Goal: Task Accomplishment & Management: Complete application form

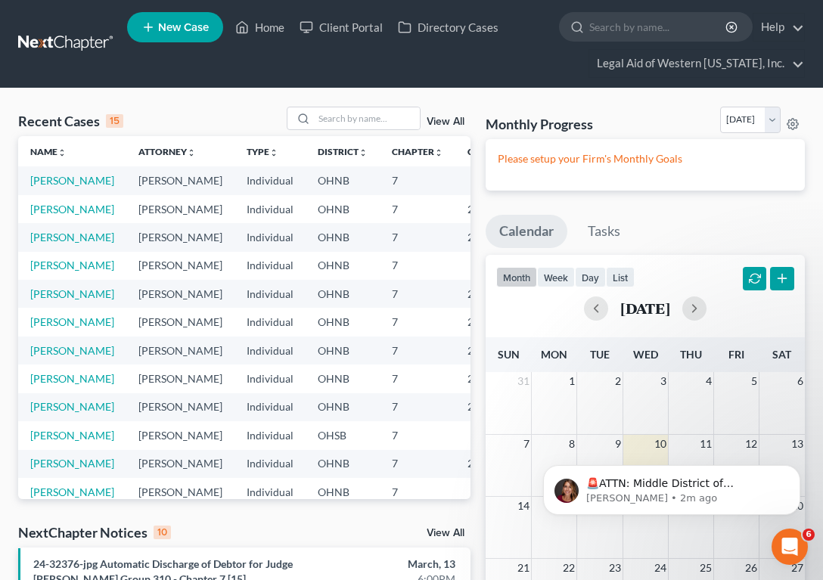
click at [365, 115] on input "search" at bounding box center [367, 118] width 106 height 22
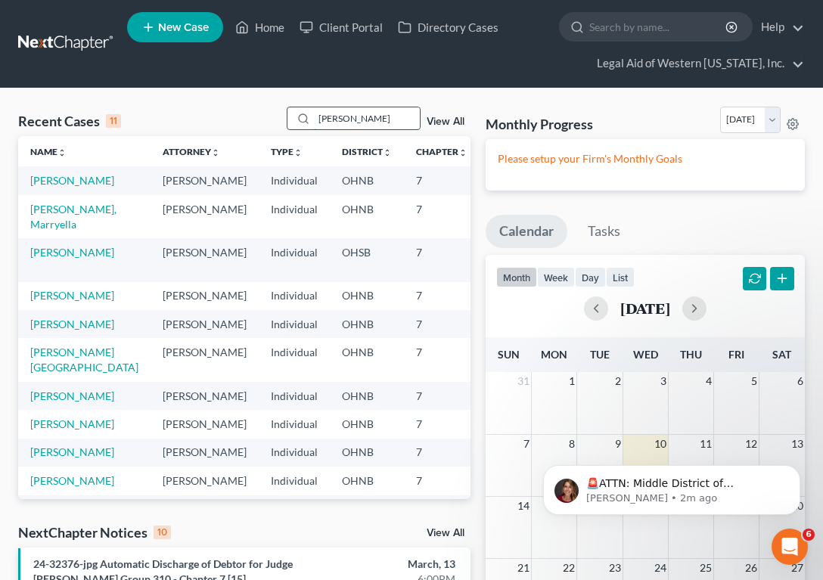
type input "[PERSON_NAME]"
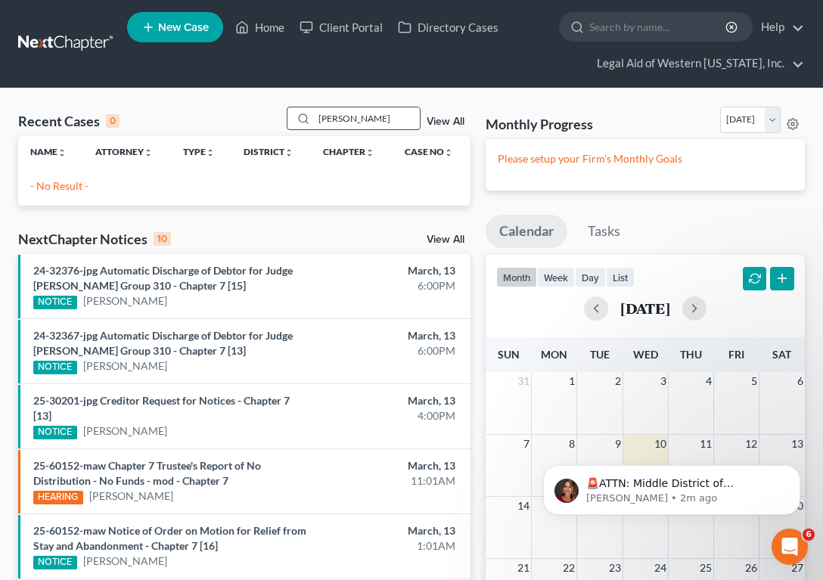
drag, startPoint x: 380, startPoint y: 123, endPoint x: 304, endPoint y: 112, distance: 76.4
click at [304, 112] on div "[PERSON_NAME]" at bounding box center [354, 118] width 135 height 23
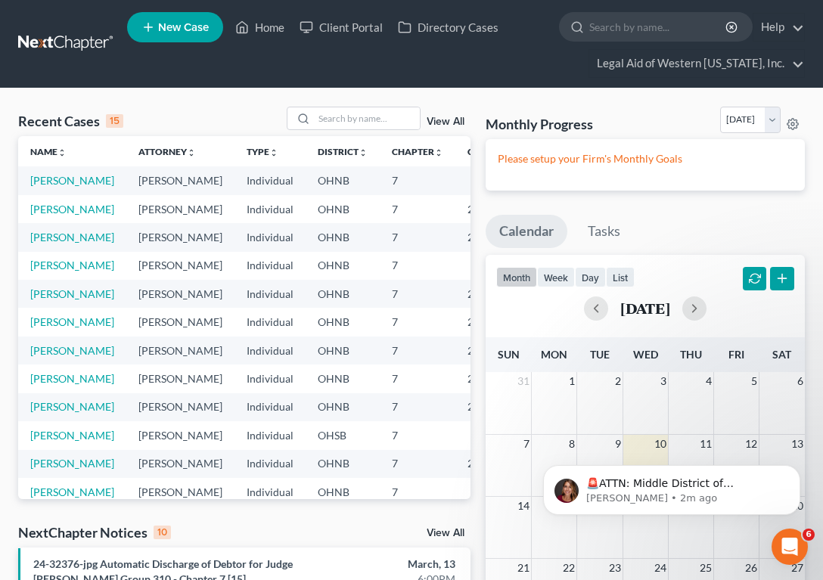
click at [189, 39] on link "New Case" at bounding box center [175, 27] width 96 height 30
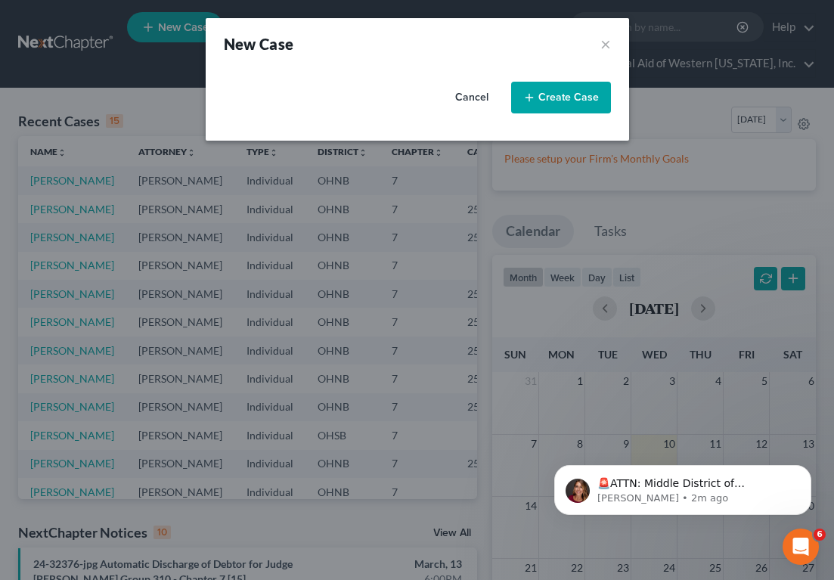
select select "61"
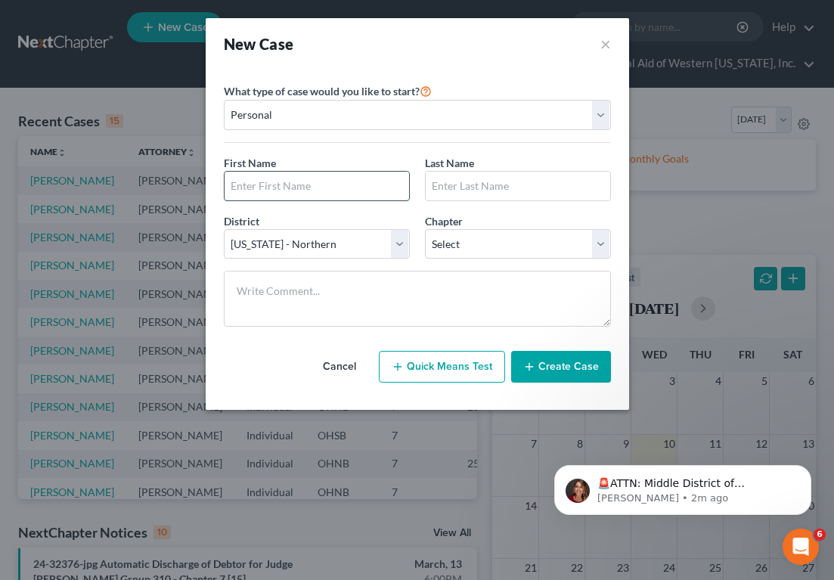
click at [278, 178] on input "text" at bounding box center [317, 186] width 185 height 29
type input "[PERSON_NAME]"
select select "0"
click at [574, 363] on button "Create Case" at bounding box center [561, 367] width 100 height 32
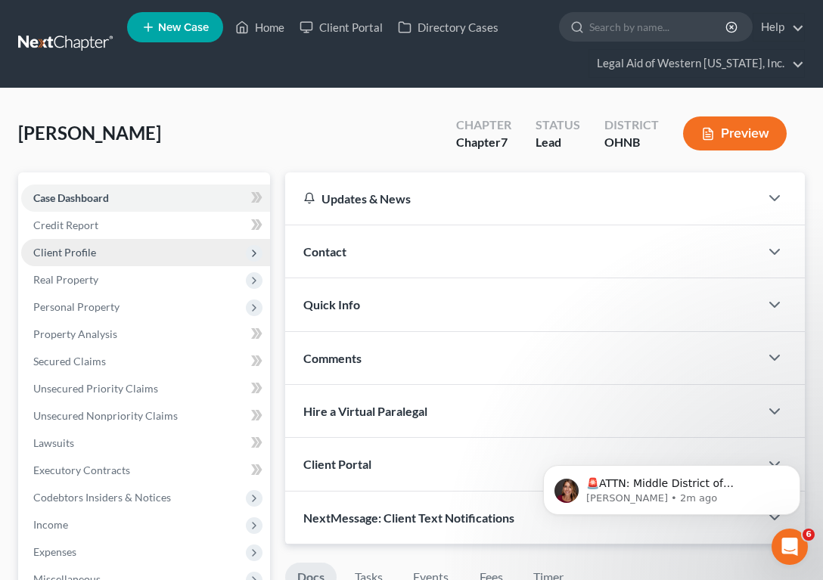
click at [107, 260] on span "Client Profile" at bounding box center [145, 252] width 249 height 27
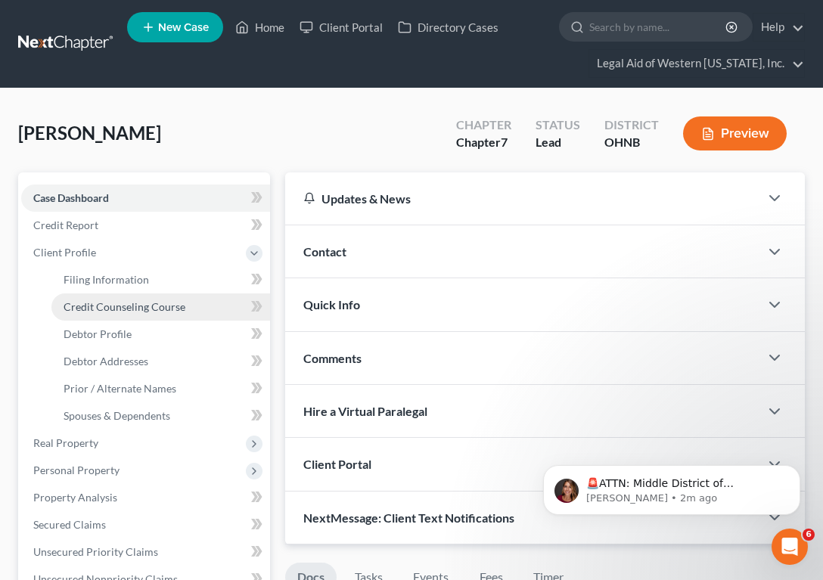
click at [129, 306] on span "Credit Counseling Course" at bounding box center [125, 306] width 122 height 13
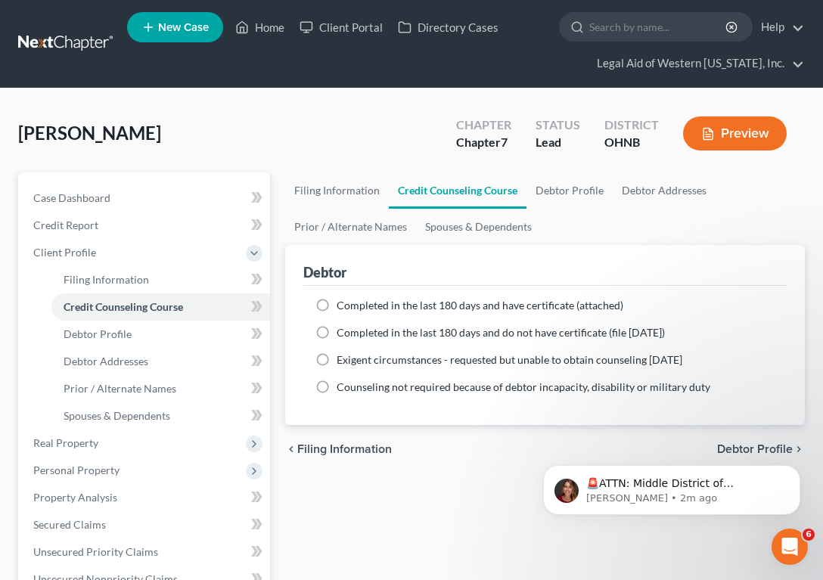
click at [337, 310] on label "Completed in the last 180 days and have certificate (attached)" at bounding box center [480, 305] width 287 height 15
click at [343, 308] on input "Completed in the last 180 days and have certificate (attached)" at bounding box center [348, 303] width 10 height 10
radio input "true"
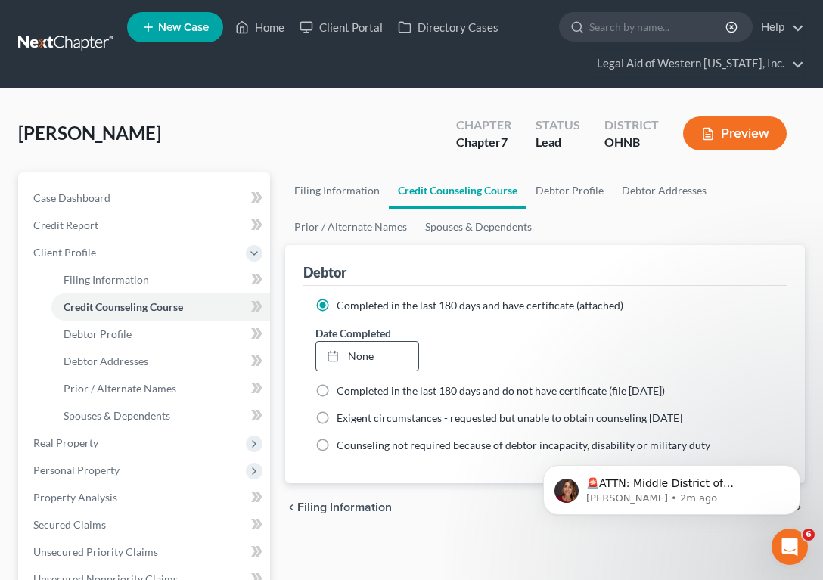
click at [353, 352] on link "None" at bounding box center [367, 356] width 102 height 29
type input "[DATE]"
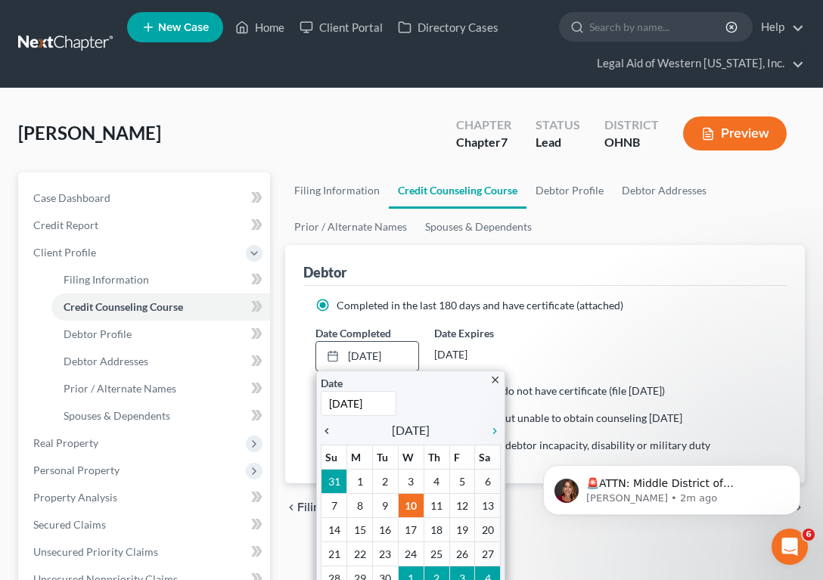
click at [327, 432] on icon "chevron_left" at bounding box center [331, 431] width 20 height 12
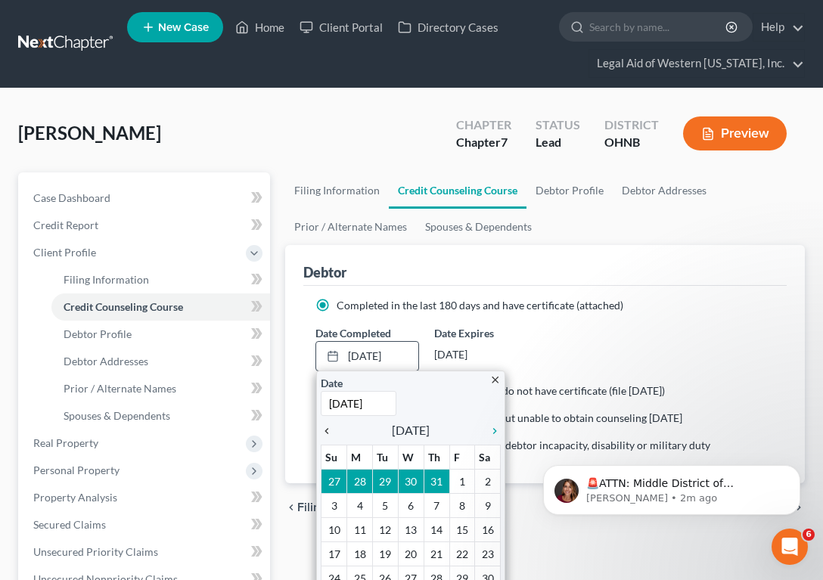
click at [327, 432] on icon "chevron_left" at bounding box center [331, 431] width 20 height 12
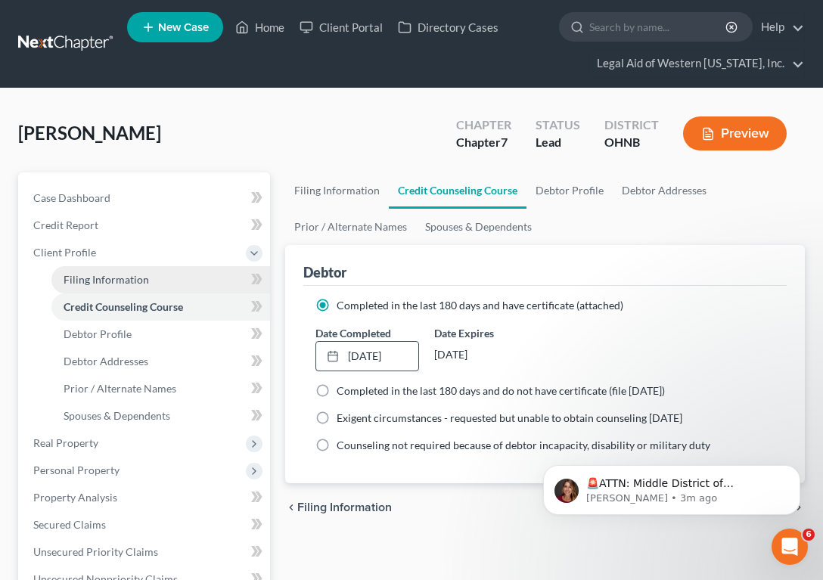
click at [191, 272] on link "Filing Information" at bounding box center [160, 279] width 219 height 27
select select "1"
select select "0"
select select "61"
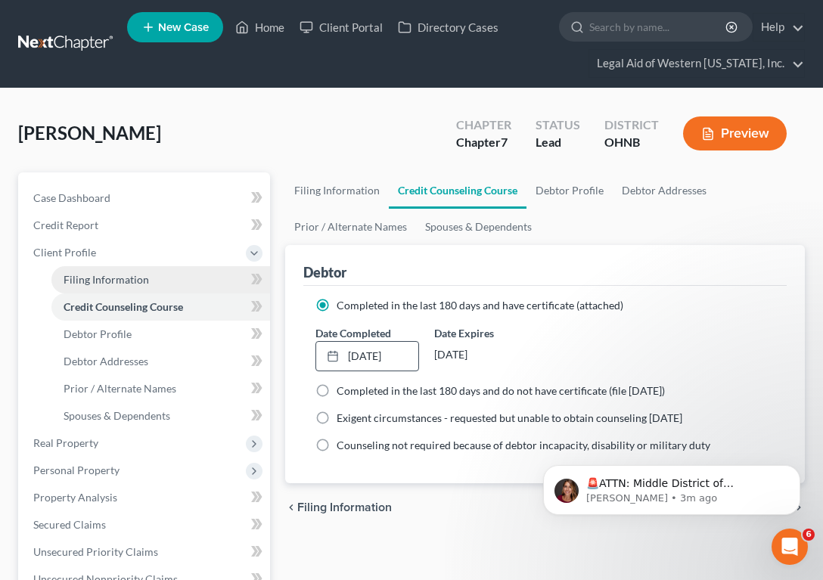
select select "36"
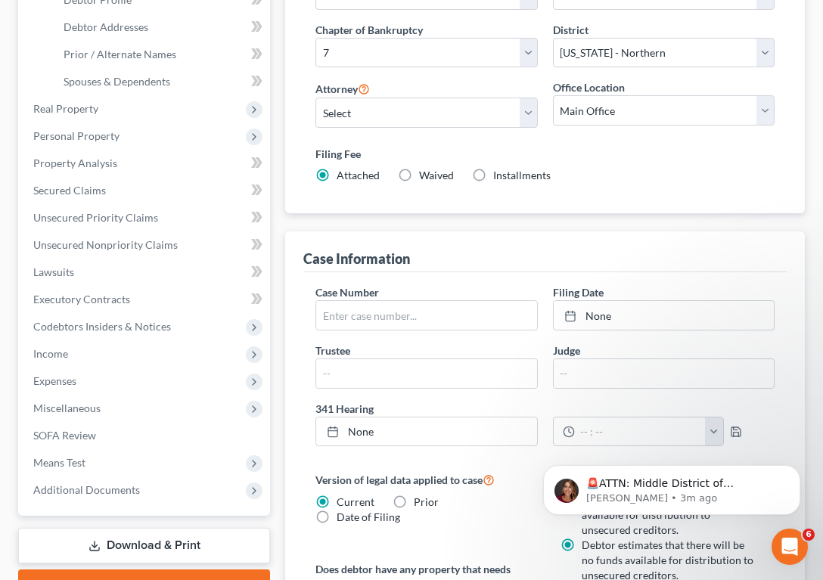
scroll to position [336, 0]
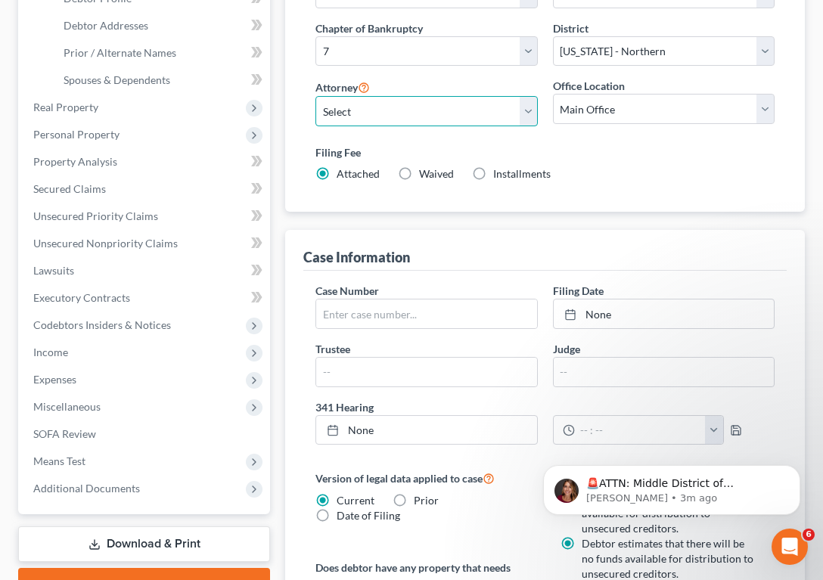
click at [404, 111] on select "Select [PERSON_NAME] - OHNB [PERSON_NAME] - OHSB [PERSON_NAME] - OHSB [PERSON_N…" at bounding box center [426, 111] width 222 height 30
select select "3"
click at [315, 96] on select "Select [PERSON_NAME] - OHNB [PERSON_NAME] - OHSB [PERSON_NAME] - OHSB [PERSON_N…" at bounding box center [426, 111] width 222 height 30
click at [419, 173] on label "Waived Waived" at bounding box center [436, 173] width 35 height 15
click at [425, 173] on input "Waived Waived" at bounding box center [430, 171] width 10 height 10
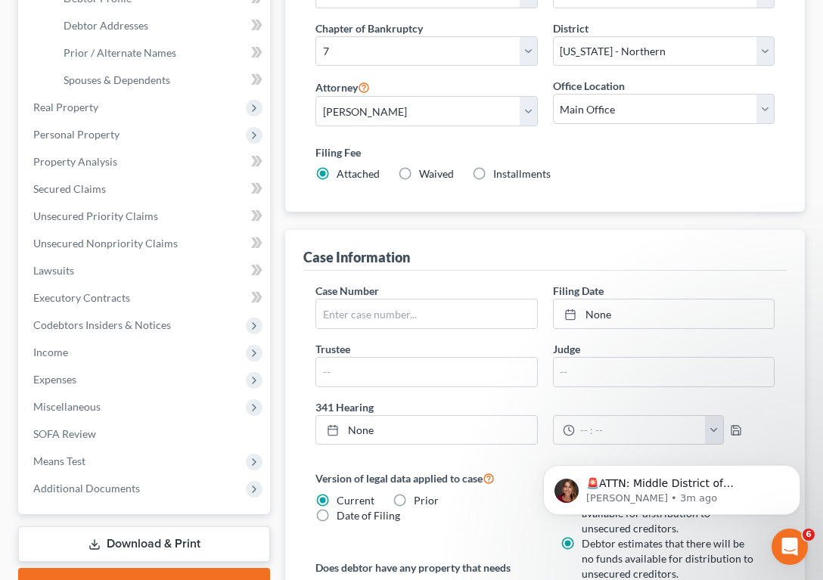
radio input "true"
radio input "false"
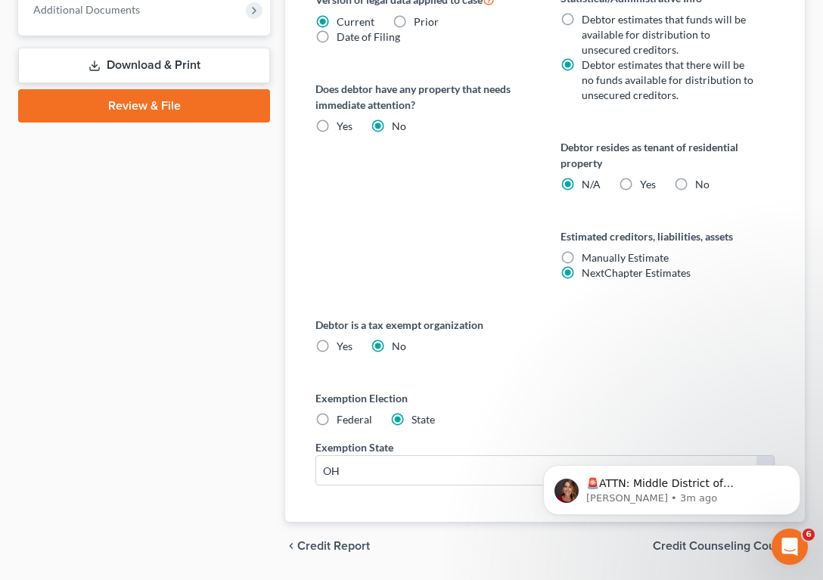
scroll to position [816, 0]
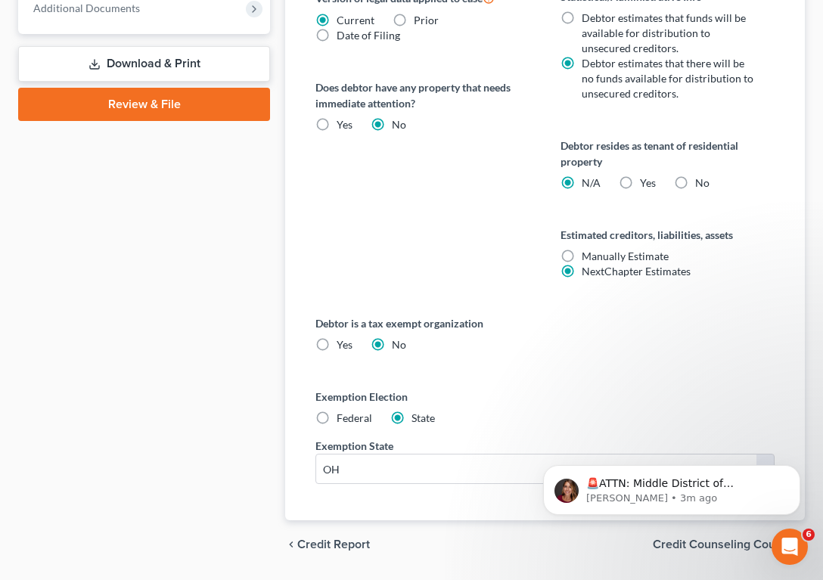
click at [681, 550] on span "Credit Counseling Course" at bounding box center [723, 545] width 140 height 12
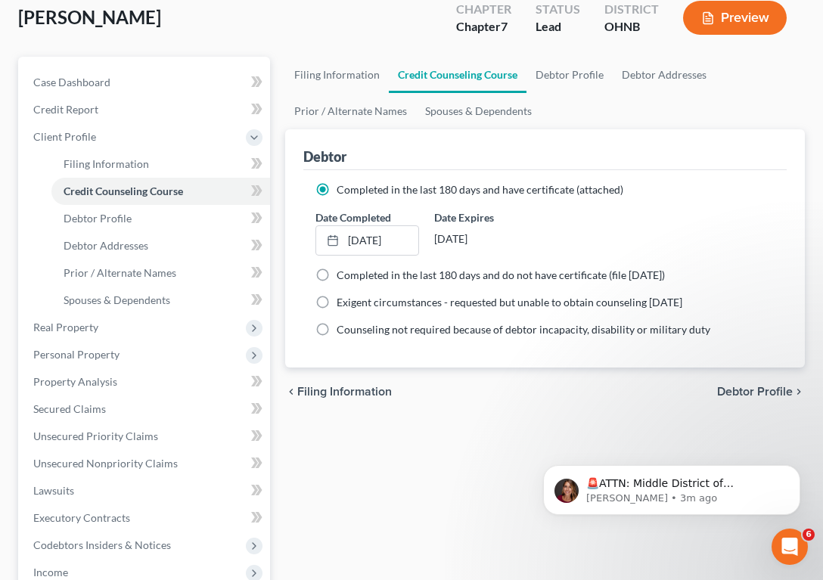
scroll to position [154, 0]
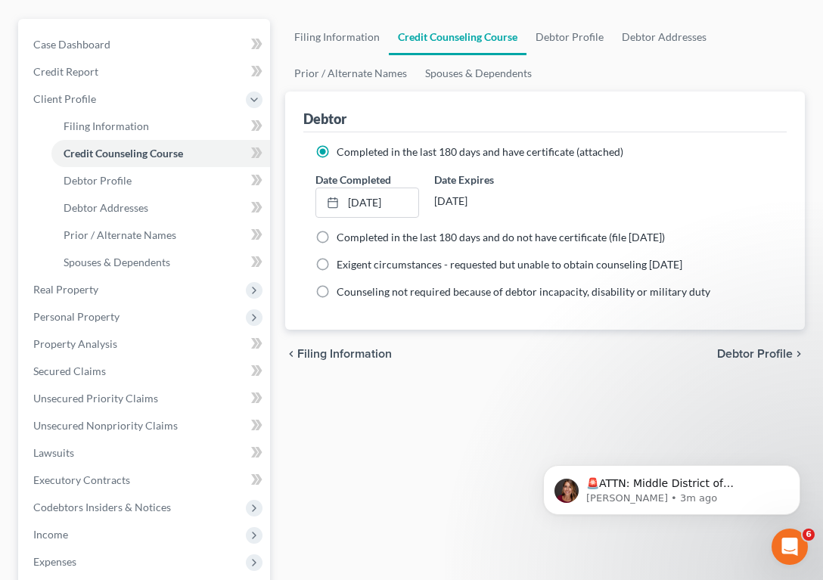
click at [784, 352] on span "Debtor Profile" at bounding box center [755, 354] width 76 height 12
select select "0"
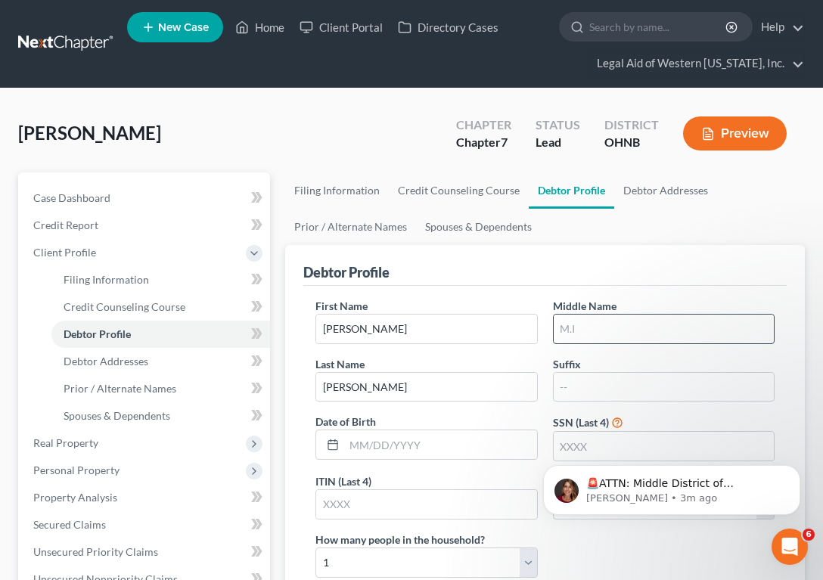
click at [602, 337] on input "text" at bounding box center [664, 329] width 220 height 29
type input "S"
click at [527, 468] on div "First Name [PERSON_NAME] Middle Name S Last Name [PERSON_NAME] Suffix Date of B…" at bounding box center [545, 444] width 474 height 292
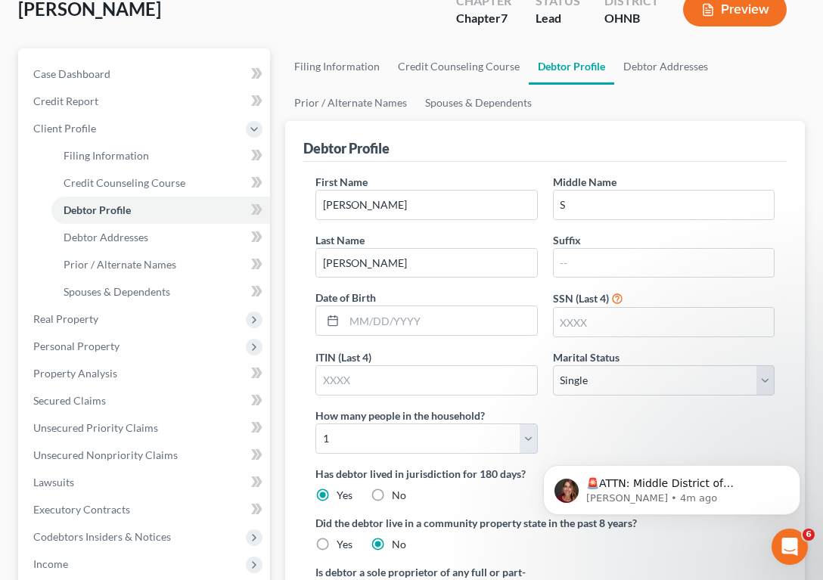
scroll to position [126, 0]
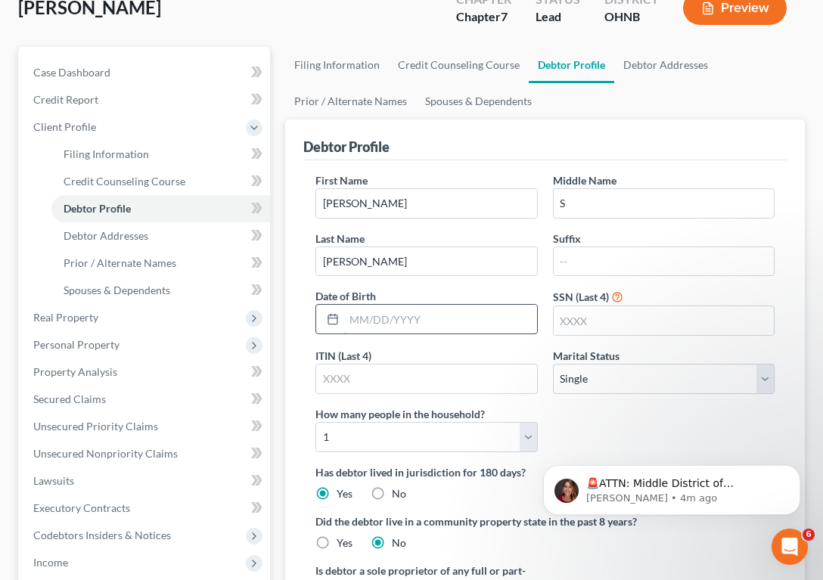
click at [432, 318] on input "text" at bounding box center [440, 319] width 192 height 29
type input "[DATE]"
type input "7641"
click at [588, 427] on div "First Name [PERSON_NAME] Middle Name S Last Name [PERSON_NAME] Suffix Date of B…" at bounding box center [545, 318] width 474 height 292
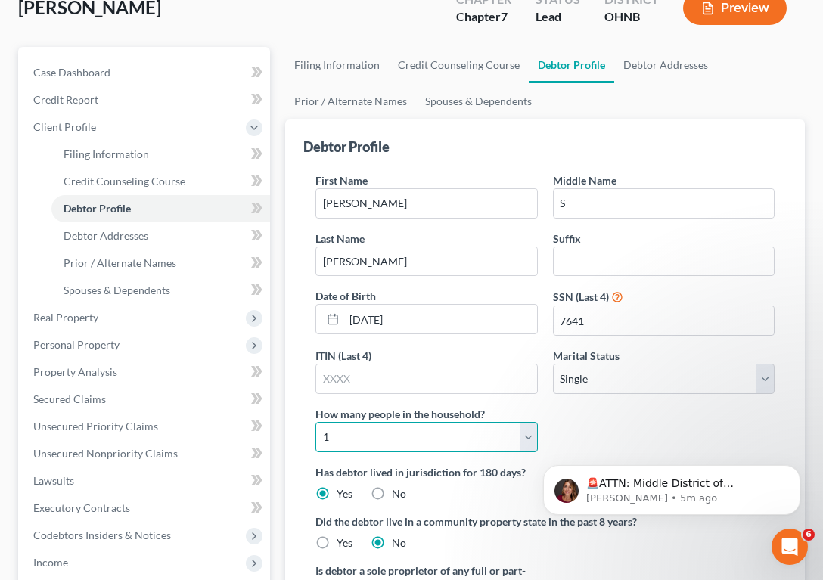
click at [505, 435] on select "Select 1 2 3 4 5 6 7 8 9 10 11 12 13 14 15 16 17 18 19 20" at bounding box center [426, 437] width 222 height 30
select select "4"
click at [315, 422] on select "Select 1 2 3 4 5 6 7 8 9 10 11 12 13 14 15 16 17 18 19 20" at bounding box center [426, 437] width 222 height 30
click at [476, 485] on div "Has debtor lived in jurisdiction for 180 days? Yes No Debtor must reside in jur…" at bounding box center [544, 482] width 459 height 37
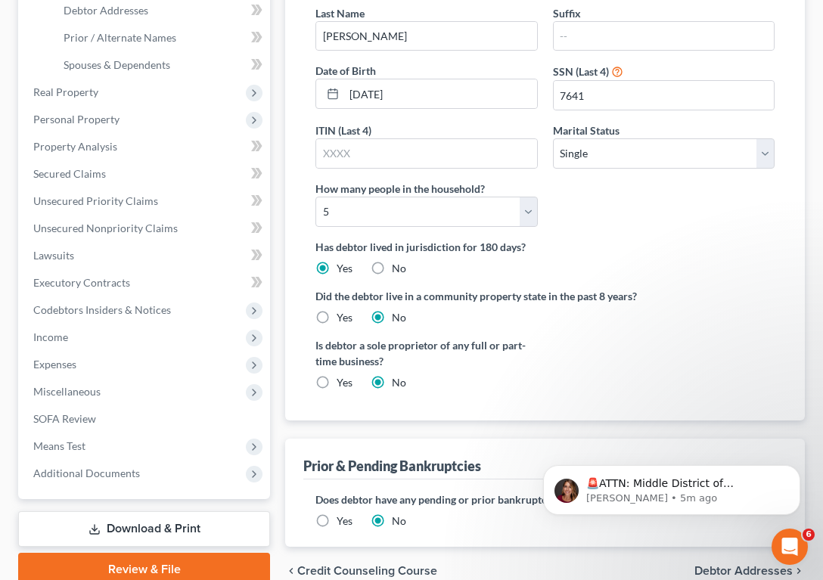
scroll to position [352, 0]
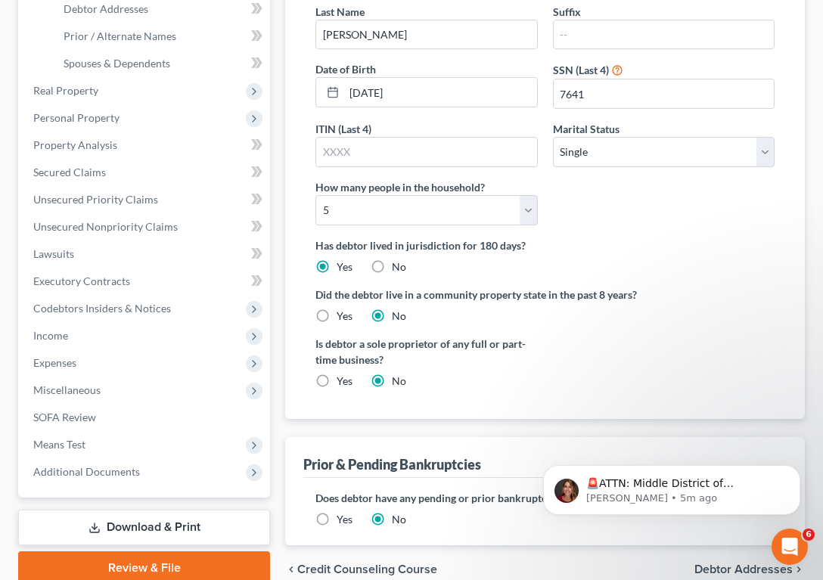
click at [710, 573] on span "Debtor Addresses" at bounding box center [743, 569] width 98 height 12
select select "0"
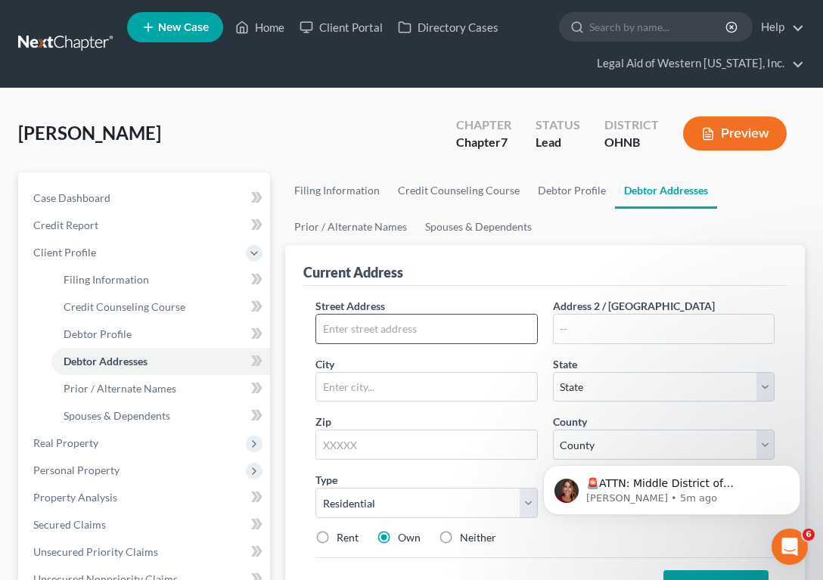
click at [357, 338] on input "text" at bounding box center [426, 329] width 220 height 29
type input "4"
type input "[STREET_ADDRESS]"
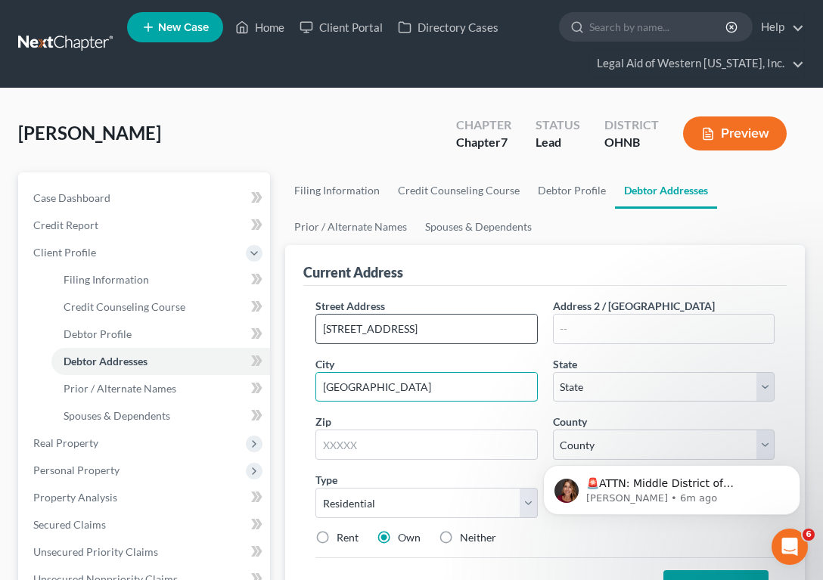
type input "[GEOGRAPHIC_DATA]"
select select "36"
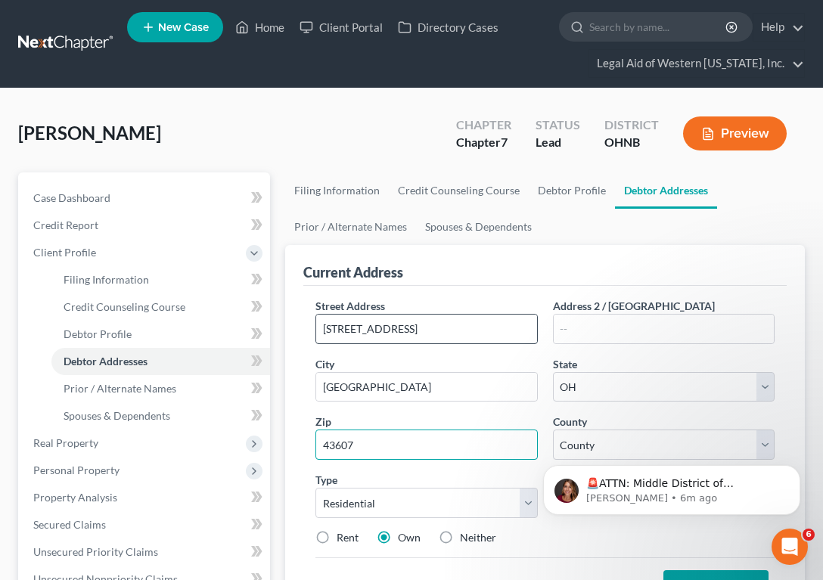
type input "43607"
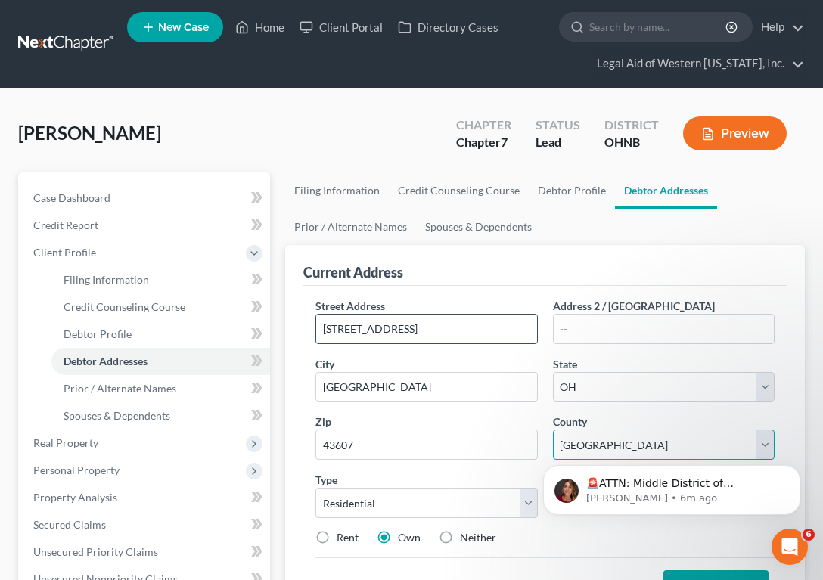
select select "47"
click at [337, 540] on label "Rent" at bounding box center [348, 537] width 22 height 15
click at [343, 540] on input "Rent" at bounding box center [348, 535] width 10 height 10
radio input "true"
click at [535, 551] on div "Street Address * [STREET_ADDRESS] Address [GEOGRAPHIC_DATA] * [GEOGRAPHIC_DATA]…" at bounding box center [545, 427] width 474 height 259
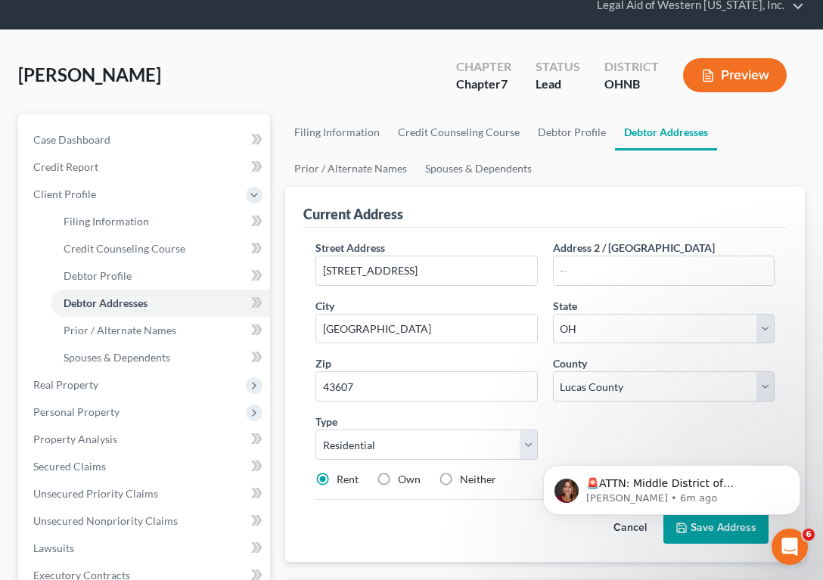
scroll to position [61, 0]
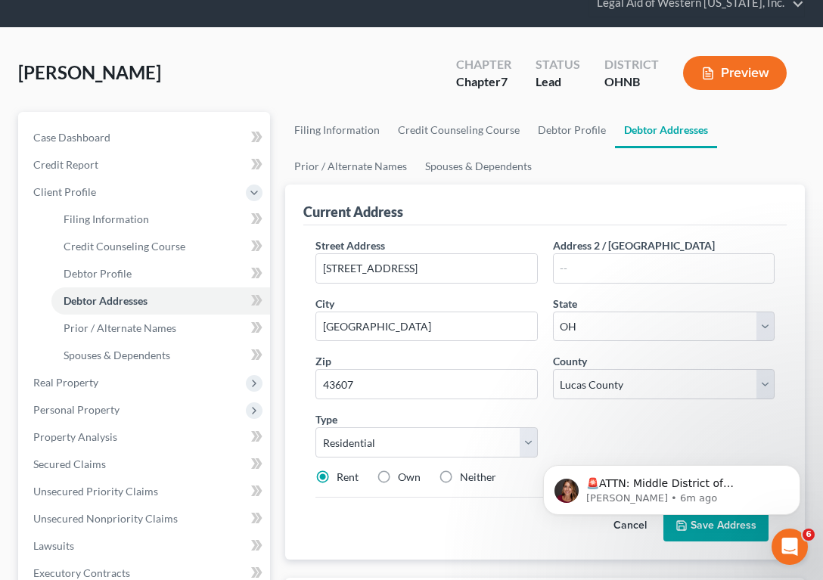
click at [709, 529] on body "🚨ATTN: Middle District of [US_STATE] The court has added a new Credit Counselin…" at bounding box center [671, 486] width 290 height 94
click at [796, 468] on icon "Dismiss notification" at bounding box center [796, 469] width 8 height 8
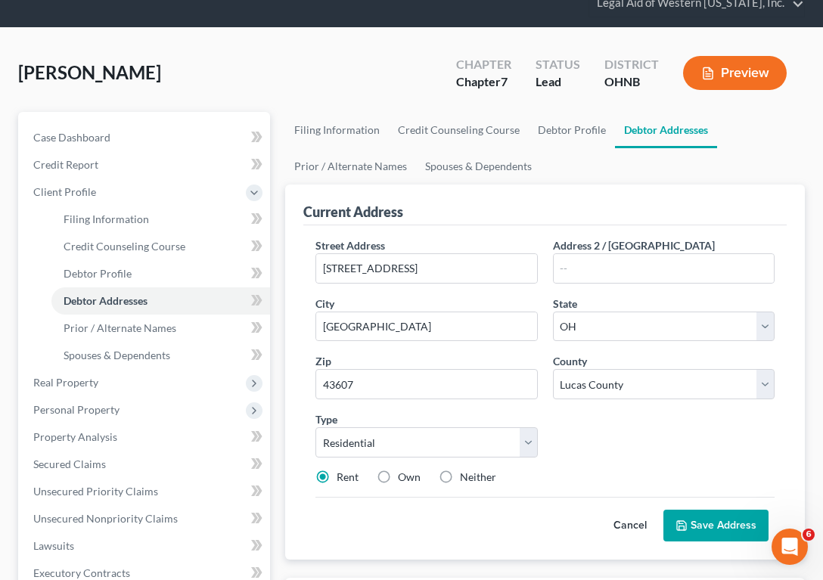
click at [712, 528] on button "Save Address" at bounding box center [715, 526] width 105 height 32
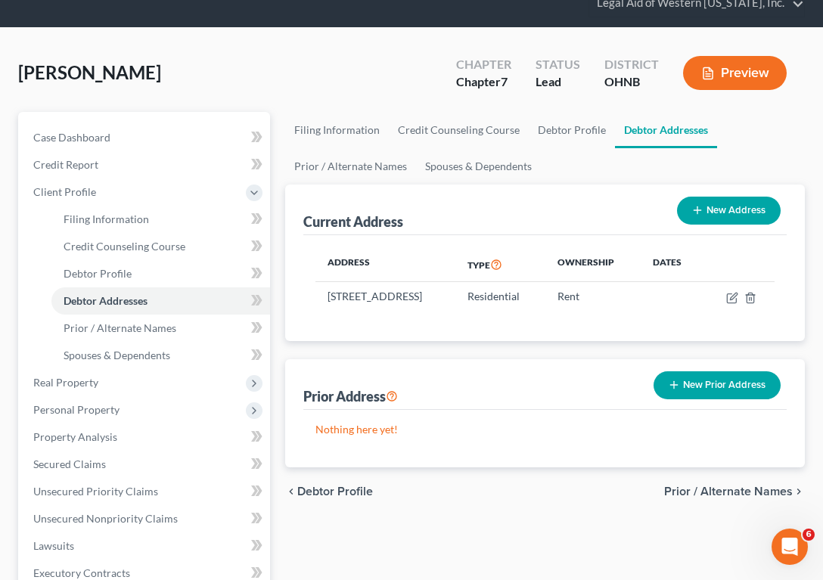
click at [709, 399] on button "New Prior Address" at bounding box center [716, 385] width 127 height 28
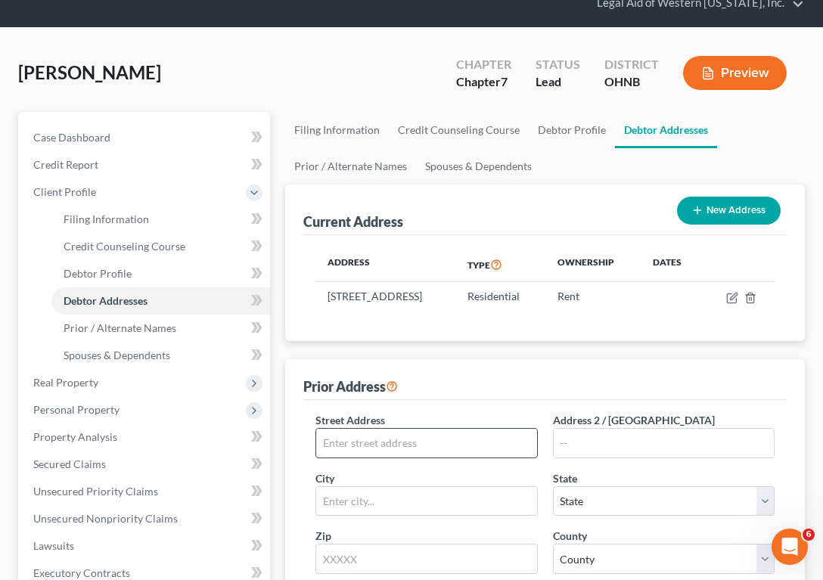
click at [418, 455] on input "text" at bounding box center [426, 443] width 220 height 29
type input "[STREET_ADDRESS][PERSON_NAME]"
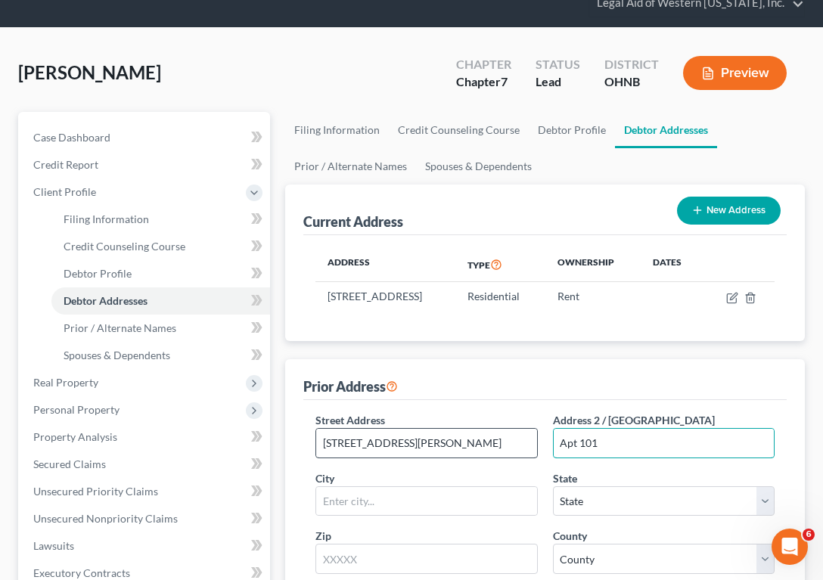
type input "Apt 101"
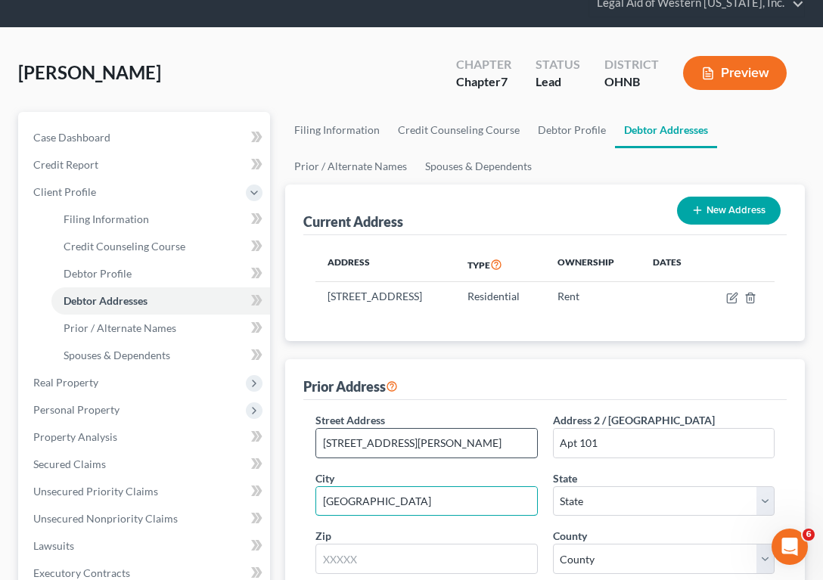
type input "[GEOGRAPHIC_DATA]"
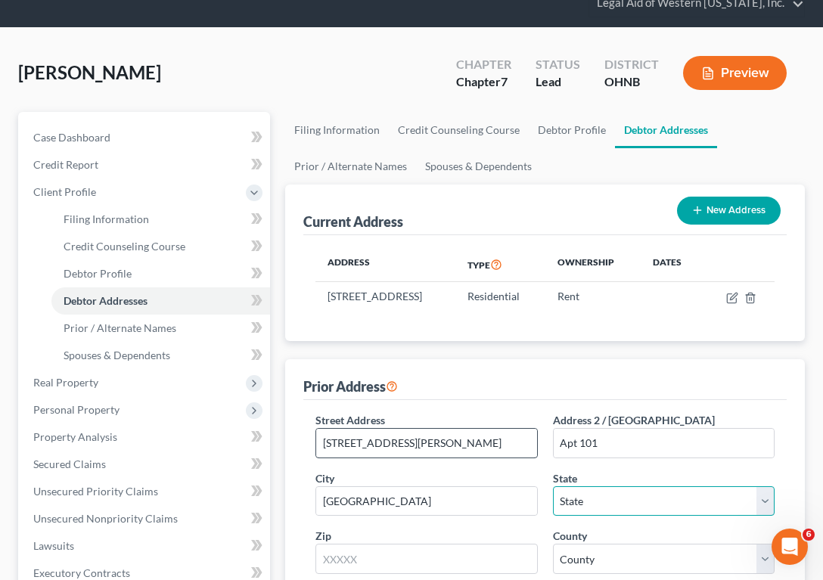
select select "36"
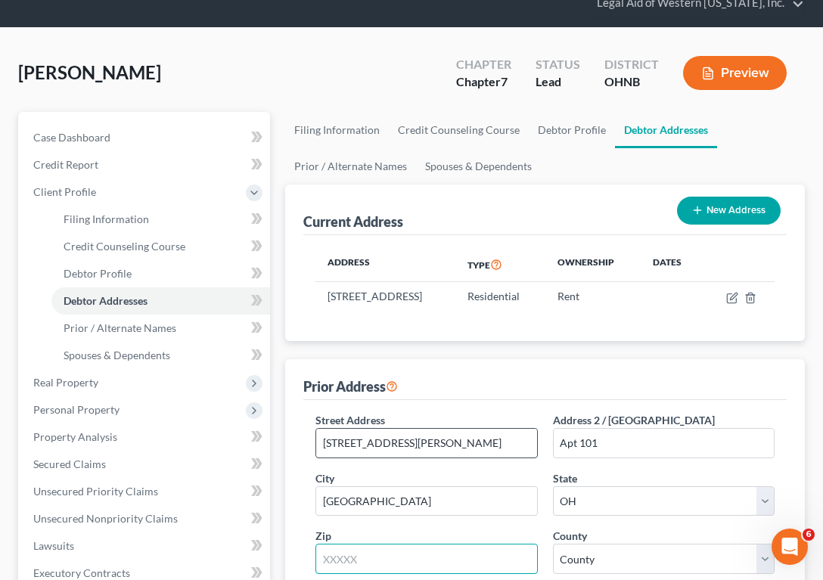
scroll to position [70, 0]
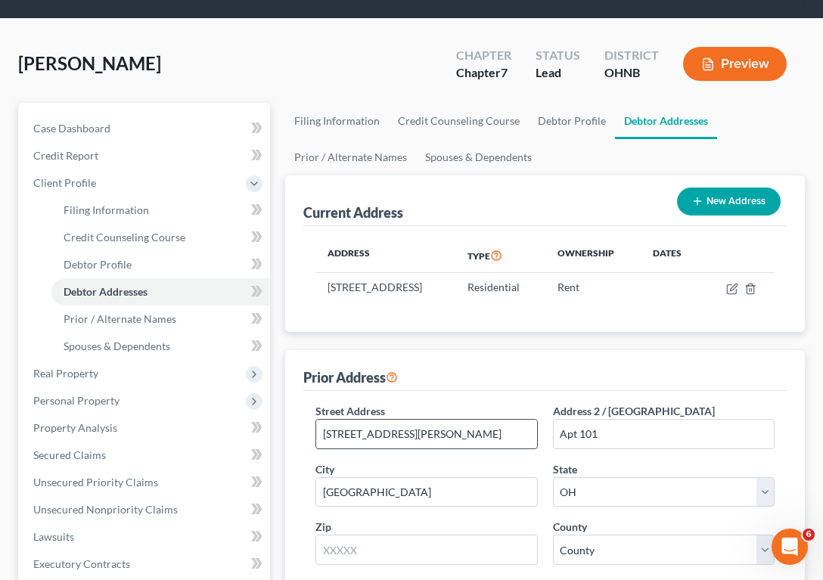
click at [437, 444] on input "[STREET_ADDRESS][PERSON_NAME]" at bounding box center [426, 434] width 220 height 29
type input "43612"
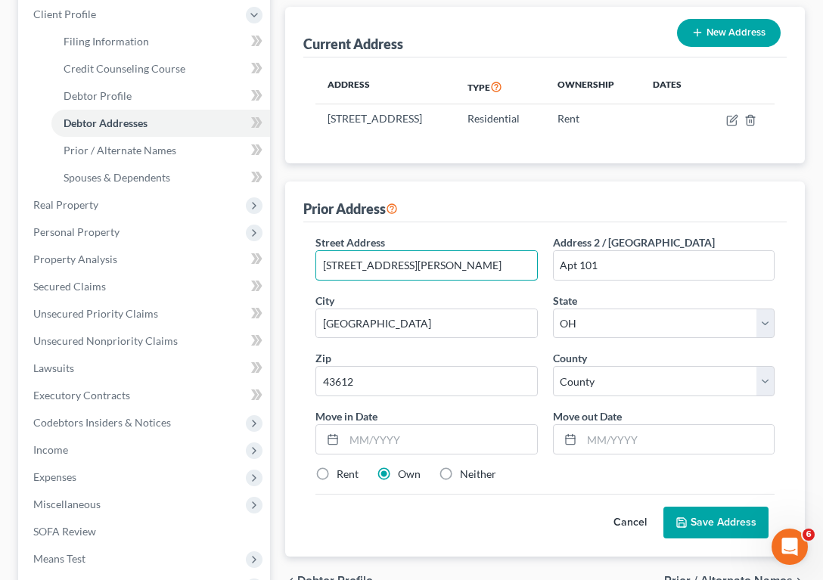
scroll to position [240, 0]
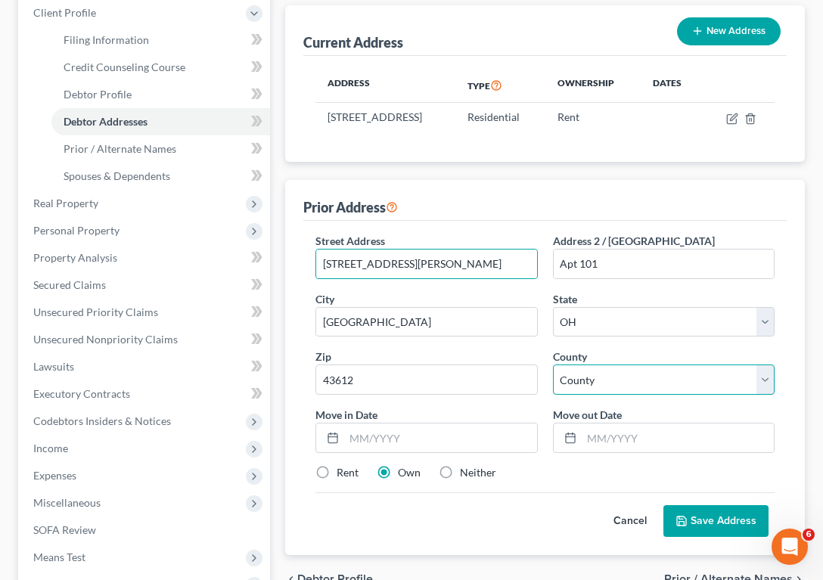
click at [688, 395] on select "County [GEOGRAPHIC_DATA] [GEOGRAPHIC_DATA] [GEOGRAPHIC_DATA] [GEOGRAPHIC_DATA] …" at bounding box center [664, 380] width 222 height 30
select select "47"
click at [553, 380] on select "County [GEOGRAPHIC_DATA] [GEOGRAPHIC_DATA] [GEOGRAPHIC_DATA] [GEOGRAPHIC_DATA] …" at bounding box center [664, 380] width 222 height 30
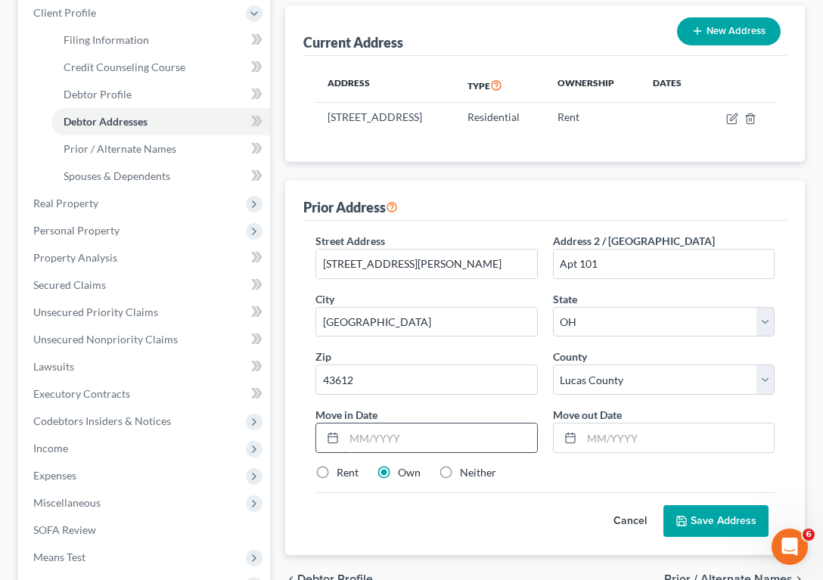
click at [461, 450] on input "text" at bounding box center [440, 438] width 192 height 29
type input "[DATE]"
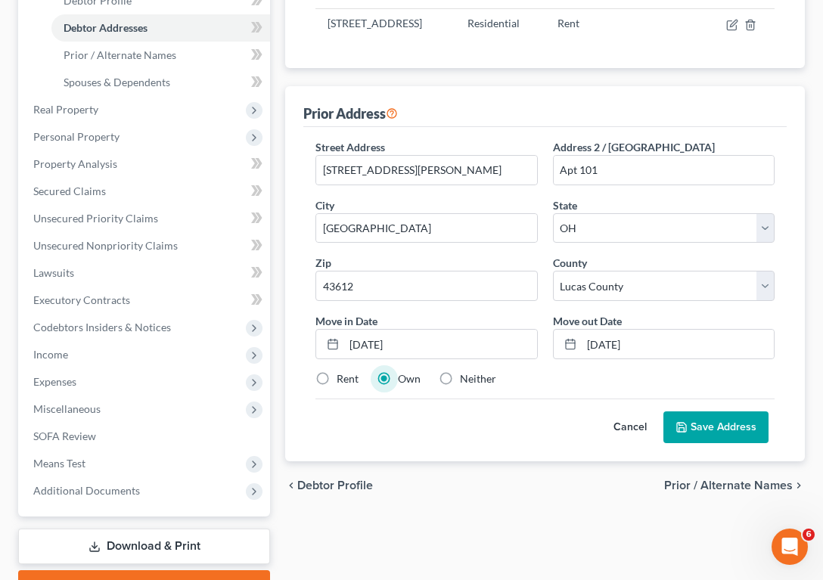
scroll to position [343, 0]
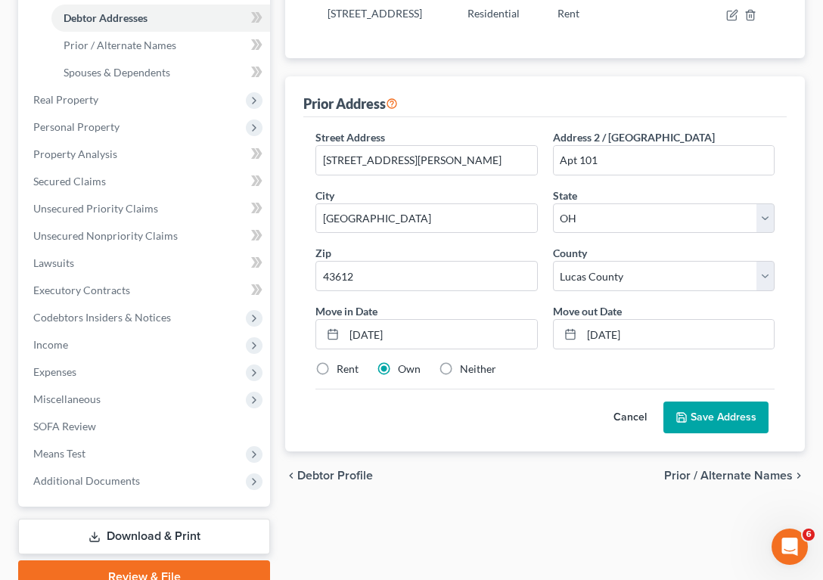
click at [703, 482] on span "Prior / Alternate Names" at bounding box center [728, 476] width 129 height 12
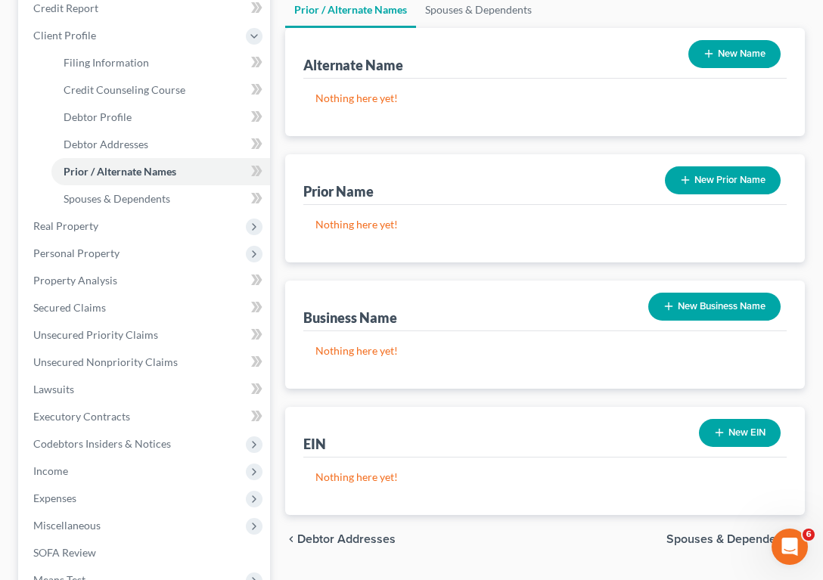
scroll to position [334, 0]
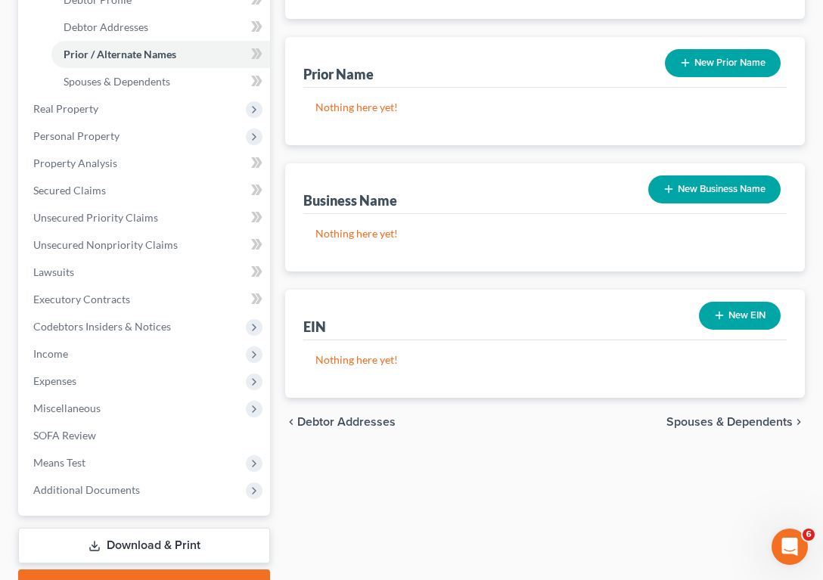
click at [341, 414] on div "chevron_left Debtor Addresses Spouses & Dependents chevron_right" at bounding box center [545, 422] width 520 height 48
click at [341, 418] on span "Debtor Addresses" at bounding box center [346, 422] width 98 height 12
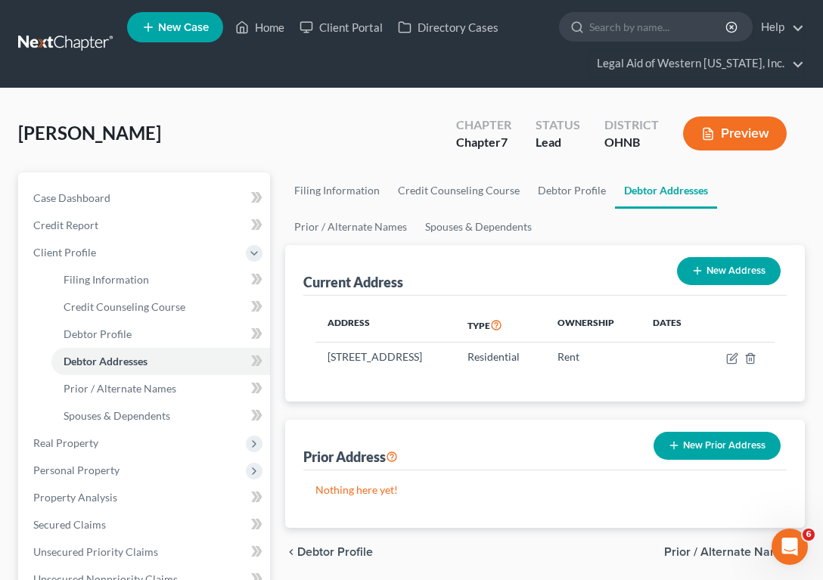
click at [692, 454] on button "New Prior Address" at bounding box center [716, 446] width 127 height 28
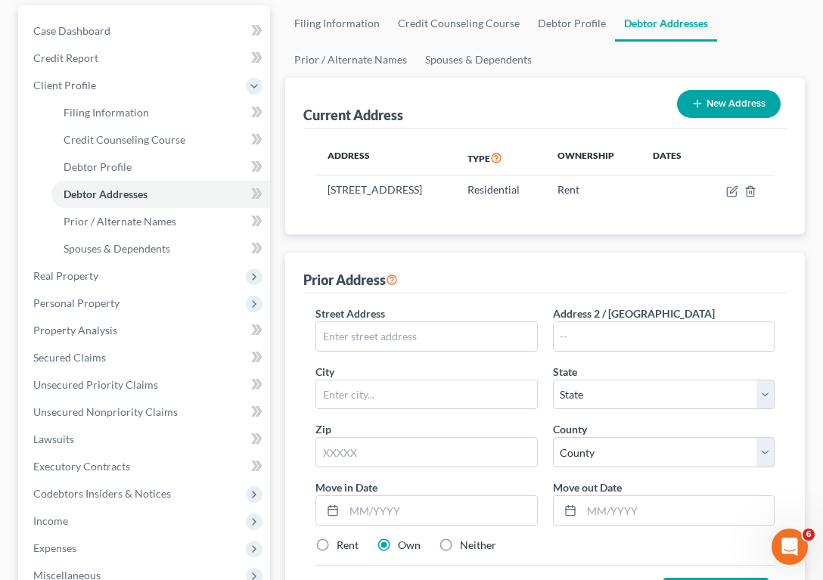
scroll to position [284, 0]
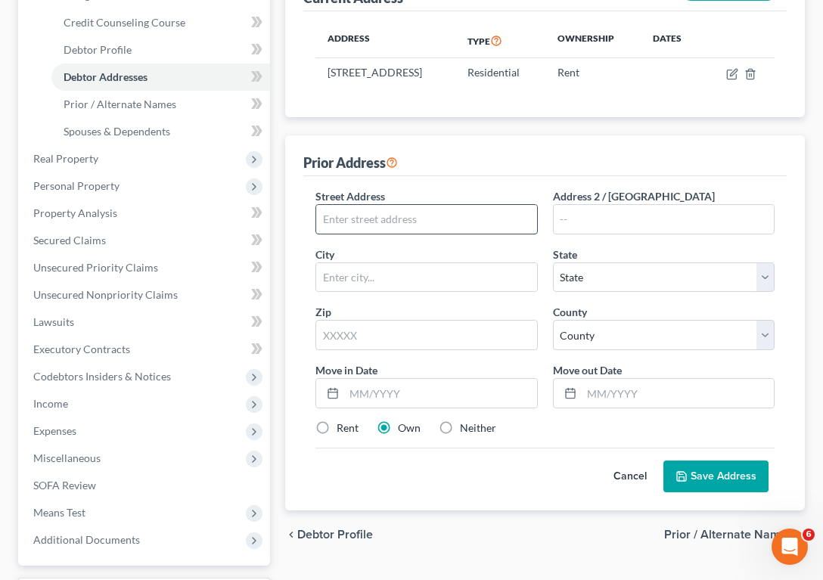
click at [337, 234] on input "text" at bounding box center [426, 219] width 220 height 29
type input "621 [PERSON_NAME]"
type input "[GEOGRAPHIC_DATA]"
select select "36"
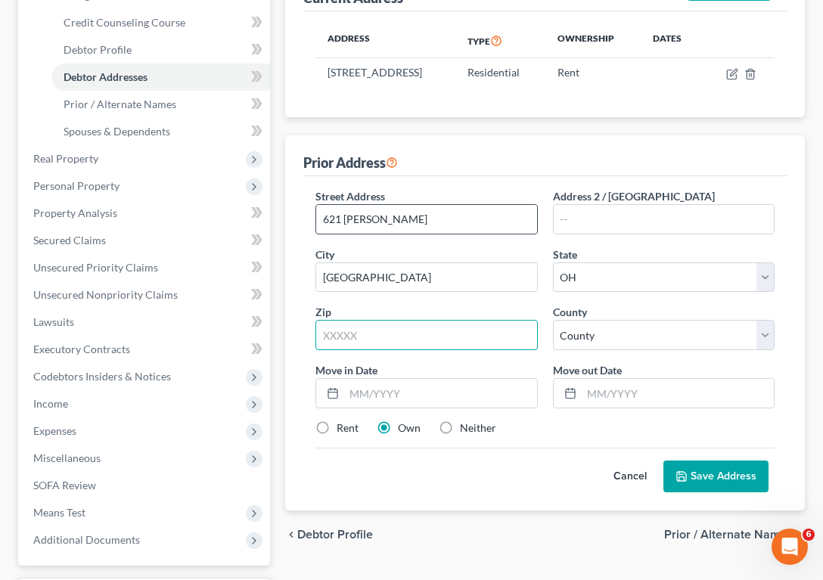
type input "43612"
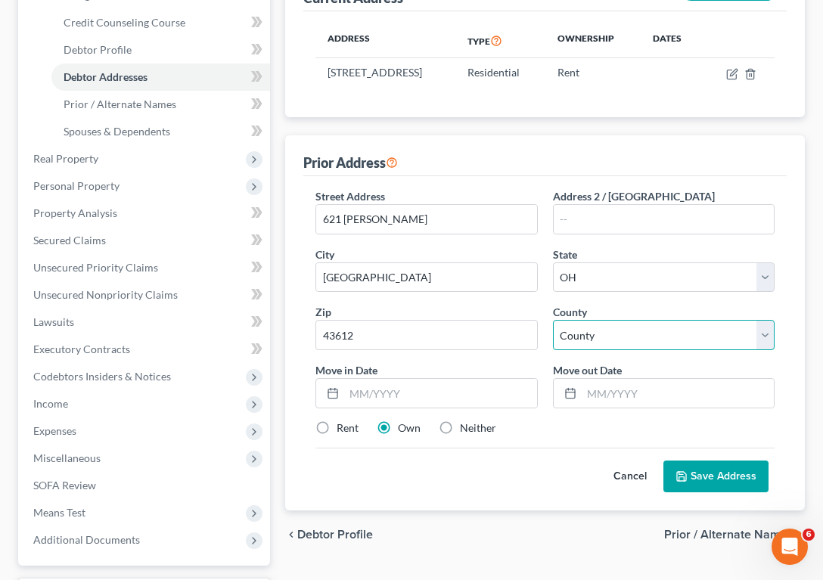
click at [581, 350] on select "County [GEOGRAPHIC_DATA] [GEOGRAPHIC_DATA] [GEOGRAPHIC_DATA] [GEOGRAPHIC_DATA] …" at bounding box center [664, 335] width 222 height 30
select select "47"
click at [553, 335] on select "County [GEOGRAPHIC_DATA] [GEOGRAPHIC_DATA] [GEOGRAPHIC_DATA] [GEOGRAPHIC_DATA] …" at bounding box center [664, 335] width 222 height 30
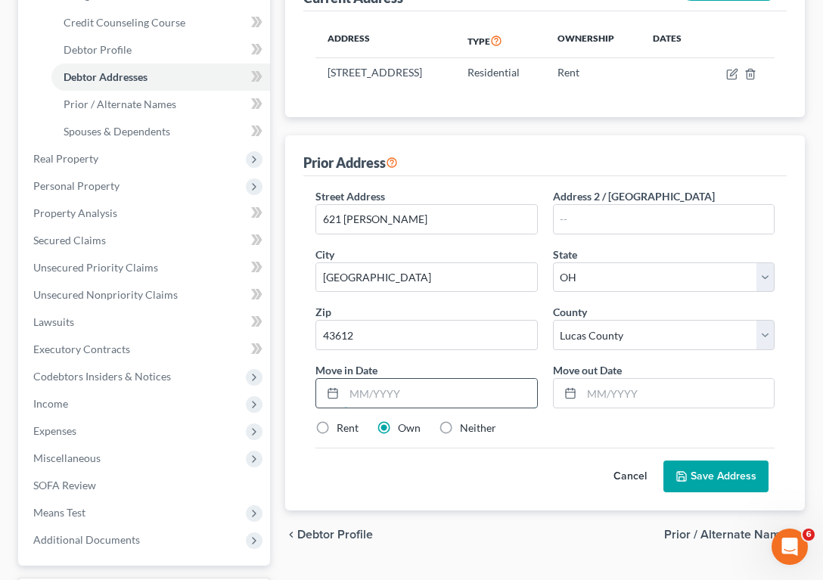
click at [366, 399] on input "text" at bounding box center [440, 393] width 192 height 29
type input "[DATE]"
click at [337, 436] on label "Rent" at bounding box center [348, 428] width 22 height 15
click at [343, 430] on input "Rent" at bounding box center [348, 426] width 10 height 10
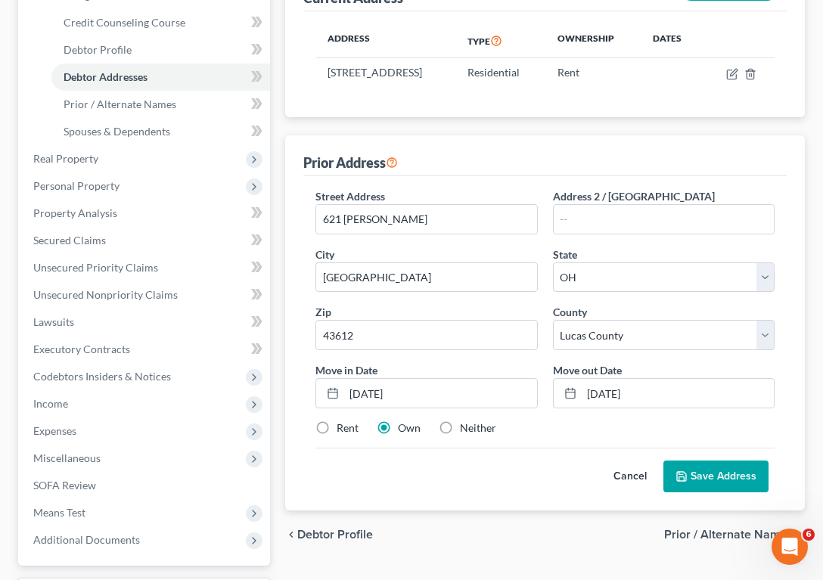
radio input "true"
click at [735, 473] on div "Cancel Save Address" at bounding box center [544, 470] width 459 height 45
click at [735, 477] on button "Save Address" at bounding box center [715, 477] width 105 height 32
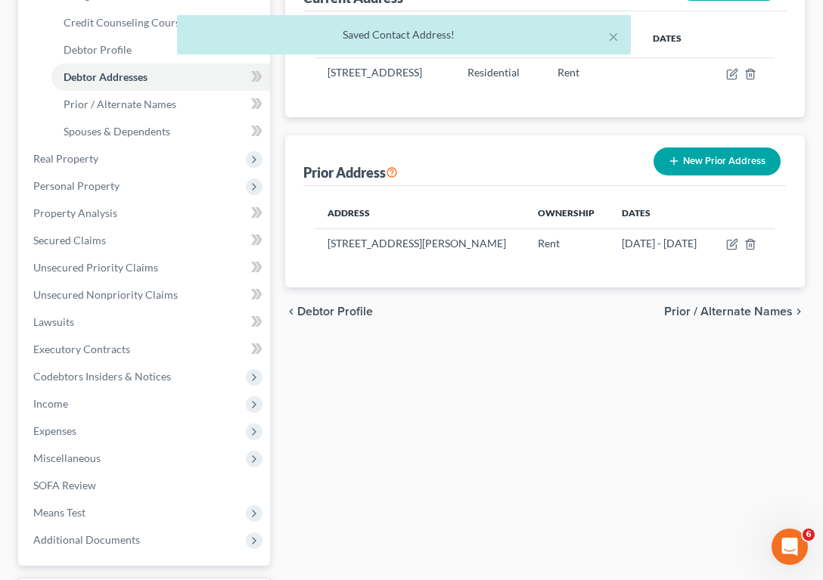
click at [545, 137] on div "Current Address New Address Address Type Ownership Dates [STREET_ADDRESS] Resid…" at bounding box center [545, 124] width 520 height 327
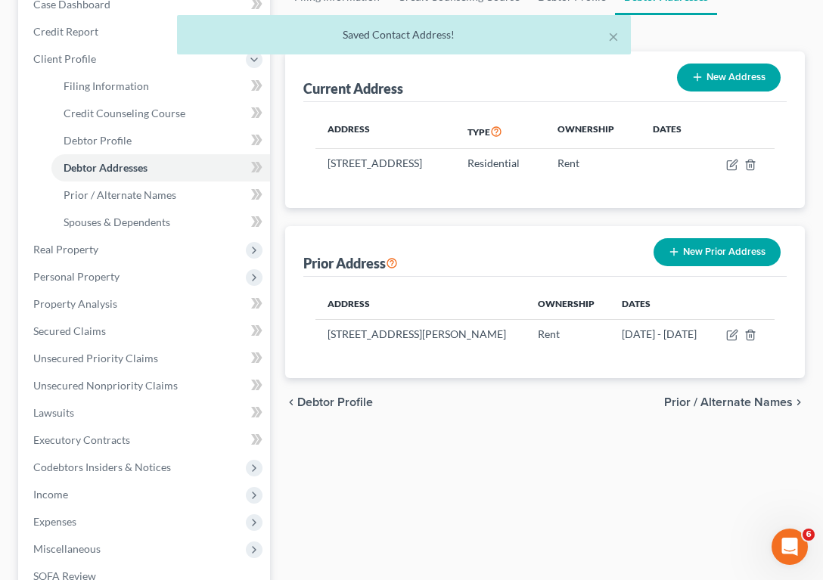
scroll to position [163, 0]
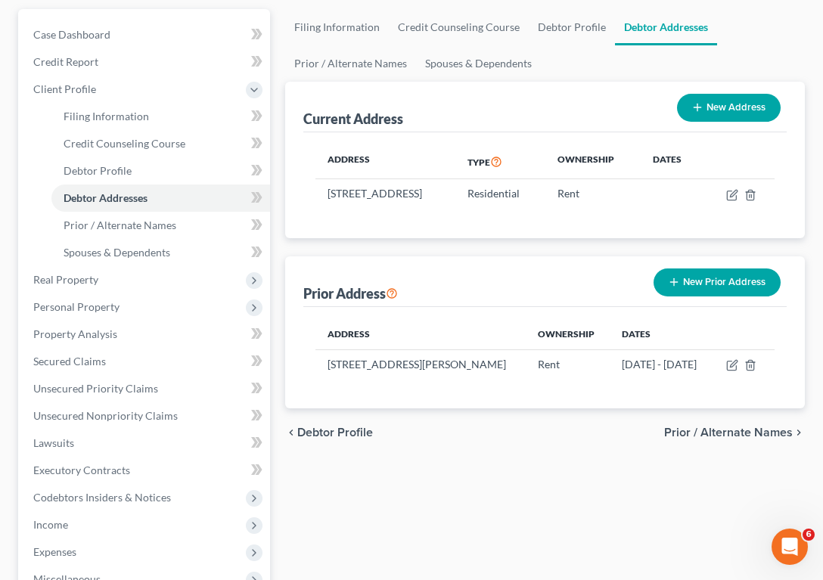
click at [688, 296] on button "New Prior Address" at bounding box center [716, 283] width 127 height 28
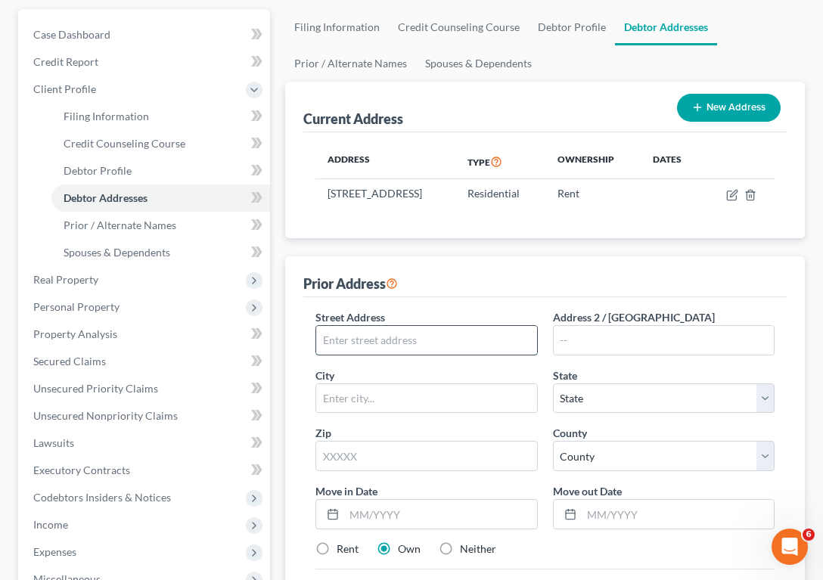
click at [432, 355] on input "text" at bounding box center [426, 340] width 220 height 29
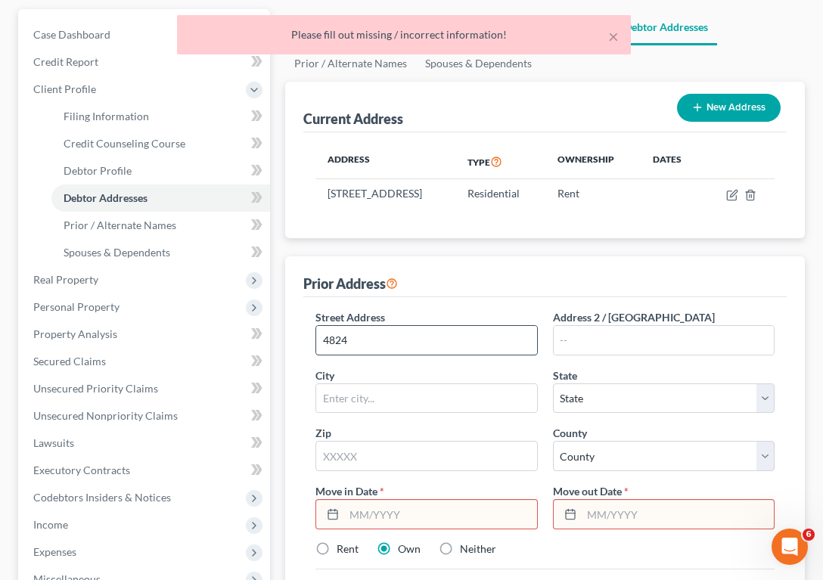
click at [432, 355] on input "4824" at bounding box center [426, 340] width 220 height 29
type input "[STREET_ADDRESS][PERSON_NAME]"
type input "101"
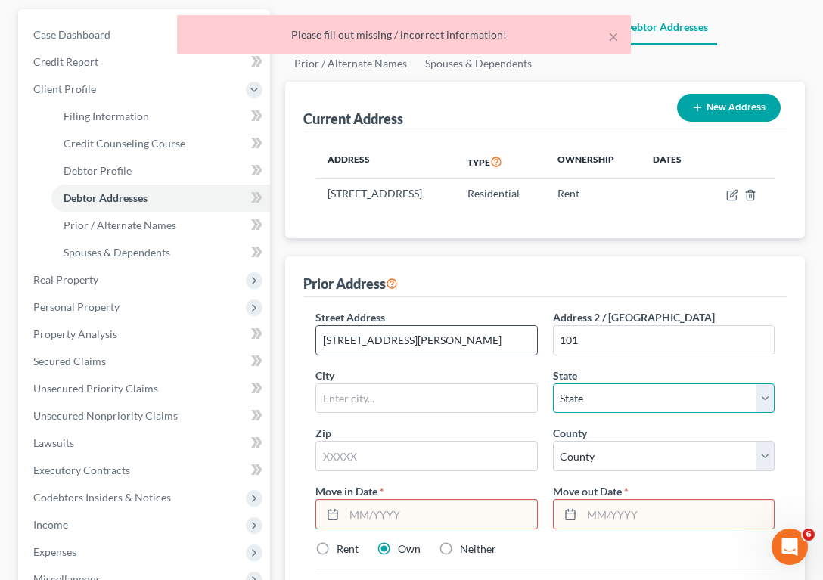
select select "36"
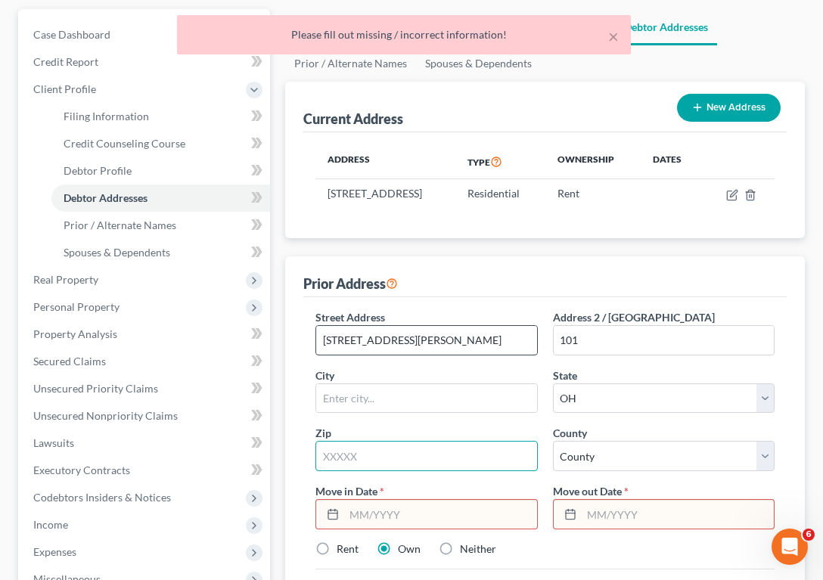
type input "43612"
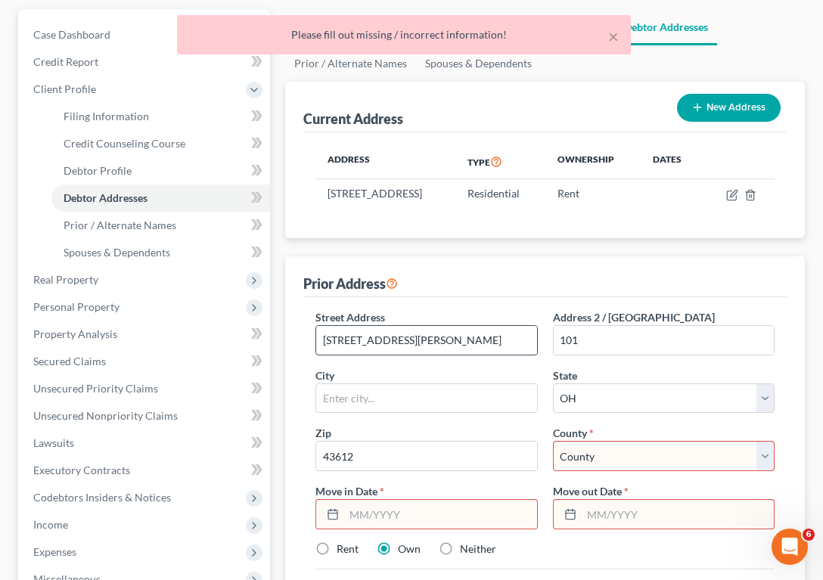
type input "[GEOGRAPHIC_DATA]"
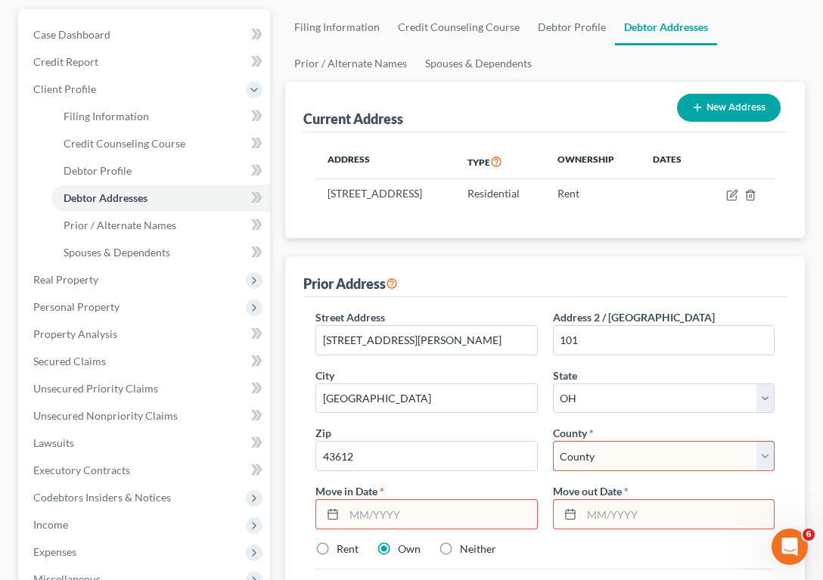
click at [598, 471] on select "County [GEOGRAPHIC_DATA] [GEOGRAPHIC_DATA] [GEOGRAPHIC_DATA] [GEOGRAPHIC_DATA] …" at bounding box center [664, 456] width 222 height 30
select select "47"
click at [553, 456] on select "County [GEOGRAPHIC_DATA] [GEOGRAPHIC_DATA] [GEOGRAPHIC_DATA] [GEOGRAPHIC_DATA] …" at bounding box center [664, 456] width 222 height 30
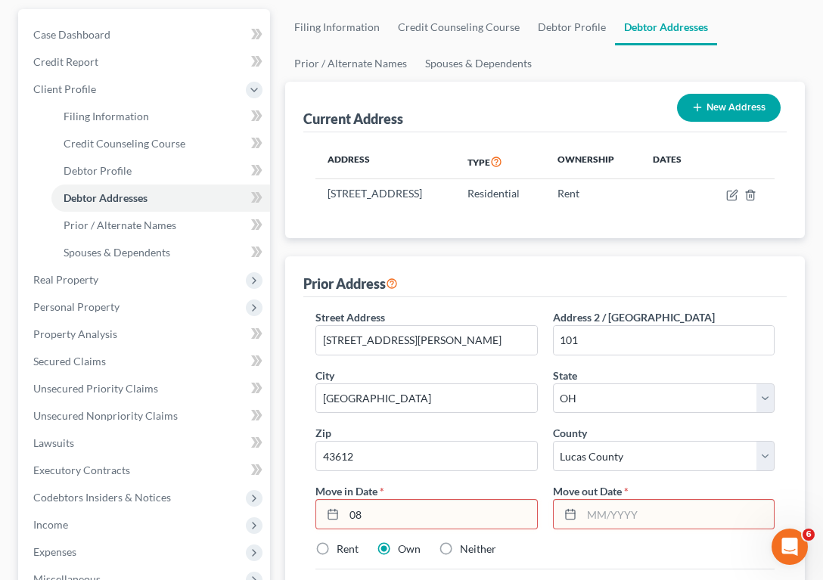
type input "[DATE]"
click at [613, 529] on input "text" at bounding box center [678, 514] width 192 height 29
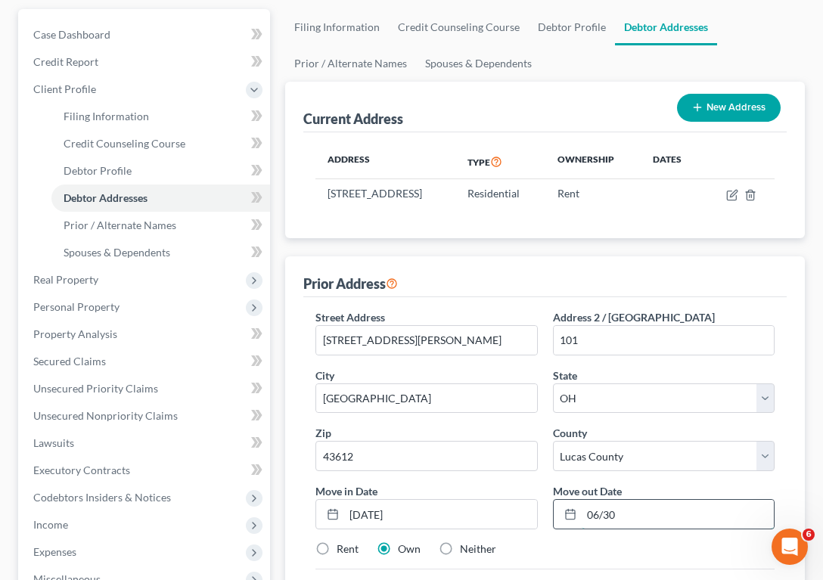
type input "[DATE]"
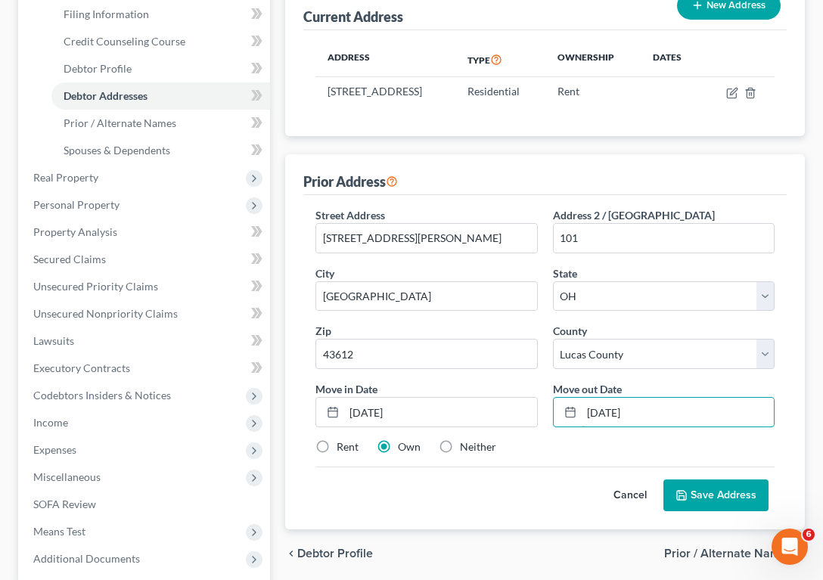
scroll to position [354, 0]
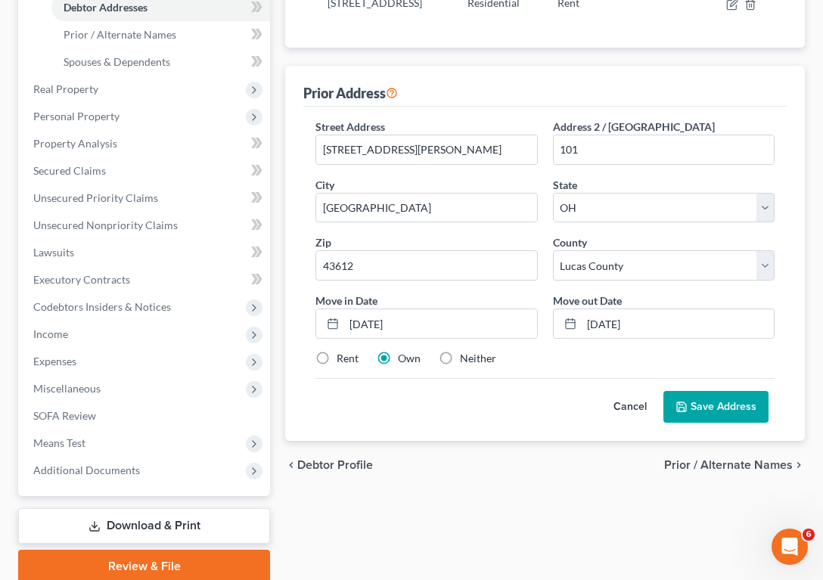
click at [711, 423] on button "Save Address" at bounding box center [715, 407] width 105 height 32
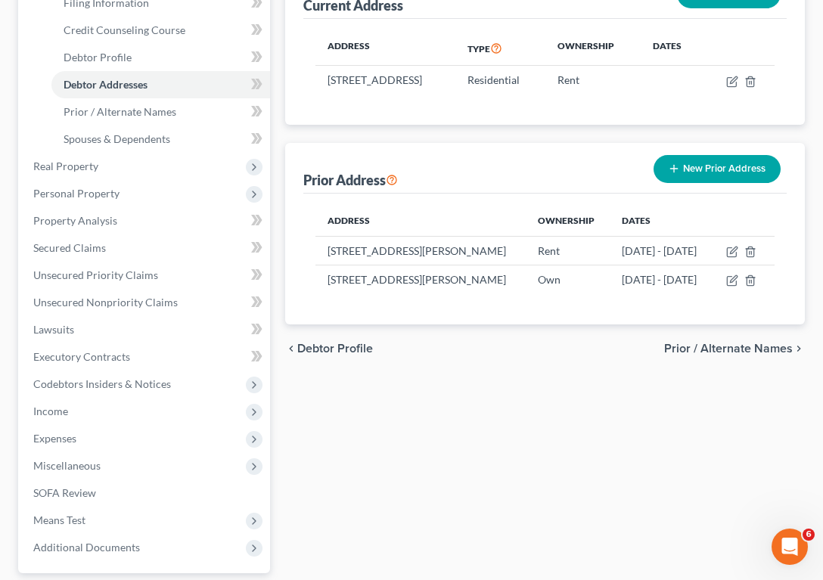
scroll to position [281, 0]
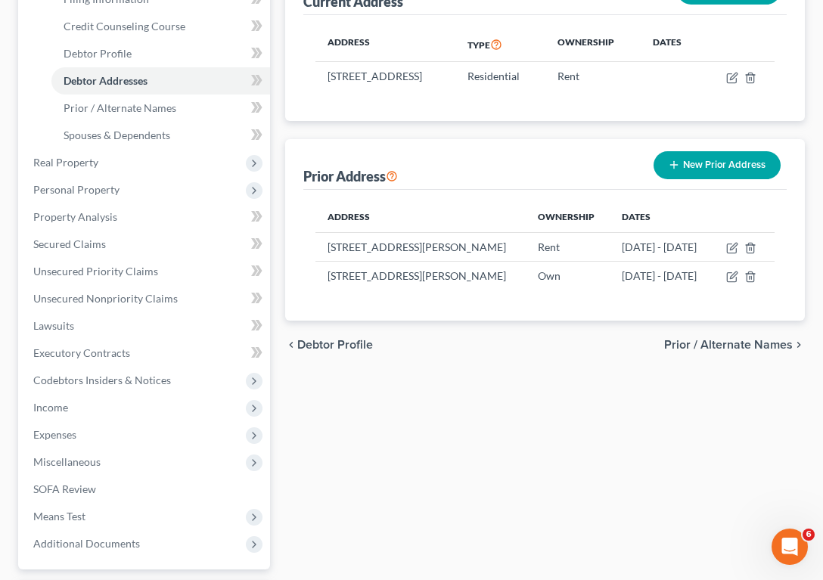
click at [740, 351] on span "Prior / Alternate Names" at bounding box center [728, 345] width 129 height 12
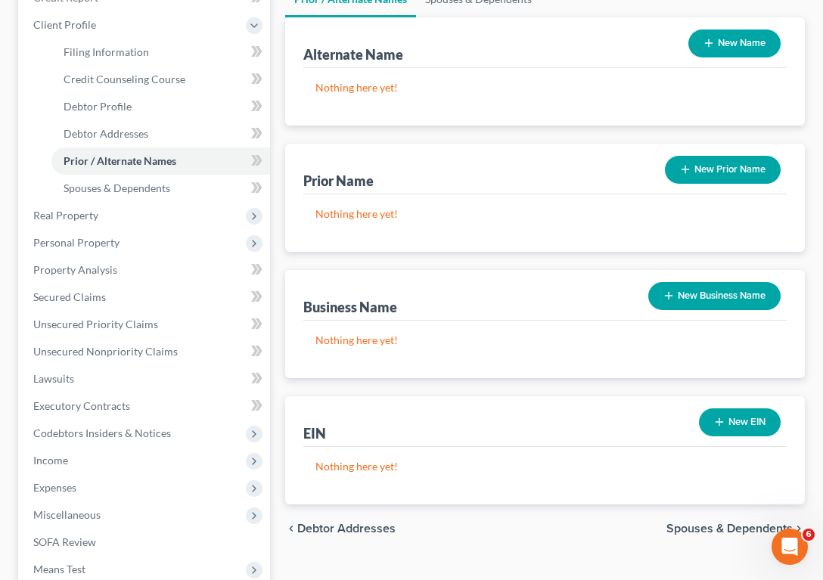
scroll to position [322, 0]
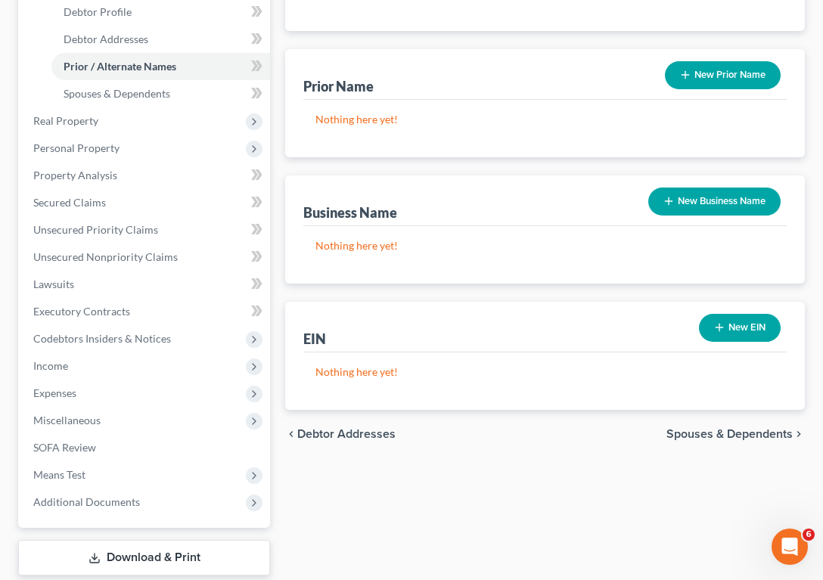
click at [725, 433] on span "Spouses & Dependents" at bounding box center [729, 434] width 126 height 12
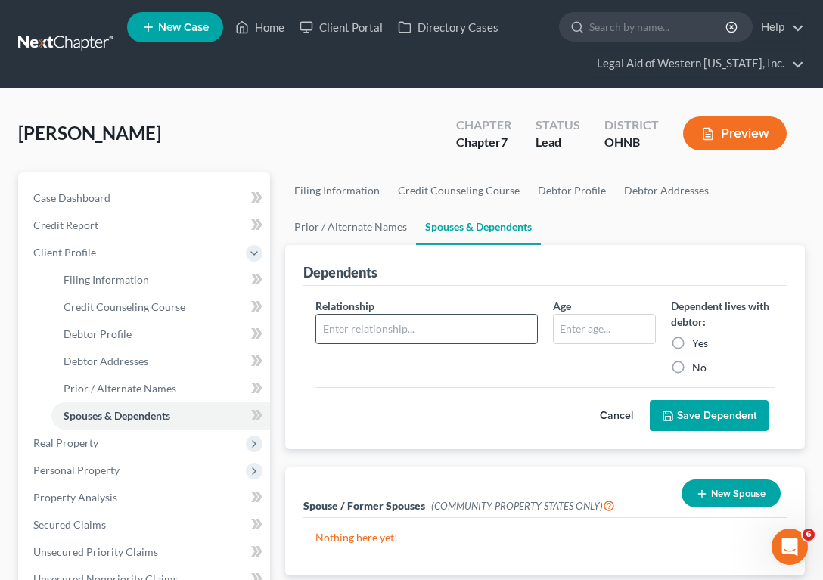
click at [478, 339] on input "text" at bounding box center [426, 329] width 220 height 29
type input "Child"
click at [570, 333] on input "text" at bounding box center [605, 329] width 102 height 29
type input "10"
click at [692, 345] on label "Yes" at bounding box center [700, 343] width 16 height 15
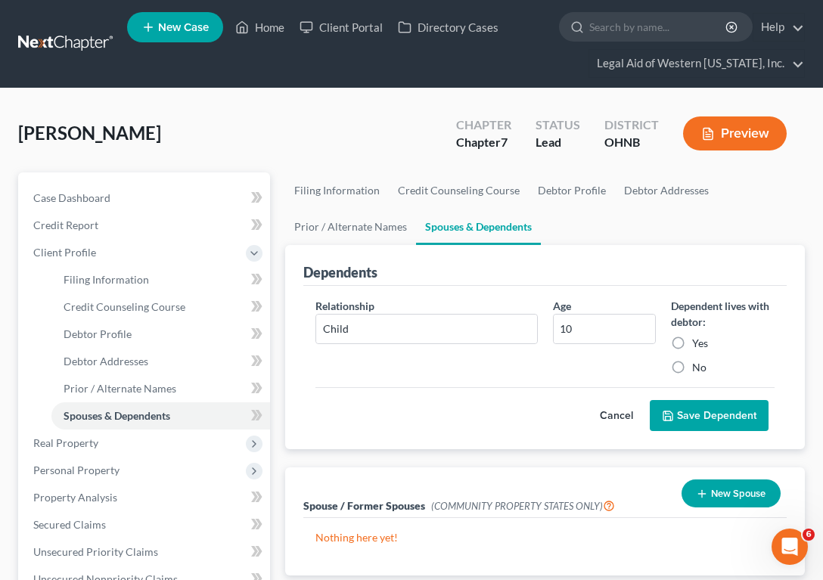
click at [698, 345] on input "Yes" at bounding box center [703, 341] width 10 height 10
radio input "true"
click at [687, 415] on button "Save Dependent" at bounding box center [709, 416] width 119 height 32
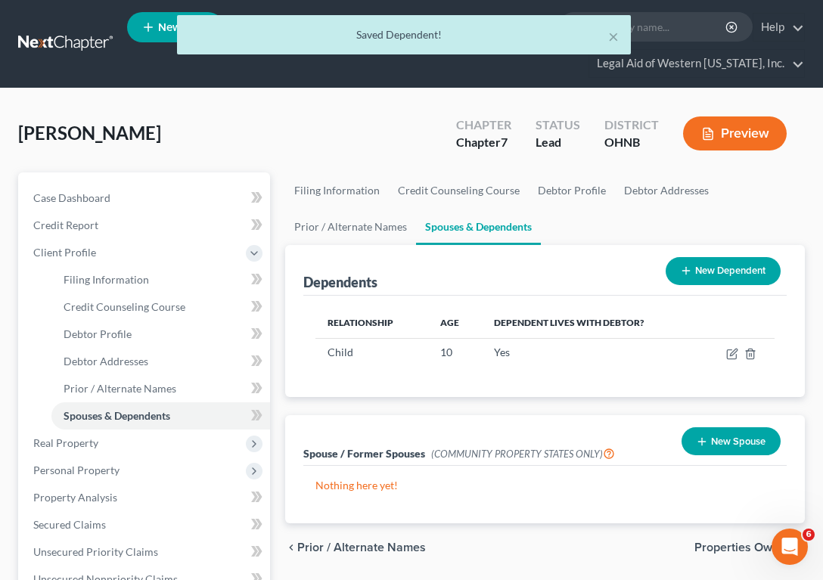
click at [681, 269] on icon at bounding box center [686, 271] width 12 height 12
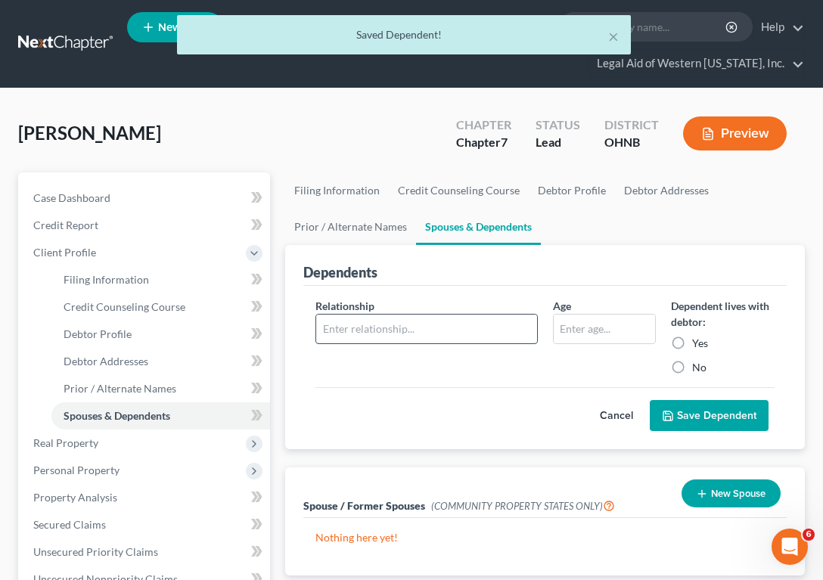
click at [458, 315] on input "text" at bounding box center [426, 329] width 220 height 29
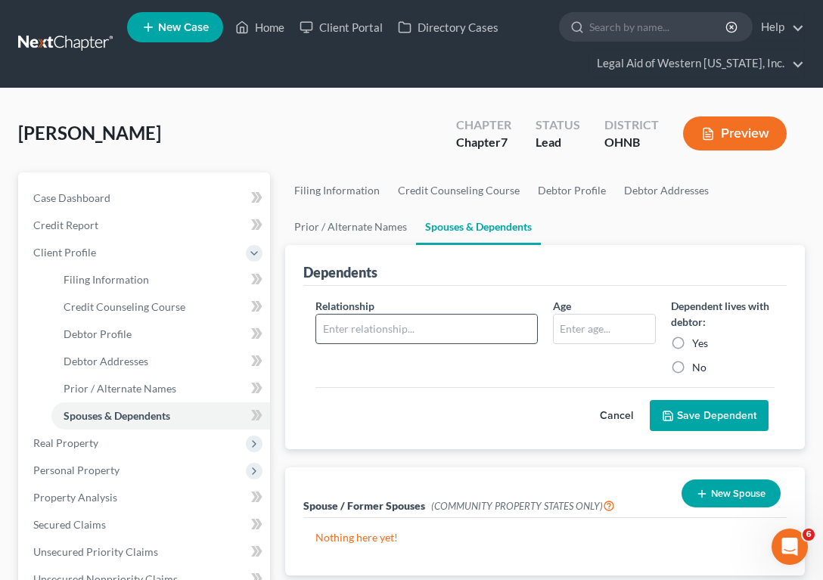
type input "Child"
click at [584, 331] on input "text" at bounding box center [605, 329] width 102 height 29
type input "9"
click at [692, 346] on label "Yes" at bounding box center [700, 343] width 16 height 15
click at [698, 346] on input "Yes" at bounding box center [703, 341] width 10 height 10
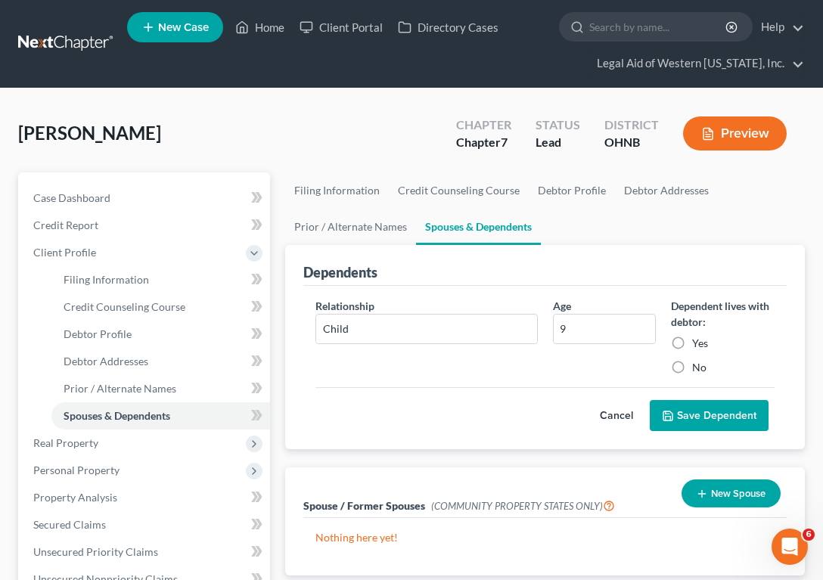
radio input "true"
click at [709, 418] on button "Save Dependent" at bounding box center [709, 416] width 119 height 32
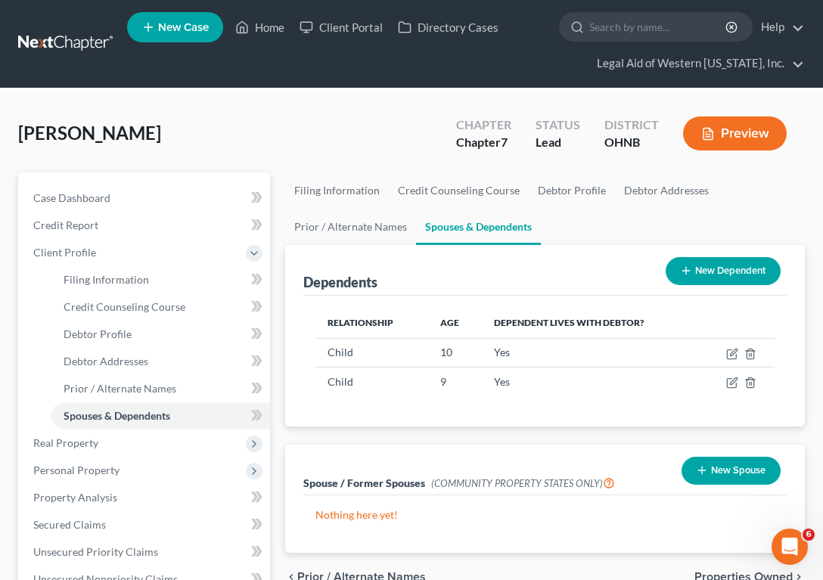
click at [762, 272] on button "New Dependent" at bounding box center [723, 271] width 115 height 28
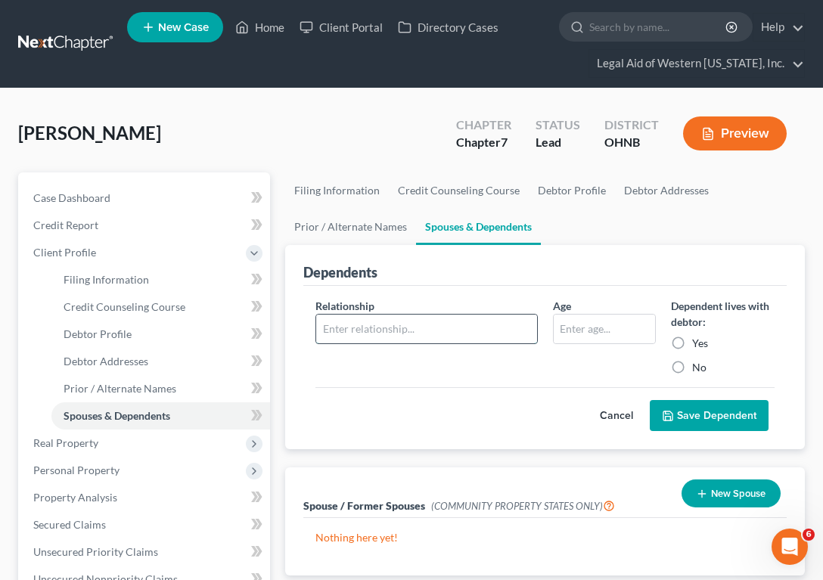
click at [423, 326] on input "text" at bounding box center [426, 329] width 220 height 29
type input "Child"
click at [580, 337] on input "text" at bounding box center [605, 329] width 102 height 29
type input "7"
click at [692, 346] on label "Yes" at bounding box center [700, 343] width 16 height 15
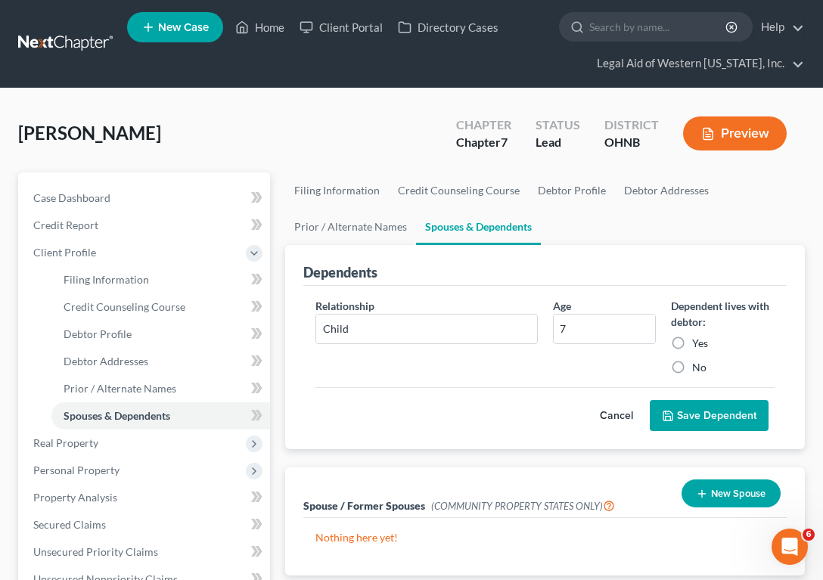
click at [698, 346] on input "Yes" at bounding box center [703, 341] width 10 height 10
radio input "true"
click at [706, 410] on button "Save Dependent" at bounding box center [709, 416] width 119 height 32
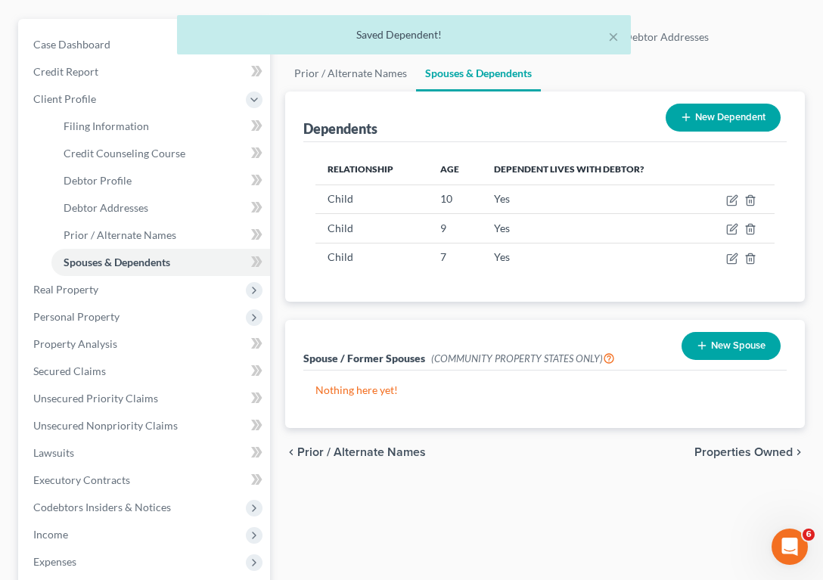
scroll to position [174, 0]
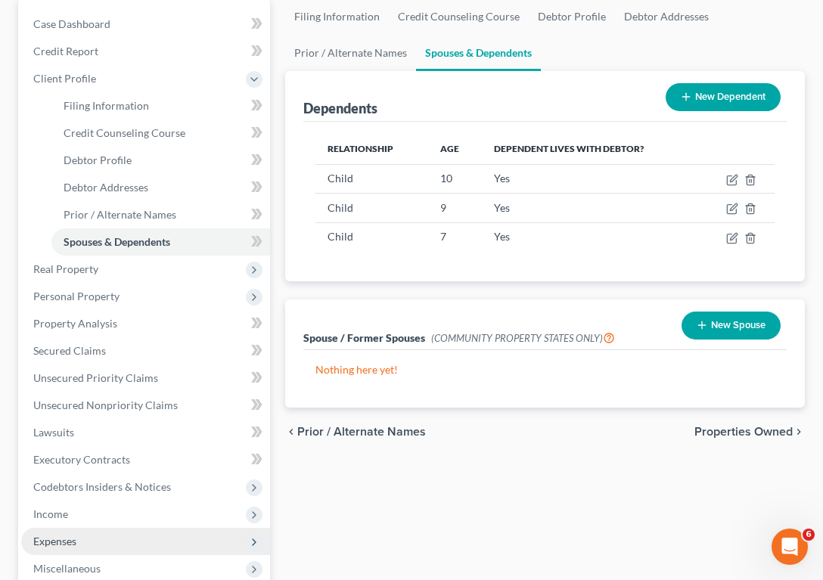
click at [90, 540] on span "Expenses" at bounding box center [145, 541] width 249 height 27
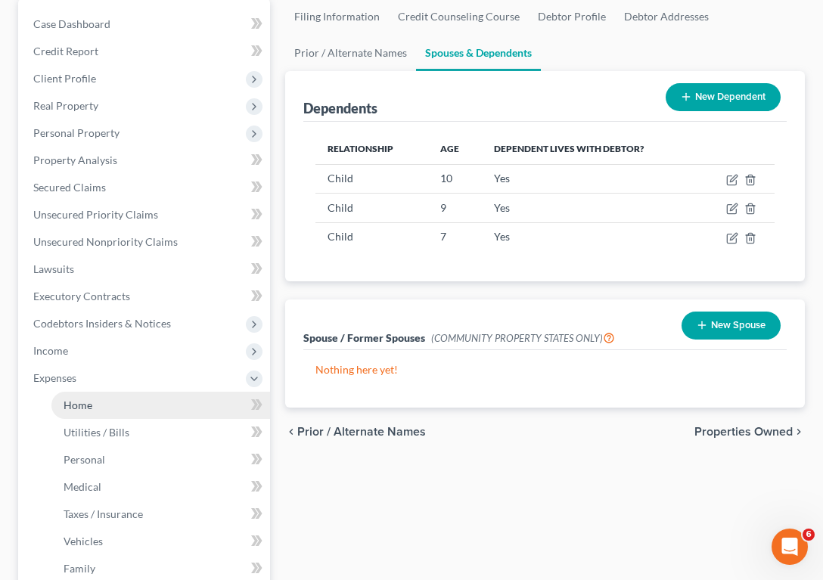
click at [104, 397] on link "Home" at bounding box center [160, 405] width 219 height 27
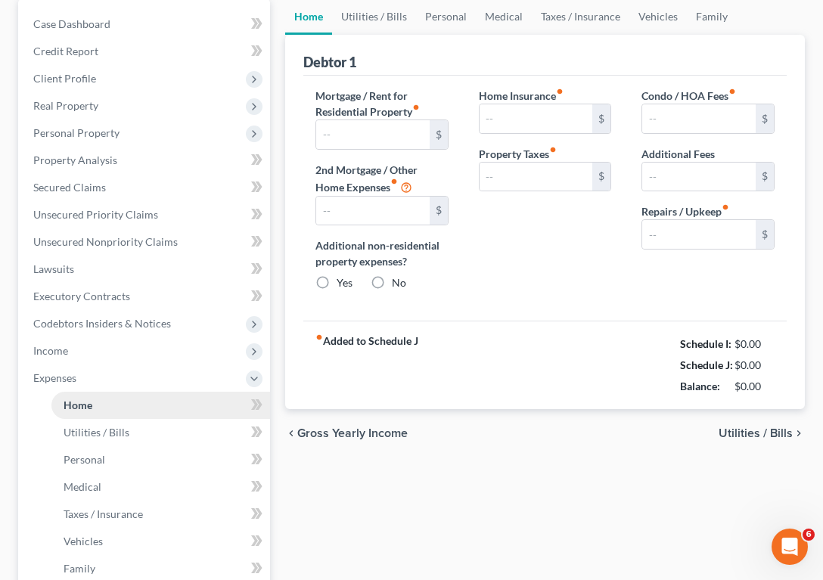
scroll to position [100, 0]
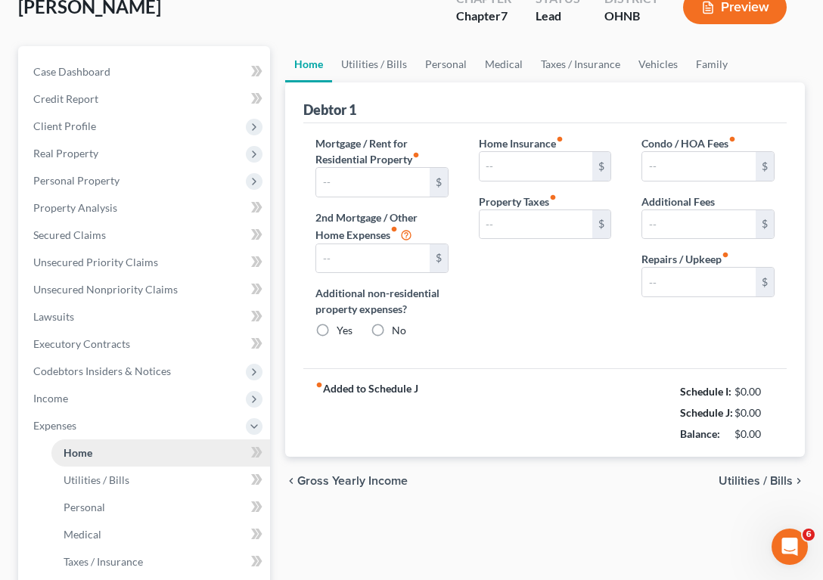
type input "0.00"
radio input "true"
type input "0.00"
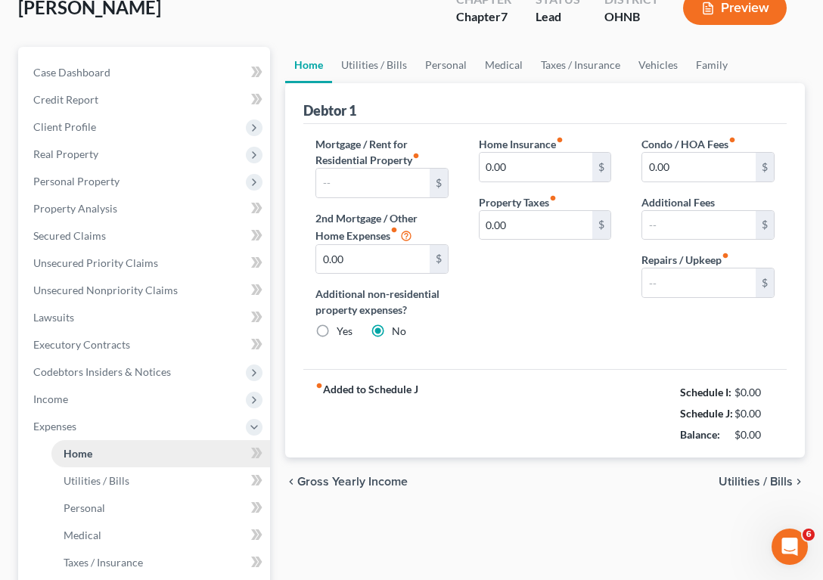
type input "0.00"
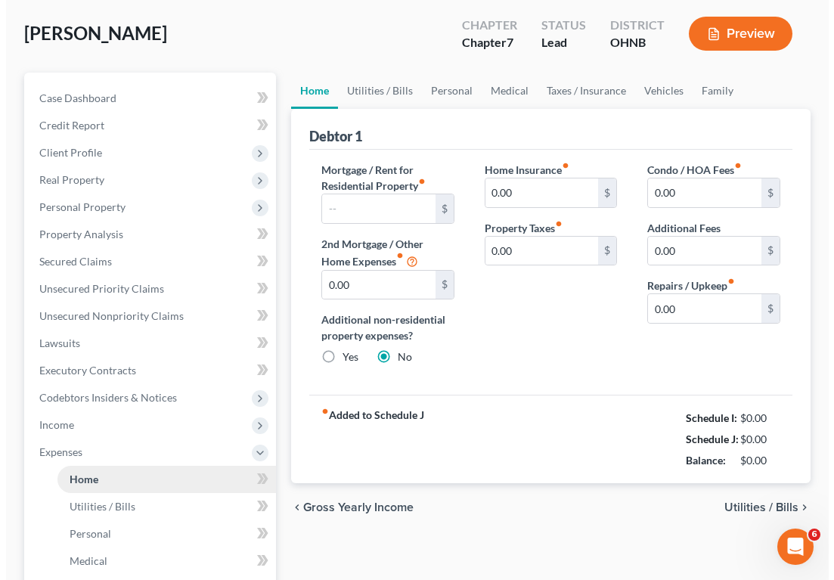
scroll to position [0, 0]
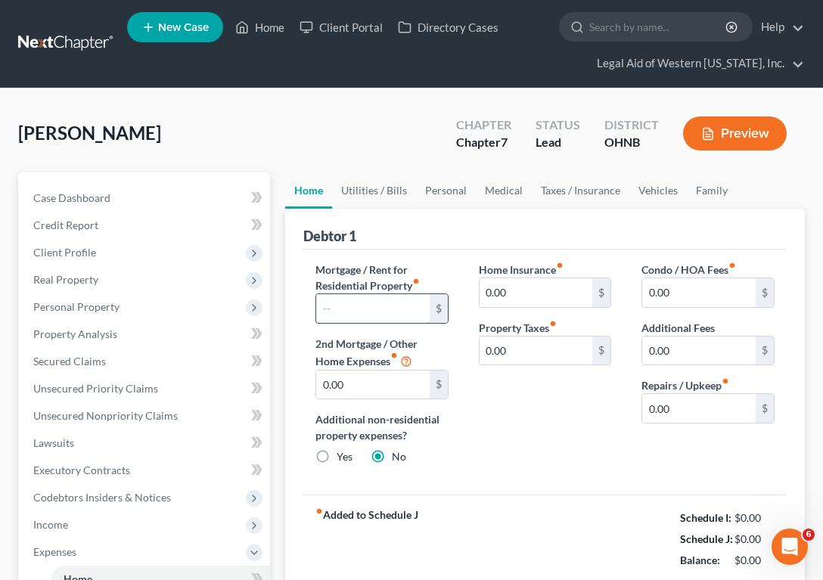
click at [361, 306] on input "text" at bounding box center [372, 308] width 113 height 29
click at [489, 485] on div "Mortgage / Rent for Residential Property fiber_manual_record 1,103 $ 2nd Mortga…" at bounding box center [544, 373] width 483 height 246
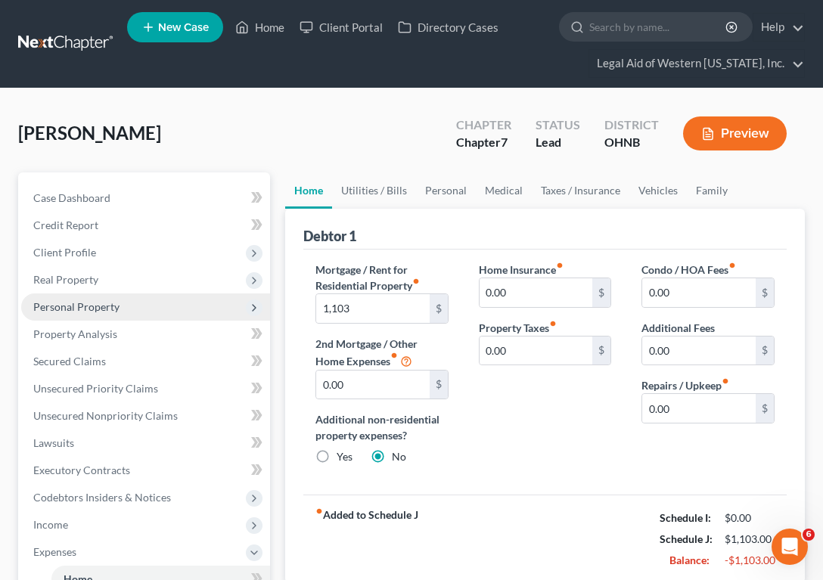
click at [71, 302] on span "Personal Property" at bounding box center [76, 306] width 86 height 13
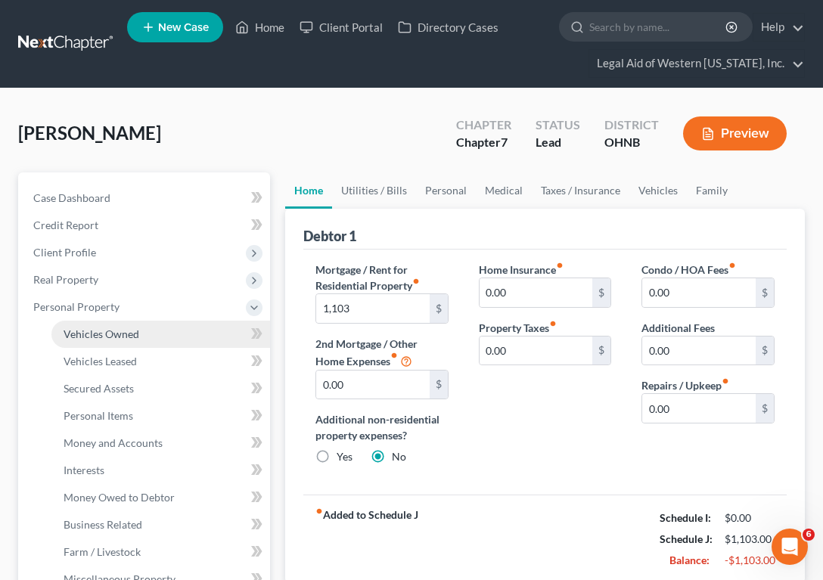
click at [99, 337] on span "Vehicles Owned" at bounding box center [102, 333] width 76 height 13
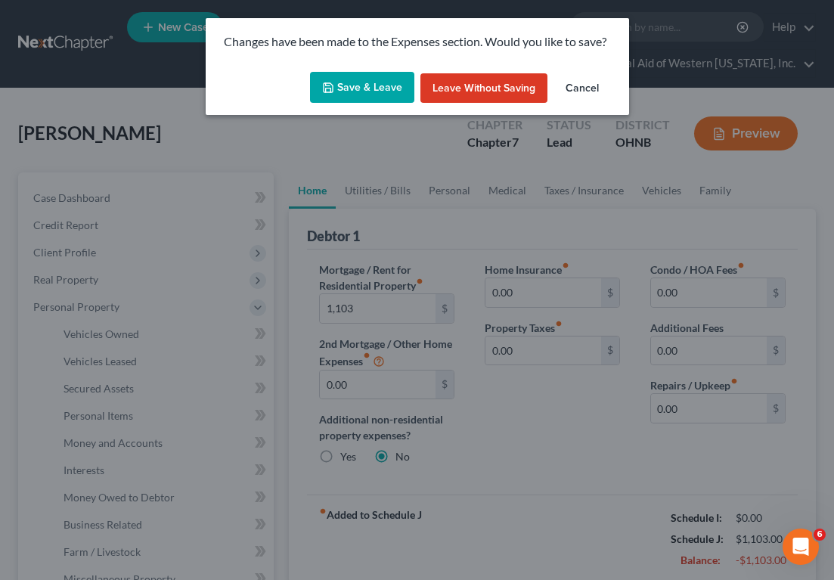
click at [377, 84] on button "Save & Leave" at bounding box center [362, 88] width 104 height 32
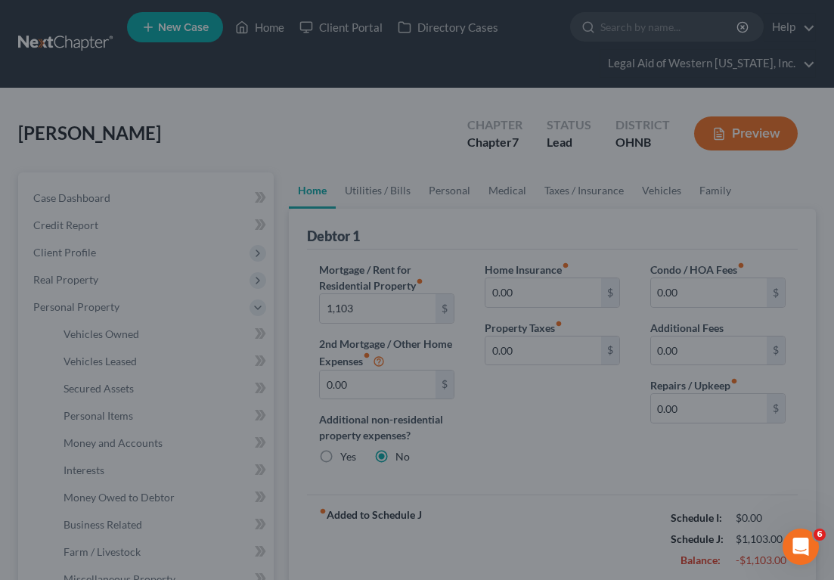
type input "1,103.00"
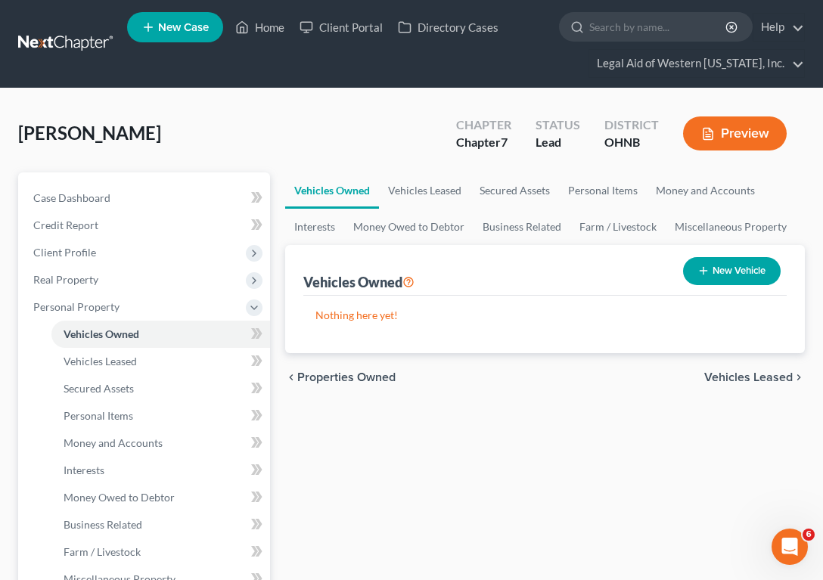
click at [742, 268] on button "New Vehicle" at bounding box center [732, 271] width 98 height 28
select select "0"
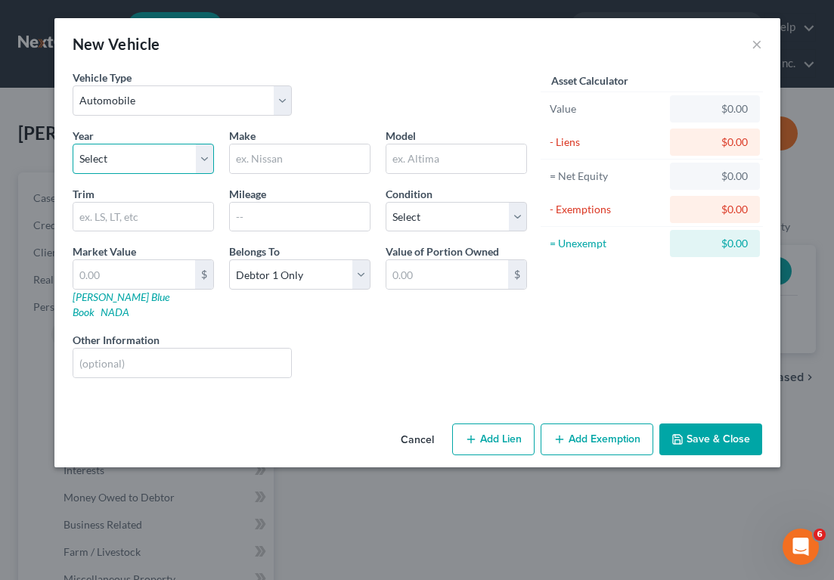
click at [157, 157] on select "Select 2026 2025 2024 2023 2022 2021 2020 2019 2018 2017 2016 2015 2014 2013 20…" at bounding box center [143, 159] width 141 height 30
select select "9"
click at [73, 144] on select "Select 2026 2025 2024 2023 2022 2021 2020 2019 2018 2017 2016 2015 2014 2013 20…" at bounding box center [143, 159] width 141 height 30
type input "Jeep"
type input "Grand Cherokee"
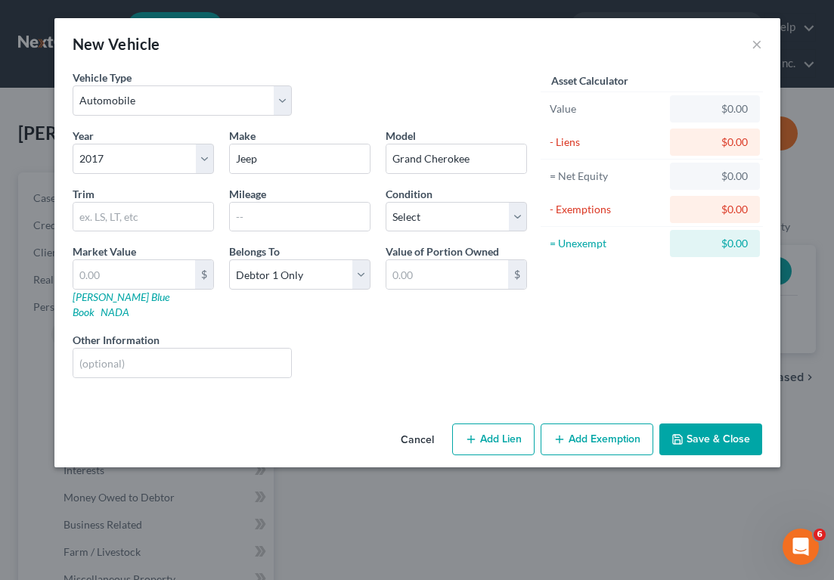
click at [744, 430] on button "Save & Close" at bounding box center [711, 440] width 103 height 32
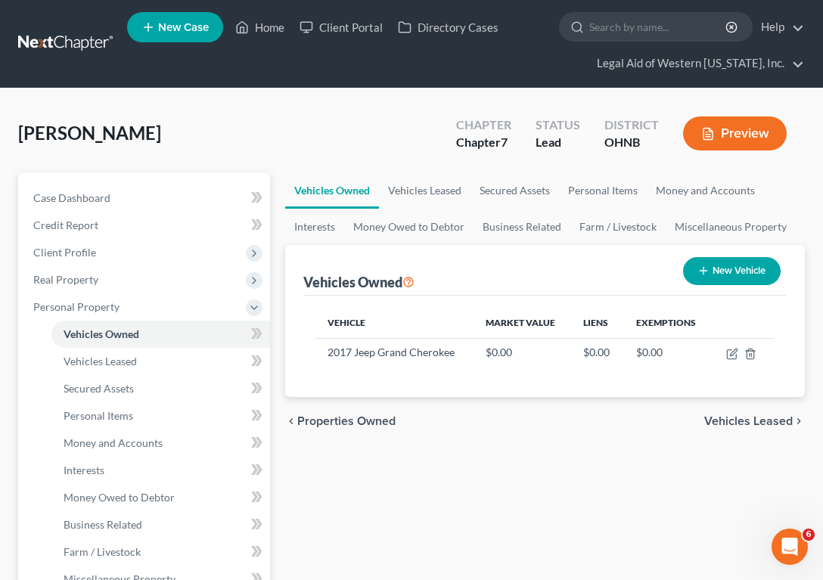
click at [409, 397] on div "Vehicle Market Value Liens Exemptions 2017 Jeep Grand Cherokee $0.00 $0.00 $0.00" at bounding box center [544, 346] width 483 height 101
click at [117, 413] on span "Personal Items" at bounding box center [99, 415] width 70 height 13
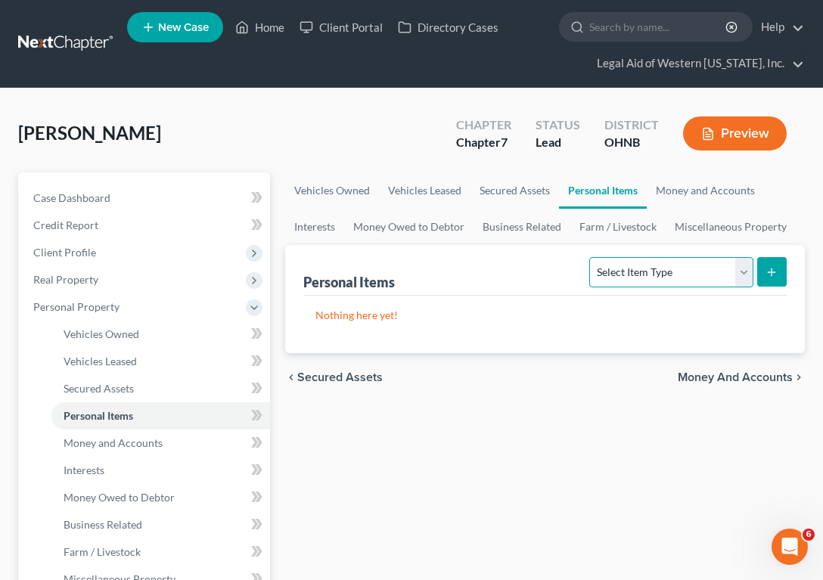
click at [690, 272] on select "Select Item Type Clothing Collectibles Of Value Electronics Firearms Household …" at bounding box center [670, 272] width 163 height 30
select select "household_goods"
click at [591, 257] on select "Select Item Type Clothing Collectibles Of Value Electronics Firearms Household …" at bounding box center [670, 272] width 163 height 30
click at [781, 271] on button "submit" at bounding box center [771, 271] width 29 height 29
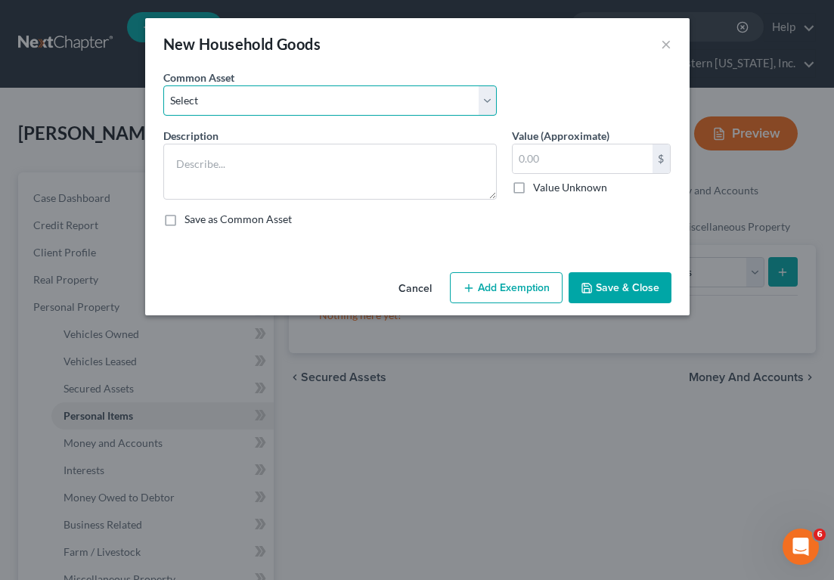
click at [290, 98] on select "Select Normal household goods and furnishings" at bounding box center [330, 100] width 334 height 30
select select "0"
click at [163, 85] on select "Select Normal household goods and furnishings" at bounding box center [330, 100] width 334 height 30
type textarea "Normal household goods and furnishings"
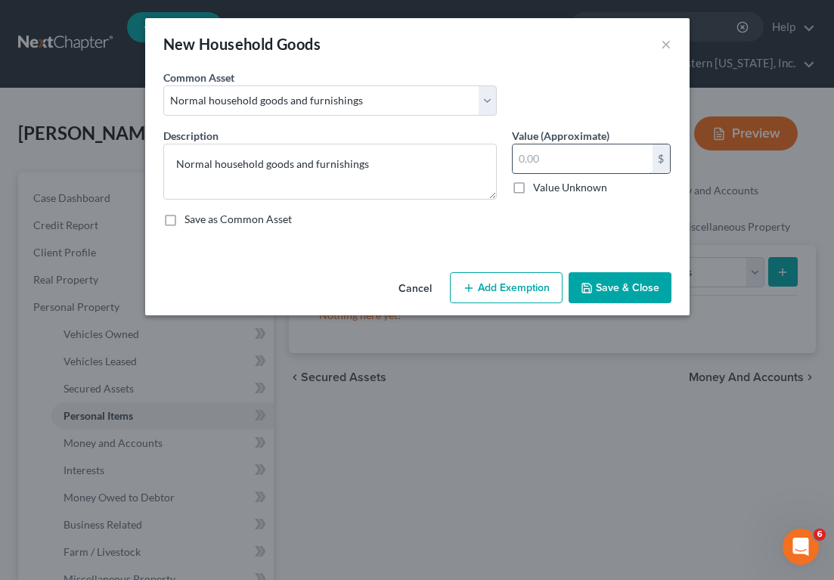
click at [538, 159] on input "text" at bounding box center [583, 158] width 140 height 29
type input "500"
click at [499, 281] on button "Add Exemption" at bounding box center [506, 288] width 113 height 32
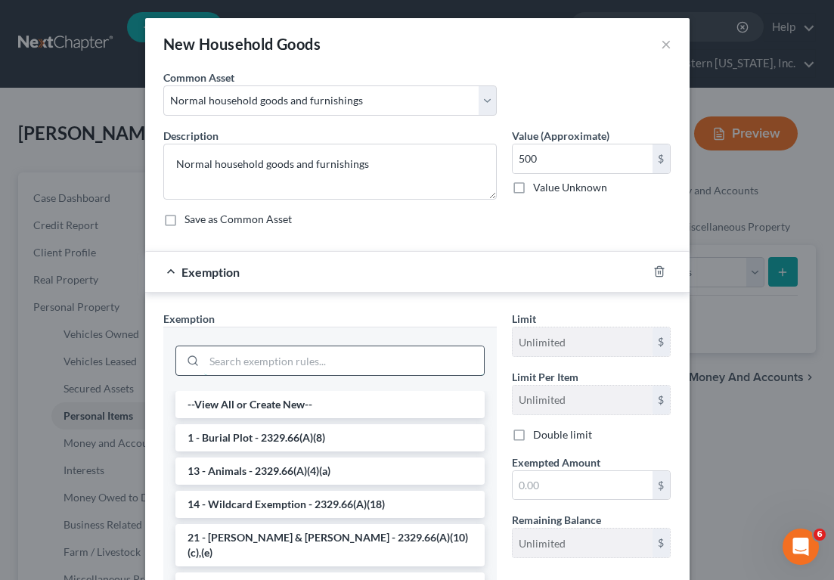
click at [371, 357] on input "search" at bounding box center [344, 360] width 280 height 29
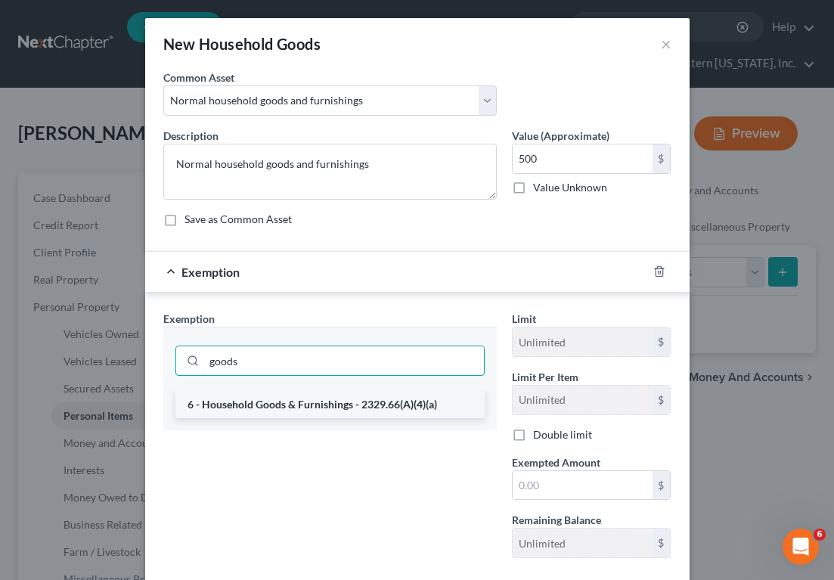
type input "goods"
click at [366, 394] on li "6 - Household Goods & Furnishings - 2329.66(A)(4)(a)" at bounding box center [329, 404] width 309 height 27
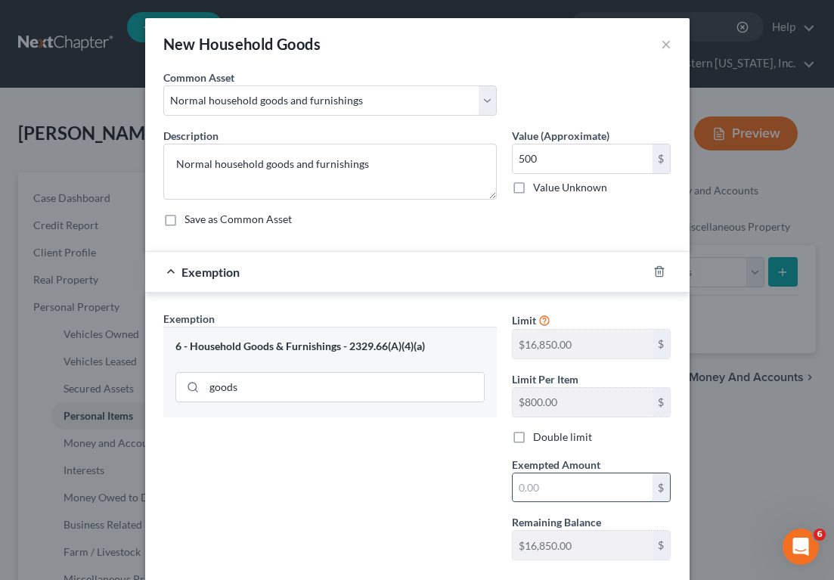
click at [584, 476] on input "text" at bounding box center [583, 487] width 140 height 29
type input "500"
click at [365, 344] on div "6 - Household Goods & Furnishings - 2329.66(A)(4)(a)" at bounding box center [329, 347] width 309 height 14
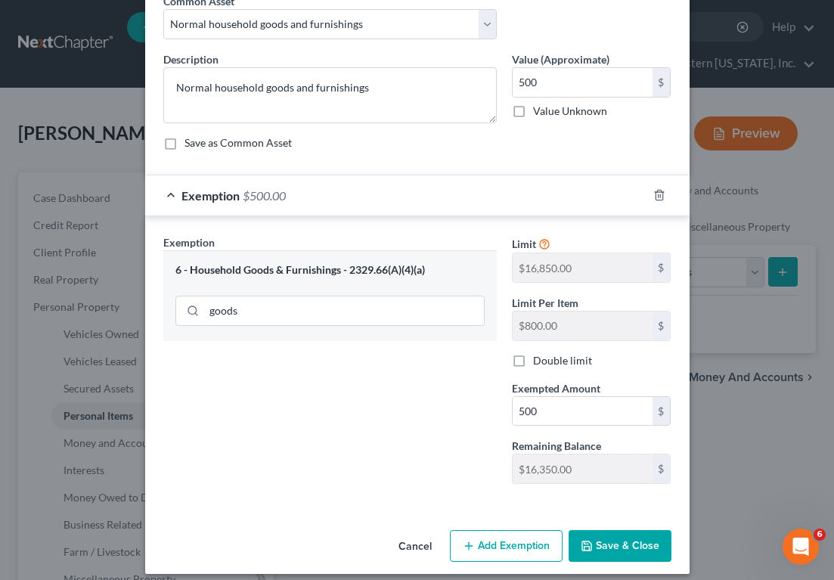
scroll to position [88, 0]
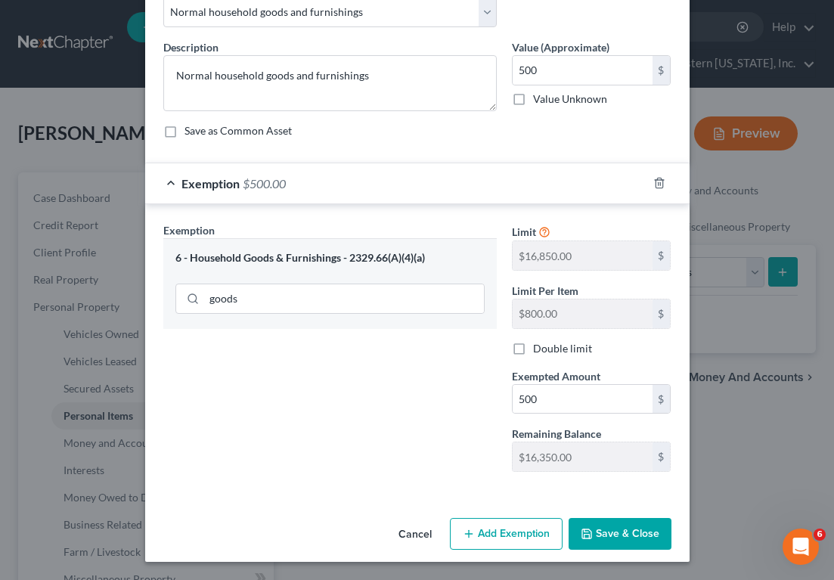
click at [634, 536] on button "Save & Close" at bounding box center [620, 534] width 103 height 32
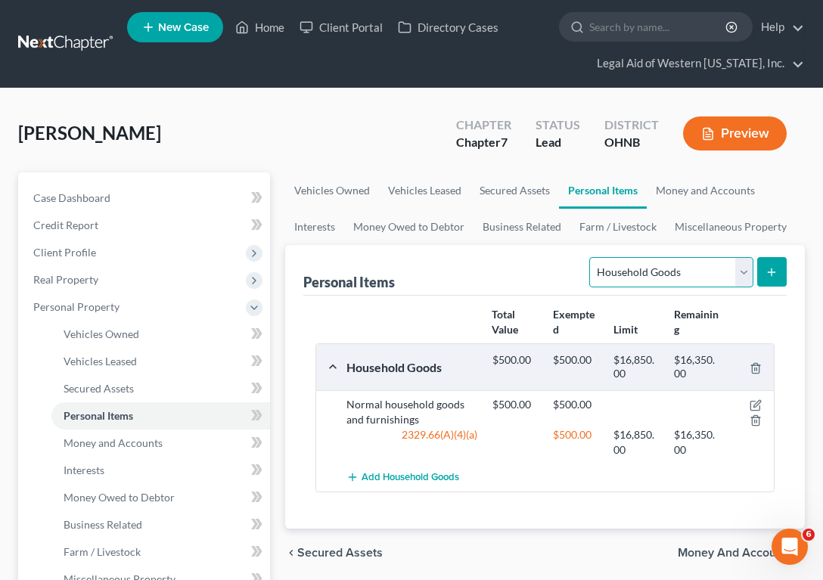
click at [704, 284] on select "Select Item Type Clothing Collectibles Of Value Electronics Firearms Household …" at bounding box center [670, 272] width 163 height 30
select select "electronics"
click at [591, 257] on select "Select Item Type Clothing Collectibles Of Value Electronics Firearms Household …" at bounding box center [670, 272] width 163 height 30
click at [773, 265] on button "submit" at bounding box center [771, 271] width 29 height 29
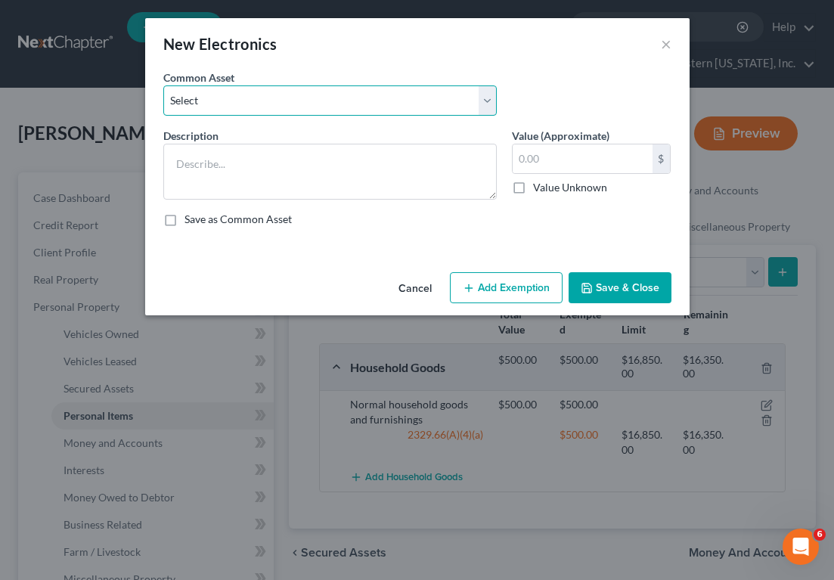
click at [445, 101] on select "Select Normal household electronics" at bounding box center [330, 100] width 334 height 30
select select "0"
click at [163, 85] on select "Select Normal household electronics" at bounding box center [330, 100] width 334 height 30
type textarea "Normal household electronics"
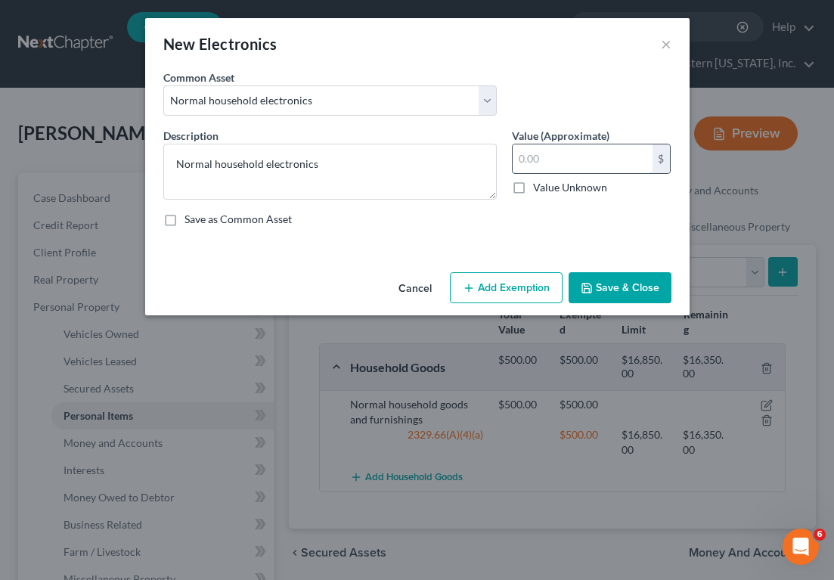
click at [589, 172] on input "text" at bounding box center [583, 158] width 140 height 29
type input "500"
click at [516, 275] on button "Add Exemption" at bounding box center [506, 288] width 113 height 32
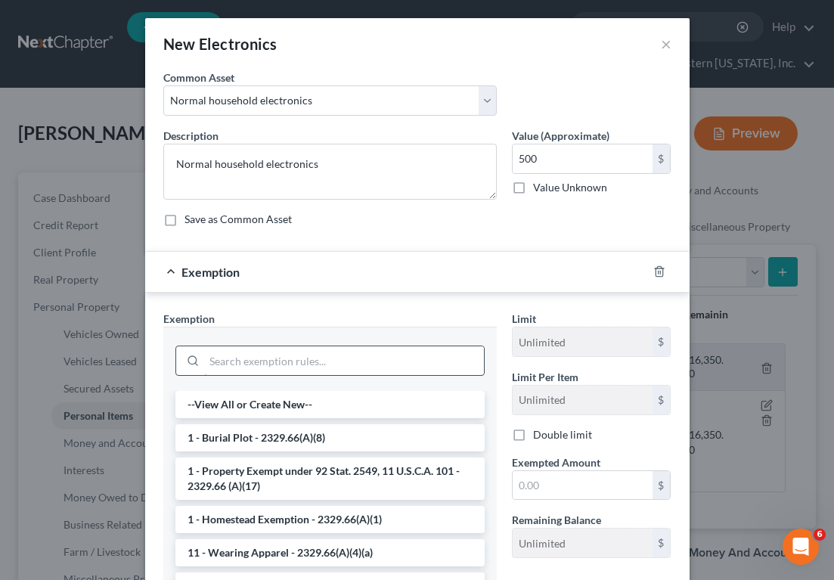
click at [328, 353] on input "search" at bounding box center [344, 360] width 280 height 29
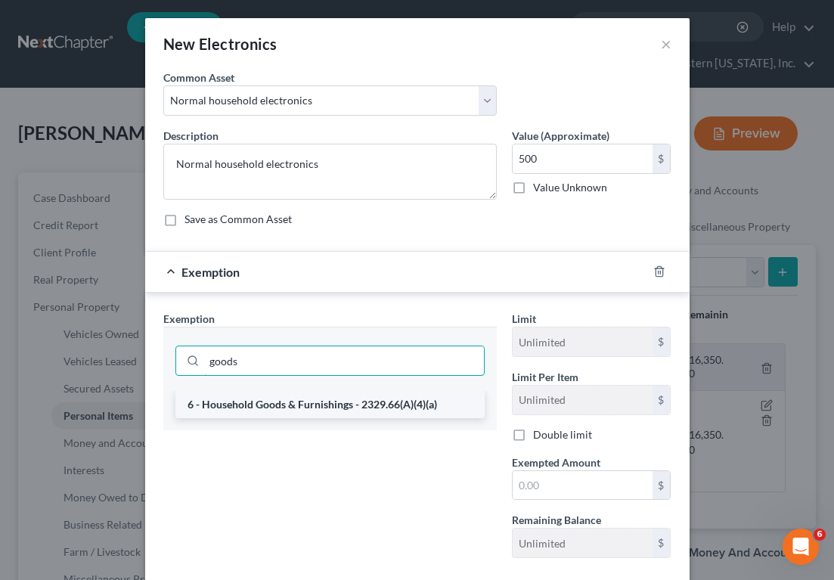
type input "goods"
click at [324, 408] on li "6 - Household Goods & Furnishings - 2329.66(A)(4)(a)" at bounding box center [329, 404] width 309 height 27
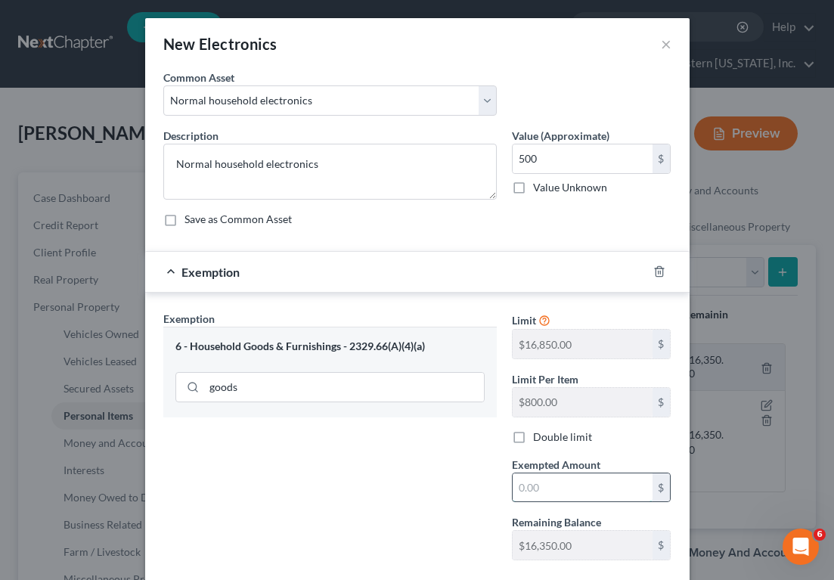
click at [579, 490] on input "text" at bounding box center [583, 487] width 140 height 29
type input "500"
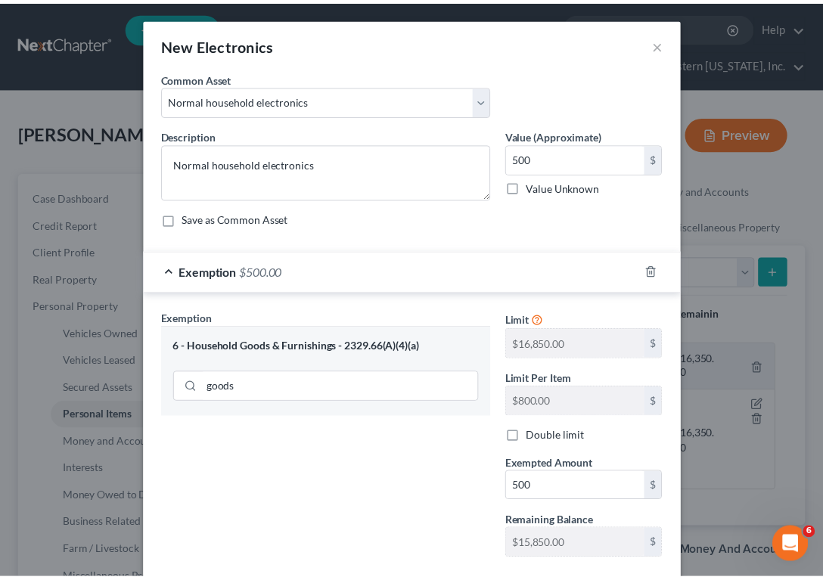
scroll to position [75, 0]
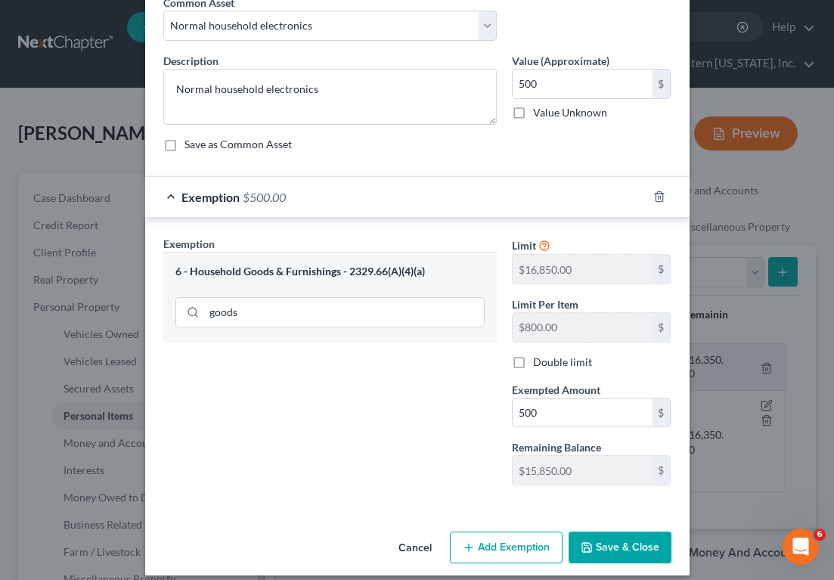
click at [605, 554] on button "Save & Close" at bounding box center [620, 548] width 103 height 32
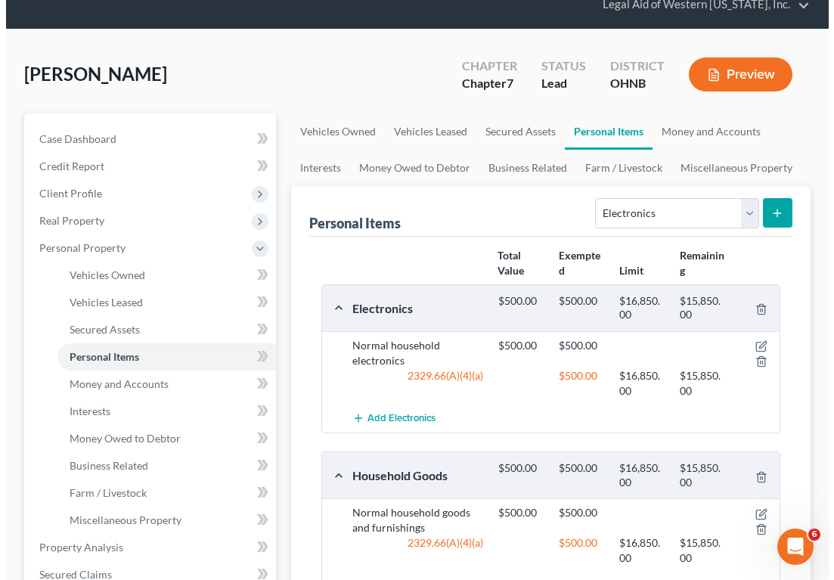
scroll to position [61, 0]
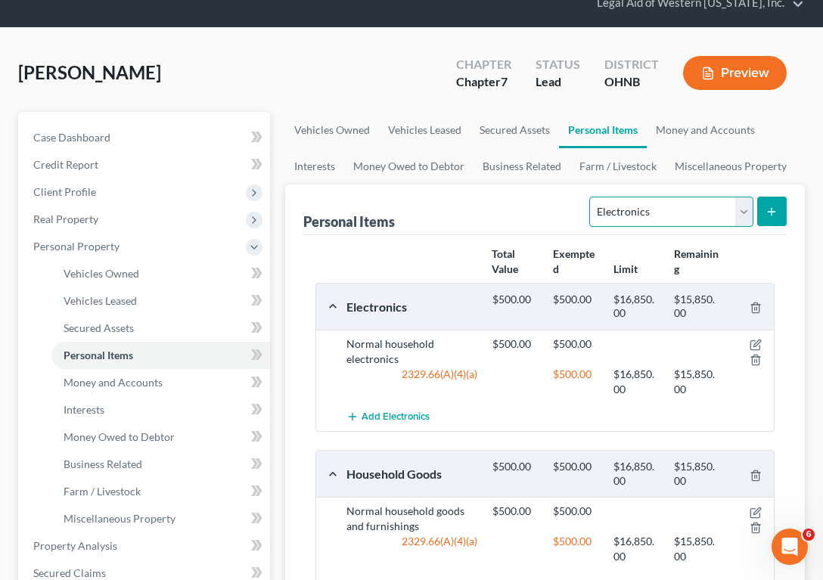
click at [629, 219] on select "Select Item Type Clothing Collectibles Of Value Electronics Firearms Household …" at bounding box center [670, 212] width 163 height 30
select select "clothing"
click at [591, 197] on select "Select Item Type Clothing Collectibles Of Value Electronics Firearms Household …" at bounding box center [670, 212] width 163 height 30
click at [771, 210] on line "submit" at bounding box center [771, 211] width 0 height 7
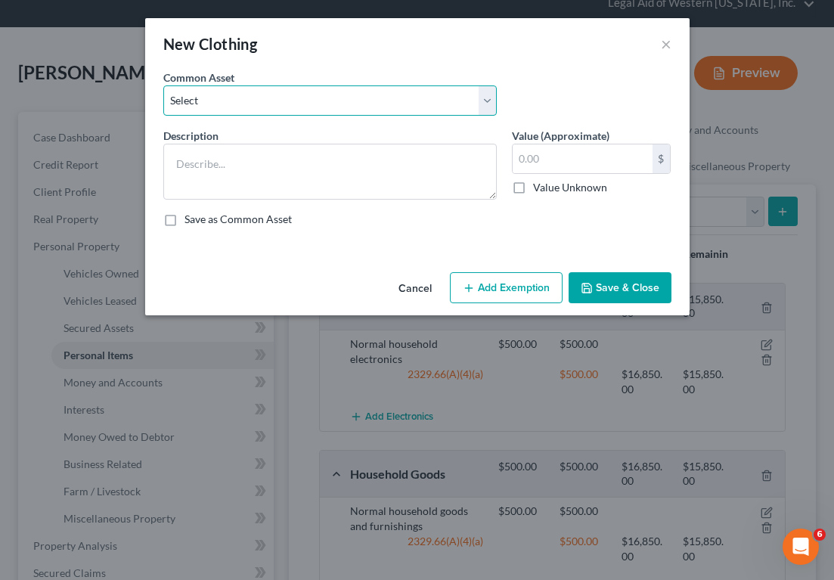
click at [474, 106] on select "Select Personal Clothing" at bounding box center [330, 100] width 334 height 30
select select "0"
click at [163, 85] on select "Select Personal Clothing" at bounding box center [330, 100] width 334 height 30
type textarea "Personal Clothing"
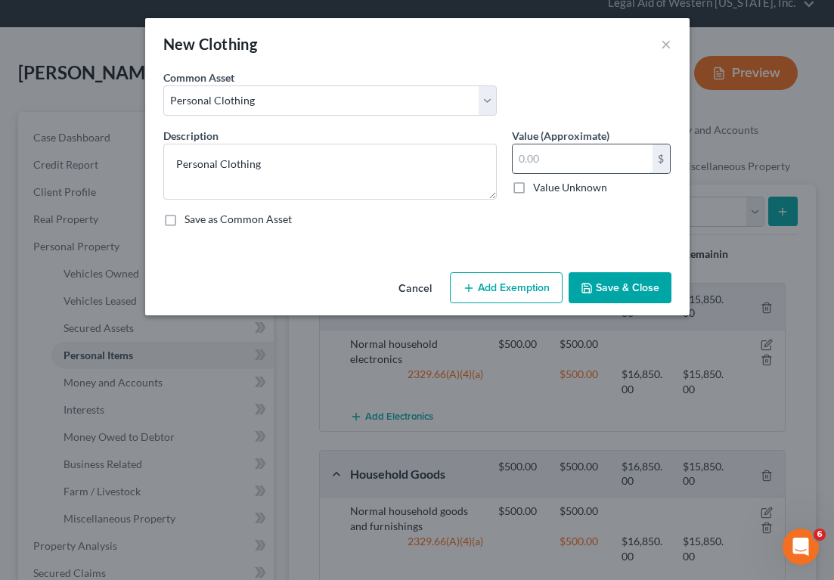
click at [533, 162] on input "text" at bounding box center [583, 158] width 140 height 29
type input "500"
click at [508, 277] on button "Add Exemption" at bounding box center [506, 288] width 113 height 32
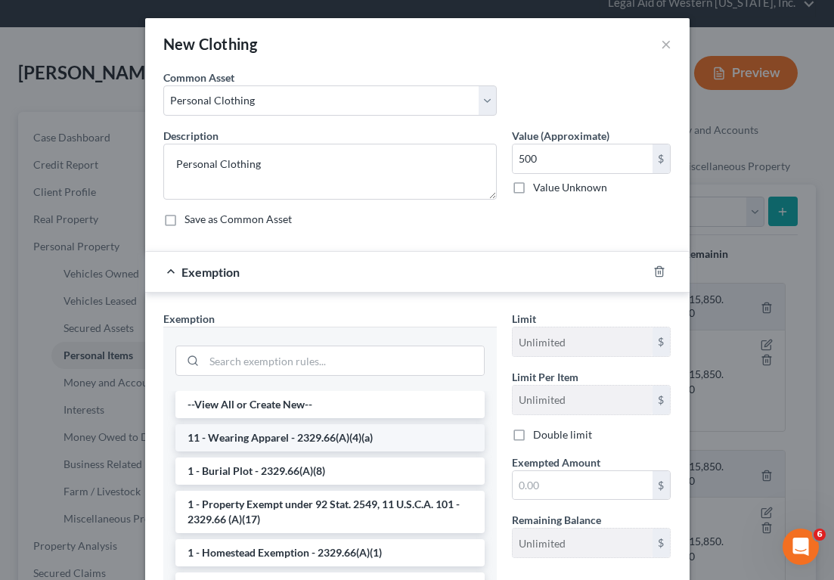
click at [349, 425] on li "11 - Wearing Apparel - 2329.66(A)(4)(a)" at bounding box center [329, 437] width 309 height 27
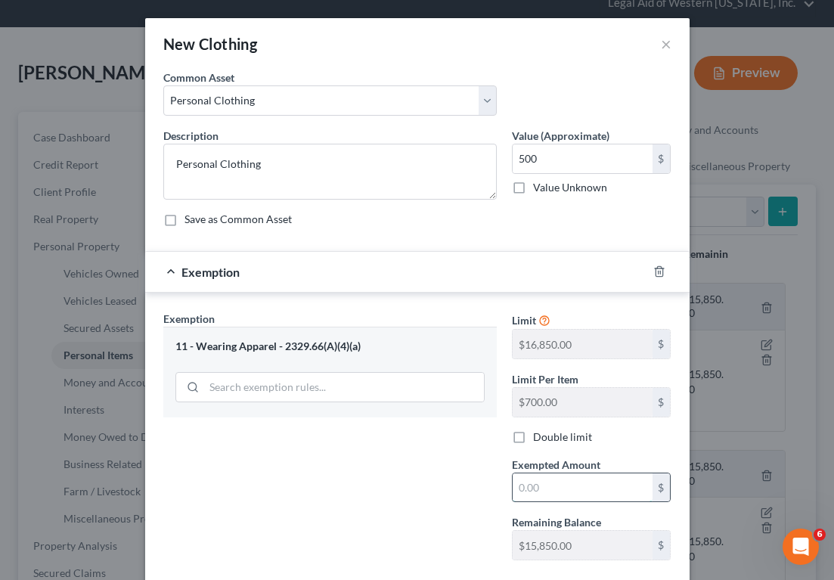
click at [564, 483] on input "text" at bounding box center [583, 487] width 140 height 29
type input "500"
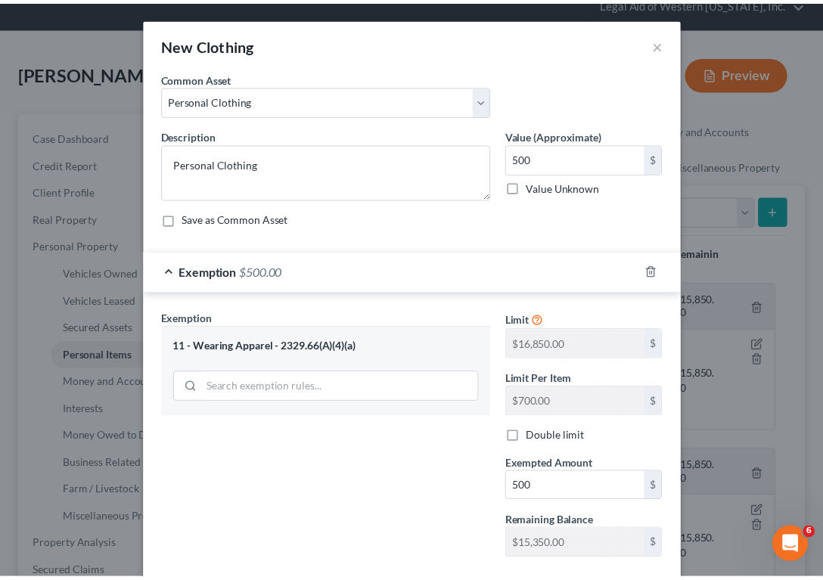
scroll to position [88, 0]
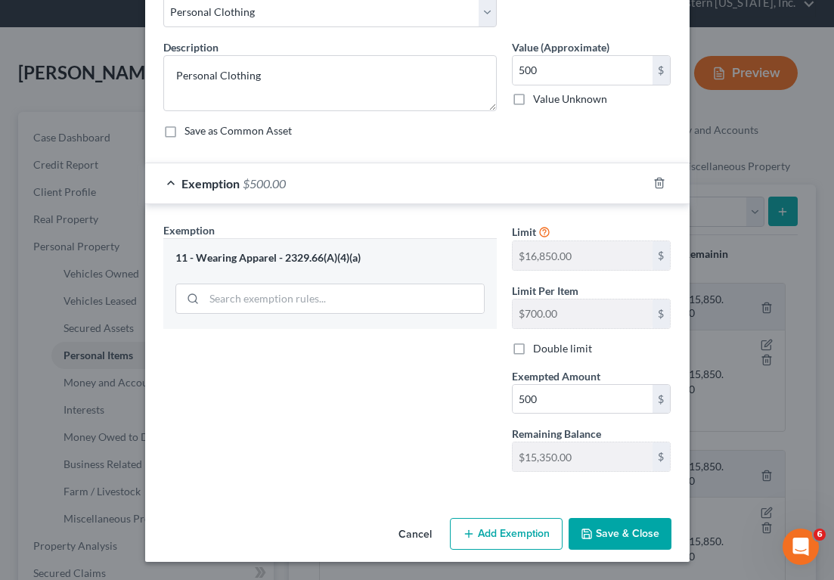
click at [586, 528] on icon "button" at bounding box center [587, 534] width 12 height 12
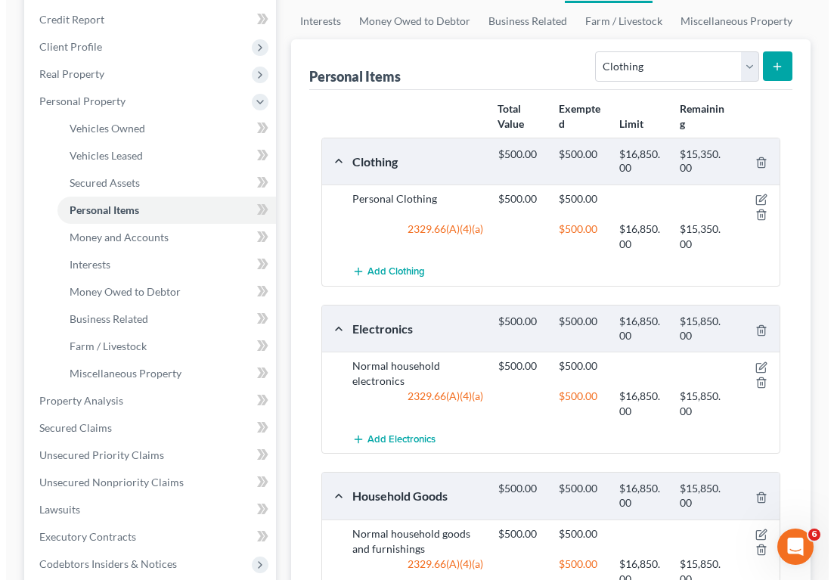
scroll to position [162, 0]
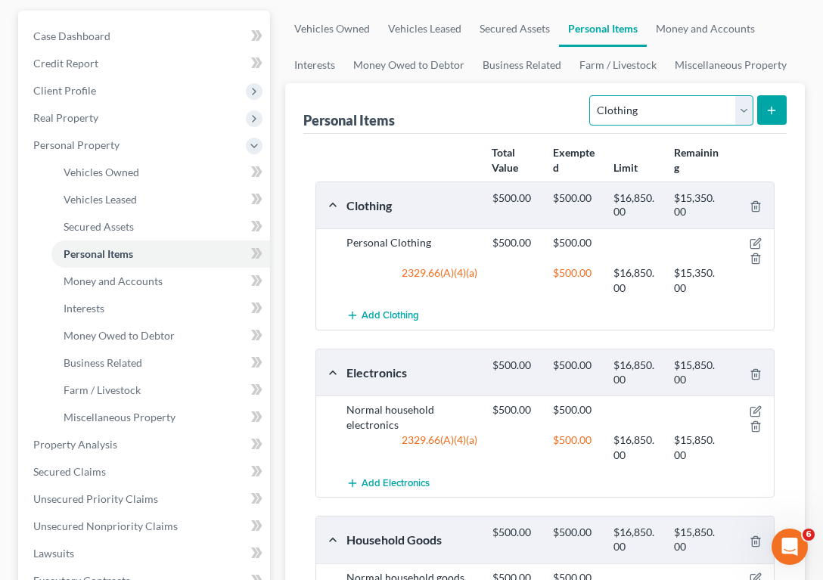
click at [679, 116] on select "Select Item Type Clothing Collectibles Of Value Electronics Firearms Household …" at bounding box center [670, 110] width 163 height 30
select select "jewelry"
click at [591, 95] on select "Select Item Type Clothing Collectibles Of Value Electronics Firearms Household …" at bounding box center [670, 110] width 163 height 30
click at [768, 114] on icon "submit" at bounding box center [771, 110] width 12 height 12
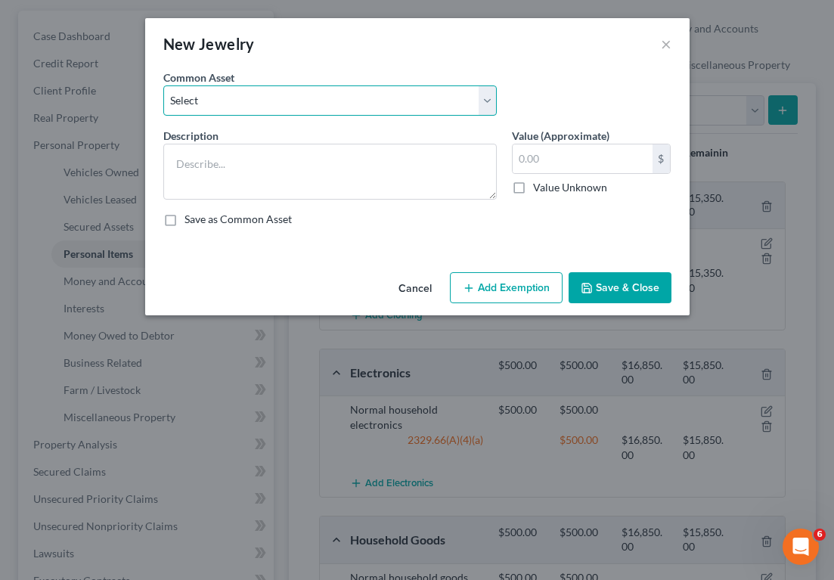
click at [413, 96] on select "Select Everyday and costume jewelry" at bounding box center [330, 100] width 334 height 30
select select "0"
click at [163, 85] on select "Select Everyday and costume jewelry" at bounding box center [330, 100] width 334 height 30
type textarea "Everyday and costume jewelry"
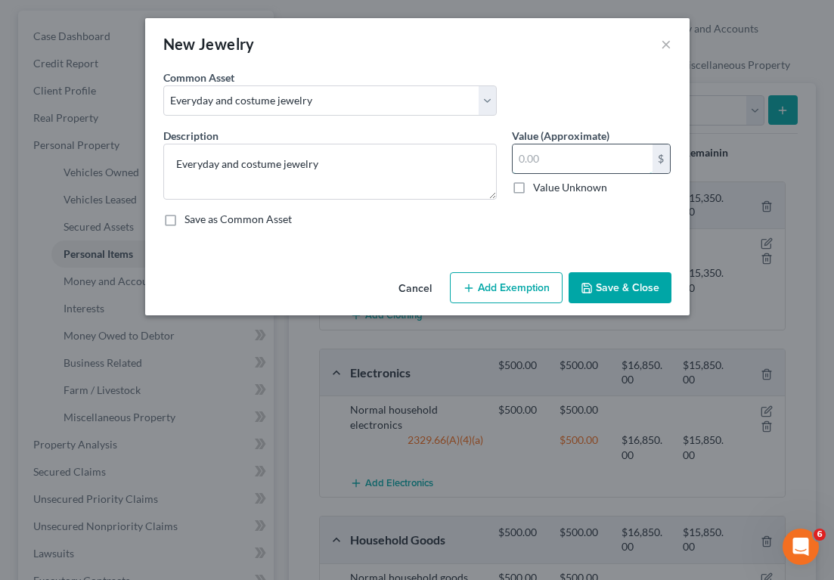
click at [564, 161] on input "text" at bounding box center [583, 158] width 140 height 29
type input "300"
click at [501, 287] on button "Add Exemption" at bounding box center [506, 288] width 113 height 32
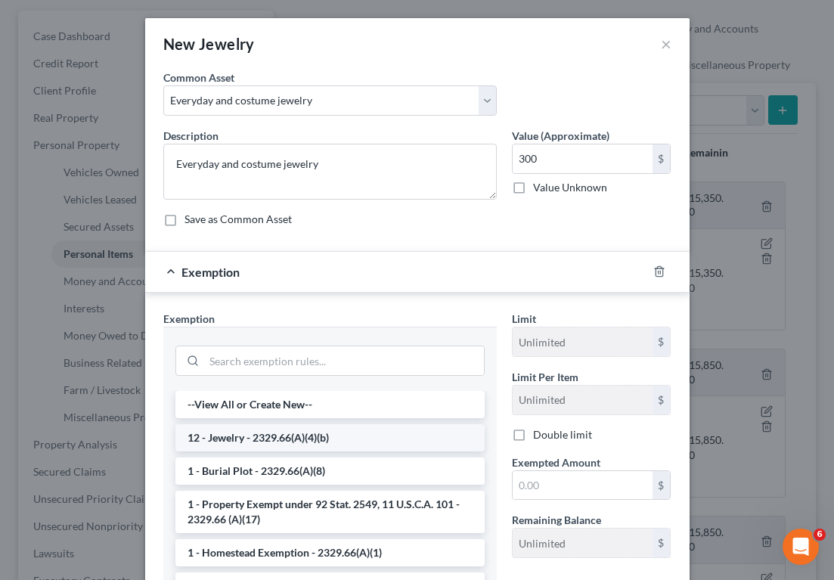
click at [336, 443] on li "12 - Jewelry - 2329.66(A)(4)(b)" at bounding box center [329, 437] width 309 height 27
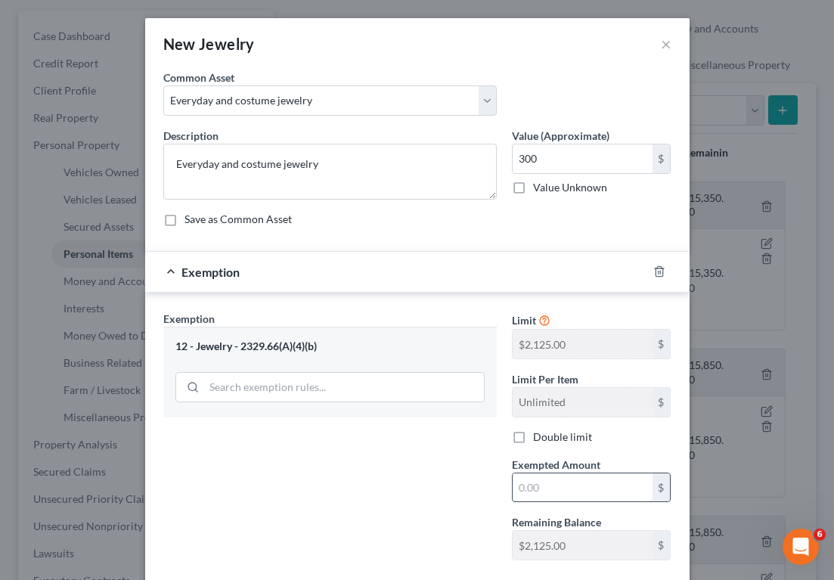
click at [613, 488] on input "text" at bounding box center [583, 487] width 140 height 29
type input "300"
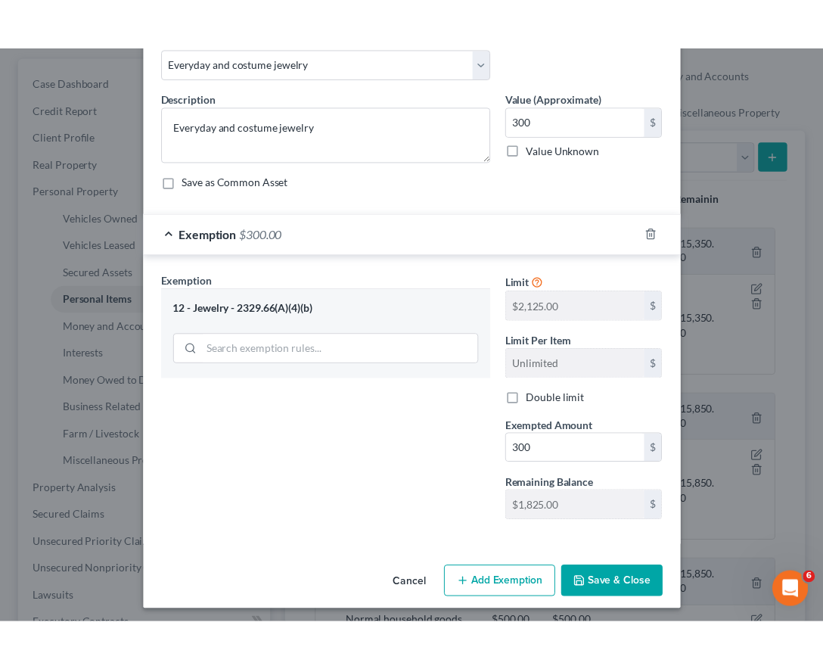
scroll to position [88, 0]
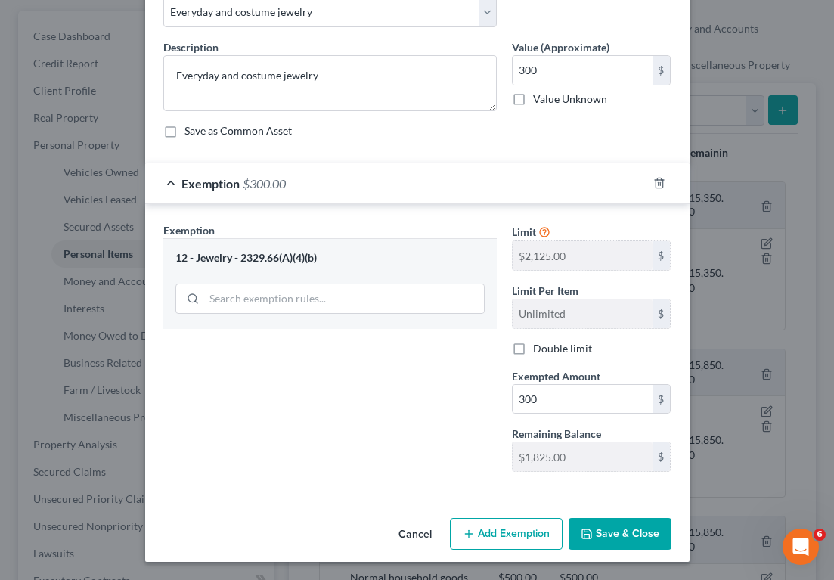
click at [622, 535] on button "Save & Close" at bounding box center [620, 534] width 103 height 32
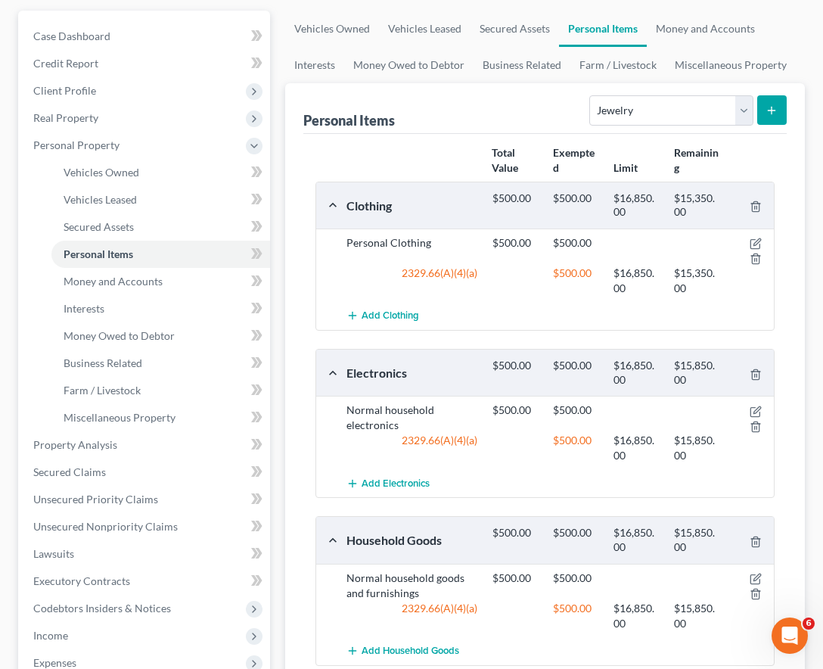
click at [498, 113] on div "Personal Items Select Item Type Clothing Collectibles Of Value Electronics Fire…" at bounding box center [544, 108] width 483 height 51
click at [718, 31] on link "Money and Accounts" at bounding box center [705, 29] width 117 height 36
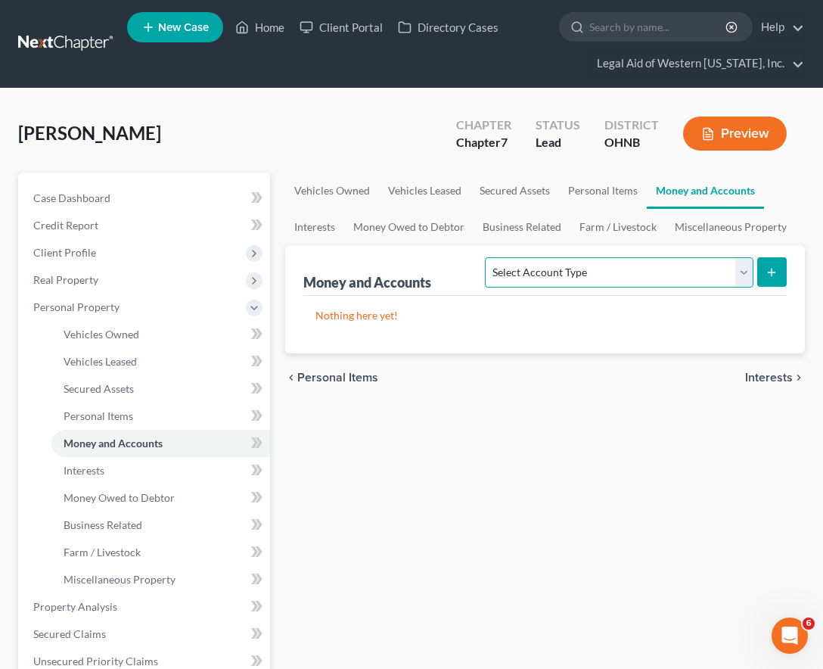
click at [610, 271] on select "Select Account Type Brokerage Cash on Hand Certificates of Deposit Checking Acc…" at bounding box center [619, 272] width 268 height 30
select select "checking"
click at [489, 257] on select "Select Account Type Brokerage Cash on Hand Certificates of Deposit Checking Acc…" at bounding box center [619, 272] width 268 height 30
click at [772, 278] on icon "submit" at bounding box center [771, 272] width 12 height 12
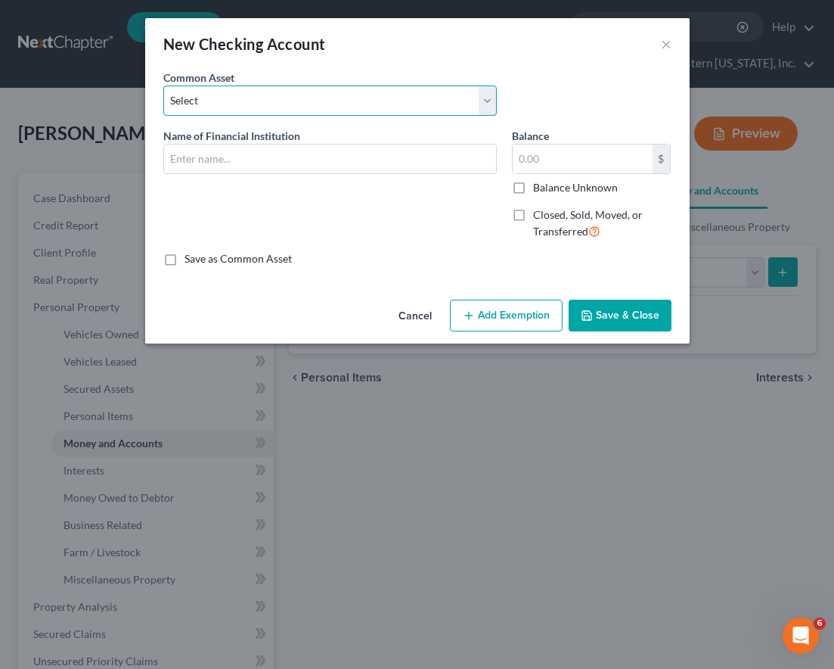
click at [409, 99] on select "Select Chime Glass City Federal Credit Union Fifth Third Bank University of Tol…" at bounding box center [330, 100] width 334 height 30
click at [163, 85] on select "Select Chime Glass City Federal Credit Union Fifth Third Bank University of Tol…" at bounding box center [330, 100] width 334 height 30
click at [343, 175] on div "Name of Financial Institution *" at bounding box center [330, 190] width 349 height 124
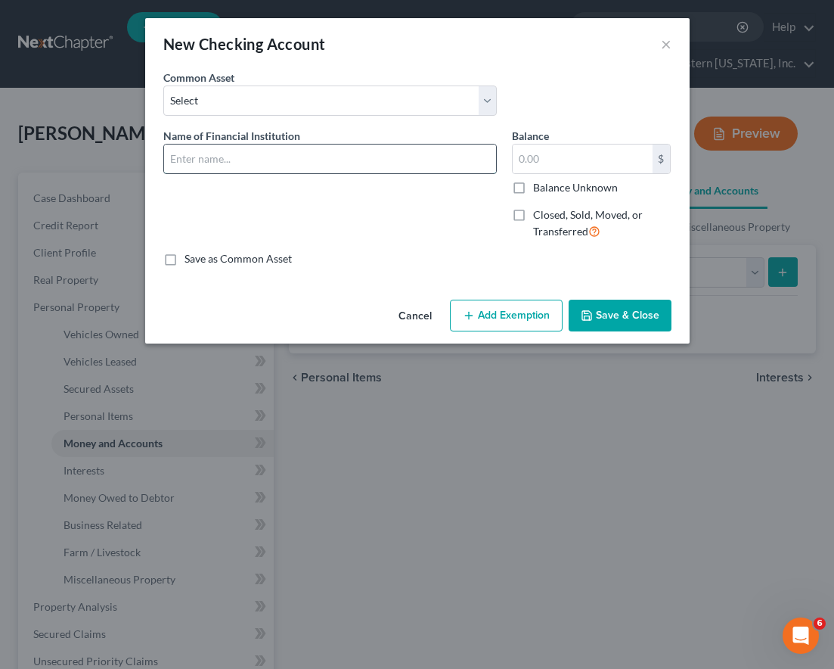
click at [340, 163] on input "text" at bounding box center [330, 158] width 332 height 29
type input "Navy Federal Checking"
click at [185, 259] on label "Save as Common Asset" at bounding box center [238, 258] width 107 height 15
click at [191, 259] on input "Save as Common Asset" at bounding box center [196, 256] width 10 height 10
checkbox input "true"
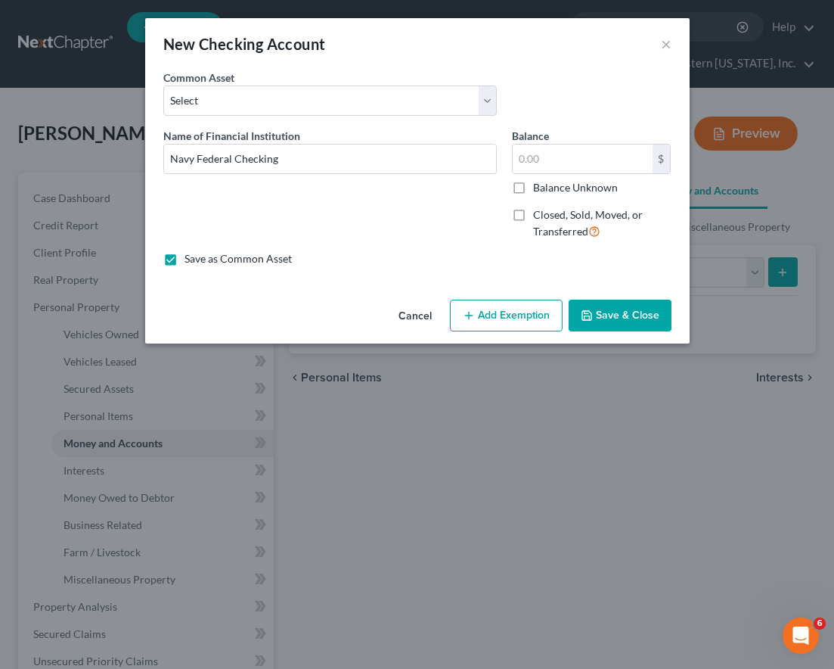
click at [639, 314] on button "Save & Close" at bounding box center [620, 316] width 103 height 32
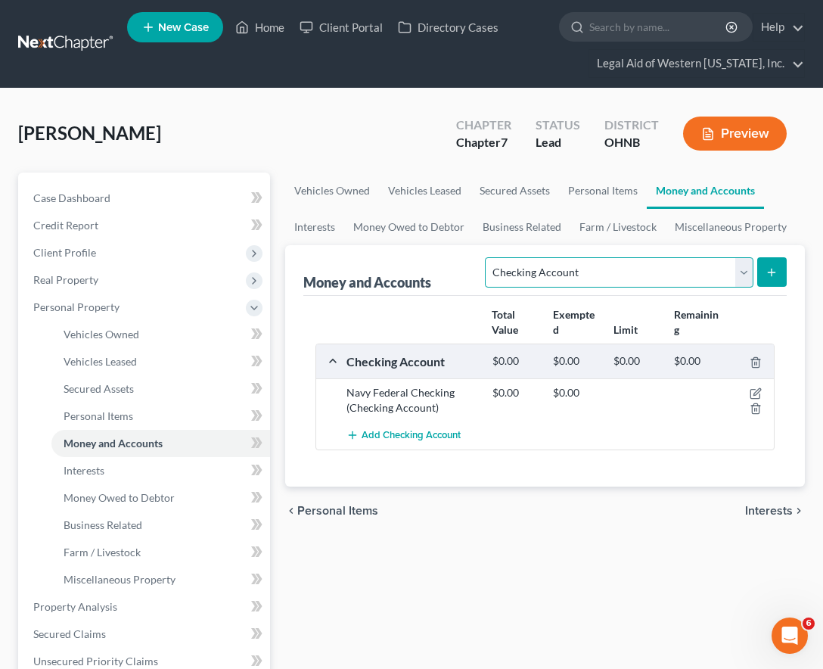
click at [649, 275] on select "Select Account Type Brokerage Cash on Hand Certificates of Deposit Checking Acc…" at bounding box center [619, 272] width 268 height 30
select select "savings"
click at [489, 257] on select "Select Account Type Brokerage Cash on Hand Certificates of Deposit Checking Acc…" at bounding box center [619, 272] width 268 height 30
click at [774, 275] on icon "submit" at bounding box center [771, 272] width 12 height 12
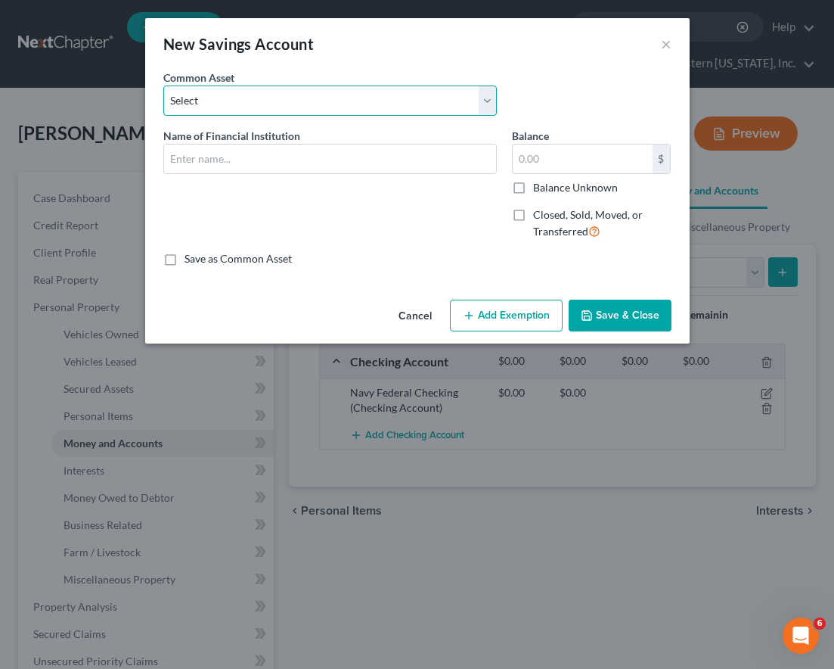
click at [345, 108] on select "Select Glass City Federal Credit Union Fifth Third Bank Huntington Bank Chase U…" at bounding box center [330, 100] width 334 height 30
click at [163, 85] on select "Select Glass City Federal Credit Union Fifth Third Bank Huntington Bank Chase U…" at bounding box center [330, 100] width 334 height 30
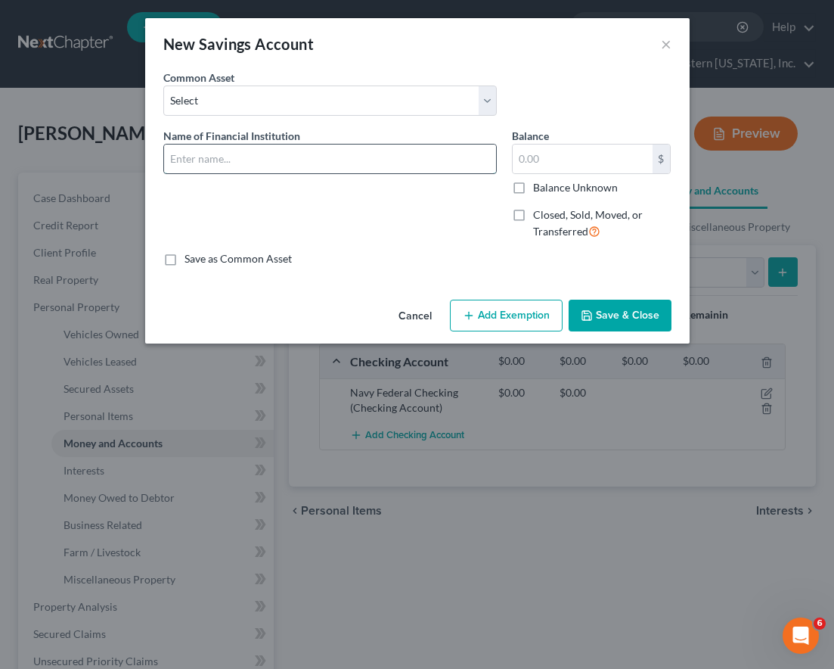
click at [334, 155] on input "text" at bounding box center [330, 158] width 332 height 29
type input "Navy Federal Savings"
click at [614, 311] on button "Save & Close" at bounding box center [620, 316] width 103 height 32
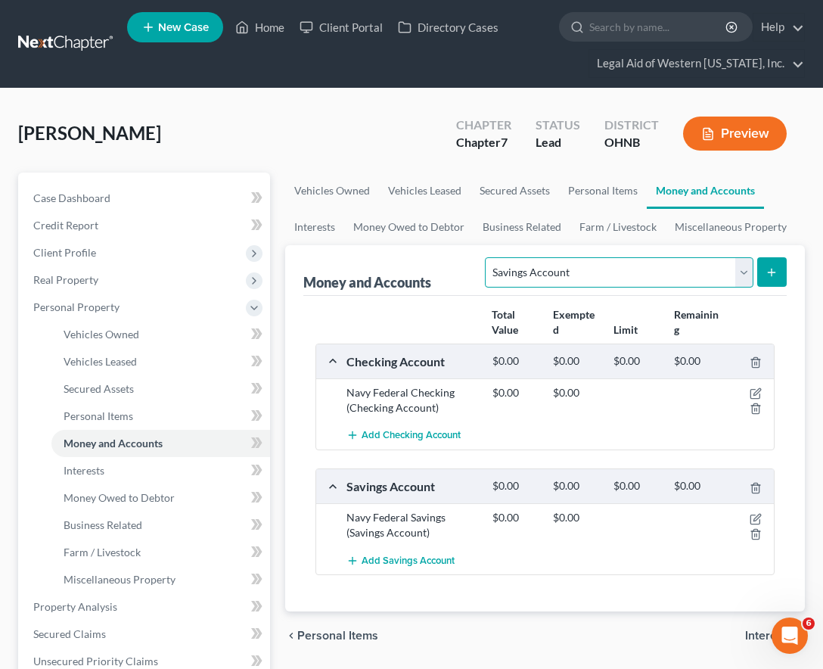
click at [635, 257] on select "Select Account Type Brokerage Cash on Hand Certificates of Deposit Checking Acc…" at bounding box center [619, 272] width 268 height 30
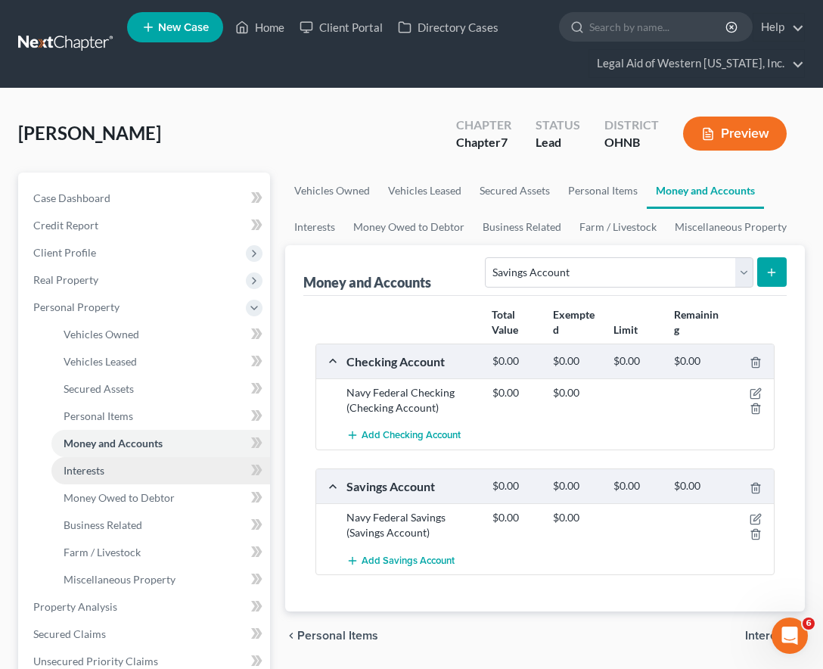
click at [150, 477] on link "Interests" at bounding box center [160, 470] width 219 height 27
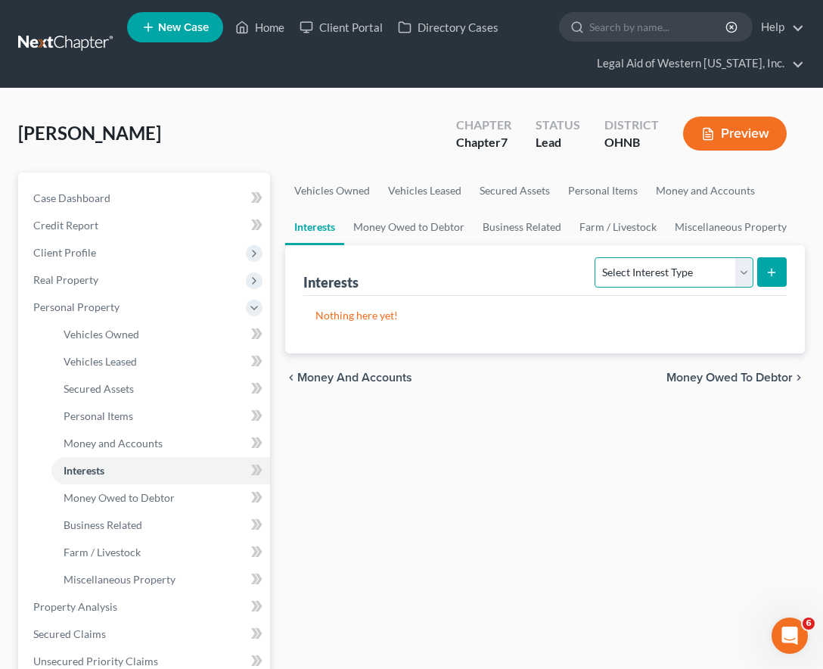
click at [673, 278] on select "Select Interest Type 401K Annuity Bond Education IRA Government Bond Government…" at bounding box center [673, 272] width 158 height 30
select select "401k"
click at [597, 257] on select "Select Interest Type 401K Annuity Bond Education IRA Government Bond Government…" at bounding box center [673, 272] width 158 height 30
click at [778, 267] on icon "submit" at bounding box center [771, 272] width 12 height 12
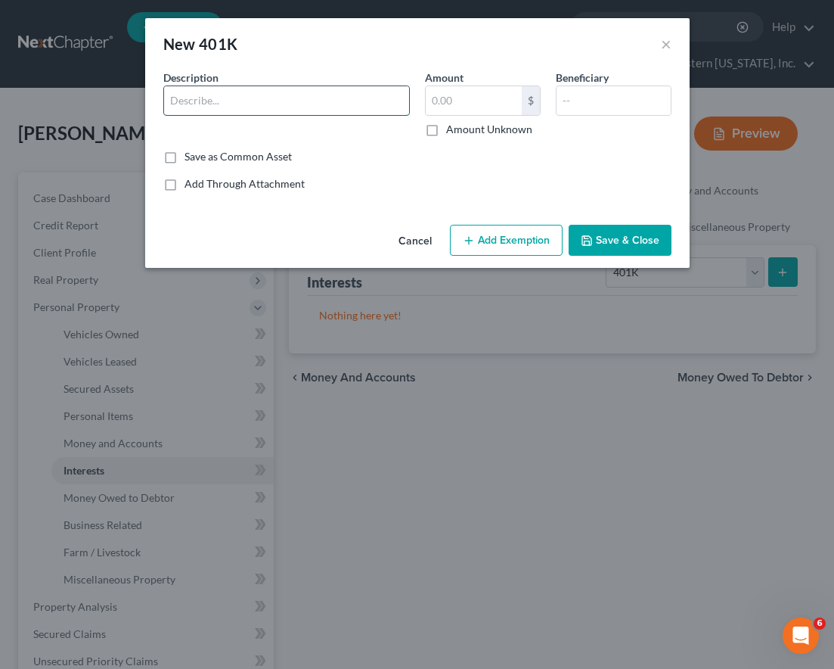
click at [358, 98] on input "text" at bounding box center [286, 100] width 245 height 29
type input "401k"
click at [626, 231] on button "Save & Close" at bounding box center [620, 241] width 103 height 32
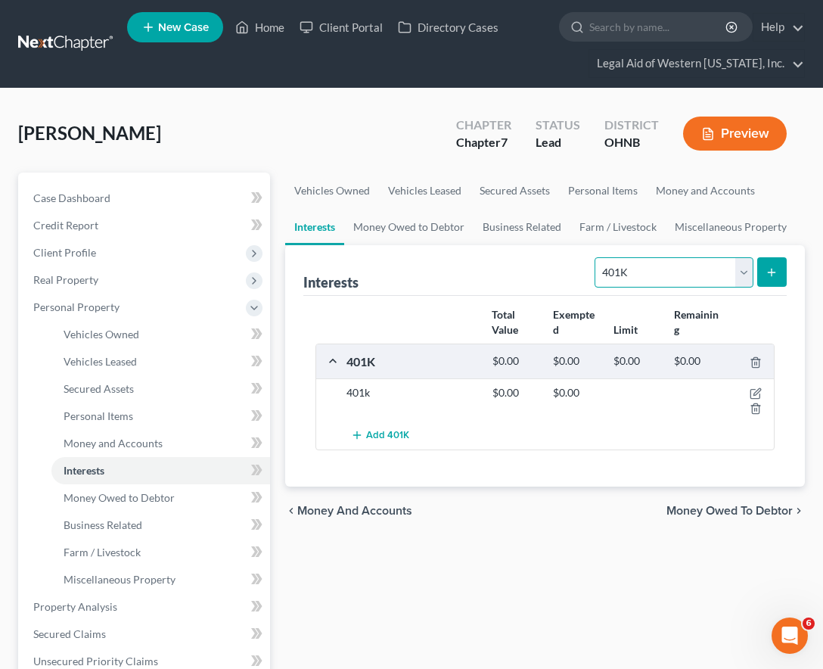
click at [690, 279] on select "Select Interest Type 401K Annuity Bond Education IRA Government Bond Government…" at bounding box center [673, 272] width 158 height 30
click at [359, 135] on div "[PERSON_NAME] Upgraded Chapter Chapter 7 Status Lead District OHNB Preview" at bounding box center [411, 140] width 787 height 66
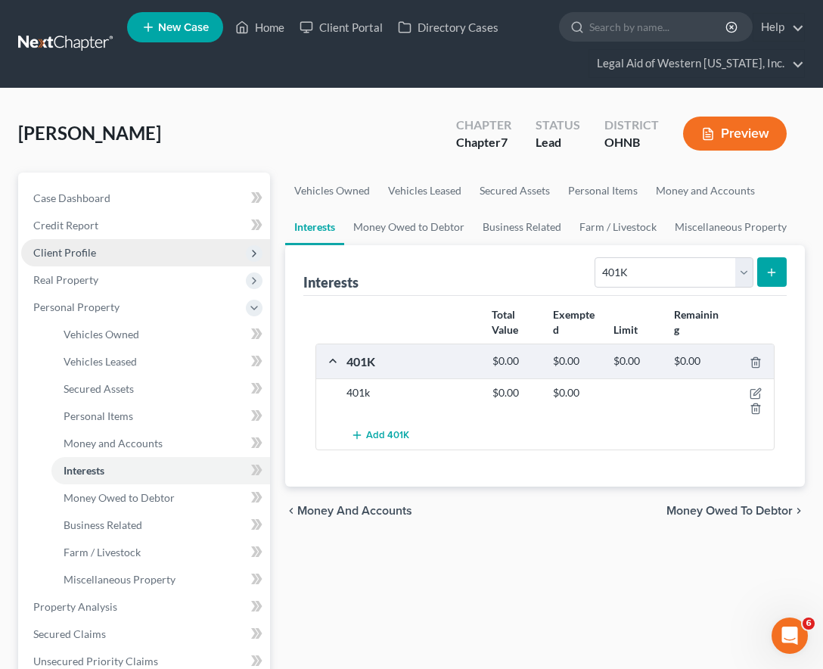
click at [103, 254] on span "Client Profile" at bounding box center [145, 252] width 249 height 27
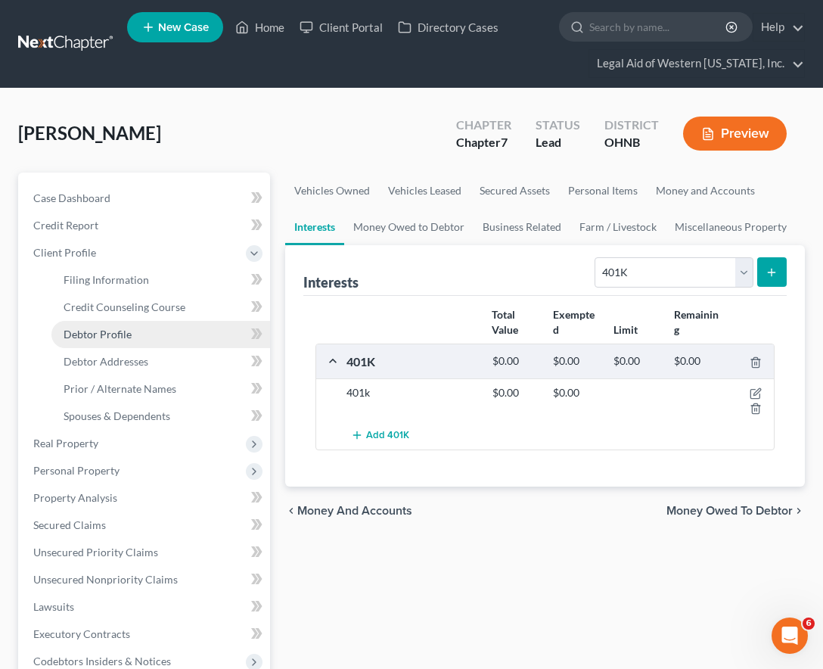
click at [113, 340] on link "Debtor Profile" at bounding box center [160, 334] width 219 height 27
select select "0"
select select "4"
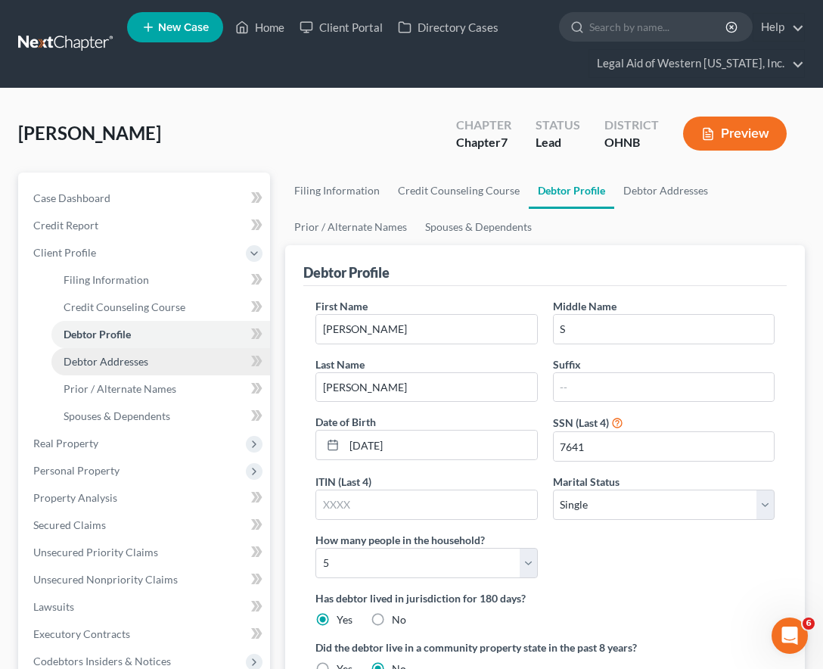
click at [116, 359] on span "Debtor Addresses" at bounding box center [106, 361] width 85 height 13
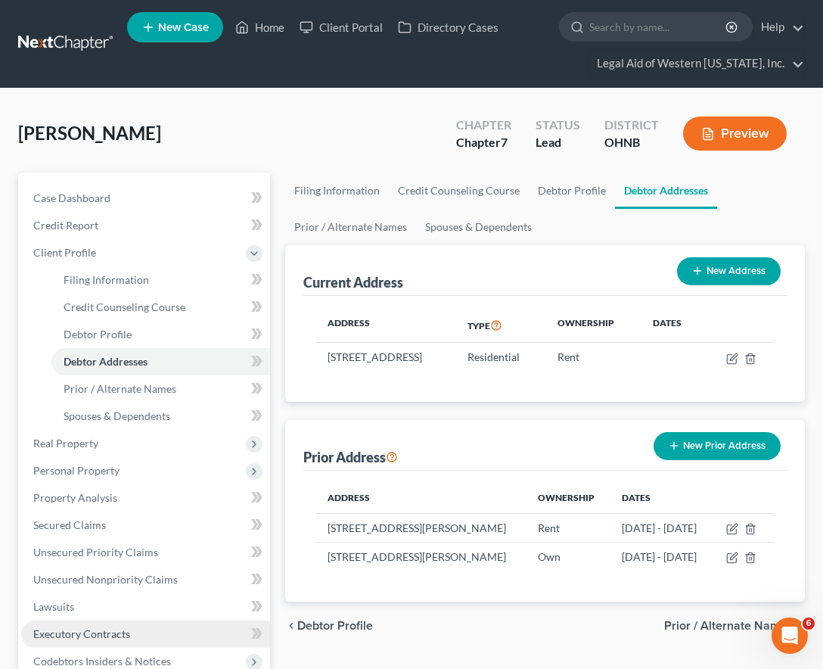
click at [106, 579] on span "Executory Contracts" at bounding box center [81, 633] width 97 height 13
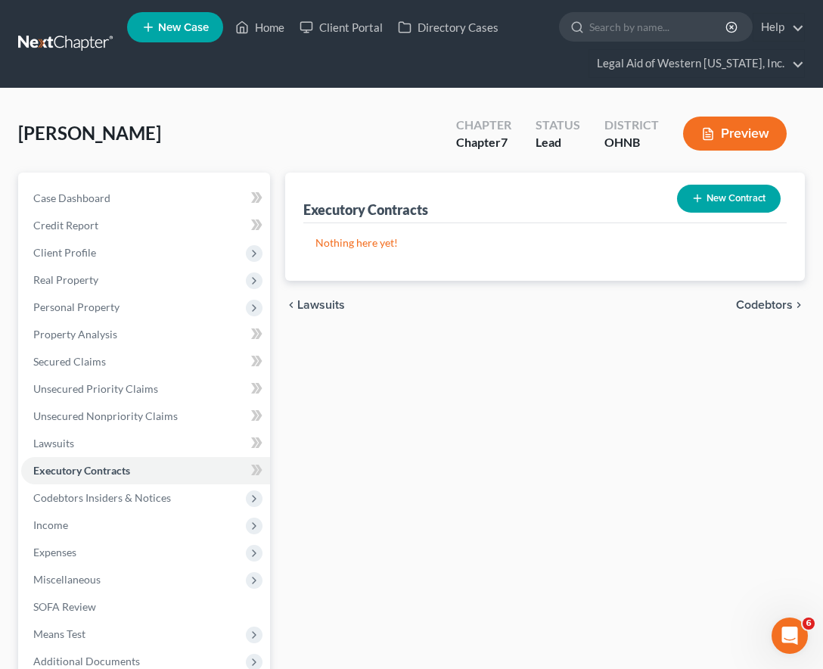
click at [719, 195] on button "New Contract" at bounding box center [729, 199] width 104 height 28
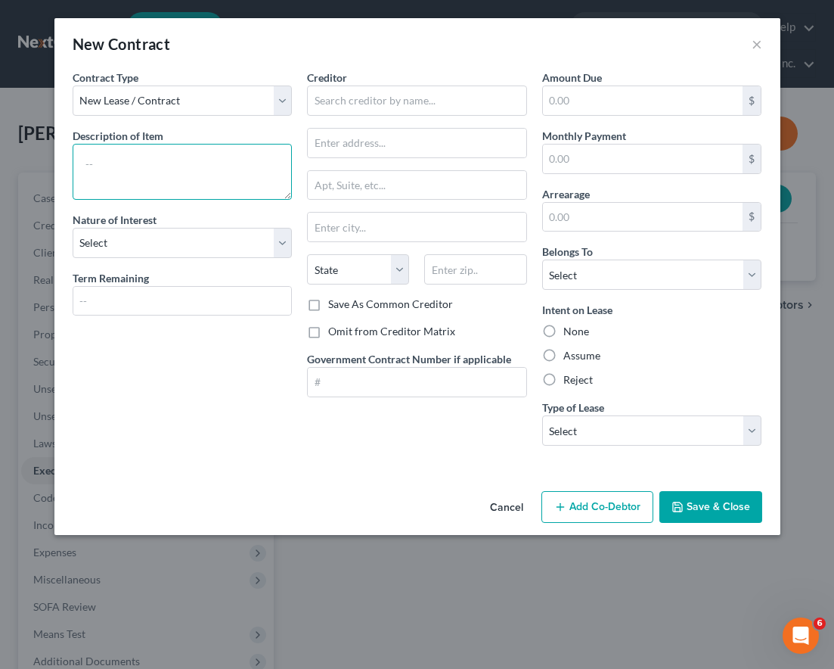
click at [144, 165] on textarea at bounding box center [183, 172] width 220 height 56
type textarea "Residential lease [STREET_ADDRESS]"
select select "3"
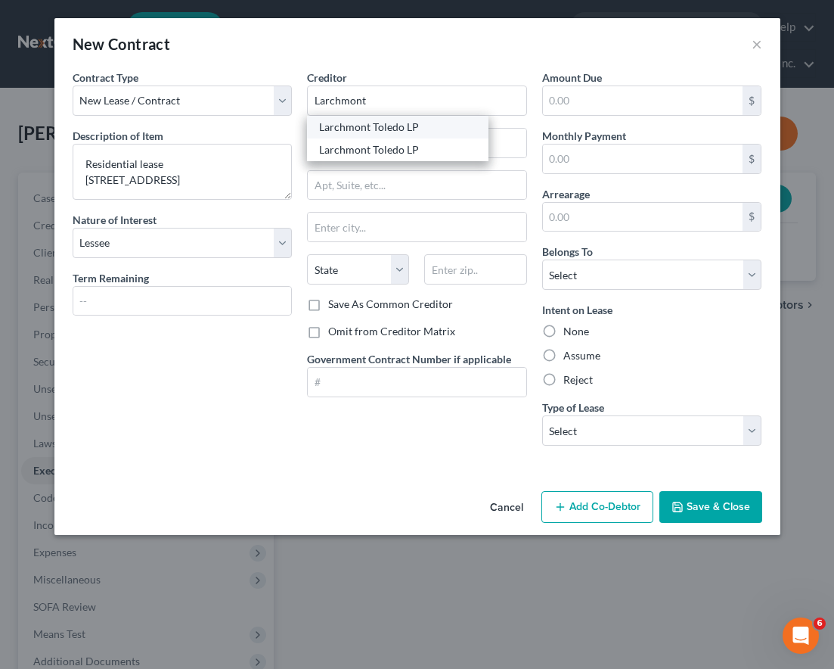
click at [380, 135] on div "Larchmont Toledo LP" at bounding box center [398, 127] width 182 height 23
type input "Larchmont Toledo LP"
type input "by: Soundview Equities LLC"
type input "1270 [PERSON_NAME] St"
type input "[GEOGRAPHIC_DATA]"
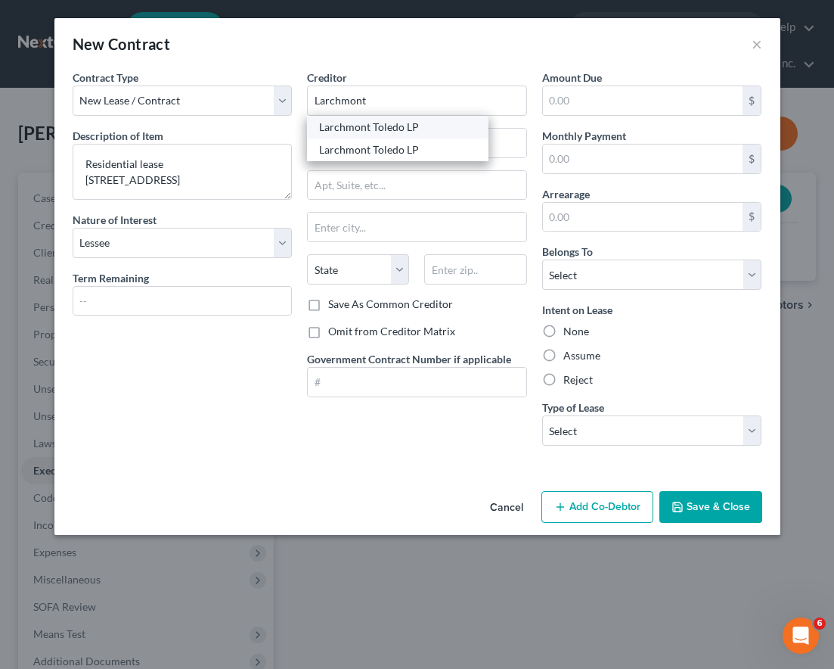
select select "36"
type input "43612"
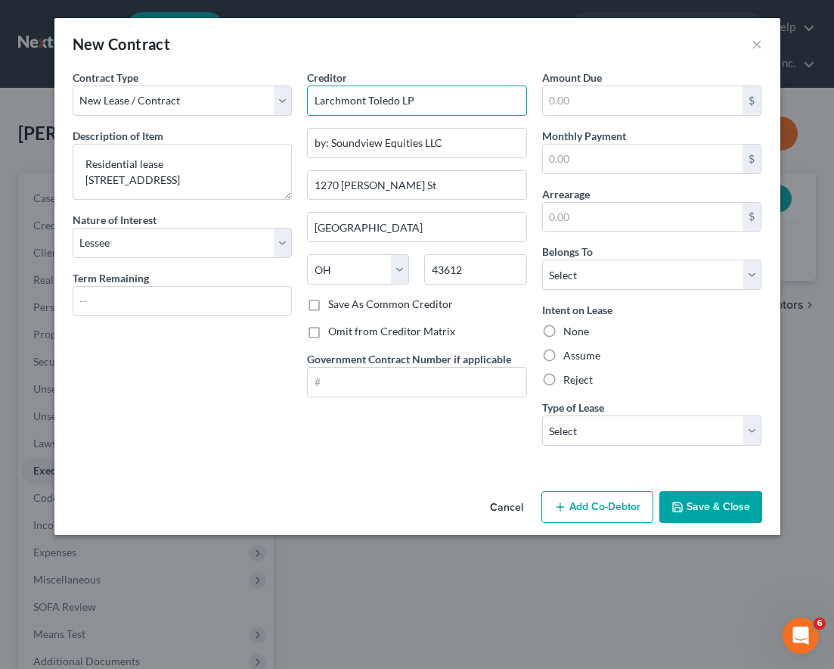
click at [424, 99] on input "Larchmont Toledo LP" at bounding box center [417, 100] width 220 height 30
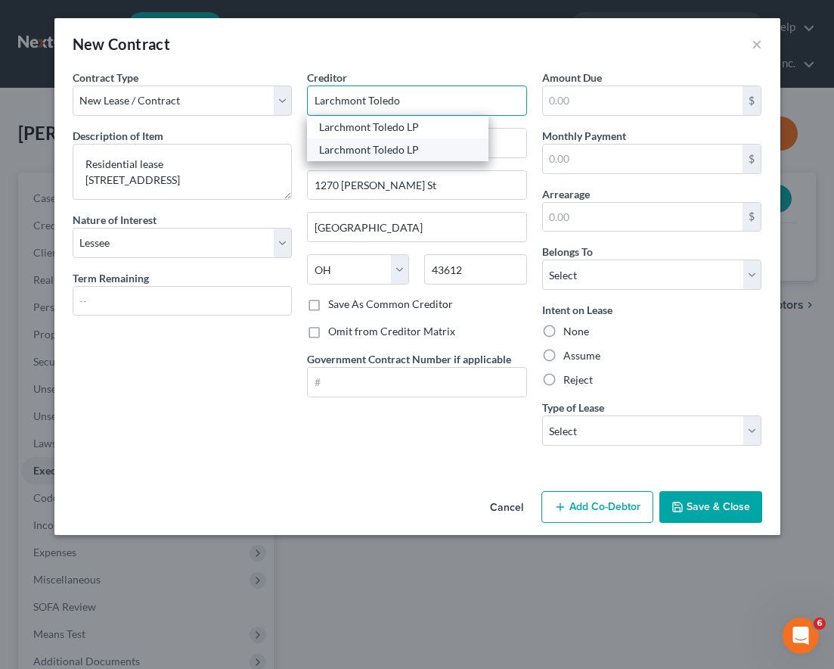
type input "Larchmont Toledo"
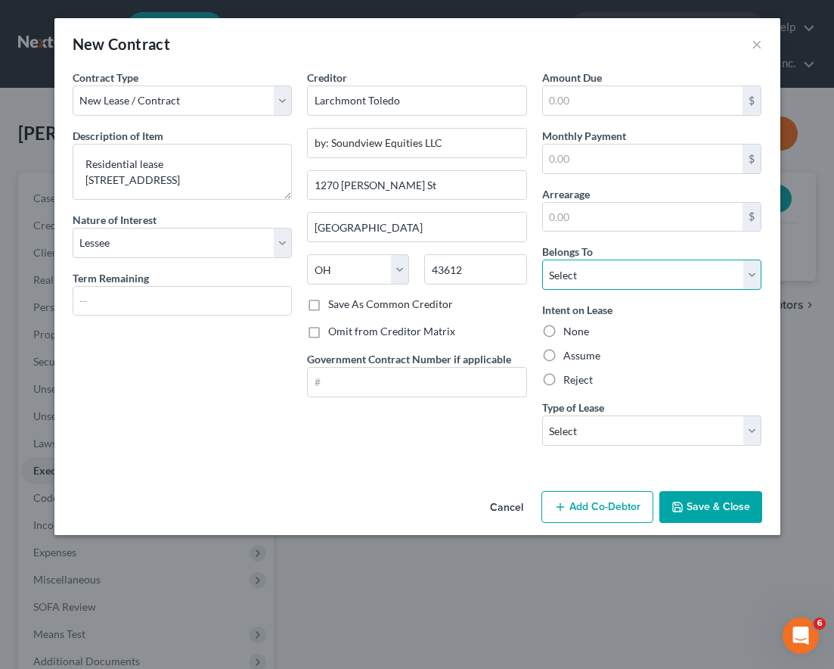
click at [660, 278] on select "Select Debtor 1 Only Debtor 2 Only Debtor 1 And Debtor 2 Only At Least One Of T…" at bounding box center [652, 274] width 220 height 30
select select "0"
click at [542, 259] on select "Select Debtor 1 Only Debtor 2 Only Debtor 1 And Debtor 2 Only At Least One Of T…" at bounding box center [652, 274] width 220 height 30
click at [563, 382] on label "Reject" at bounding box center [577, 379] width 29 height 15
click at [570, 382] on input "Reject" at bounding box center [575, 377] width 10 height 10
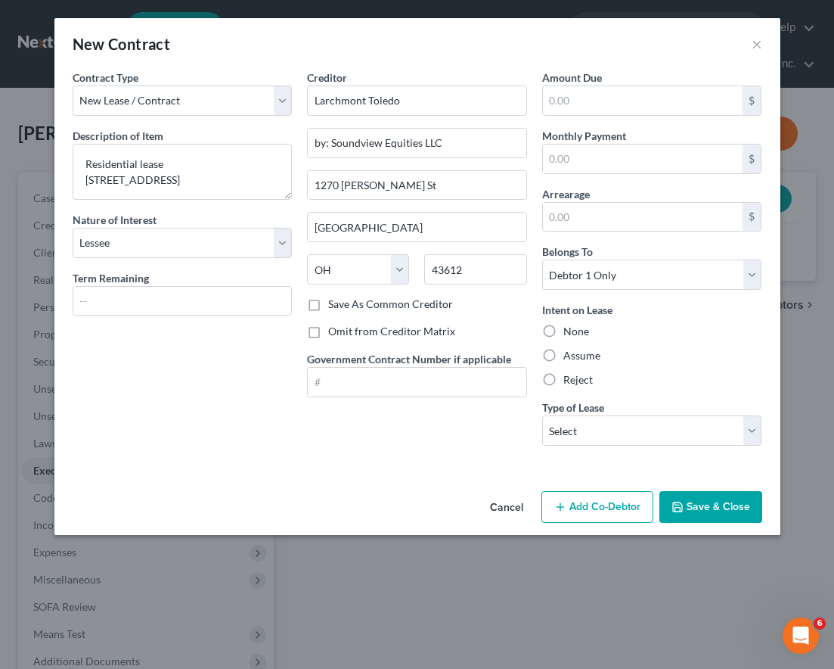
radio input "true"
click at [591, 107] on input "text" at bounding box center [643, 100] width 200 height 29
type input "100"
click at [718, 520] on button "Save & Close" at bounding box center [711, 507] width 103 height 32
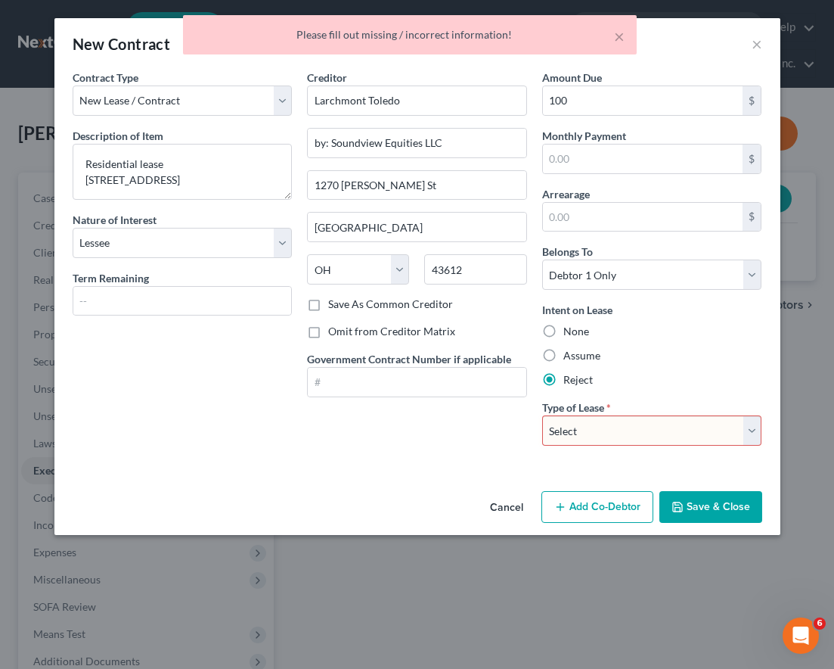
click at [638, 437] on select "Select Real Estate Car Other" at bounding box center [652, 430] width 220 height 30
select select "0"
click at [542, 415] on select "Select Real Estate Car Other" at bounding box center [652, 430] width 220 height 30
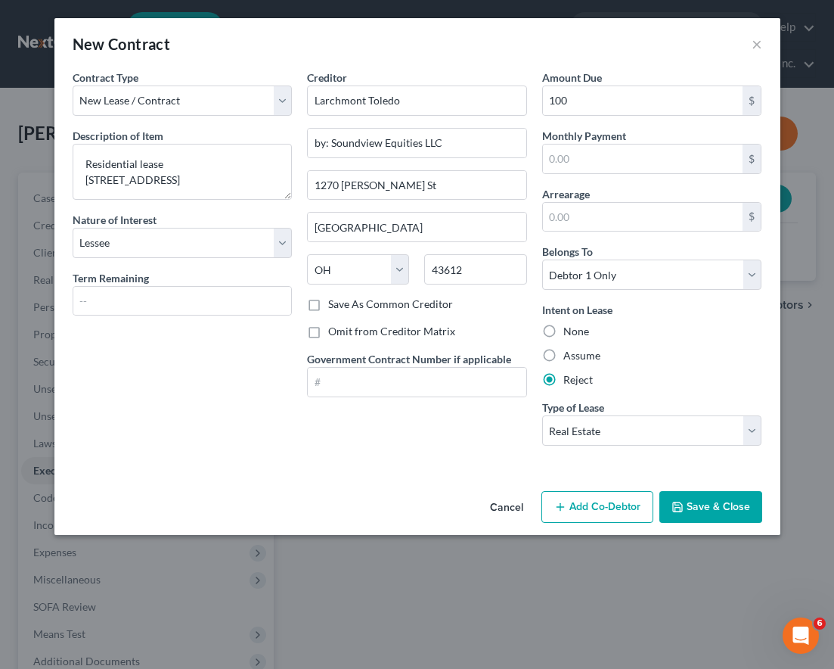
click at [685, 514] on button "Save & Close" at bounding box center [711, 507] width 103 height 32
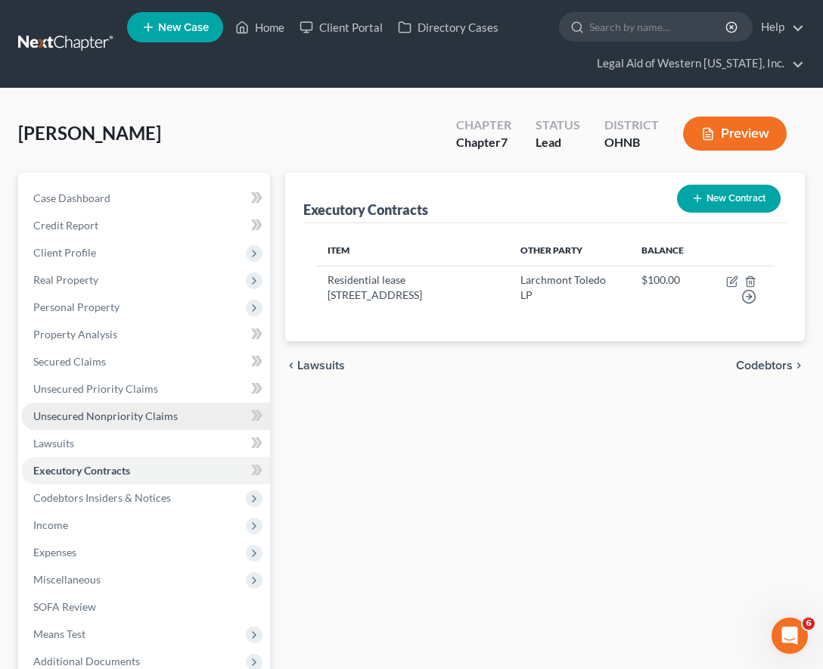
click at [138, 421] on span "Unsecured Nonpriority Claims" at bounding box center [105, 415] width 144 height 13
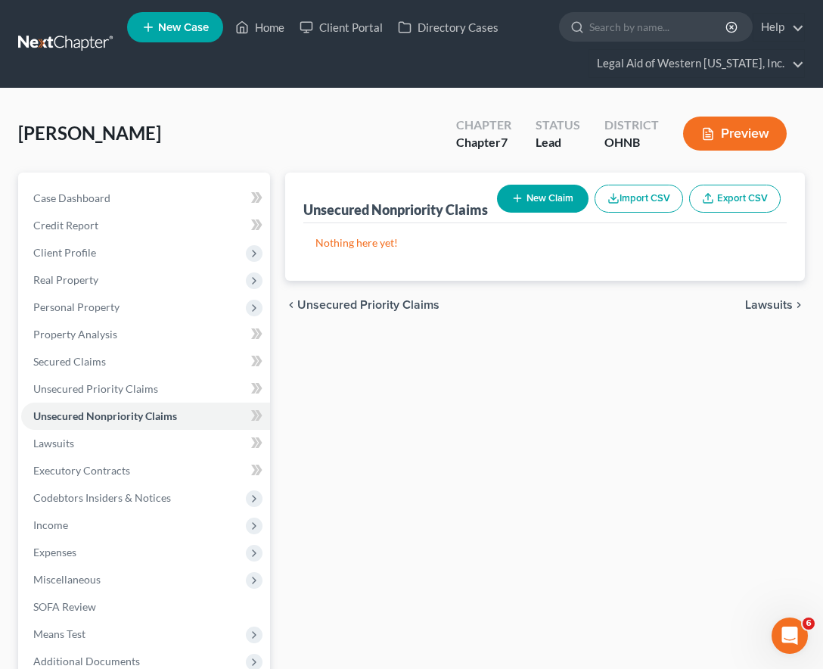
click at [497, 194] on button "New Claim" at bounding box center [543, 199] width 92 height 28
select select "0"
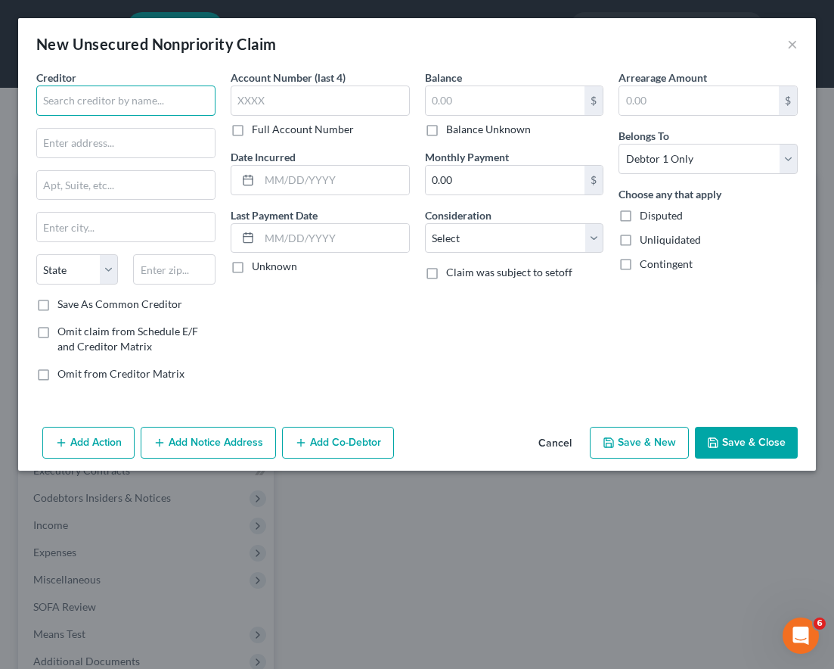
click at [74, 112] on input "text" at bounding box center [125, 100] width 179 height 30
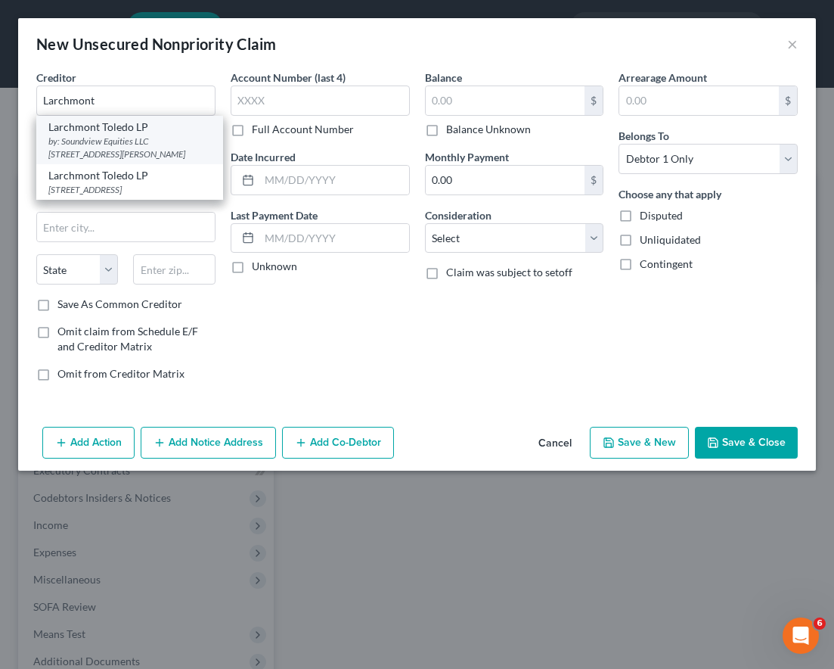
click at [146, 156] on div "by: Soundview Equities LLC [STREET_ADDRESS][PERSON_NAME]" at bounding box center [129, 148] width 163 height 26
type input "Larchmont Toledo LP"
type input "by: Soundview Equities LLC"
type input "1270 [PERSON_NAME] St"
type input "[GEOGRAPHIC_DATA]"
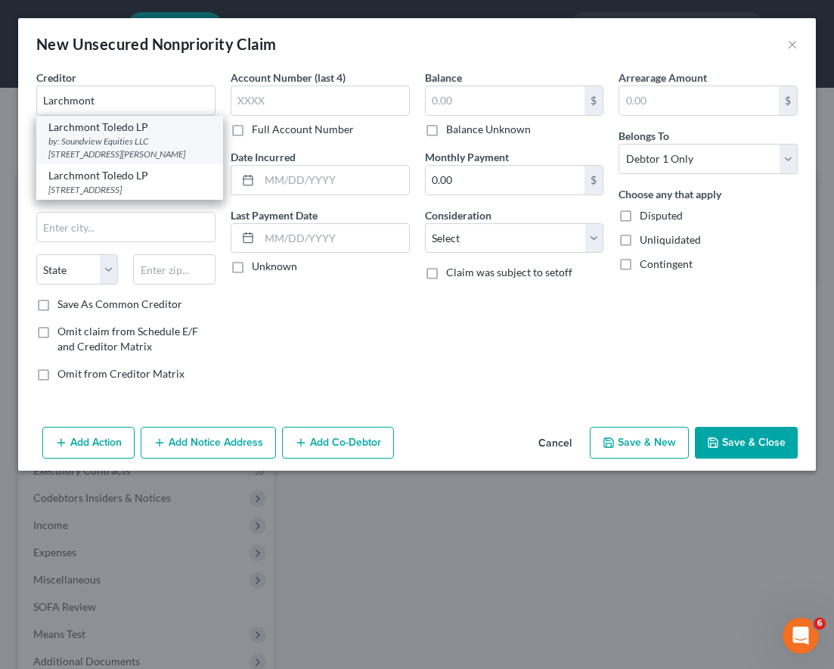
select select "36"
type input "43612"
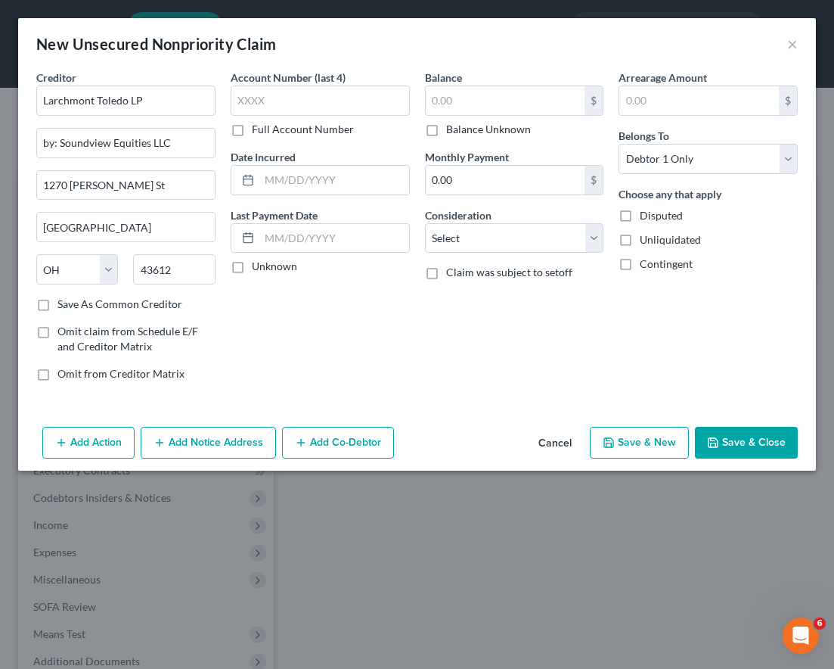
click at [446, 129] on label "Balance Unknown" at bounding box center [488, 129] width 85 height 15
click at [452, 129] on input "Balance Unknown" at bounding box center [457, 127] width 10 height 10
checkbox input "true"
type input "0.00"
click at [461, 235] on select "Select Cable / Satellite Services Collection Agency Credit Card Debt Debt Couns…" at bounding box center [514, 238] width 179 height 30
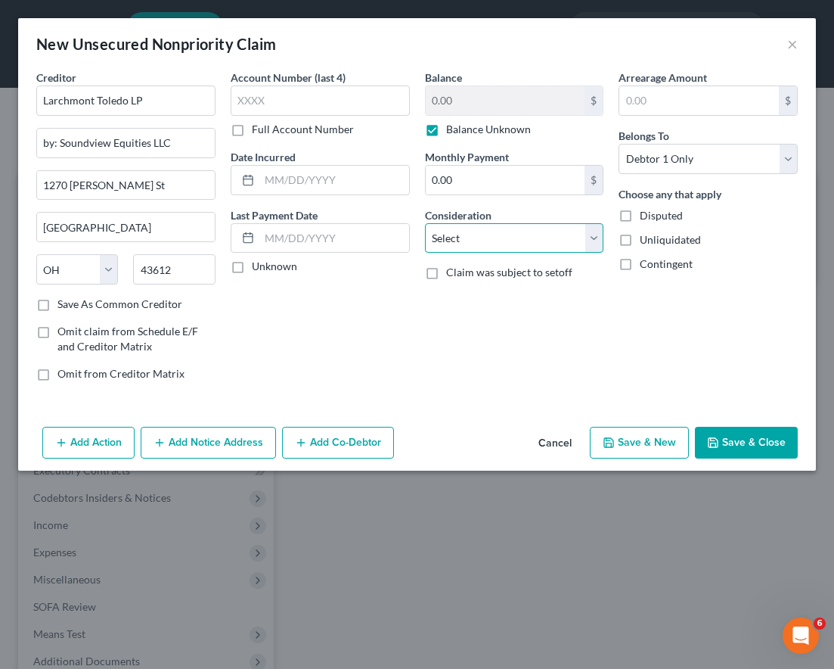
select select "14"
click at [425, 223] on select "Select Cable / Satellite Services Collection Agency Credit Card Debt Debt Couns…" at bounding box center [514, 238] width 179 height 30
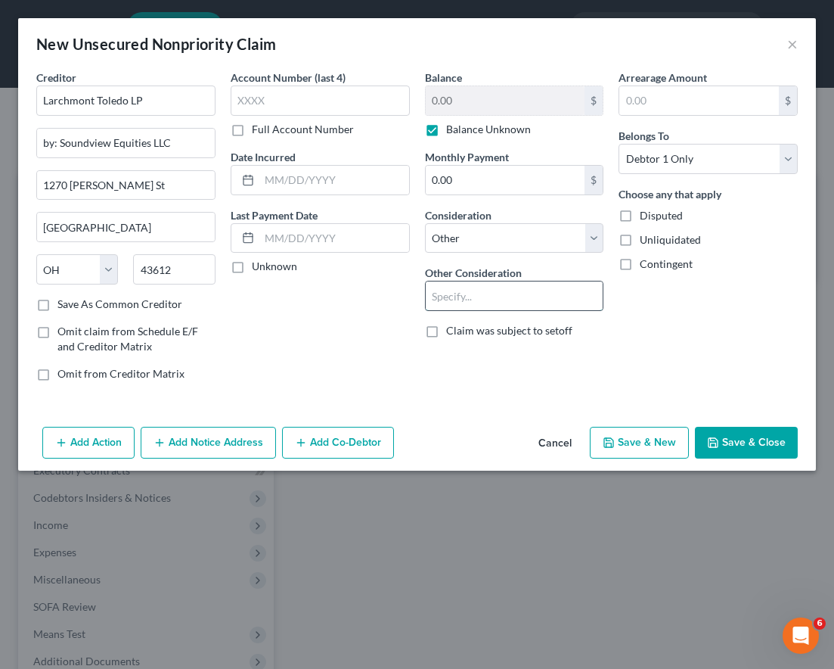
click at [483, 304] on input "text" at bounding box center [515, 295] width 178 height 29
type input "Unpaid rent, fees, damages, court costs, expenses"
drag, startPoint x: 531, startPoint y: 291, endPoint x: 688, endPoint y: 290, distance: 156.6
click at [688, 290] on div "Creditor * Larchmont Toledo LP by: Soundview Equities LLC 1270 [PERSON_NAME] [G…" at bounding box center [417, 232] width 777 height 324
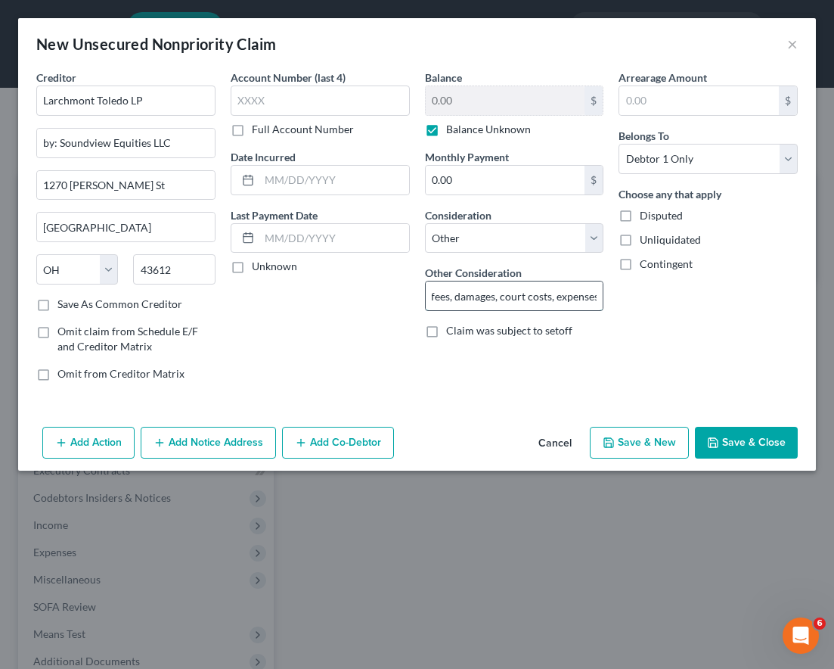
click at [456, 291] on input "Unpaid rent, fees, damages, court costs, expenses" at bounding box center [515, 295] width 178 height 29
click at [661, 446] on button "Save & New" at bounding box center [639, 443] width 99 height 32
select select "0"
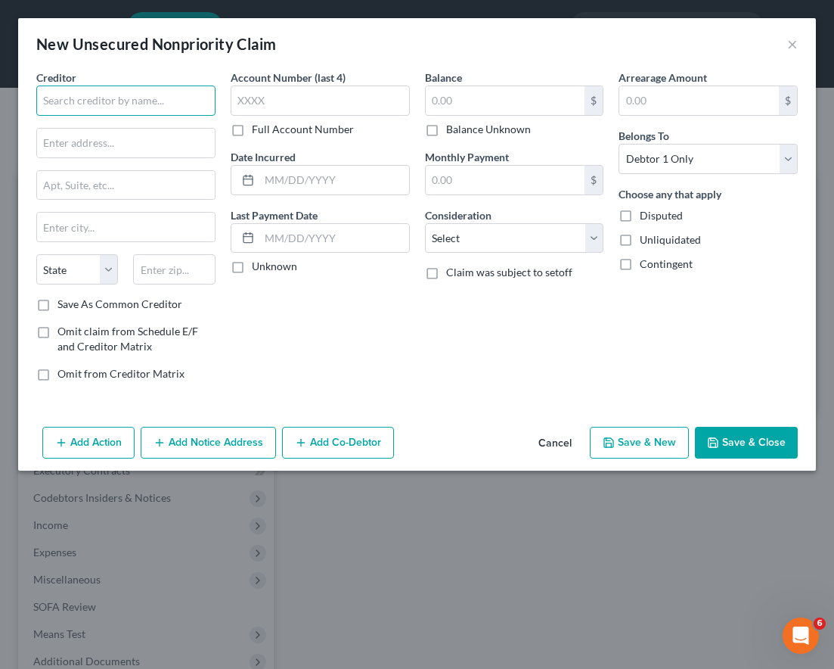
click at [175, 88] on input "text" at bounding box center [125, 100] width 179 height 30
type input "Rock Creek Capital"
click at [471, 96] on input "text" at bounding box center [506, 100] width 160 height 29
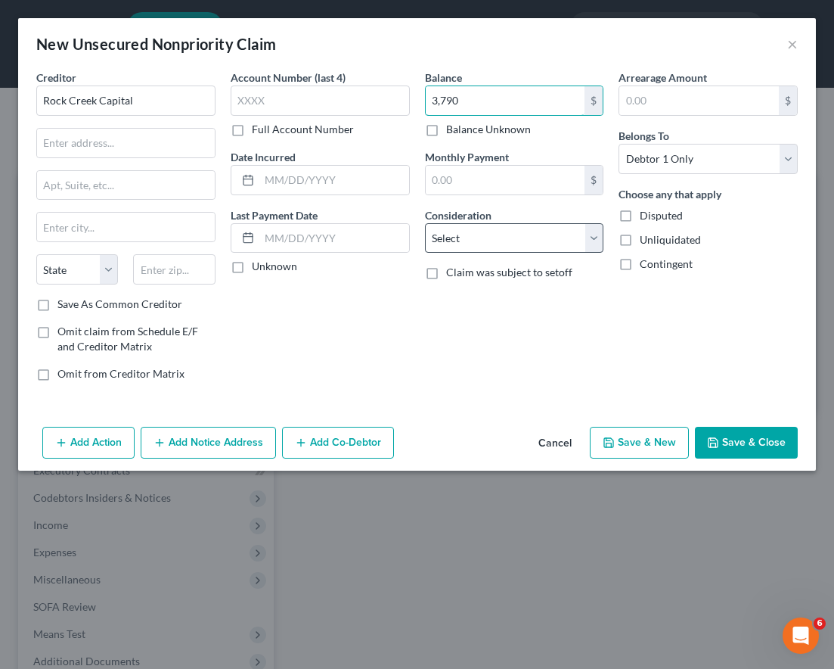
type input "3,790"
click at [483, 238] on select "Select Cable / Satellite Services Collection Agency Credit Card Debt Debt Couns…" at bounding box center [514, 238] width 179 height 30
select select "14"
click at [425, 223] on select "Select Cable / Satellite Services Collection Agency Credit Card Debt Debt Couns…" at bounding box center [514, 238] width 179 height 30
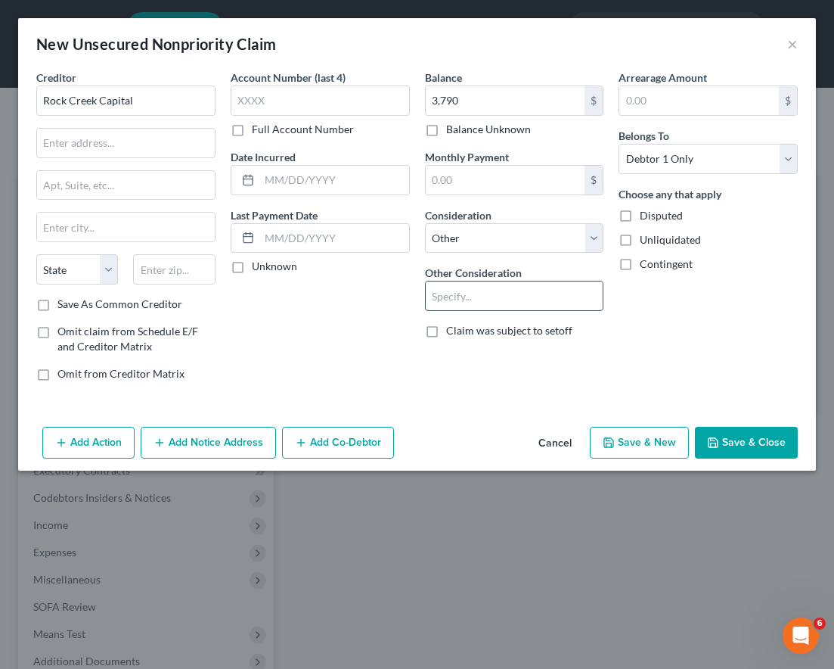
click at [453, 309] on input "text" at bounding box center [515, 295] width 178 height 29
type input "Unpaid rent, fees, damages, court costs, expenses"
drag, startPoint x: 120, startPoint y: 125, endPoint x: 118, endPoint y: 135, distance: 10.1
click at [118, 135] on div "Creditor * [GEOGRAPHIC_DATA] [US_STATE] AK [GEOGRAPHIC_DATA] [GEOGRAPHIC_DATA] …" at bounding box center [125, 183] width 179 height 227
click at [118, 135] on input "text" at bounding box center [126, 143] width 178 height 29
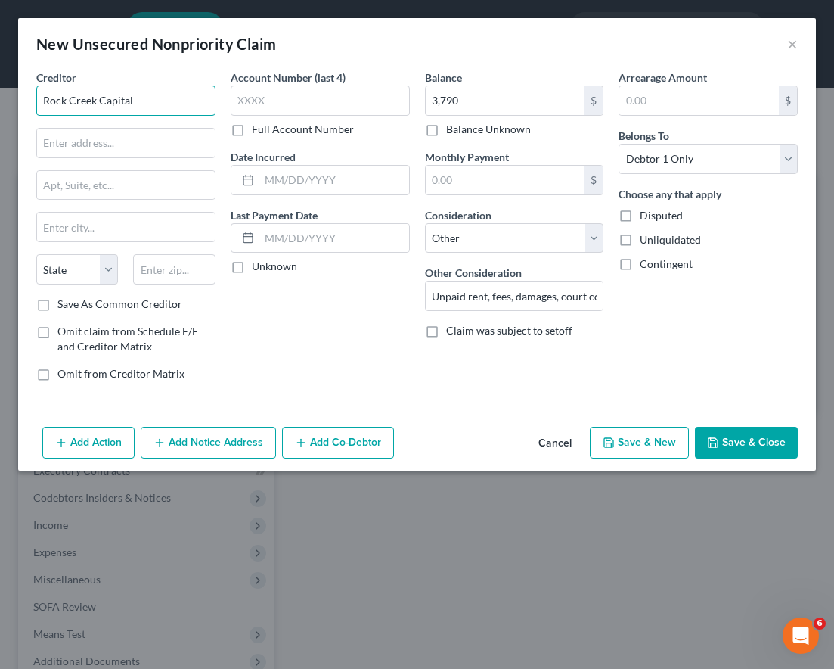
click at [141, 96] on input "Rock Creek Capital" at bounding box center [125, 100] width 179 height 30
type input "Rock Creek Capital"
click at [109, 157] on input "text" at bounding box center [126, 143] width 178 height 29
click at [78, 143] on input "c/o" at bounding box center [126, 143] width 178 height 29
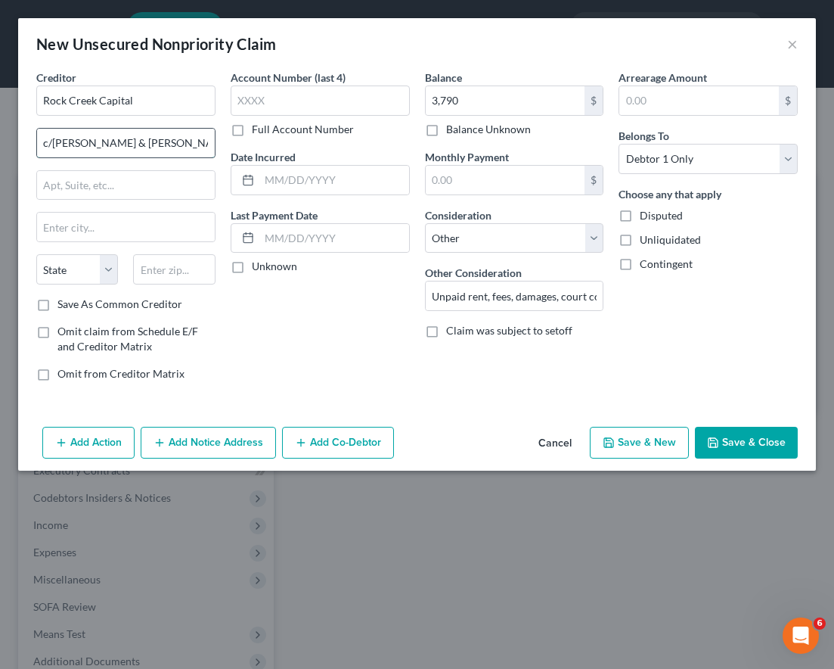
type input "c/[PERSON_NAME] & [PERSON_NAME] Ltd"
type input "746 State Route 28"
type input "Milford"
select select "36"
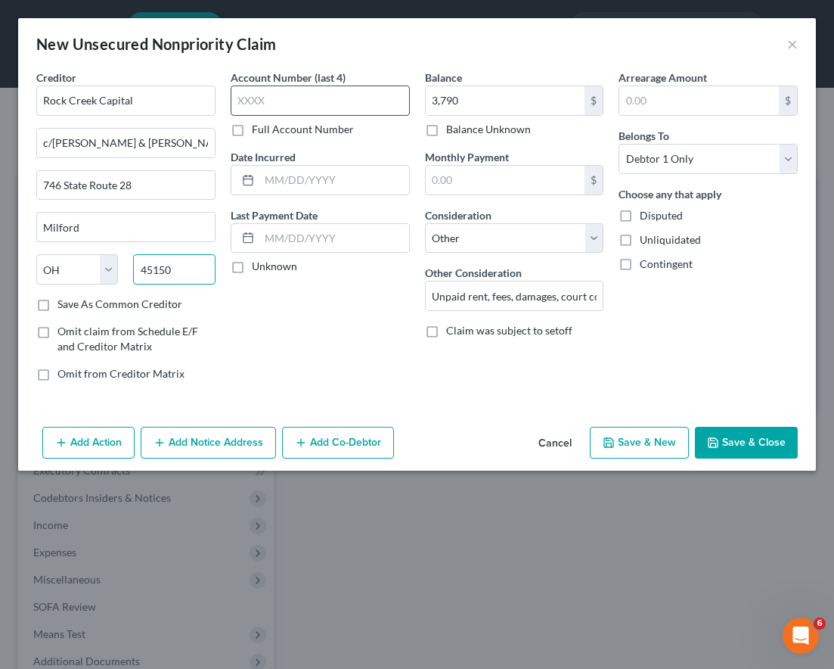
type input "45150"
click at [262, 96] on input "text" at bounding box center [320, 100] width 179 height 30
click at [470, 385] on div "Balance 3,790.00 $ Balance Unknown Balance Undetermined 3,790 $ Balance Unknown…" at bounding box center [515, 232] width 194 height 324
click at [727, 434] on button "Save & Close" at bounding box center [746, 443] width 103 height 32
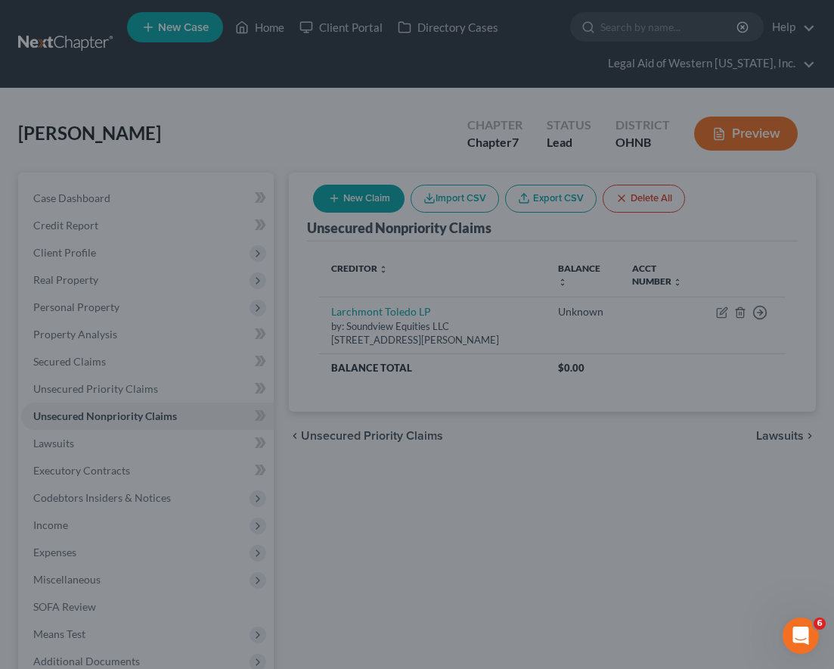
type input "3,790.00"
type input "0.00"
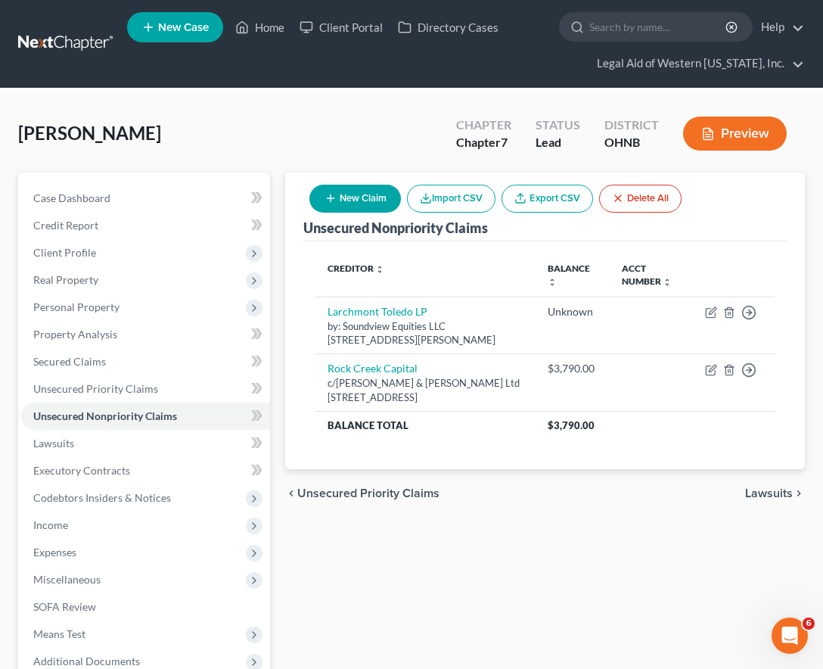
click at [359, 204] on button "New Claim" at bounding box center [355, 199] width 92 height 28
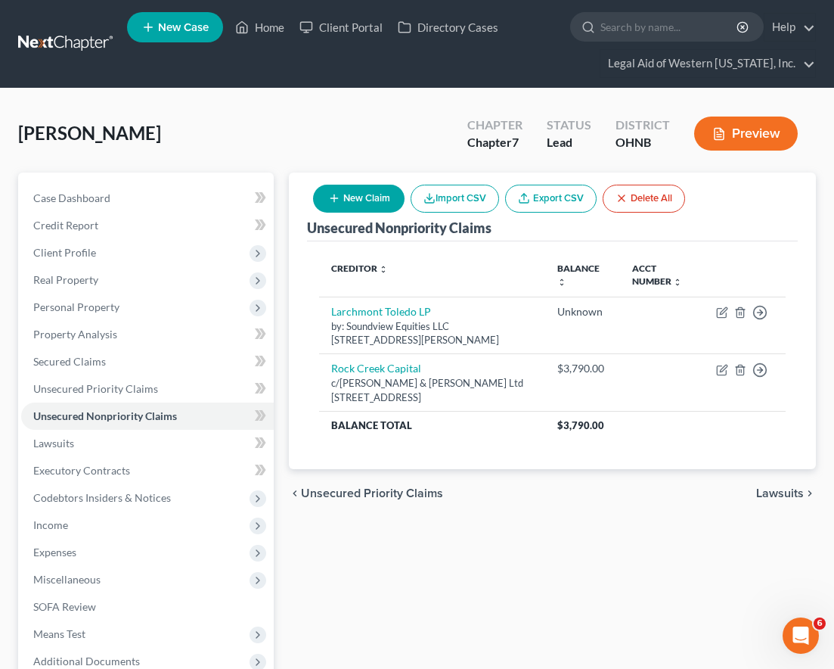
select select "0"
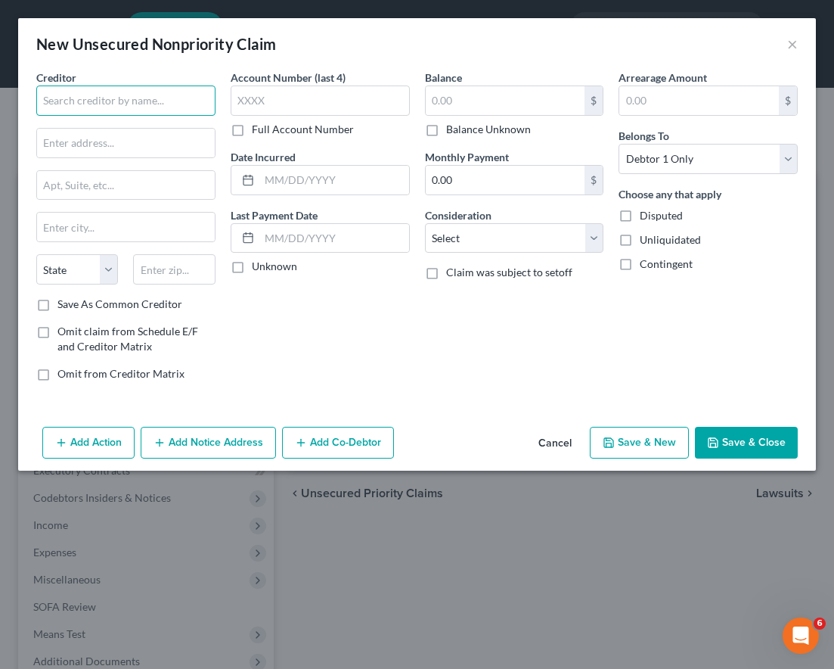
click at [88, 104] on input "text" at bounding box center [125, 100] width 179 height 30
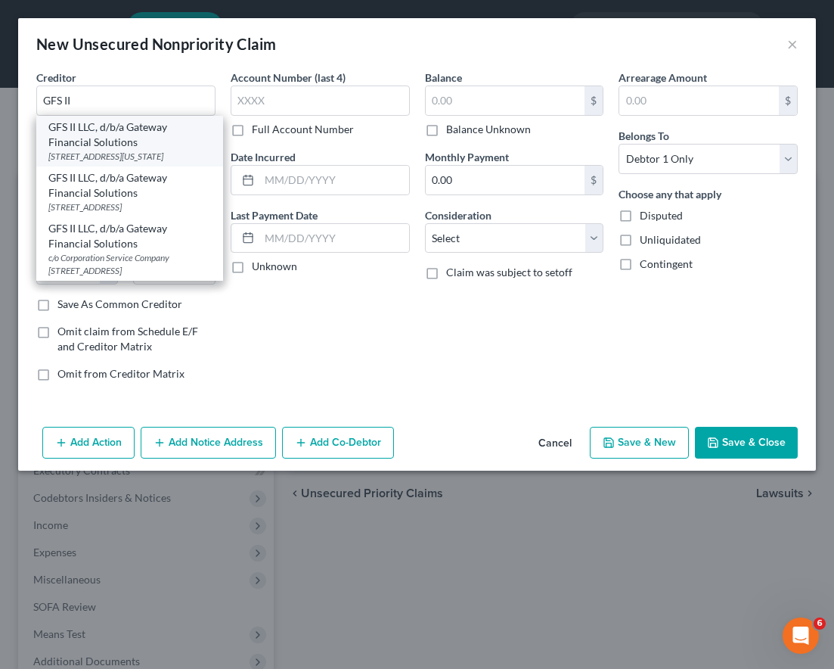
click at [108, 148] on div "GFS II LLC, d/b/a Gateway Financial Solutions" at bounding box center [129, 135] width 163 height 30
type input "GFS II LLC, d/b/a Gateway Financial Solutions"
type input "[STREET_ADDRESS][US_STATE]"
type input "Saginaw"
select select "23"
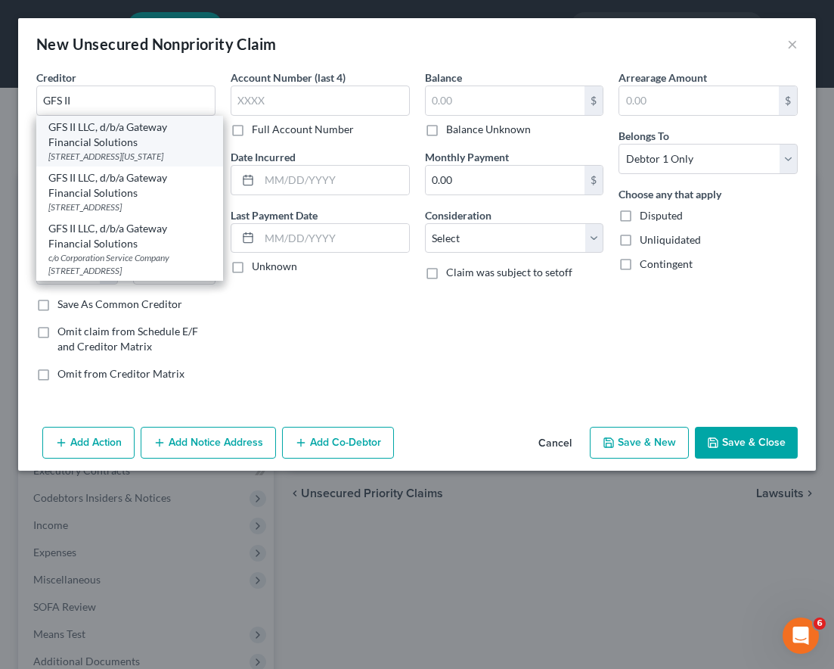
type input "48601"
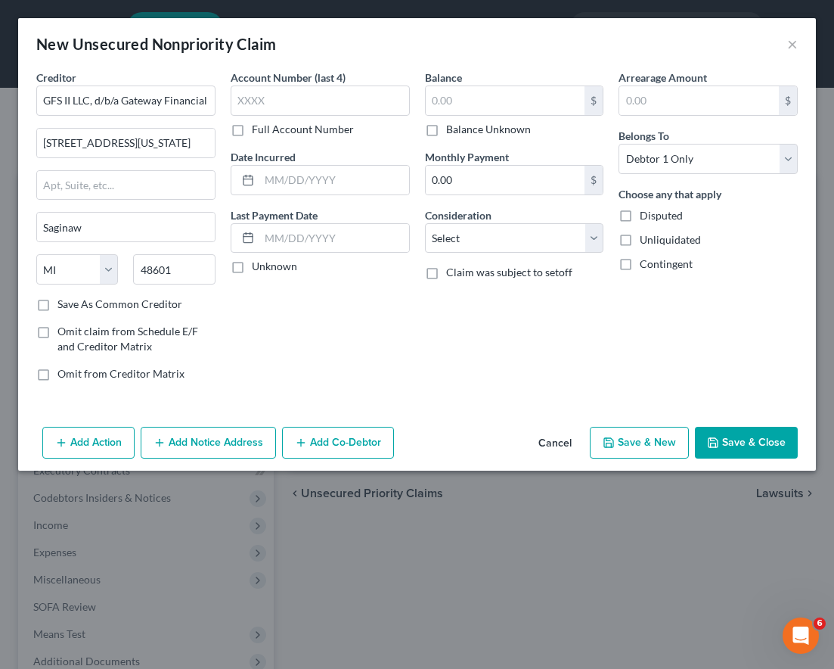
click at [433, 332] on div "Balance $ Balance Unknown Balance Undetermined $ Balance Unknown Monthly Paymen…" at bounding box center [515, 232] width 194 height 324
drag, startPoint x: 93, startPoint y: 101, endPoint x: 319, endPoint y: 104, distance: 226.2
click at [319, 104] on div "Creditor * GFS II LLC, d/b/a Gateway Financial Solutions [STREET_ADDRESS][GEOGR…" at bounding box center [417, 232] width 777 height 324
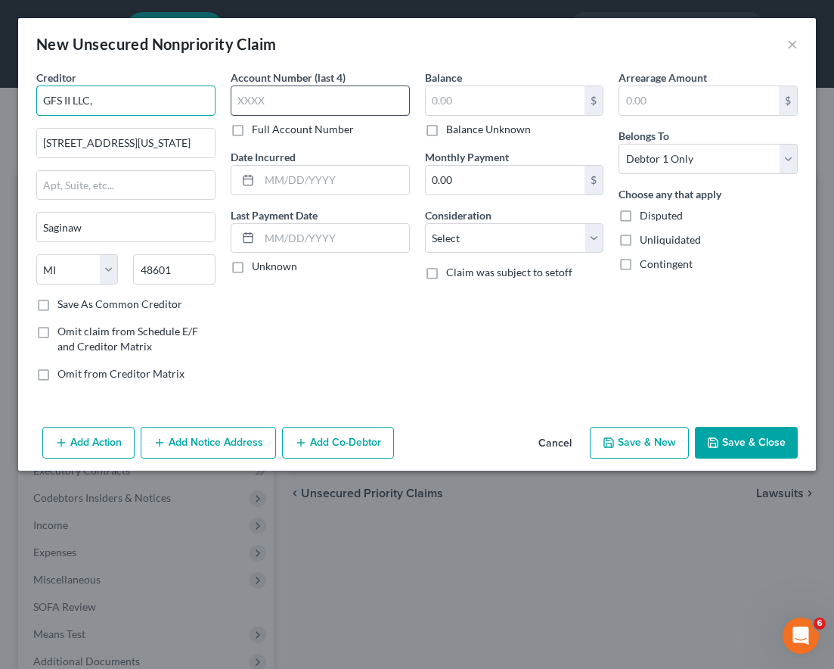
scroll to position [0, 0]
click at [133, 102] on input "GFS II LLC" at bounding box center [125, 100] width 179 height 30
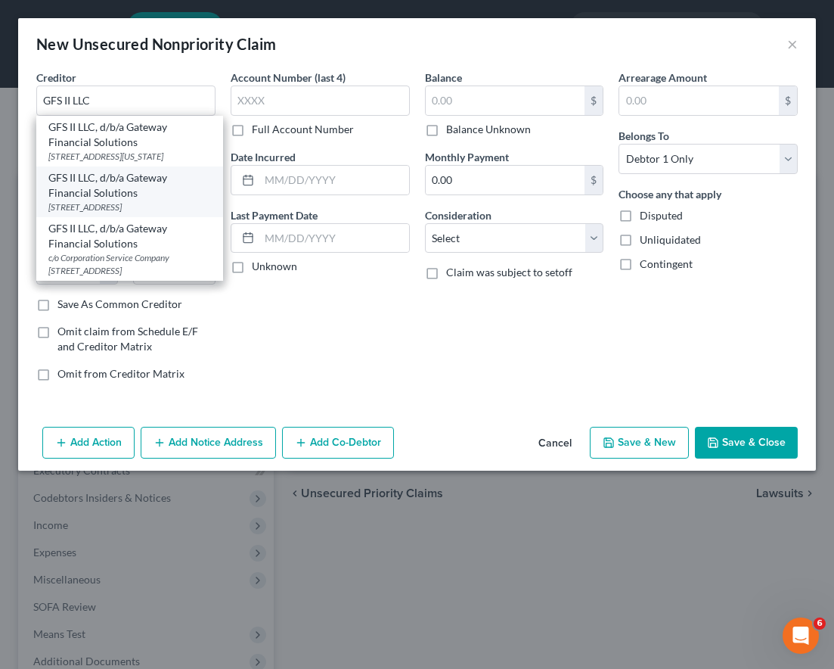
click at [123, 200] on div "GFS II LLC, d/b/a Gateway Financial Solutions" at bounding box center [129, 185] width 163 height 30
type input "GFS II LLC, d/b/a Gateway Financial Solutions"
type input "PO Box 3257"
type input "48605"
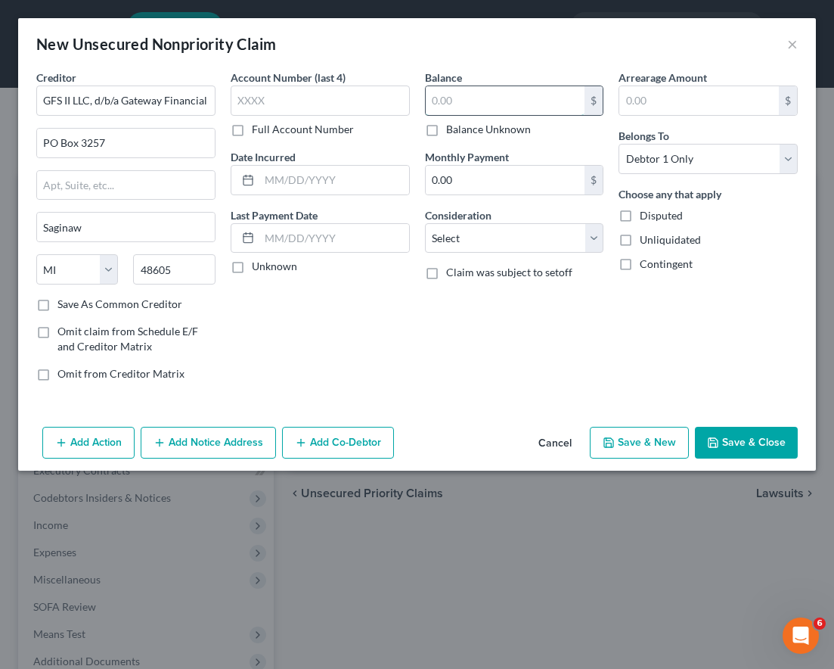
click at [461, 110] on input "text" at bounding box center [506, 100] width 160 height 29
click at [397, 317] on div "Account Number (last 4) Full Account Number Date Incurred Last Payment Date Unk…" at bounding box center [320, 232] width 194 height 324
click at [252, 132] on label "Full Account Number" at bounding box center [303, 129] width 102 height 15
click at [258, 132] on input "Full Account Number" at bounding box center [263, 127] width 10 height 10
click at [254, 111] on input "text" at bounding box center [320, 100] width 179 height 30
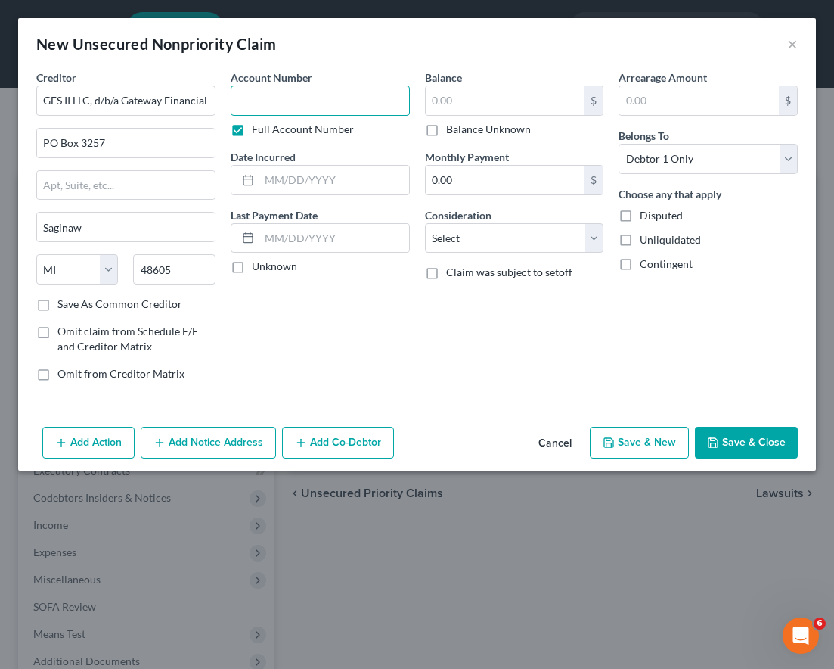
paste input "CVF-20-00867"
type input "CVF-20-00867"
click at [504, 99] on input "text" at bounding box center [506, 100] width 160 height 29
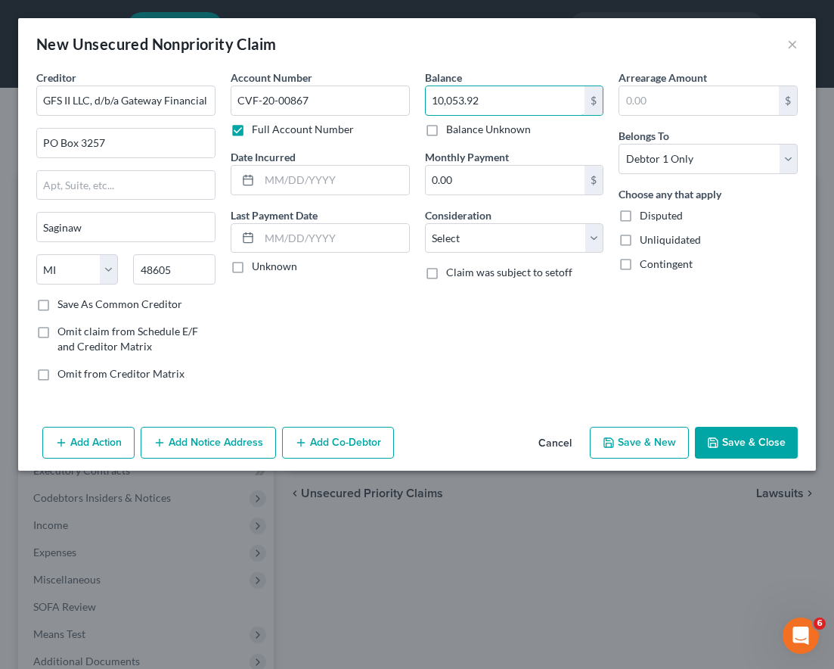
type input "10,053.92"
click at [479, 373] on div "Balance 10,053.92 $ Balance Unknown Balance Undetermined 10,053.92 $ Balance Un…" at bounding box center [515, 232] width 194 height 324
click at [473, 243] on select "Select Cable / Satellite Services Collection Agency Credit Card Debt Debt Couns…" at bounding box center [514, 238] width 179 height 30
select select "4"
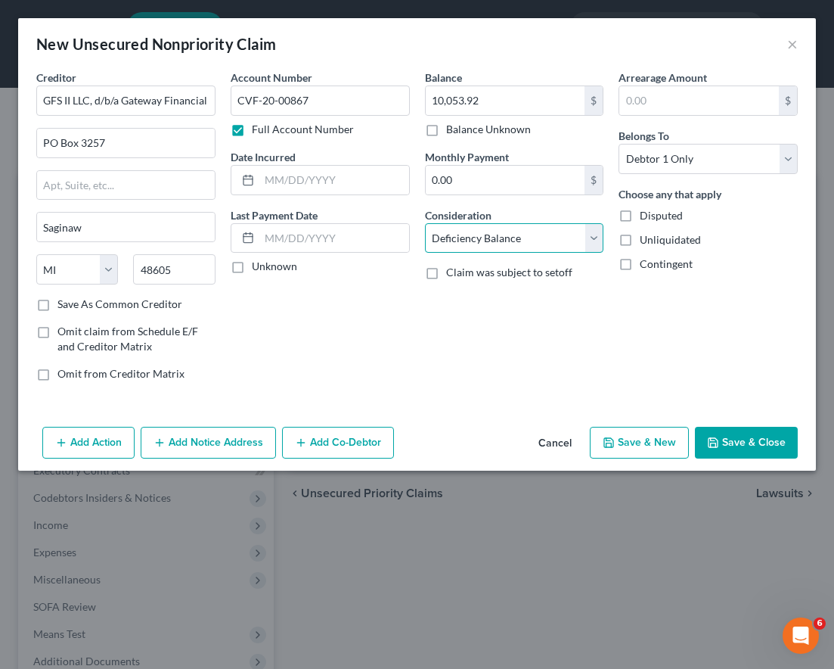
click at [425, 223] on select "Select Cable / Satellite Services Collection Agency Credit Card Debt Debt Couns…" at bounding box center [514, 238] width 179 height 30
click at [740, 445] on button "Save & Close" at bounding box center [746, 443] width 103 height 32
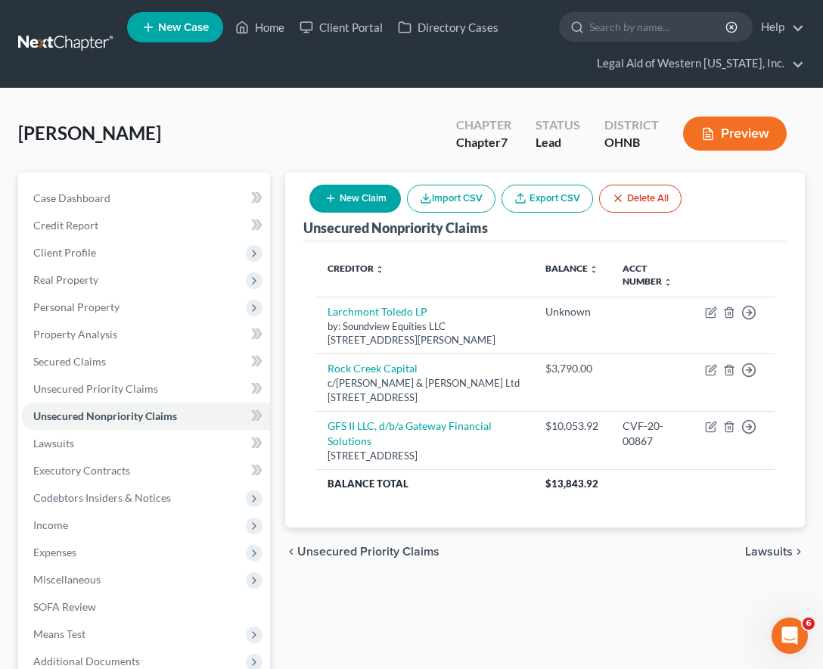
click at [203, 99] on div "[PERSON_NAME] Upgraded Chapter Chapter 7 Status Lead District OHNB Preview Peti…" at bounding box center [411, 446] width 823 height 716
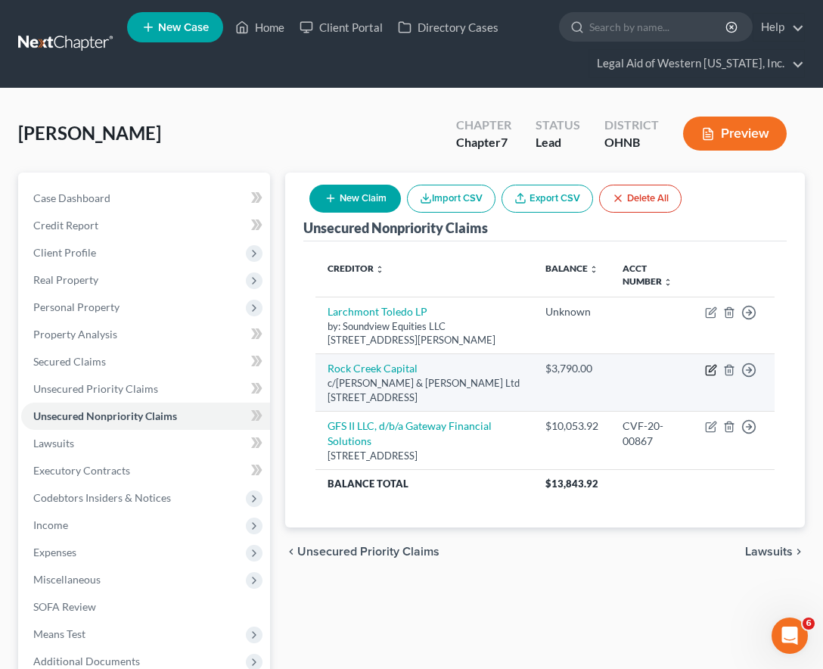
click at [706, 372] on icon "button" at bounding box center [710, 369] width 9 height 9
select select "36"
select select "14"
select select "0"
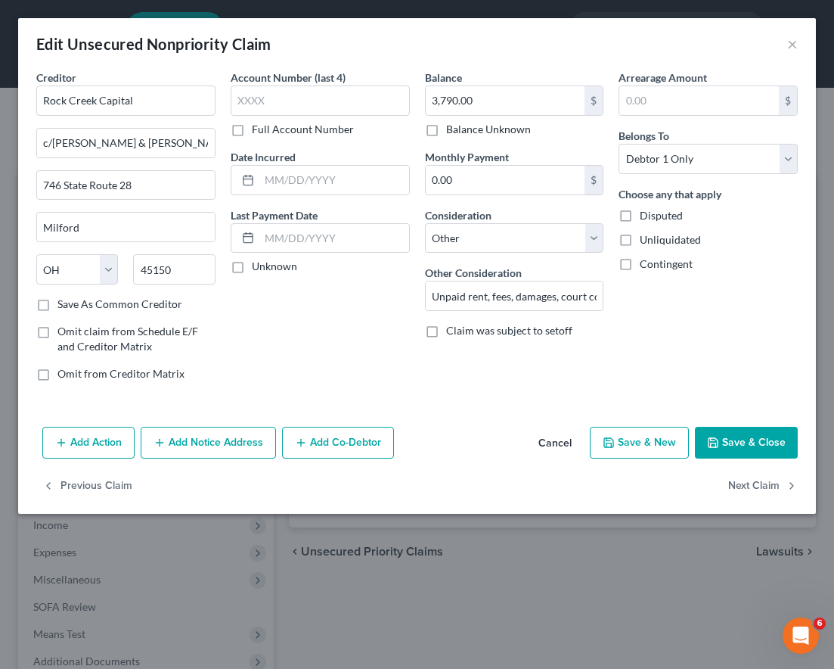
click at [252, 127] on label "Full Account Number" at bounding box center [303, 129] width 102 height 15
click at [258, 127] on input "Full Account Number" at bounding box center [263, 127] width 10 height 10
click at [272, 113] on input "text" at bounding box center [320, 100] width 179 height 30
paste input "CVF-21-10548"
type input "CVF-21-10548"
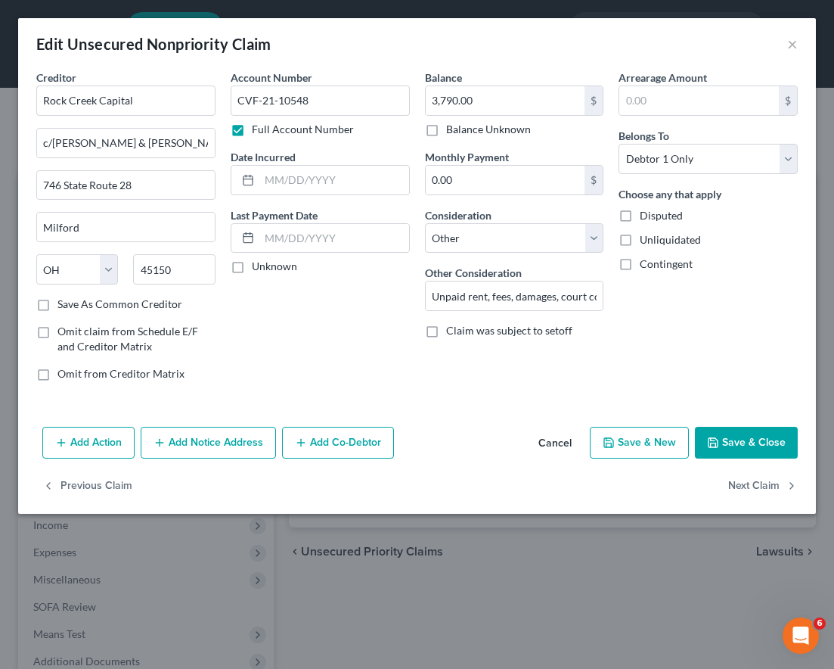
click at [749, 439] on button "Save & Close" at bounding box center [746, 443] width 103 height 32
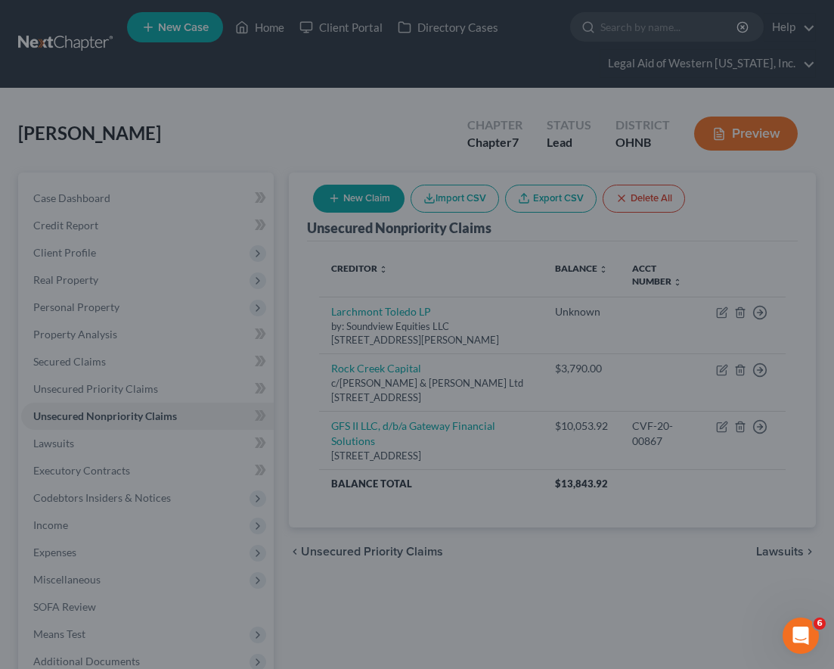
type input "0"
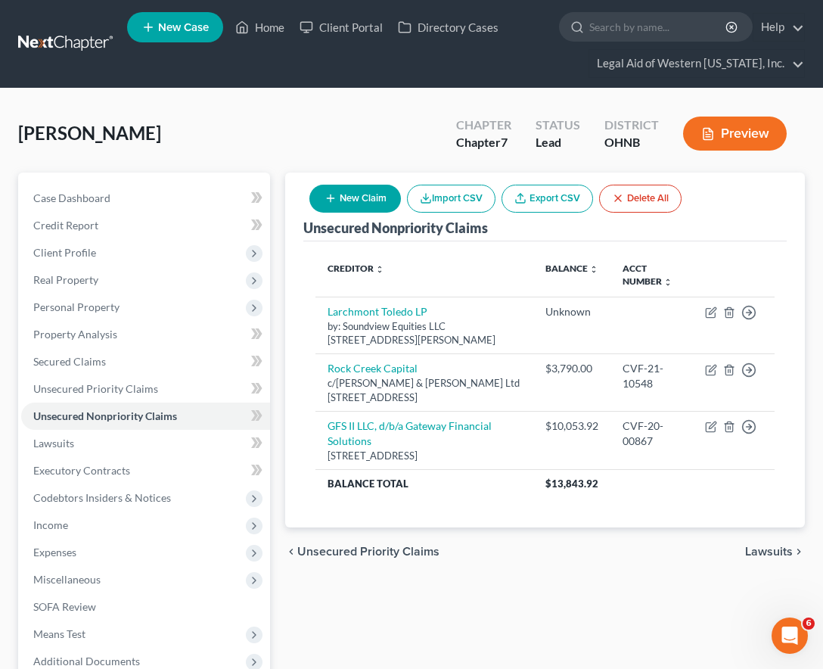
click at [438, 268] on th "Creditor expand_more expand_less unfold_more" at bounding box center [424, 275] width 218 height 44
click at [368, 197] on button "New Claim" at bounding box center [355, 199] width 92 height 28
select select "0"
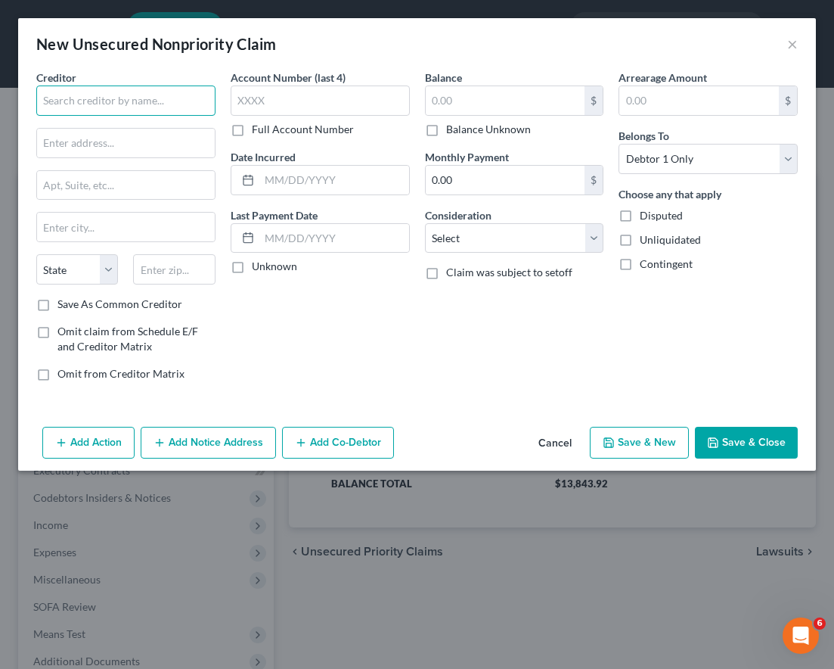
click at [119, 101] on input "text" at bounding box center [125, 100] width 179 height 30
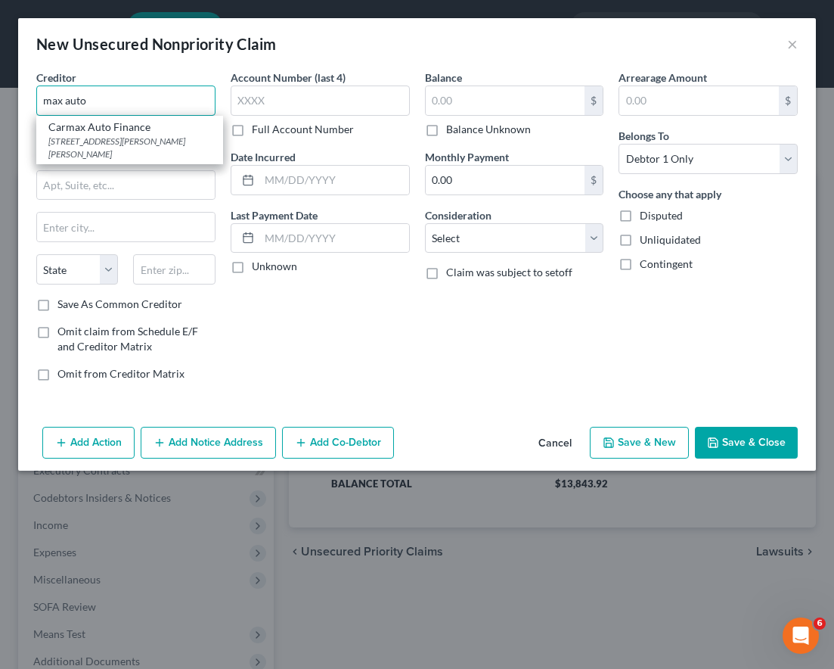
type input "max auto"
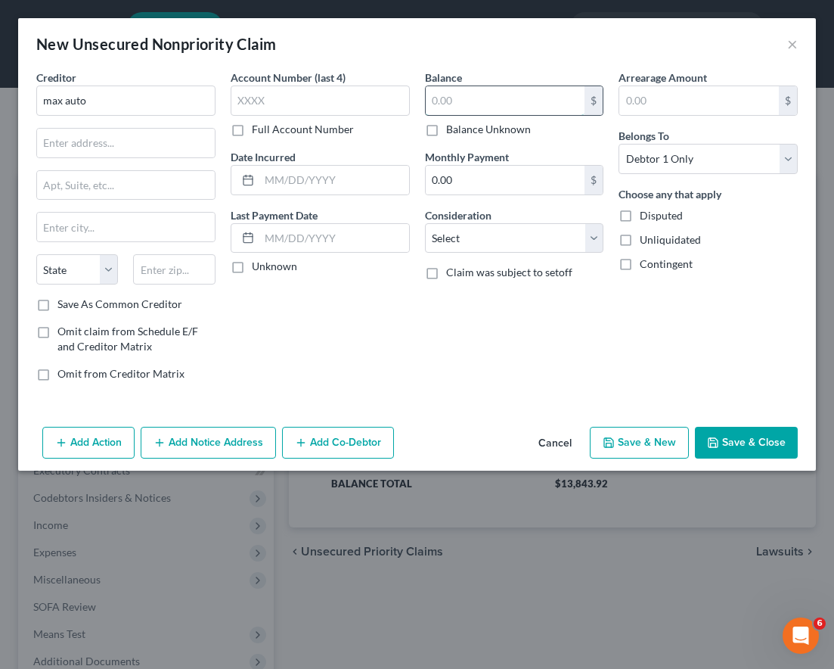
click at [473, 102] on input "text" at bounding box center [506, 100] width 160 height 29
type input "9,764.88"
click at [432, 371] on div "Balance 9,764.88 $ Balance Unknown Balance Undetermined 9,764.88 $ Balance Unkn…" at bounding box center [515, 232] width 194 height 324
click at [252, 130] on label "Full Account Number" at bounding box center [303, 129] width 102 height 15
click at [258, 130] on input "Full Account Number" at bounding box center [263, 127] width 10 height 10
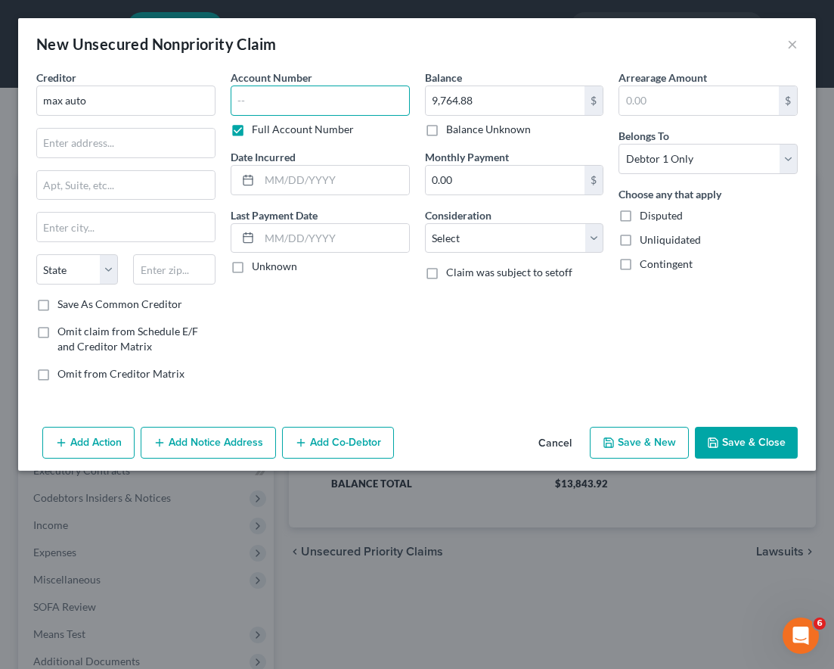
click at [257, 100] on input "text" at bounding box center [320, 100] width 179 height 30
paste input "CVF-13-07196"
type input "CVF-13-07196"
click at [418, 283] on div "Balance 9,764.88 $ Balance Unknown Balance Undetermined 9,764.88 $ Balance Unkn…" at bounding box center [515, 232] width 194 height 324
drag, startPoint x: 120, startPoint y: 97, endPoint x: 27, endPoint y: 107, distance: 92.8
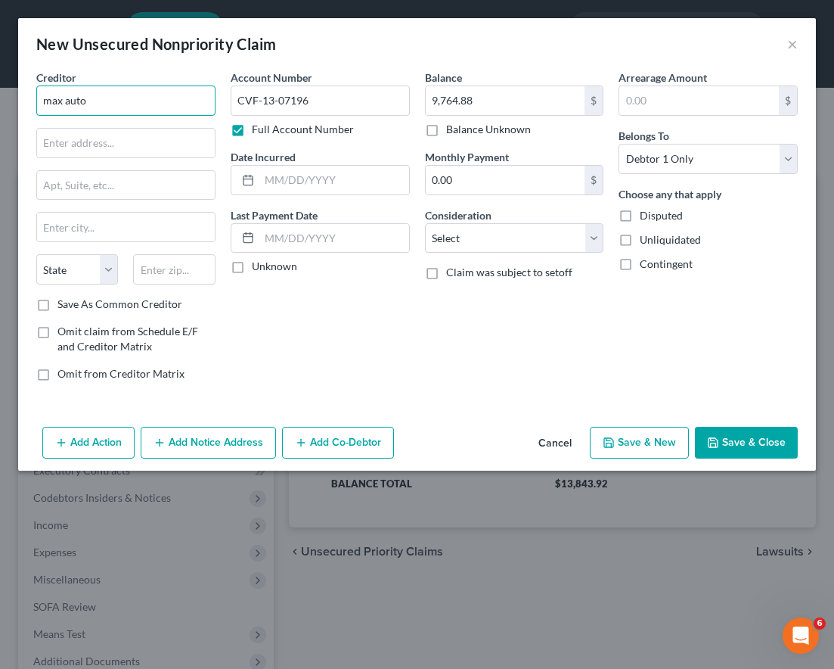
click at [27, 107] on div "Creditor * max auto State [US_STATE] AK AR AZ CA CO [GEOGRAPHIC_DATA] DE DC [GE…" at bounding box center [417, 245] width 798 height 351
type input "Max Auto"
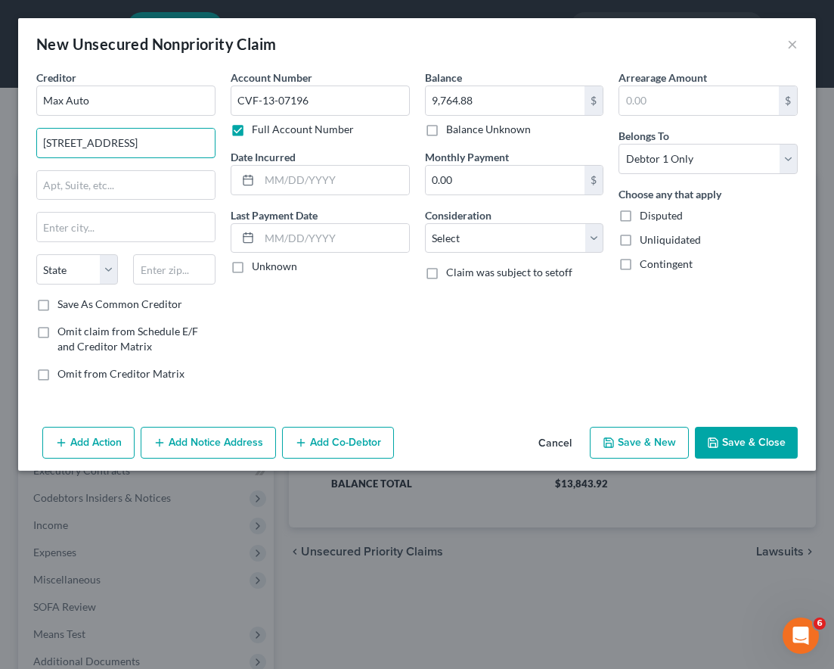
type input "[STREET_ADDRESS]"
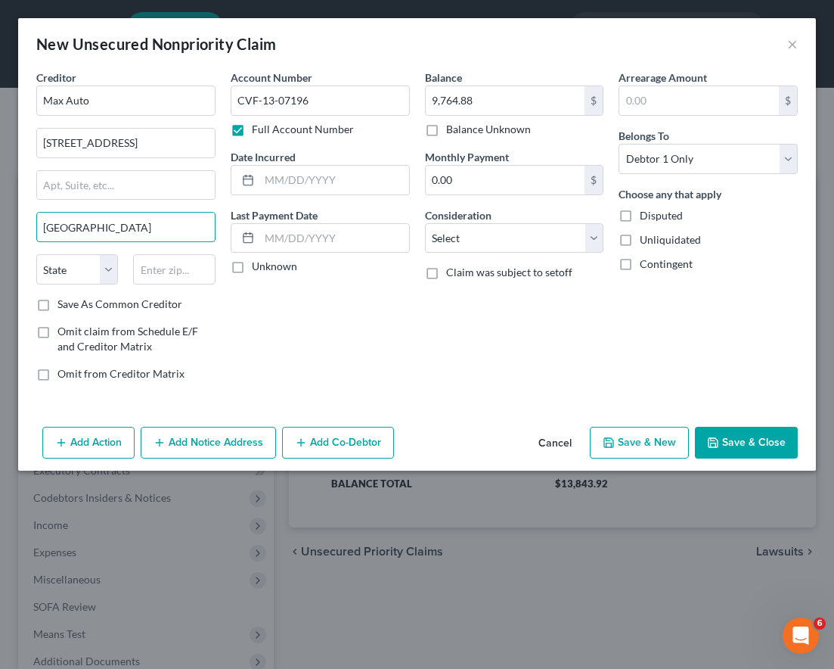
type input "[GEOGRAPHIC_DATA]"
select select "36"
type input "43605"
click at [517, 250] on select "Select Cable / Satellite Services Collection Agency Credit Card Debt Debt Couns…" at bounding box center [514, 238] width 179 height 30
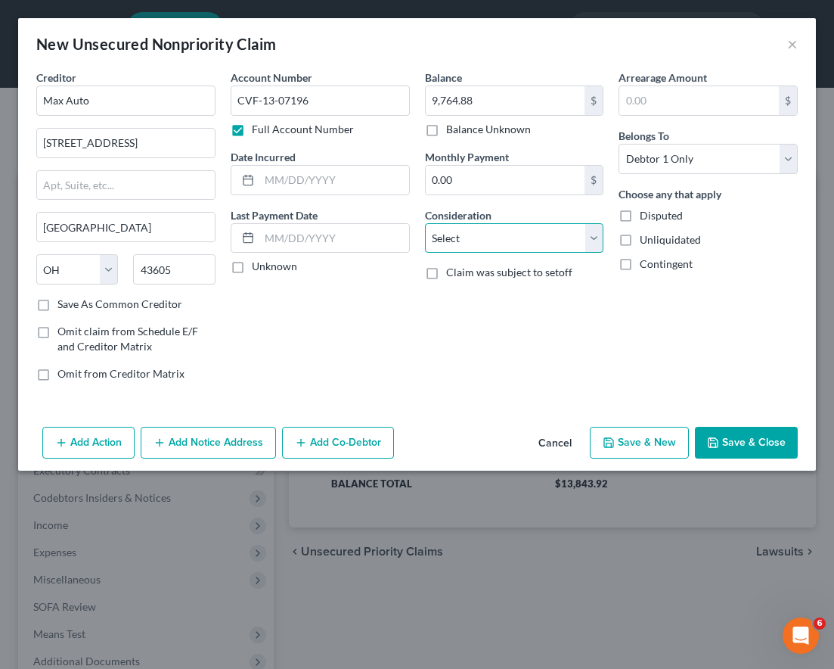
click at [522, 238] on select "Select Cable / Satellite Services Collection Agency Credit Card Debt Debt Couns…" at bounding box center [514, 238] width 179 height 30
select select "4"
click at [425, 223] on select "Select Cable / Satellite Services Collection Agency Credit Card Debt Debt Couns…" at bounding box center [514, 238] width 179 height 30
click at [231, 449] on button "Add Notice Address" at bounding box center [208, 443] width 135 height 32
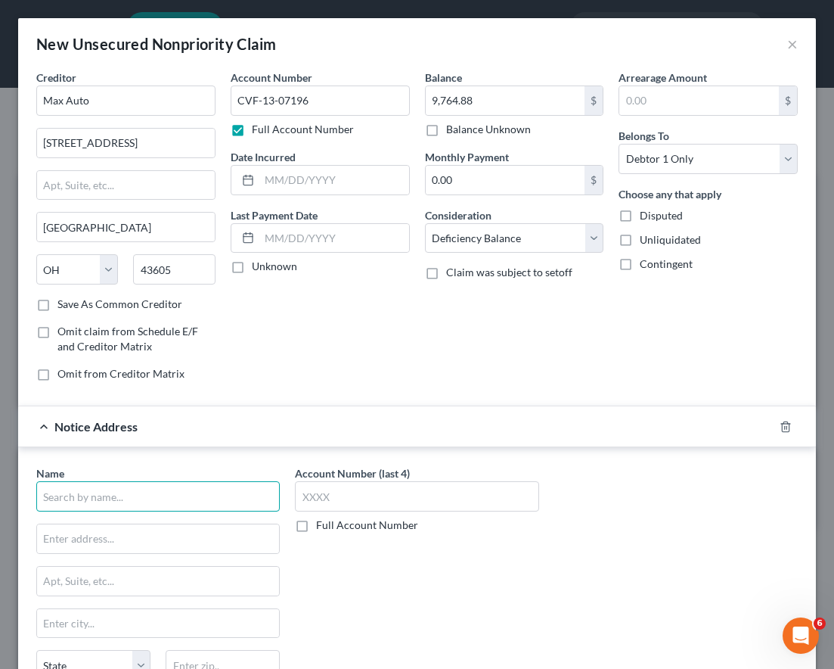
click at [169, 492] on input "text" at bounding box center [158, 496] width 244 height 30
click at [169, 492] on input "[PERSON_NAME]" at bounding box center [158, 496] width 244 height 30
type input "[PERSON_NAME]"
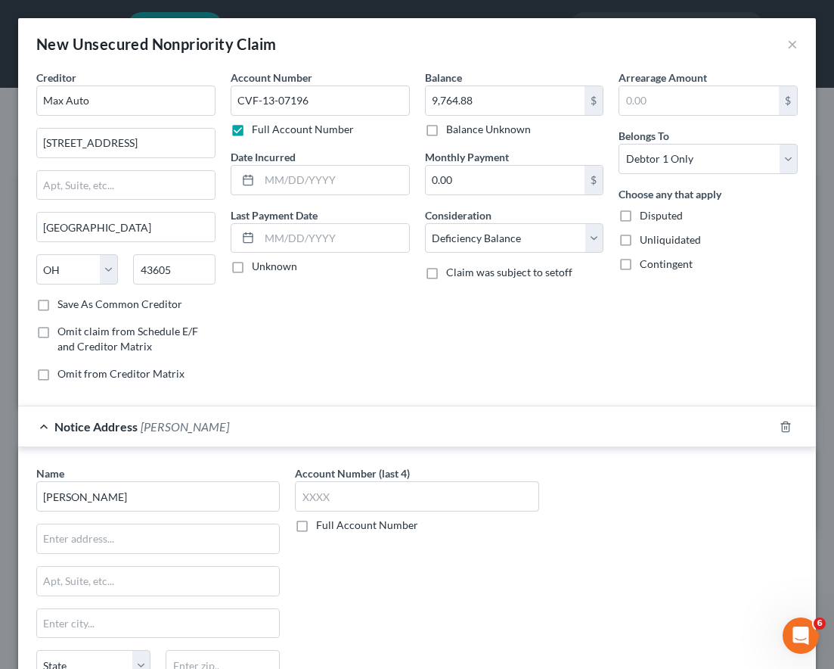
click at [480, 318] on div "Balance 9,764.88 $ Balance Unknown Balance Undetermined 9,764.88 $ Balance Unkn…" at bounding box center [515, 232] width 194 height 324
click at [177, 529] on input "text" at bounding box center [158, 538] width 242 height 29
type input "2255 W [PERSON_NAME]"
click at [451, 410] on div "Notice Address [PERSON_NAME]" at bounding box center [396, 426] width 756 height 40
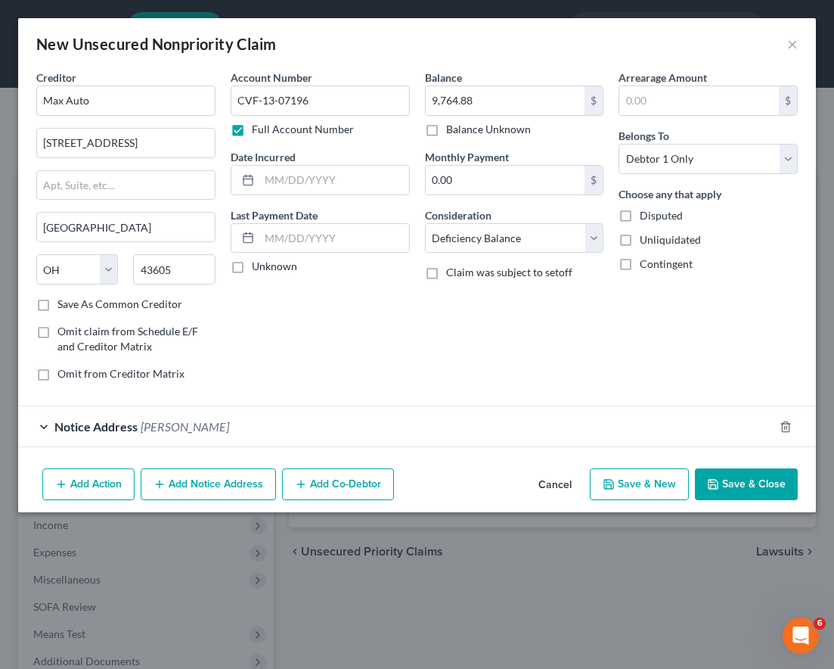
click at [184, 436] on div "Notice Address [PERSON_NAME]" at bounding box center [396, 426] width 756 height 40
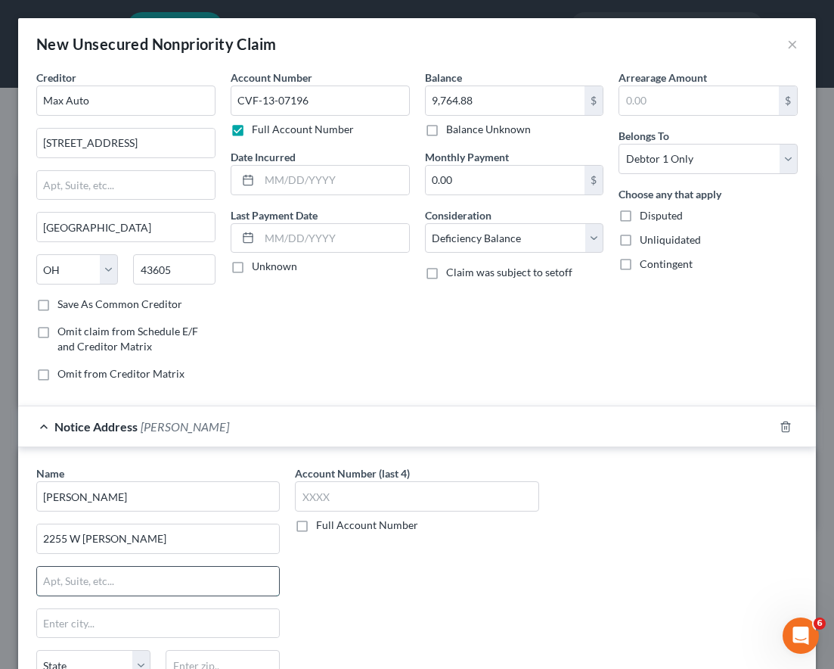
click at [107, 579] on input "text" at bounding box center [158, 581] width 242 height 29
click at [460, 386] on div "Balance 9,764.88 $ Balance Unknown Balance Undetermined 9,764.88 $ Balance Unkn…" at bounding box center [515, 232] width 194 height 324
click at [179, 579] on input "PO Box" at bounding box center [158, 581] width 242 height 29
type input "PO Box 5760"
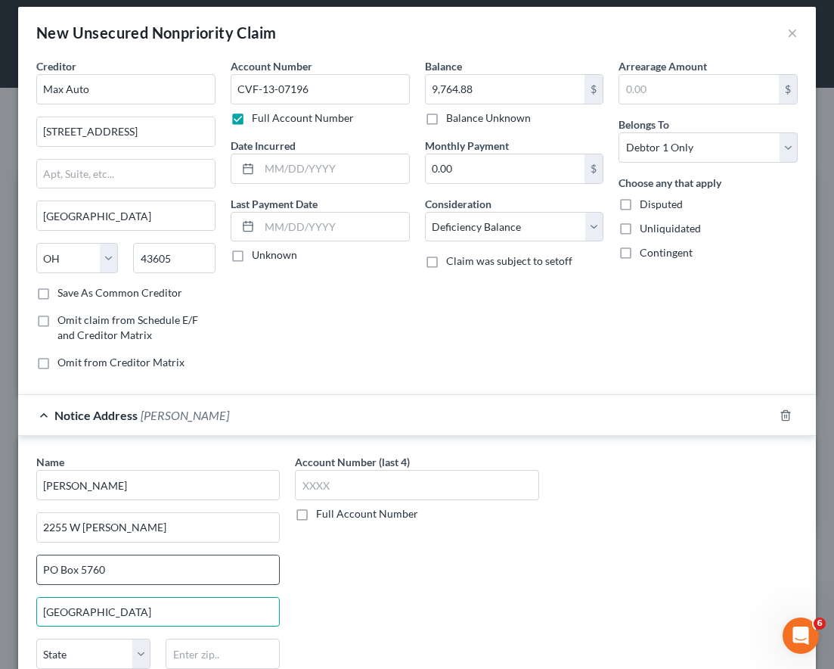
type input "[GEOGRAPHIC_DATA]"
select select "36"
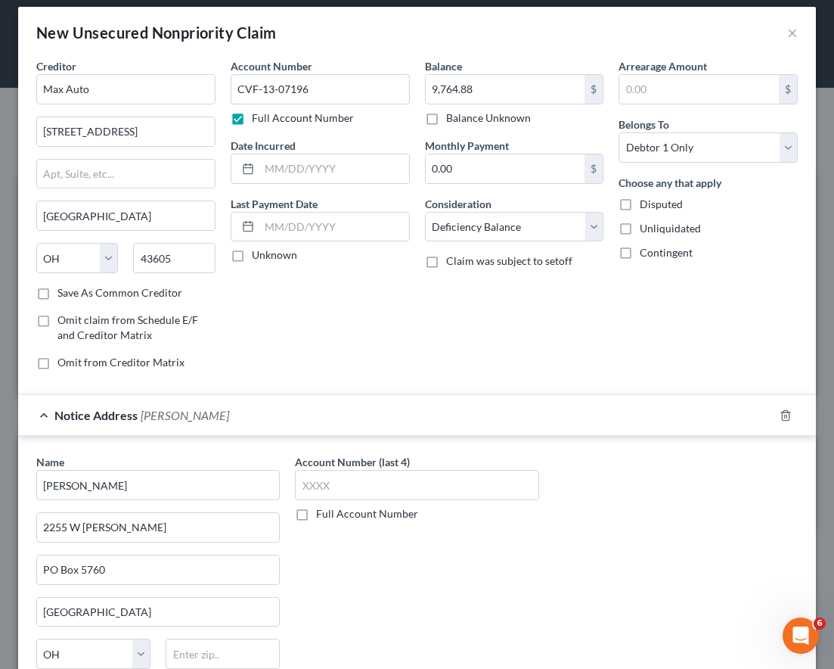
click at [617, 579] on div "Name * [PERSON_NAME] Esq [GEOGRAPHIC_DATA][PERSON_NAME] [US_STATE][GEOGRAPHIC_D…" at bounding box center [417, 581] width 777 height 254
click at [210, 579] on input "text" at bounding box center [223, 653] width 114 height 30
type input "43613"
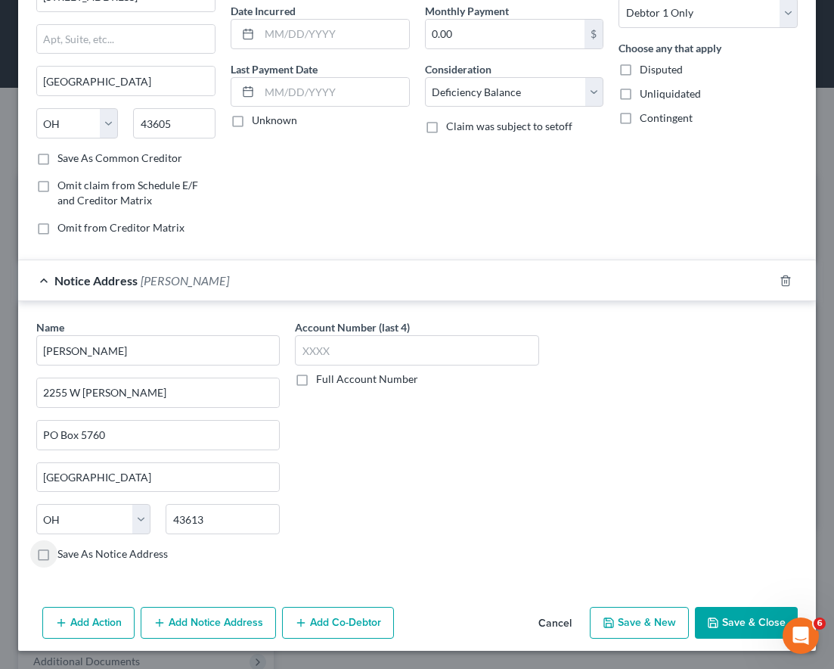
click at [316, 383] on label "Full Account Number" at bounding box center [367, 378] width 102 height 15
click at [322, 381] on input "Full Account Number" at bounding box center [327, 376] width 10 height 10
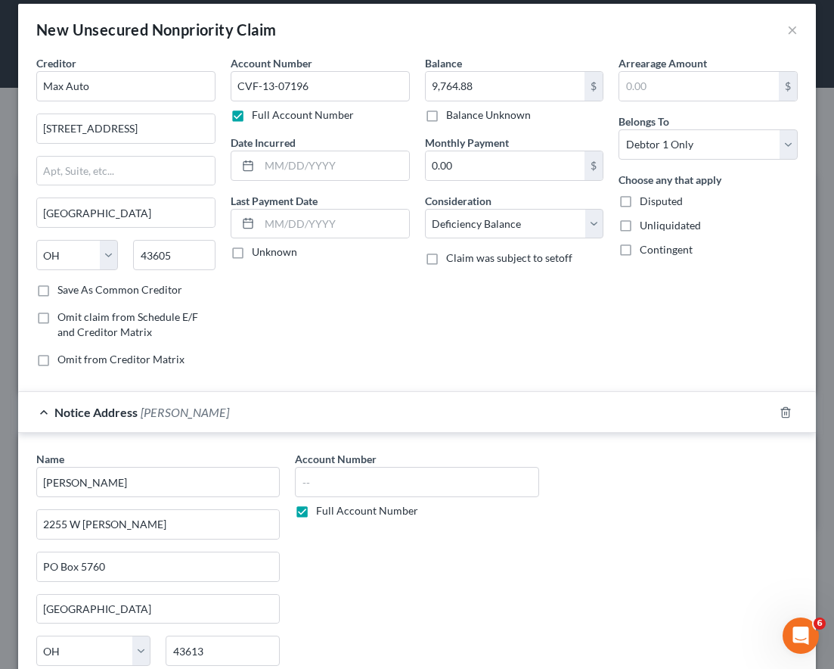
scroll to position [0, 0]
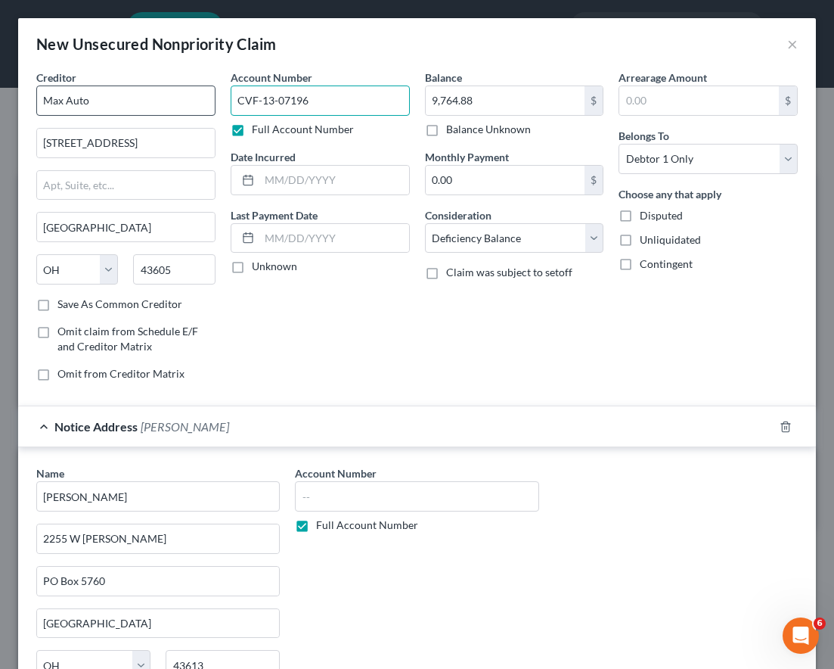
drag, startPoint x: 362, startPoint y: 98, endPoint x: 208, endPoint y: 94, distance: 153.6
click at [208, 94] on div "Creditor * Max Auto 732 Woodville [PERSON_NAME][GEOGRAPHIC_DATA] [US_STATE] AK …" at bounding box center [417, 232] width 777 height 324
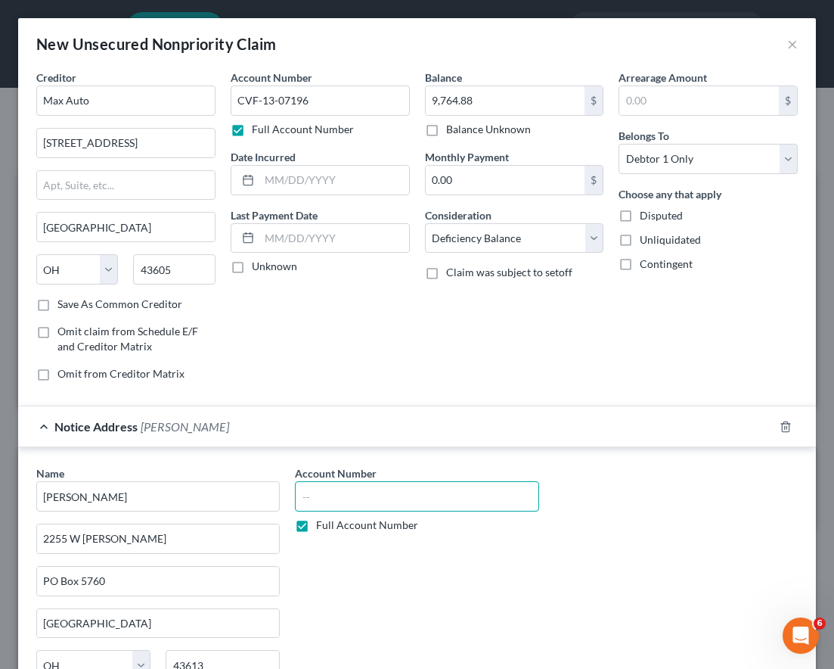
click at [516, 494] on input "text" at bounding box center [417, 496] width 244 height 30
paste input "CVF-13-07196"
type input "CVF-13-07196"
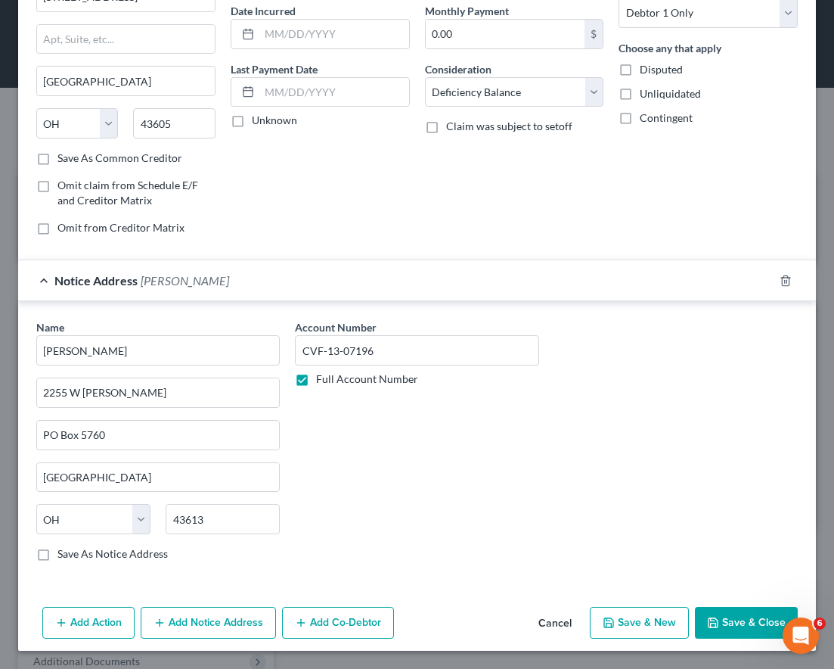
click at [742, 579] on button "Save & Close" at bounding box center [746, 623] width 103 height 32
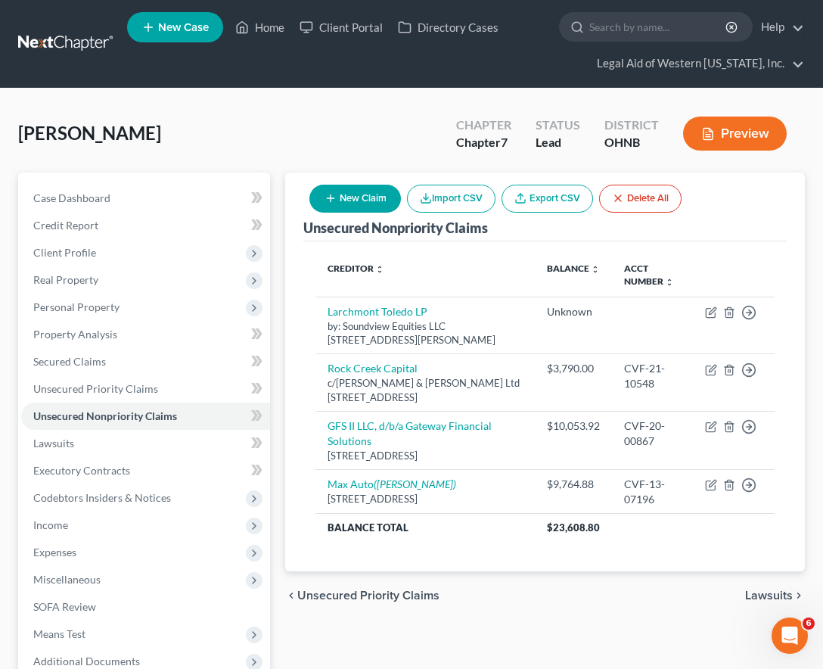
click at [489, 563] on div "Creditor expand_more expand_less unfold_more Balance expand_more expand_less un…" at bounding box center [544, 406] width 483 height 331
click at [486, 545] on div "Creditor expand_more expand_less unfold_more Balance expand_more expand_less un…" at bounding box center [544, 406] width 483 height 331
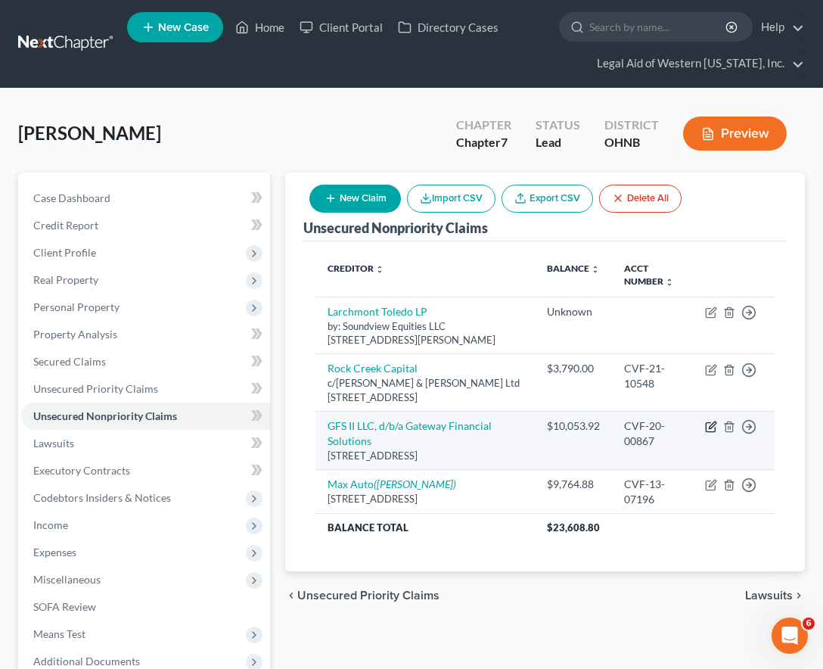
click at [711, 422] on icon "button" at bounding box center [711, 427] width 12 height 12
select select "23"
select select "4"
select select "0"
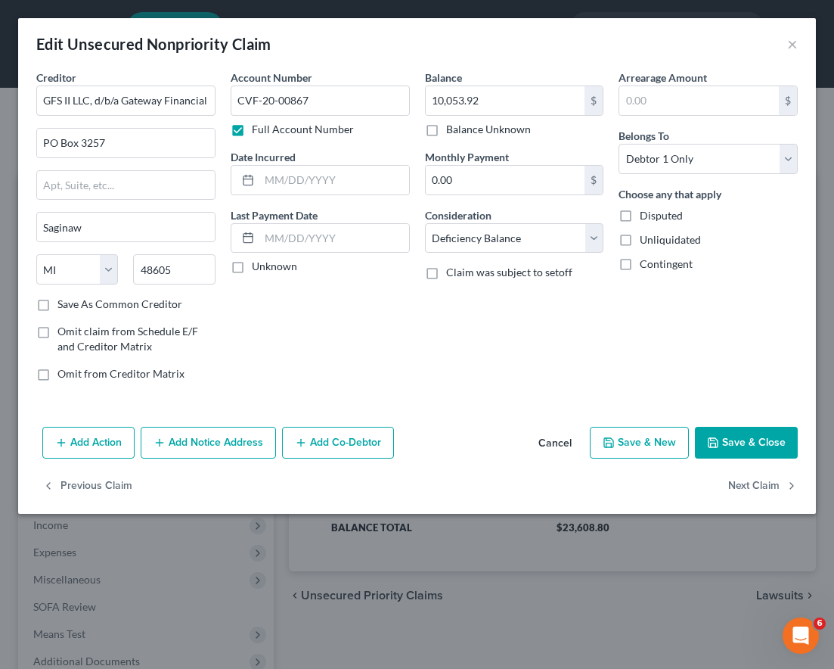
click at [191, 445] on button "Add Notice Address" at bounding box center [208, 443] width 135 height 32
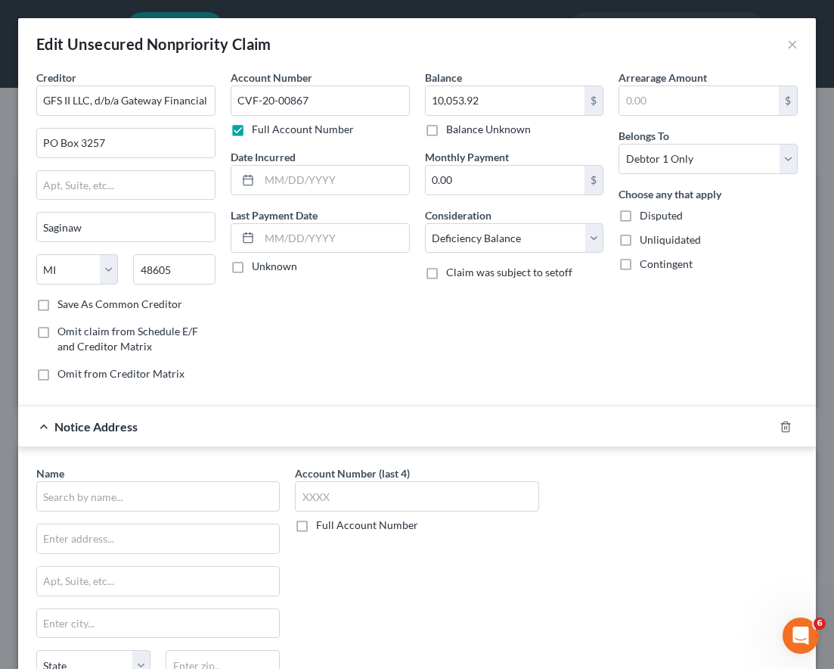
click at [452, 373] on div "Balance 10,053.92 $ Balance Unknown Balance Undetermined 10,053.92 $ Balance Un…" at bounding box center [515, 232] width 194 height 324
click at [154, 498] on input "text" at bounding box center [158, 496] width 244 height 30
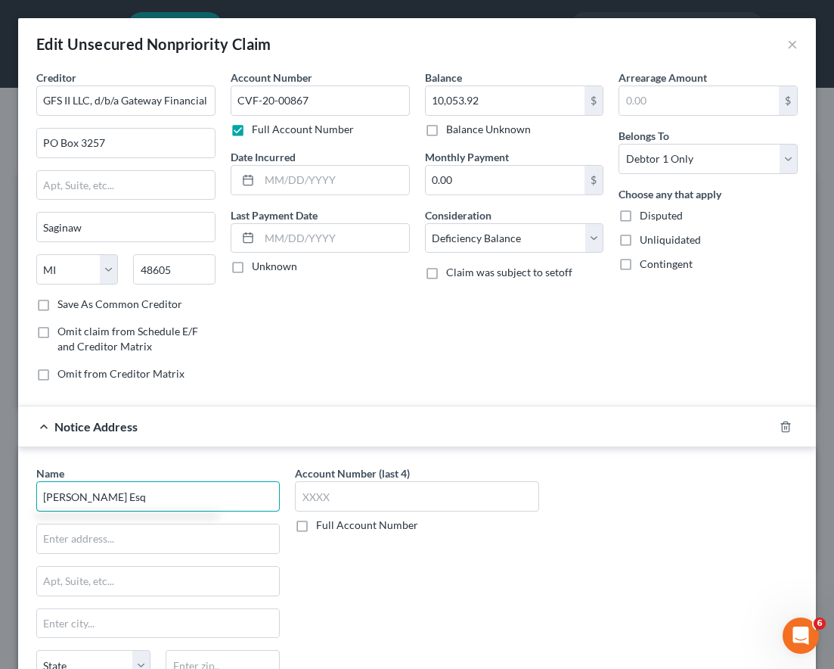
type input "[PERSON_NAME] Esq"
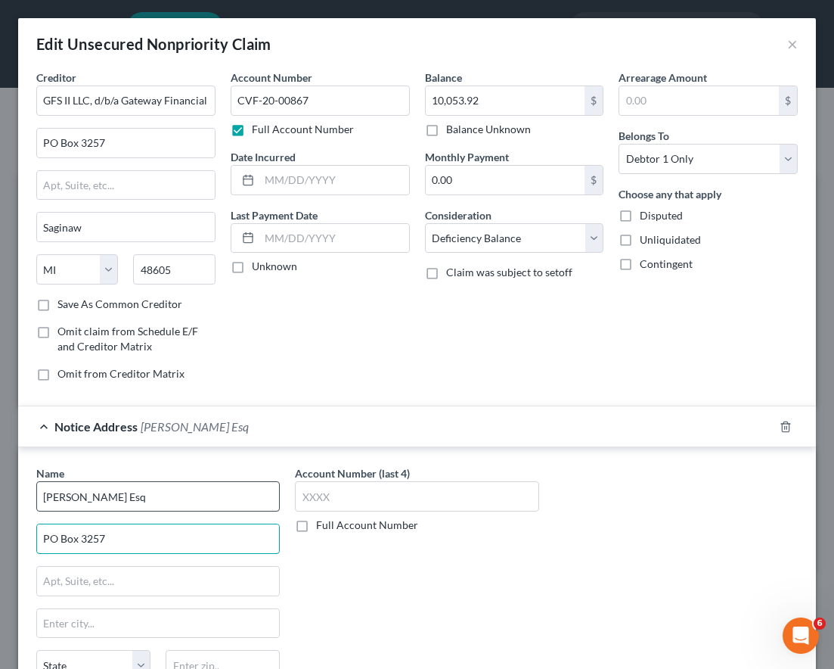
type input "PO Box 3257"
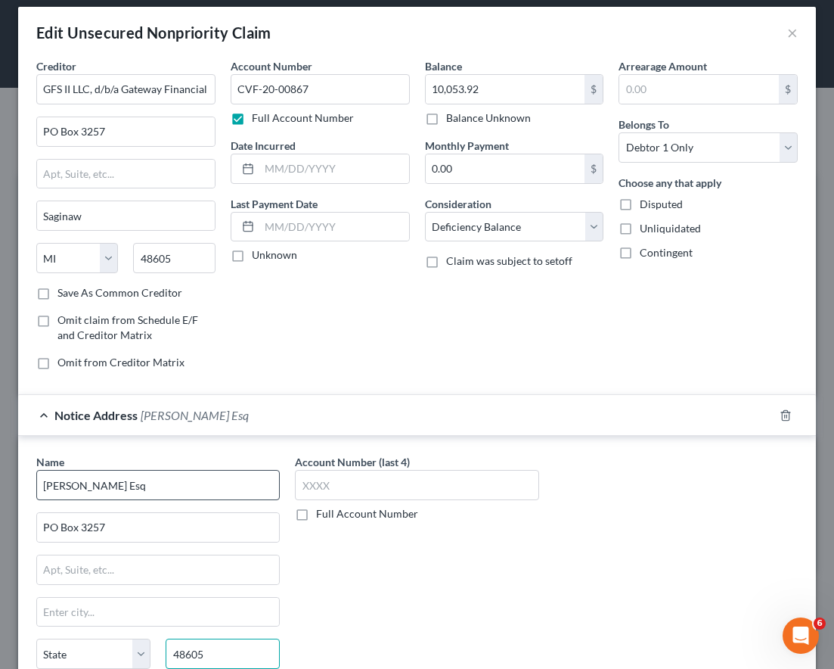
type input "48605"
type input "Saginaw"
select select "23"
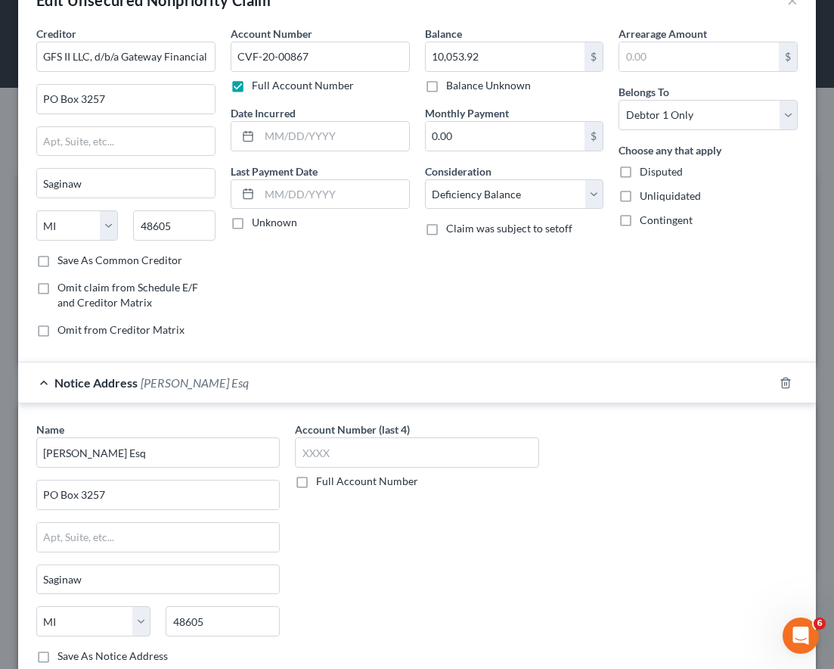
scroll to position [0, 0]
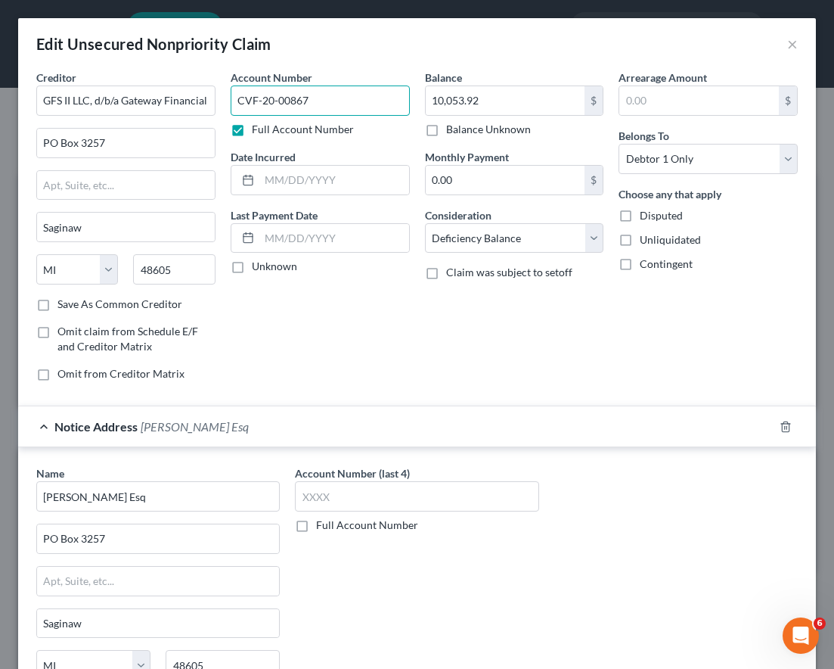
drag, startPoint x: 323, startPoint y: 95, endPoint x: 213, endPoint y: 109, distance: 111.3
click at [213, 109] on div "Creditor * GFS II LLC, d/b/a Gateway Financial Solutions [GEOGRAPHIC_DATA][US_S…" at bounding box center [417, 232] width 777 height 324
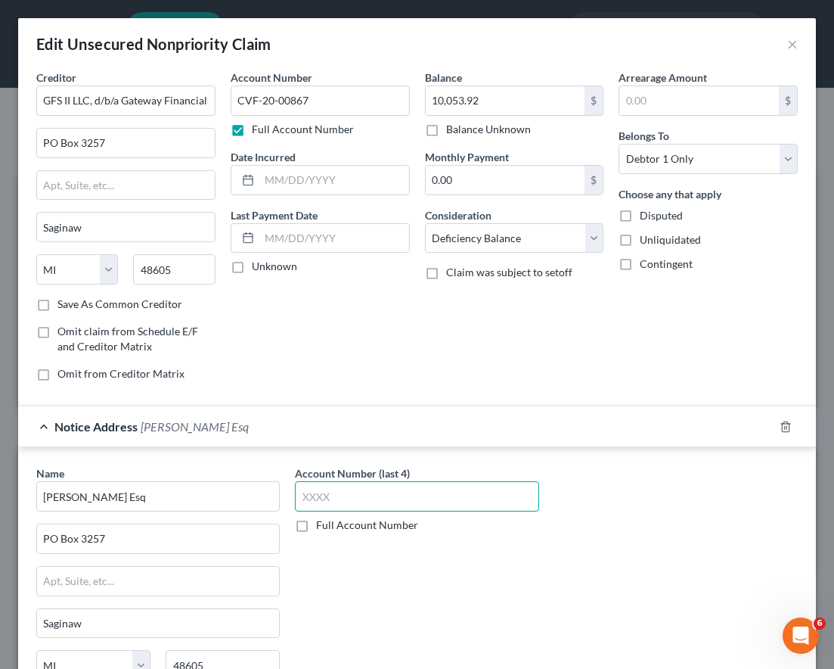
click at [503, 504] on input "text" at bounding box center [417, 496] width 244 height 30
paste input "CVF-"
type input "CVF-"
click at [316, 522] on label "Full Account Number" at bounding box center [367, 524] width 102 height 15
click at [322, 522] on input "Full Account Number" at bounding box center [327, 522] width 10 height 10
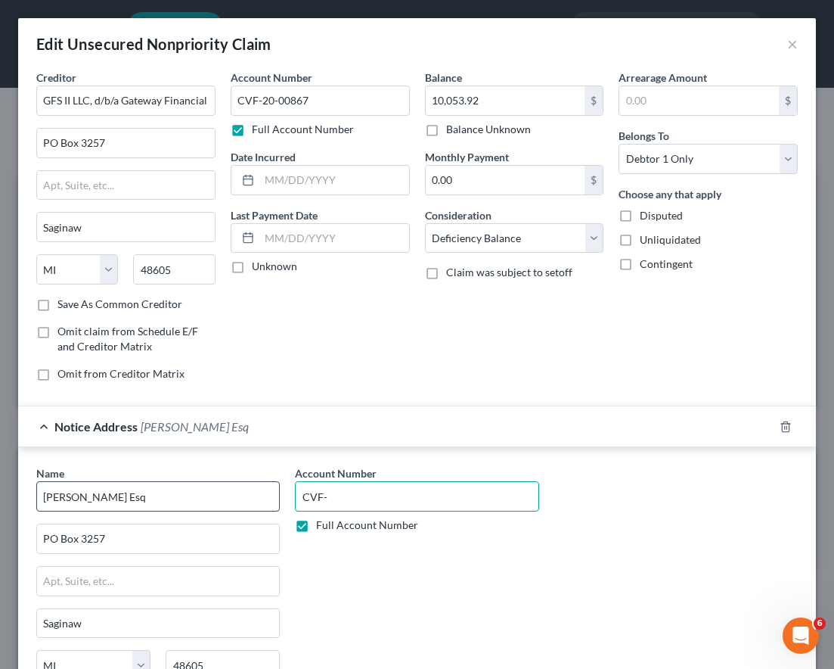
drag, startPoint x: 353, startPoint y: 503, endPoint x: 271, endPoint y: 510, distance: 82.7
click at [271, 510] on div "Name * [PERSON_NAME] Esq PO Box [GEOGRAPHIC_DATA][US_STATE] CA CO CT DE DC [GEO…" at bounding box center [417, 592] width 777 height 254
paste input "20-00867"
type input "CVF-20-00867"
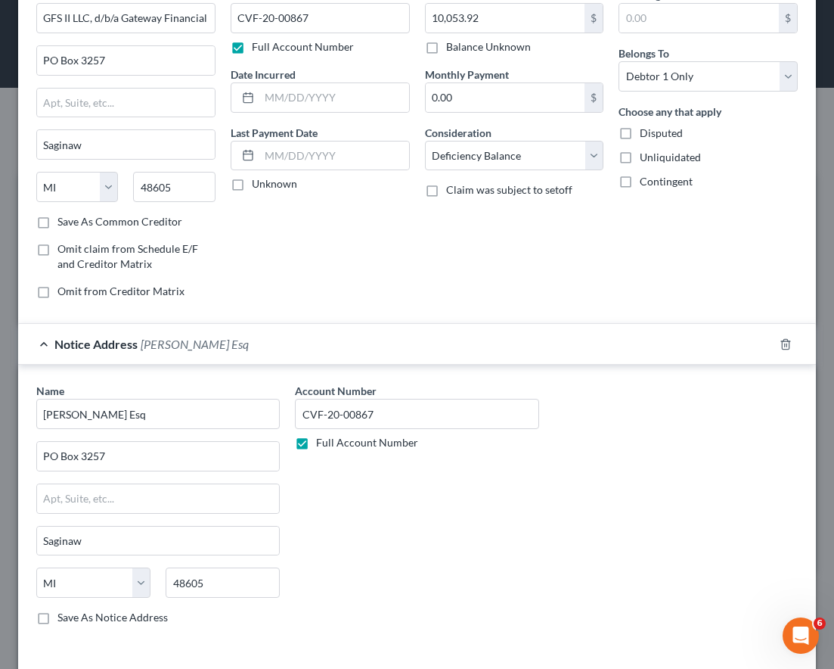
scroll to position [189, 0]
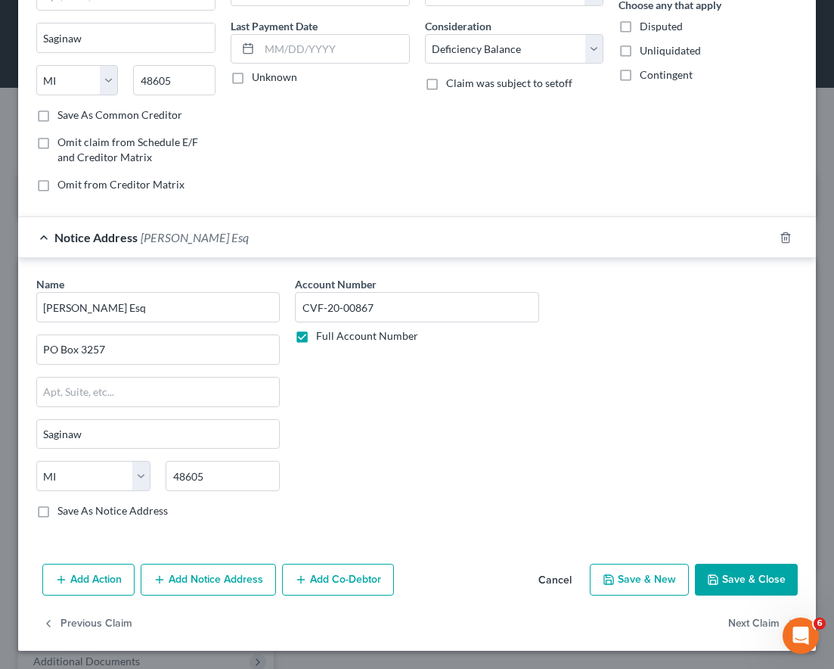
click at [724, 579] on button "Save & Close" at bounding box center [746, 579] width 103 height 32
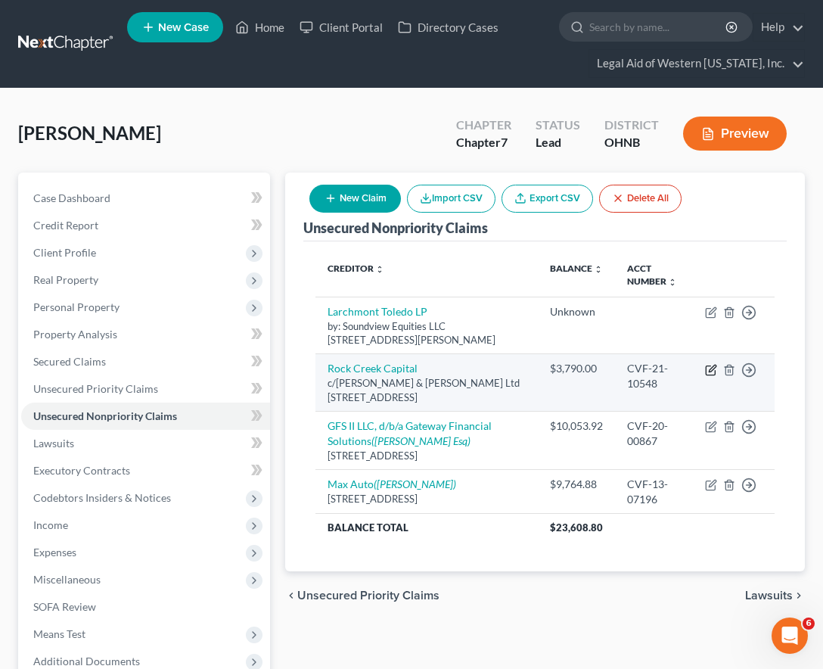
click at [712, 365] on icon "button" at bounding box center [711, 370] width 12 height 12
select select "36"
select select "14"
select select "0"
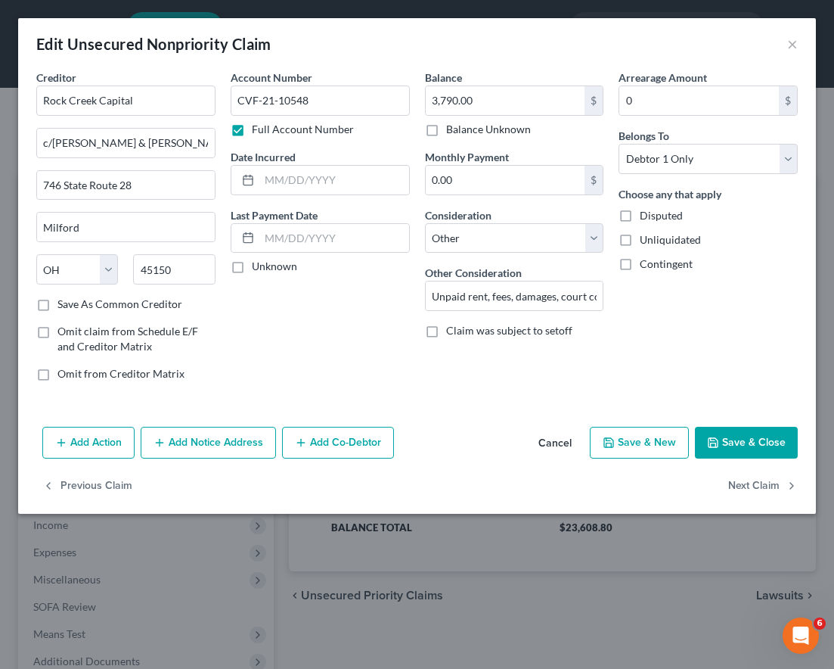
click at [194, 443] on button "Add Notice Address" at bounding box center [208, 443] width 135 height 32
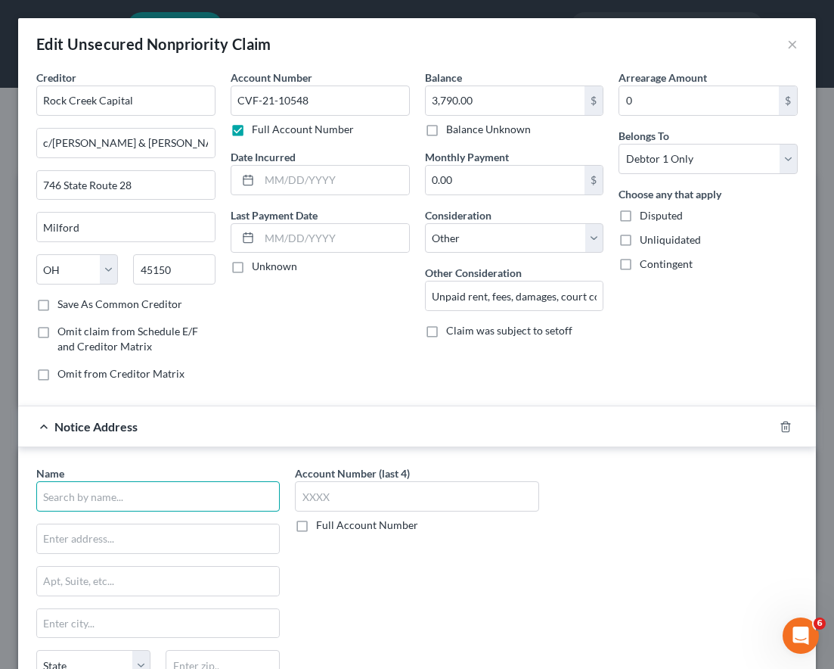
click at [134, 490] on input "text" at bounding box center [158, 496] width 244 height 30
type input "[PERSON_NAME] Esq"
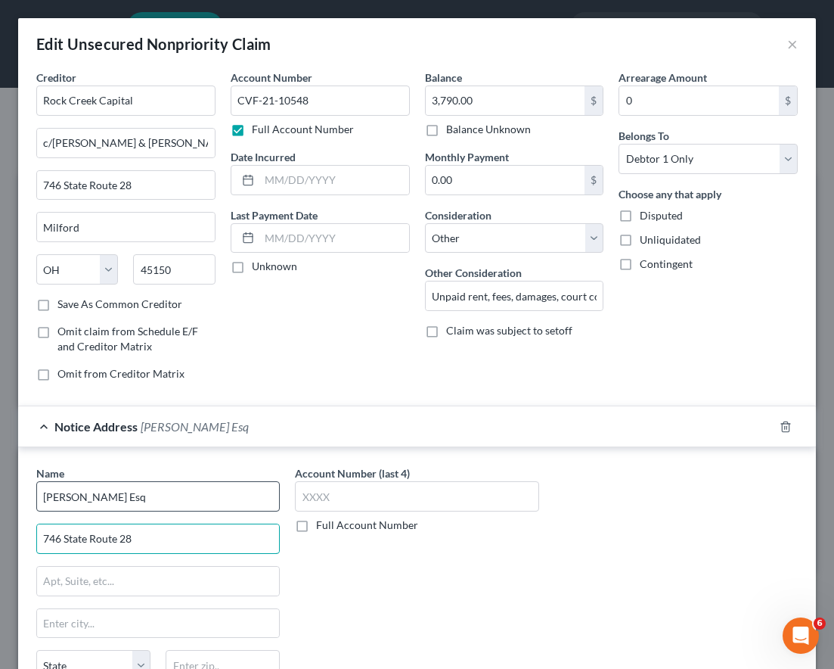
type input "746 State Route 28"
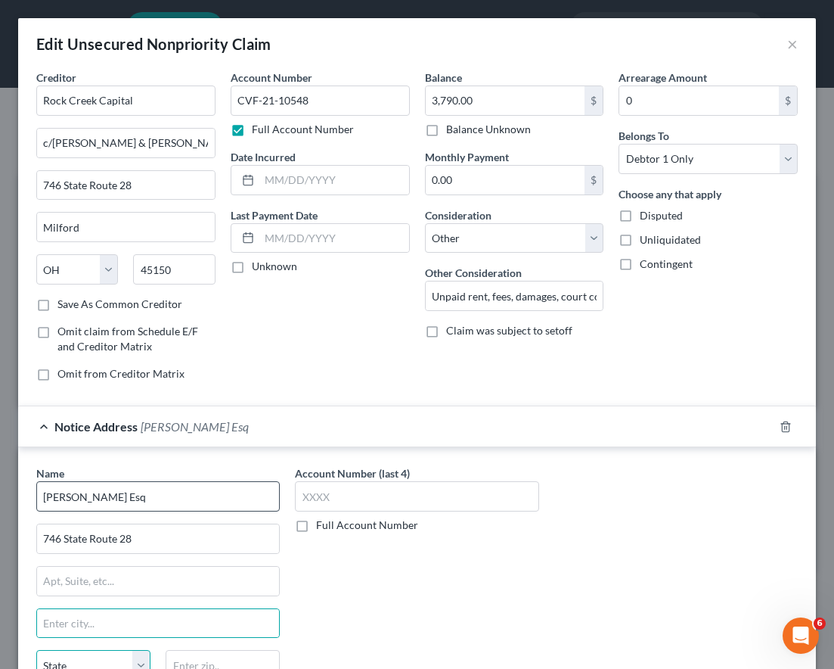
scroll to position [11, 0]
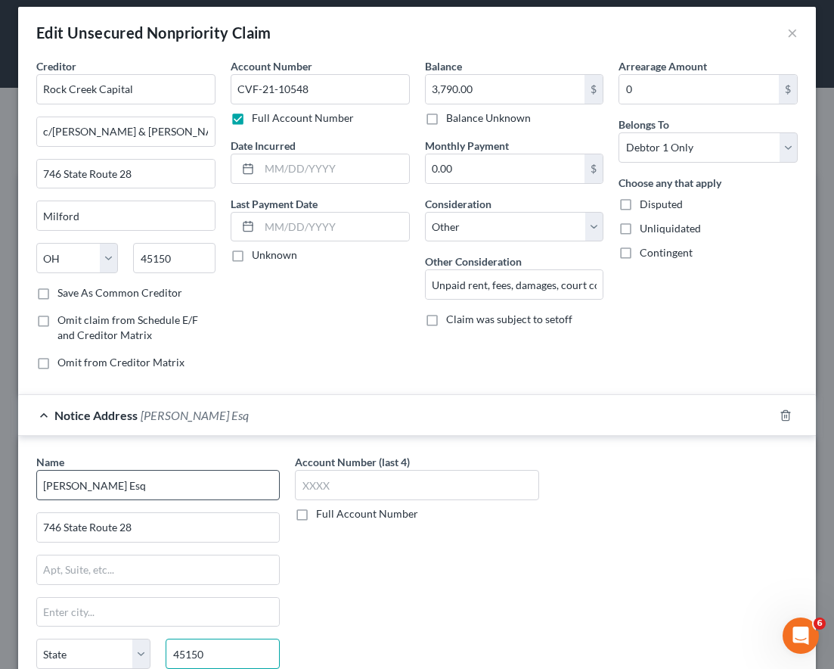
type input "45150"
type input "Milford"
select select "36"
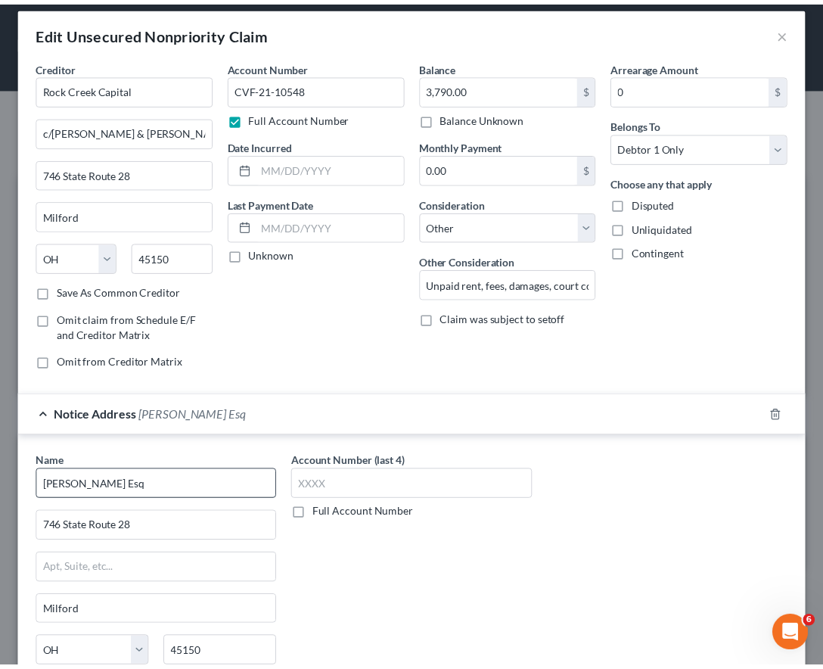
scroll to position [189, 0]
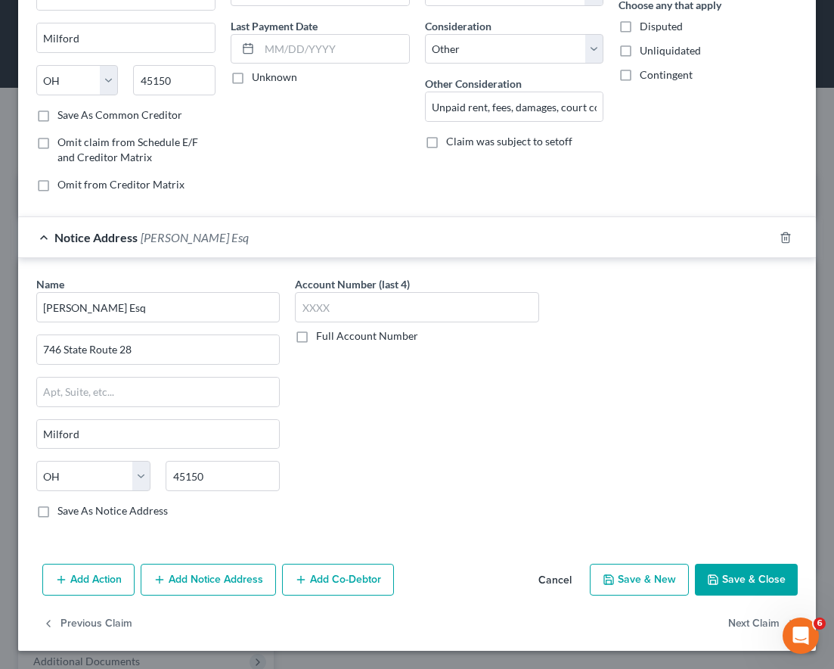
click at [470, 371] on div "Account Number (last 4) Full Account Number" at bounding box center [416, 403] width 259 height 254
click at [316, 340] on label "Full Account Number" at bounding box center [367, 335] width 102 height 15
click at [322, 338] on input "Full Account Number" at bounding box center [327, 333] width 10 height 10
click at [321, 306] on input "text" at bounding box center [417, 307] width 244 height 30
paste input "CVF-21-10548"
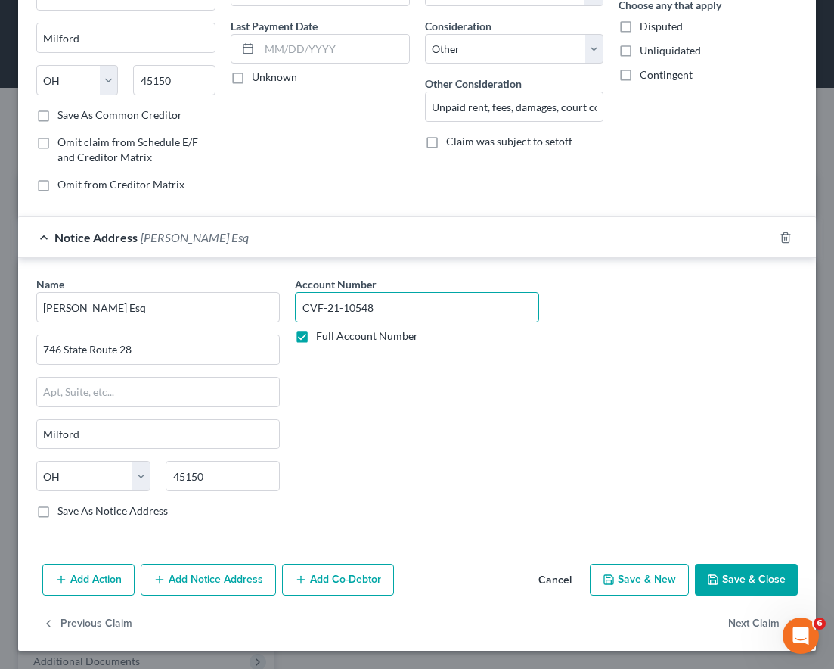
type input "CVF-21-10548"
click at [752, 579] on button "Save & Close" at bounding box center [746, 579] width 103 height 32
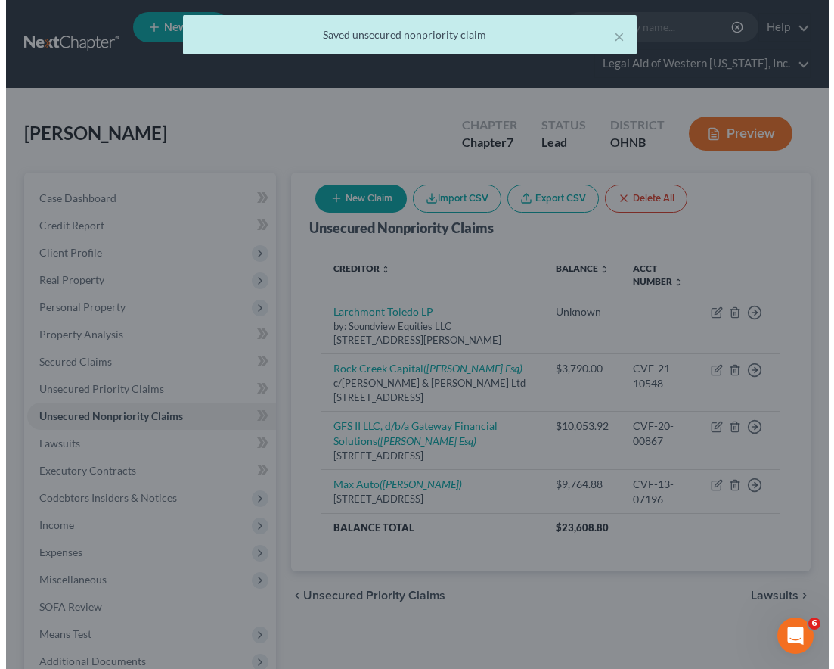
scroll to position [0, 0]
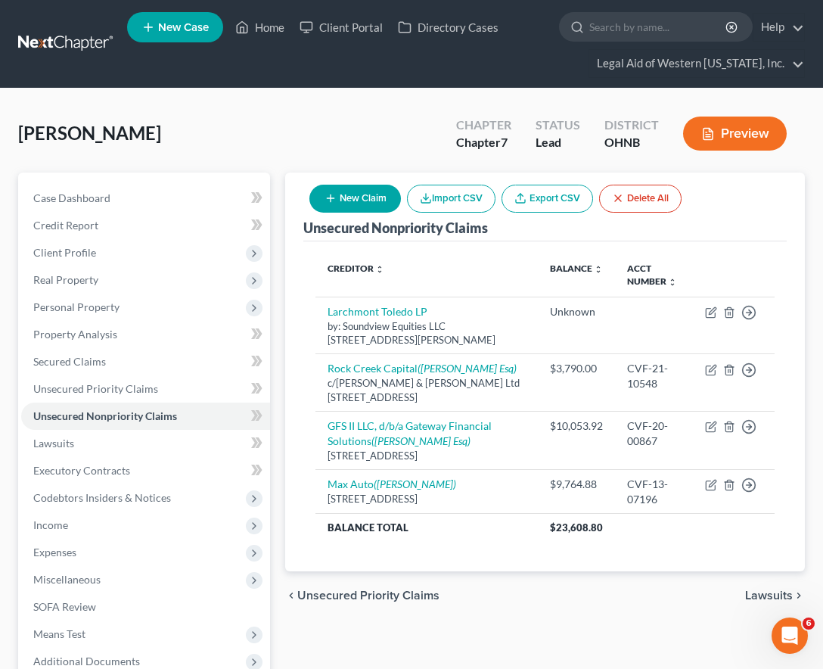
click at [399, 113] on div "[PERSON_NAME] Upgraded Chapter Chapter 7 Status Lead District OHNB Preview" at bounding box center [411, 140] width 787 height 66
click at [357, 126] on div "[PERSON_NAME] Upgraded Chapter Chapter 7 Status Lead District OHNB Preview" at bounding box center [411, 140] width 787 height 66
click at [104, 532] on span "Income" at bounding box center [145, 524] width 249 height 27
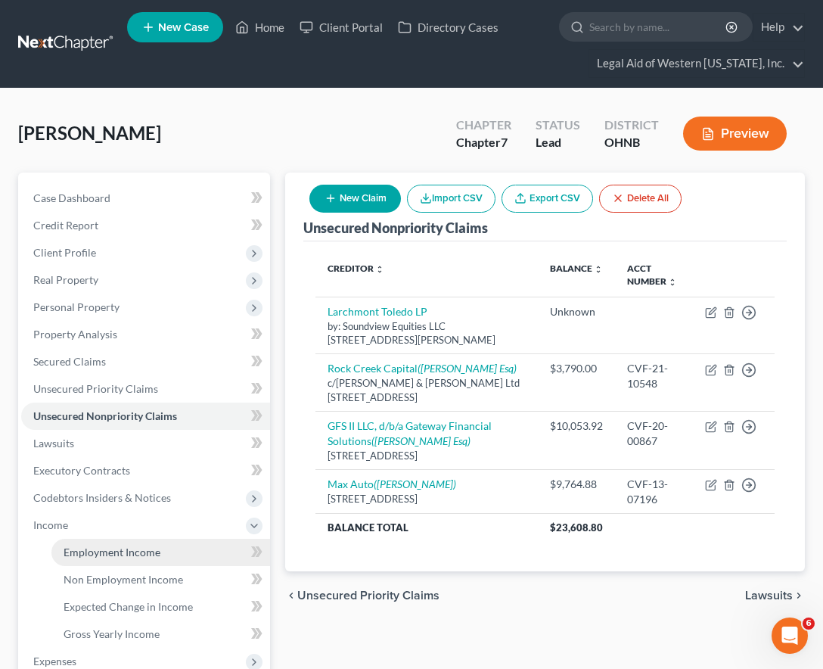
click at [105, 542] on link "Employment Income" at bounding box center [160, 552] width 219 height 27
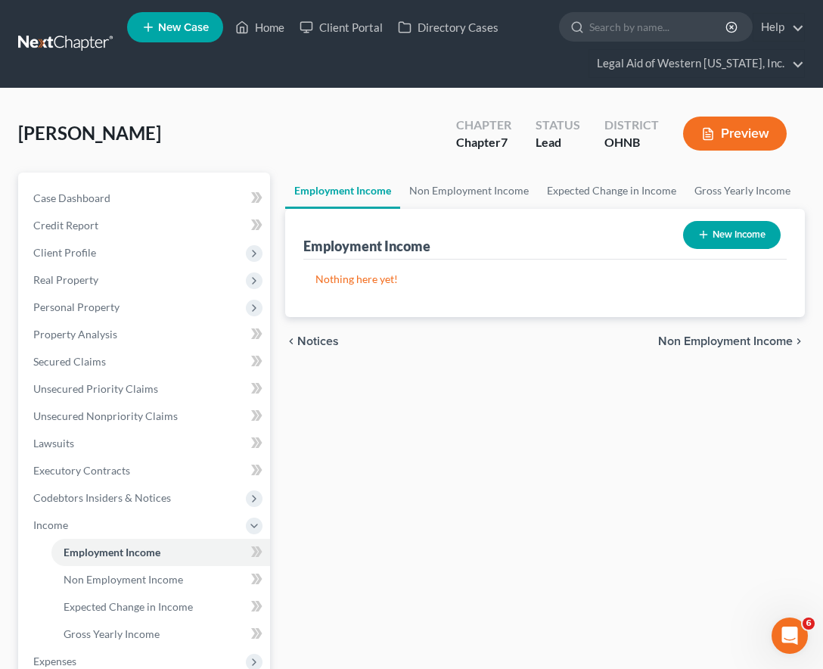
click at [706, 225] on button "New Income" at bounding box center [732, 235] width 98 height 28
select select "0"
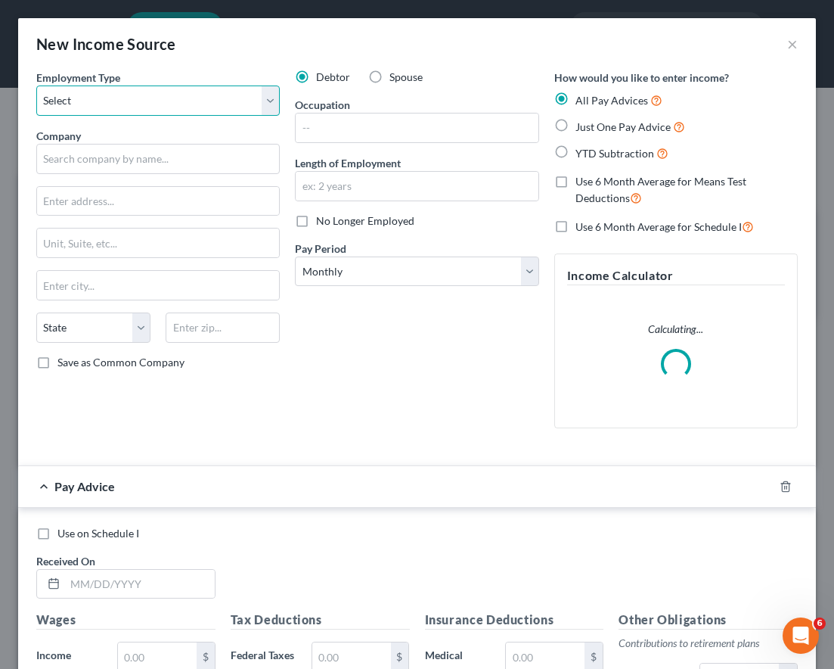
click at [201, 97] on select "Select Full or [DEMOGRAPHIC_DATA] Employment Self Employment" at bounding box center [158, 100] width 244 height 30
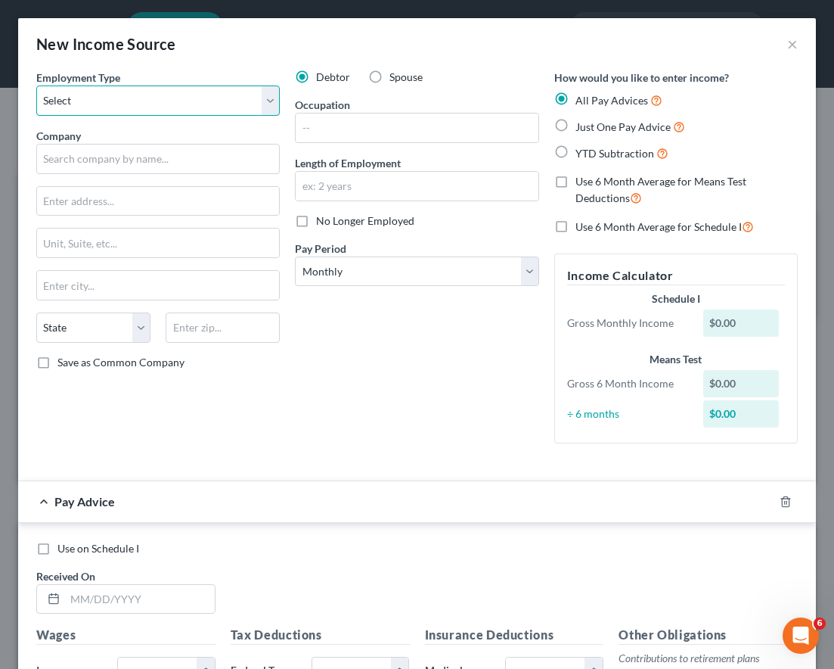
select select "0"
click at [36, 85] on select "Select Full or [DEMOGRAPHIC_DATA] Employment Self Employment" at bounding box center [158, 100] width 244 height 30
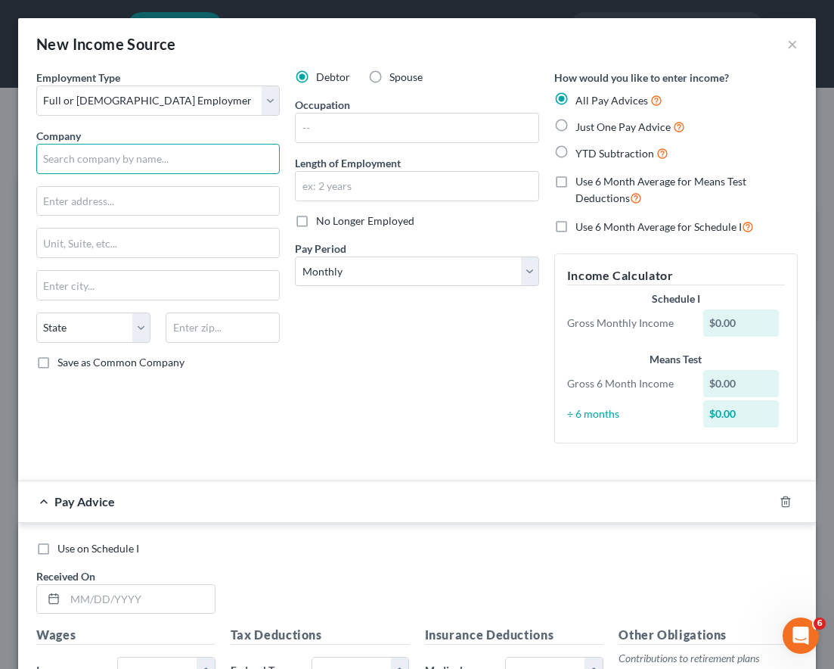
click at [151, 169] on input "text" at bounding box center [158, 159] width 244 height 30
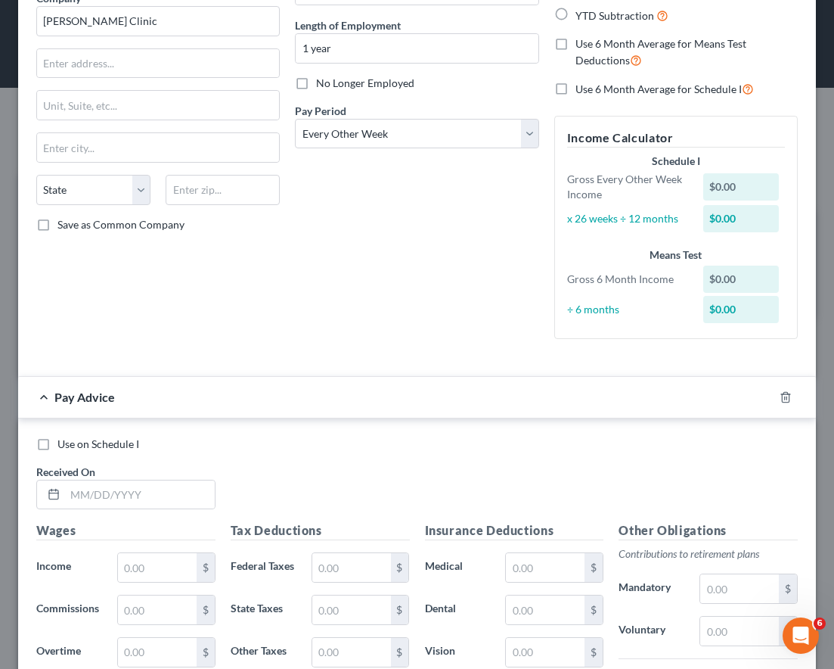
scroll to position [160, 0]
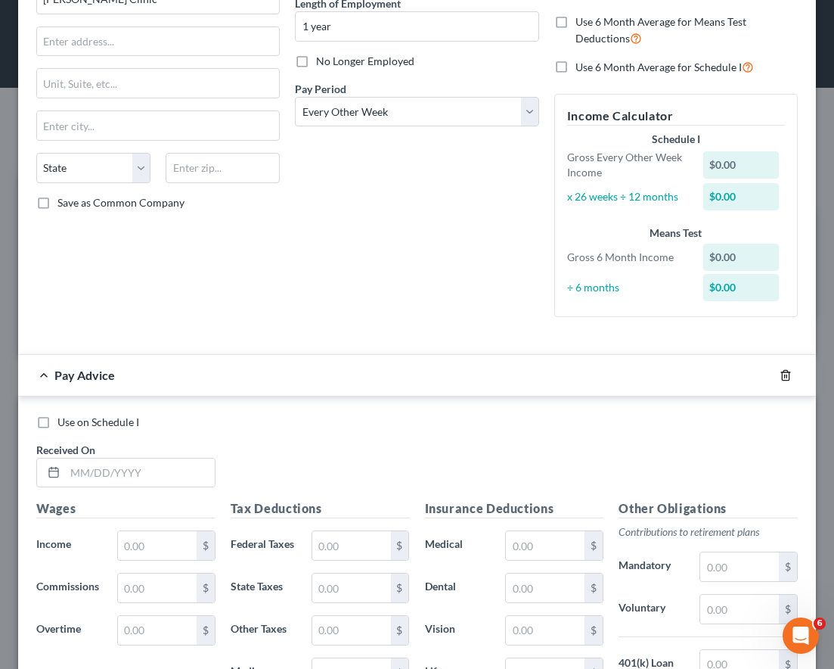
click at [782, 376] on icon "button" at bounding box center [785, 375] width 7 height 10
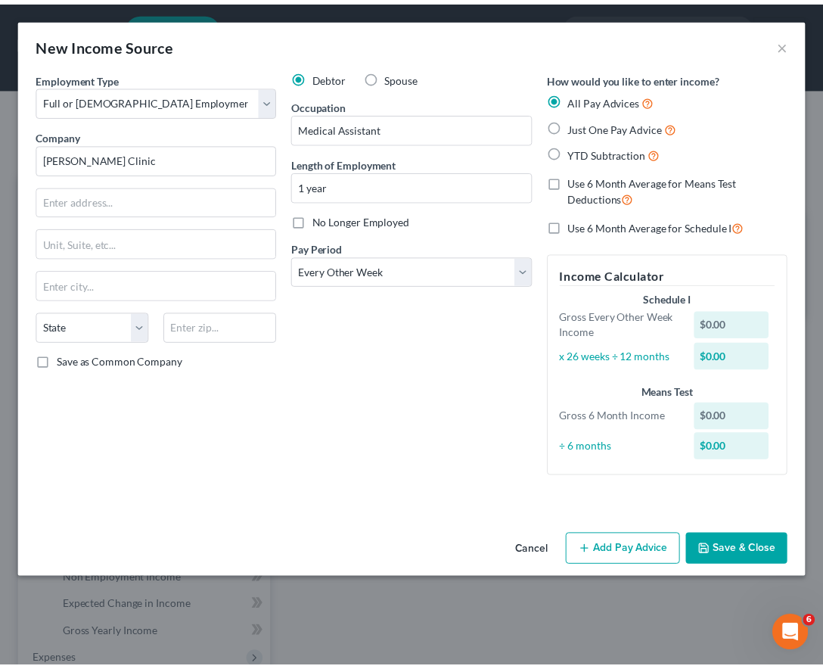
scroll to position [0, 0]
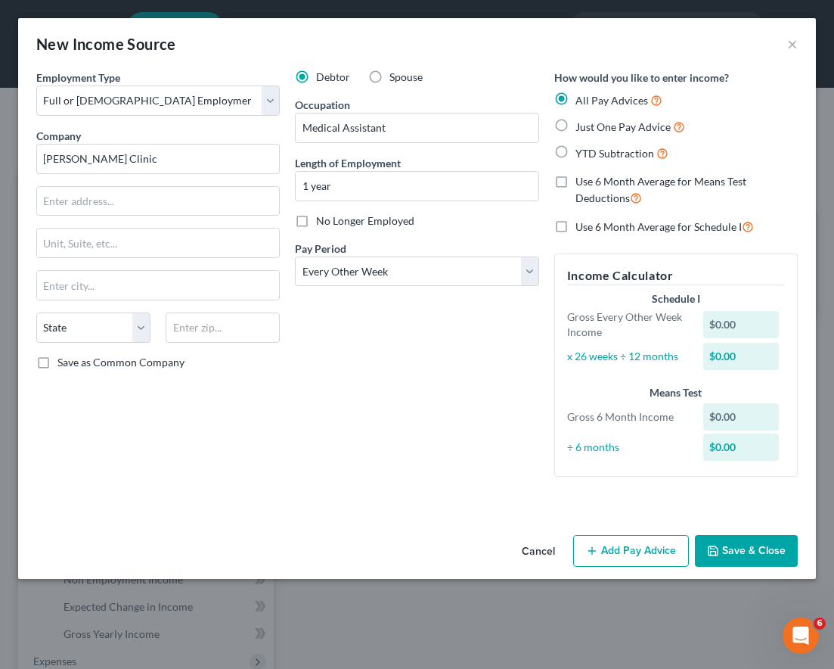
click at [759, 552] on button "Save & Close" at bounding box center [746, 551] width 103 height 32
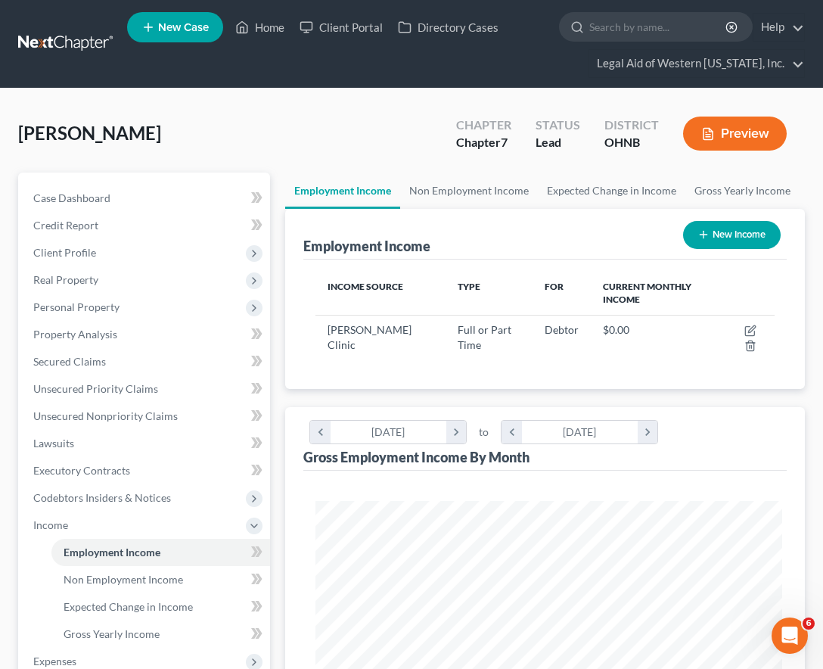
scroll to position [756115, 755855]
click at [351, 110] on div "[PERSON_NAME] Upgraded Chapter Chapter 7 Status Lead District OHNB Preview" at bounding box center [411, 140] width 787 height 66
click at [123, 579] on span "Expenses" at bounding box center [145, 660] width 249 height 27
click at [147, 554] on span "Expenses" at bounding box center [145, 552] width 249 height 27
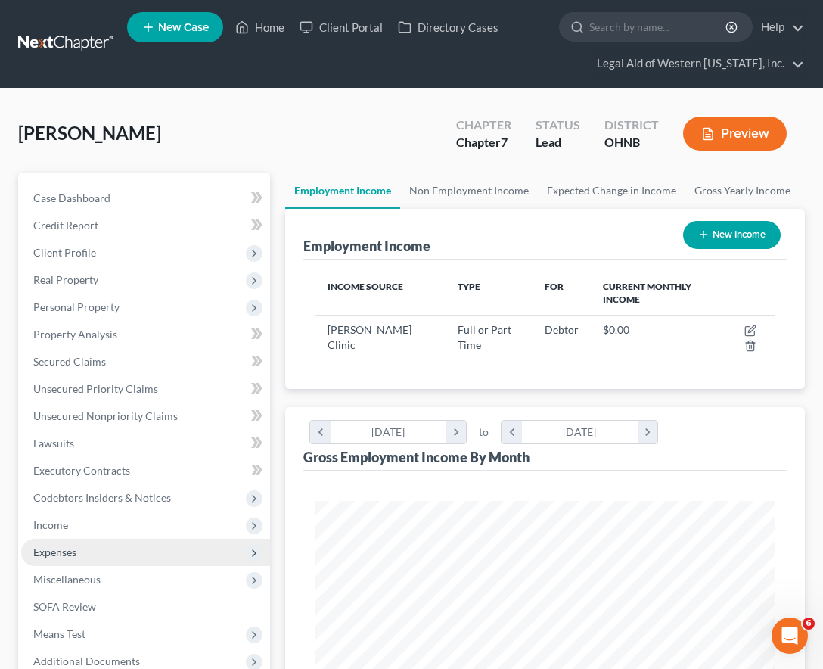
click at [147, 554] on span "Expenses" at bounding box center [145, 552] width 249 height 27
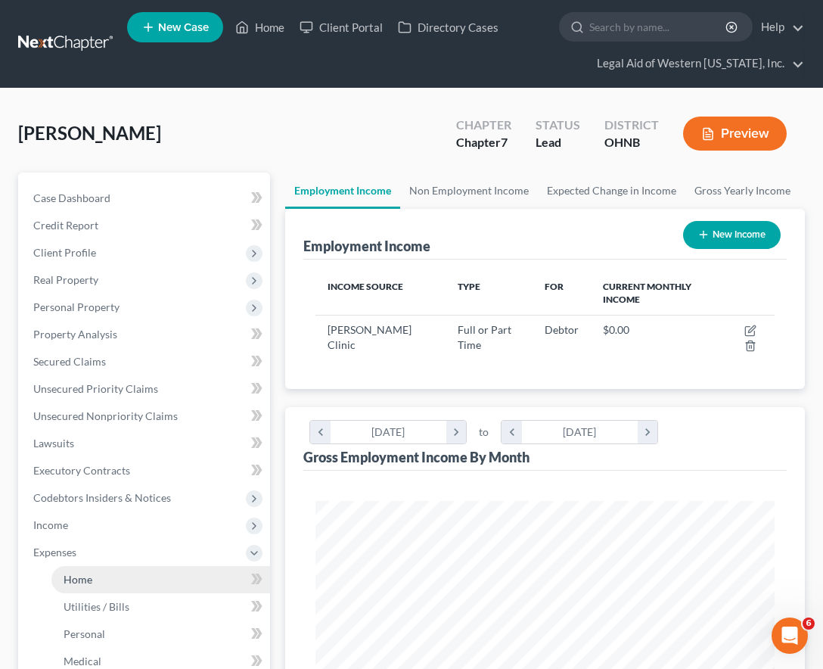
click at [136, 579] on link "Home" at bounding box center [160, 579] width 219 height 27
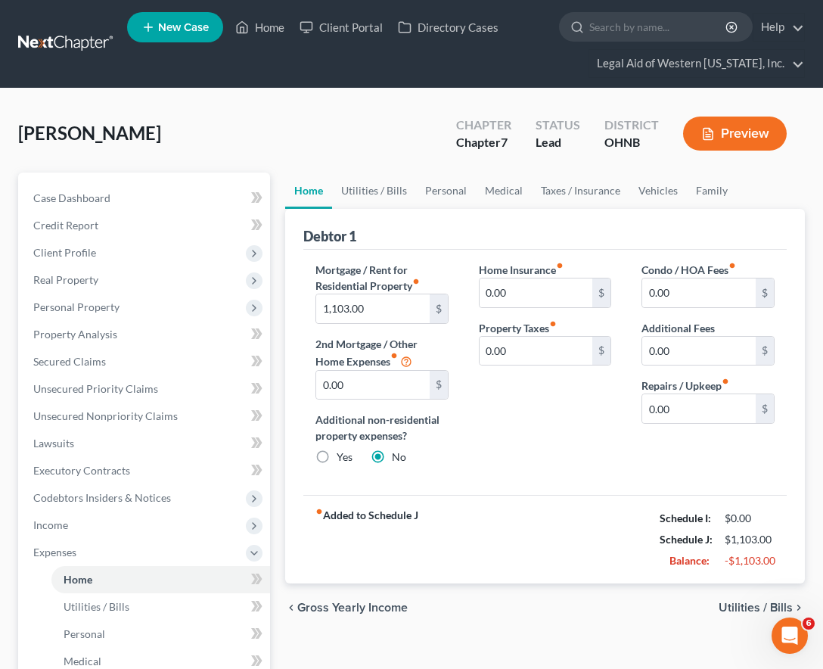
click at [756, 579] on span "Utilities / Bills" at bounding box center [756, 607] width 74 height 12
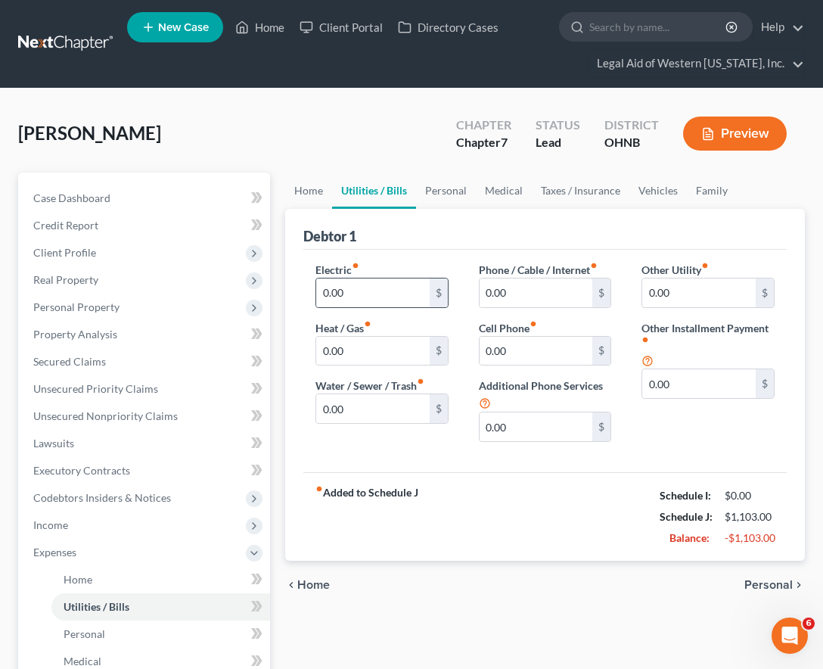
click at [430, 305] on div "$" at bounding box center [439, 292] width 18 height 29
click at [404, 290] on input "0.00" at bounding box center [372, 292] width 113 height 29
click at [790, 579] on span "Personal" at bounding box center [768, 585] width 48 height 12
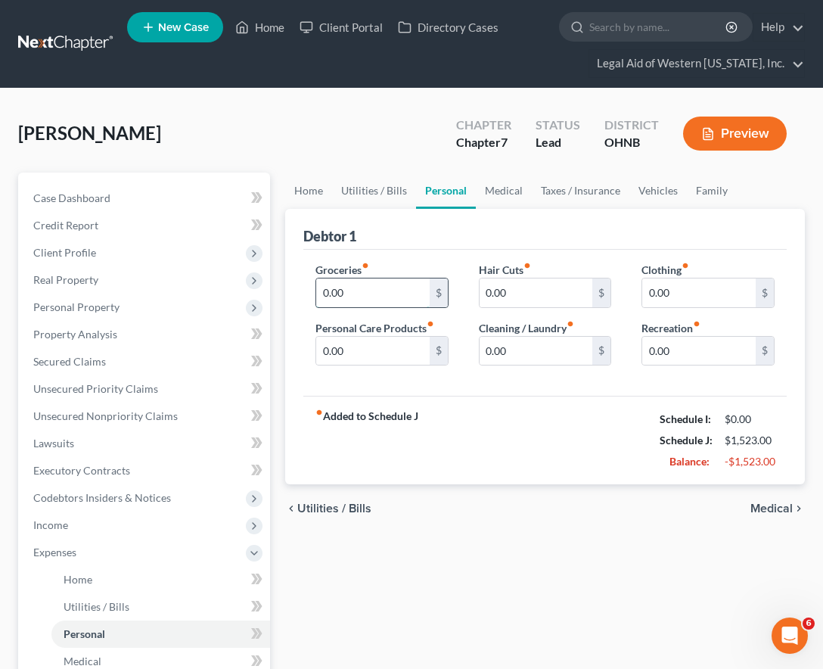
click at [381, 290] on input "0.00" at bounding box center [372, 292] width 113 height 29
click at [512, 476] on div "fiber_manual_record Added to Schedule J Schedule I: $0.00 Schedule J: $2,723.00…" at bounding box center [544, 440] width 483 height 88
click at [780, 511] on span "Medical" at bounding box center [771, 508] width 42 height 12
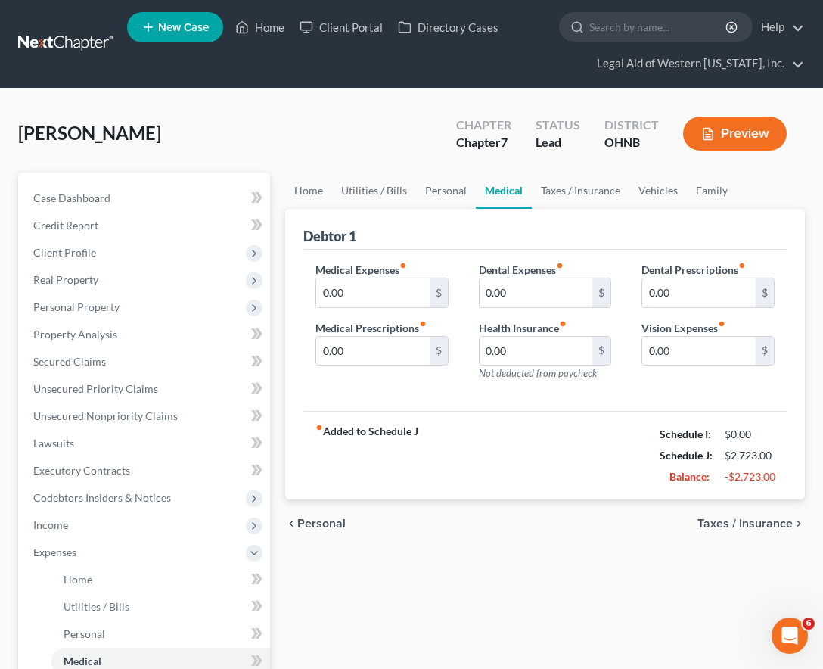
click at [781, 529] on span "Taxes / Insurance" at bounding box center [744, 523] width 95 height 12
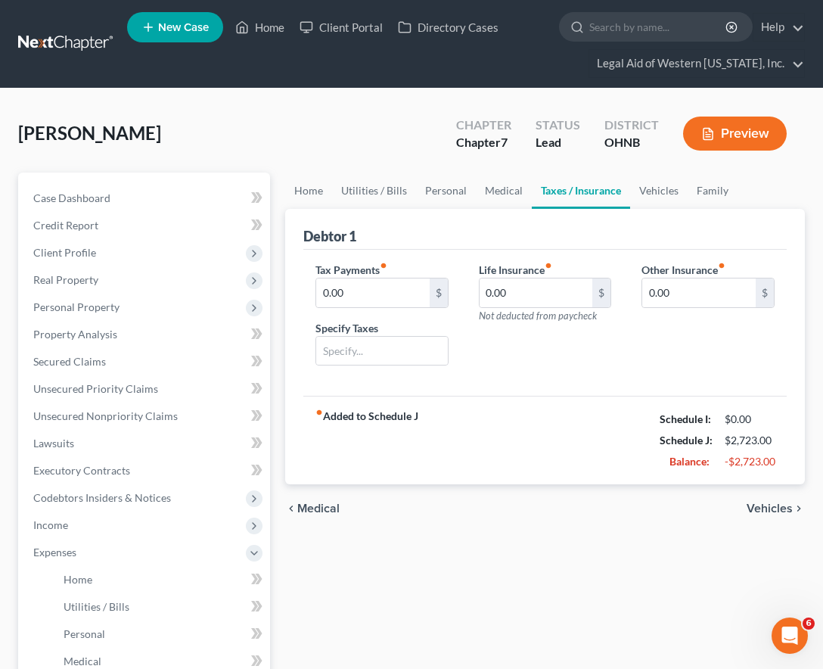
click at [775, 510] on span "Vehicles" at bounding box center [770, 508] width 46 height 12
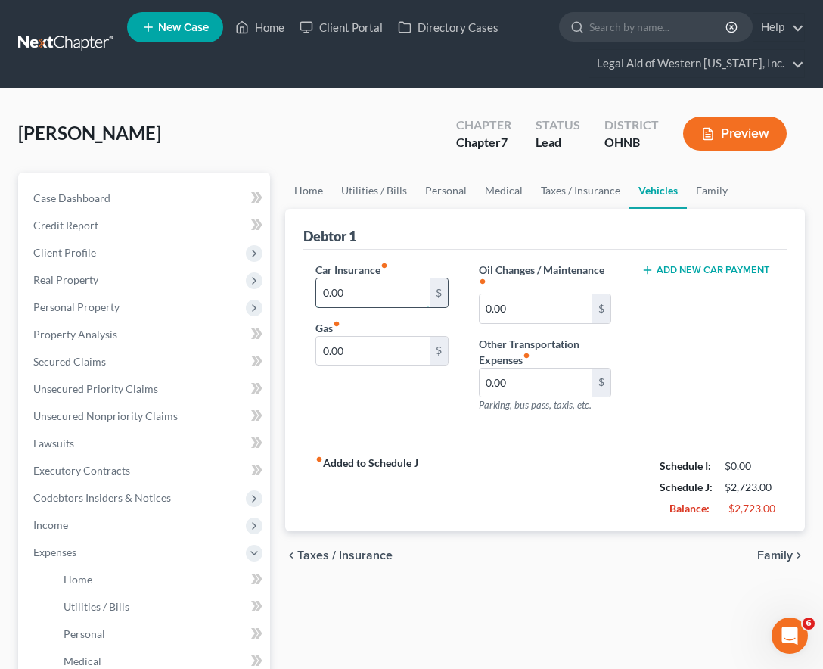
click at [378, 306] on input "0.00" at bounding box center [372, 292] width 113 height 29
click at [768, 552] on span "Family" at bounding box center [775, 555] width 36 height 12
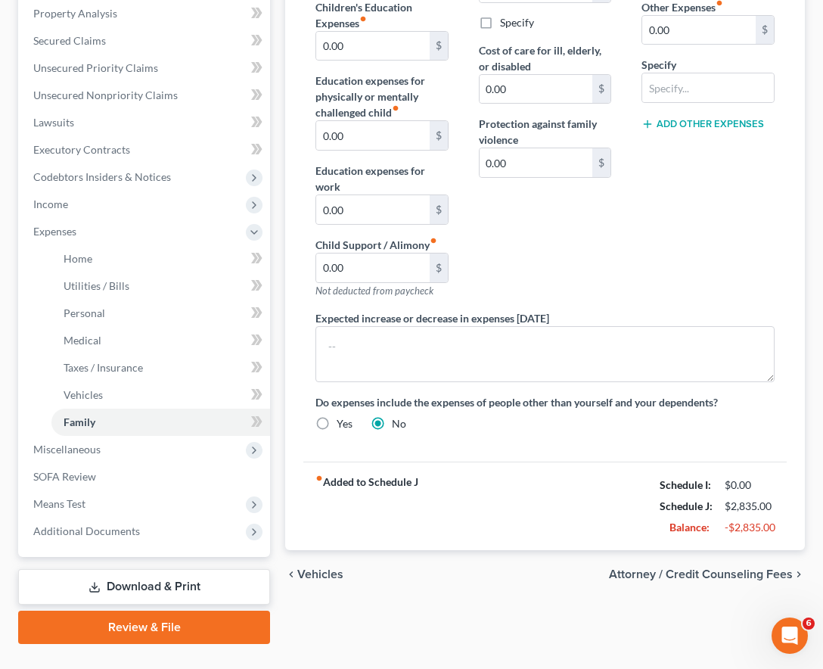
scroll to position [339, 0]
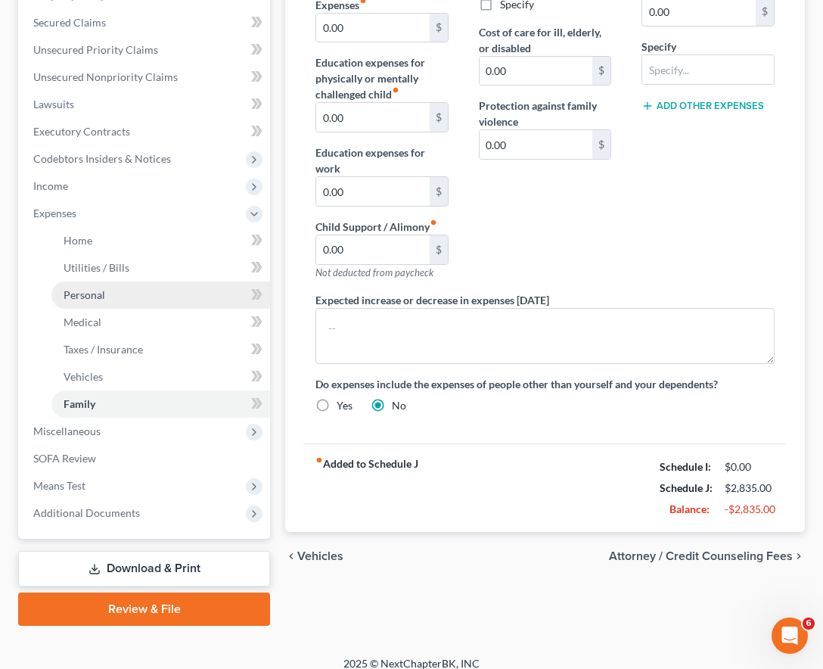
click at [85, 297] on span "Personal" at bounding box center [85, 294] width 42 height 13
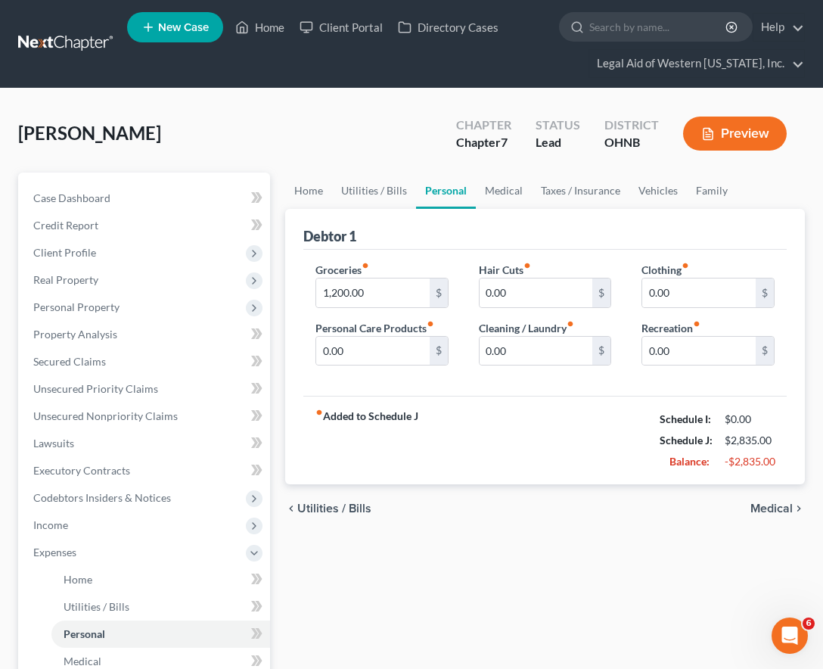
click at [761, 512] on span "Medical" at bounding box center [771, 508] width 42 height 12
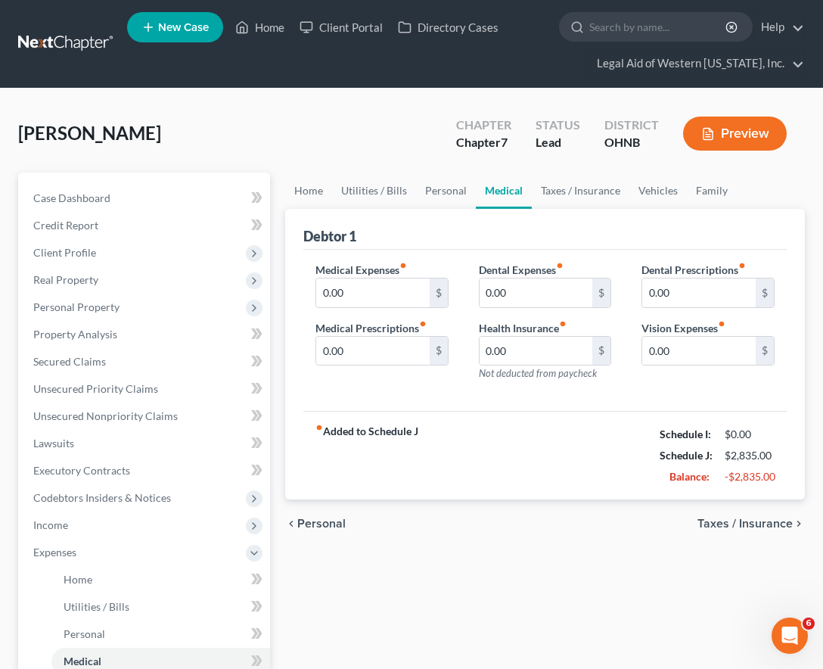
click at [762, 524] on span "Taxes / Insurance" at bounding box center [744, 523] width 95 height 12
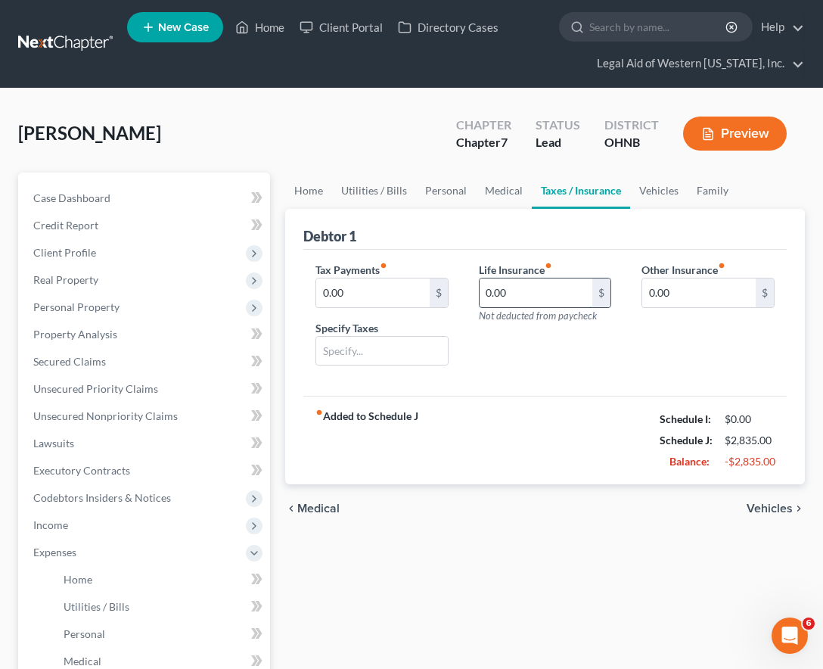
click at [520, 296] on input "0.00" at bounding box center [536, 292] width 113 height 29
click at [767, 508] on span "Vehicles" at bounding box center [770, 508] width 46 height 12
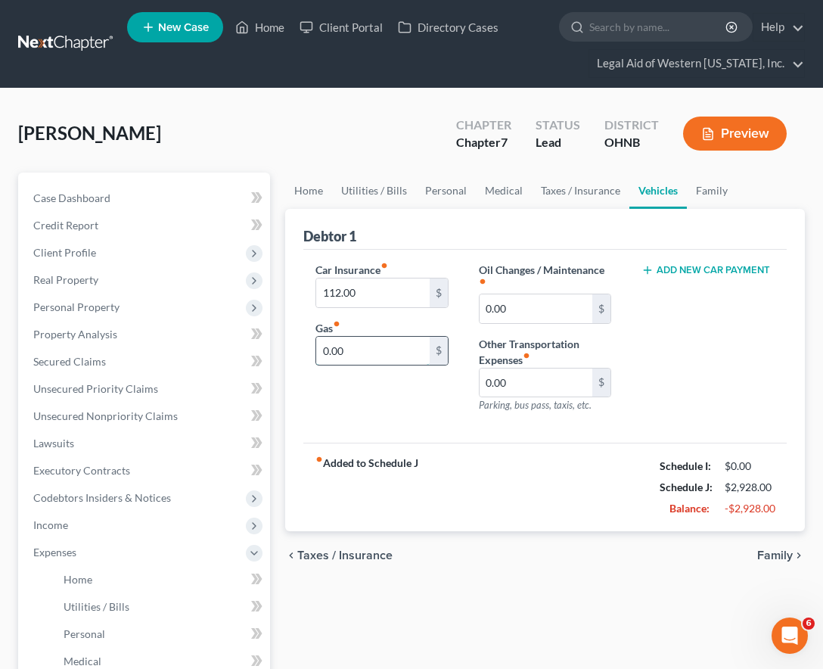
click at [383, 343] on input "0.00" at bounding box center [372, 351] width 113 height 29
click at [793, 553] on icon "chevron_right" at bounding box center [799, 555] width 12 height 12
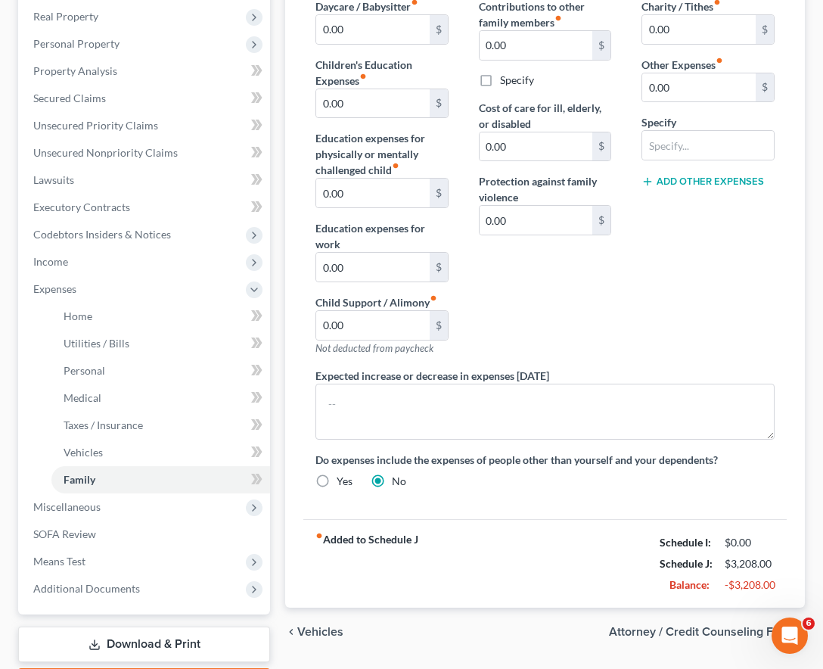
scroll to position [353, 0]
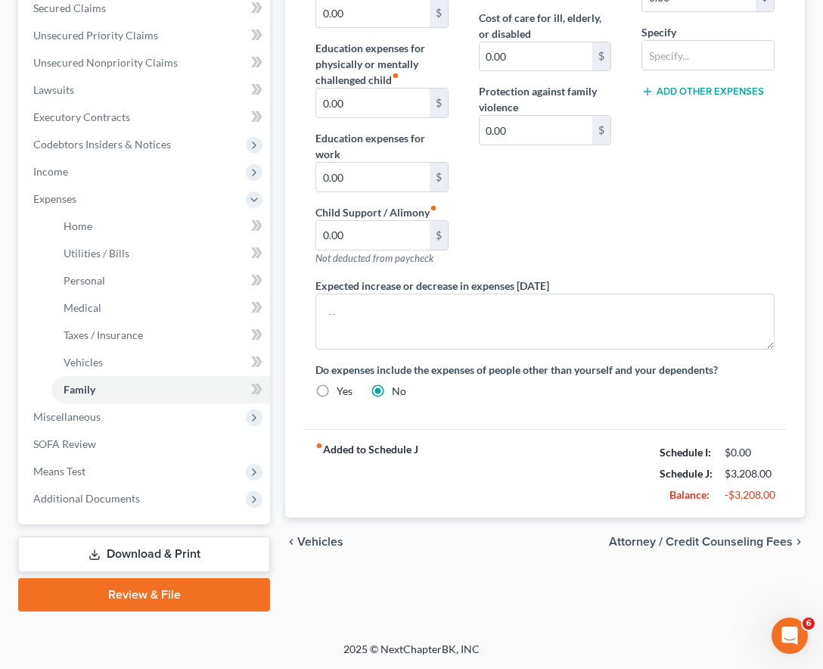
click at [323, 539] on span "Vehicles" at bounding box center [320, 541] width 46 height 12
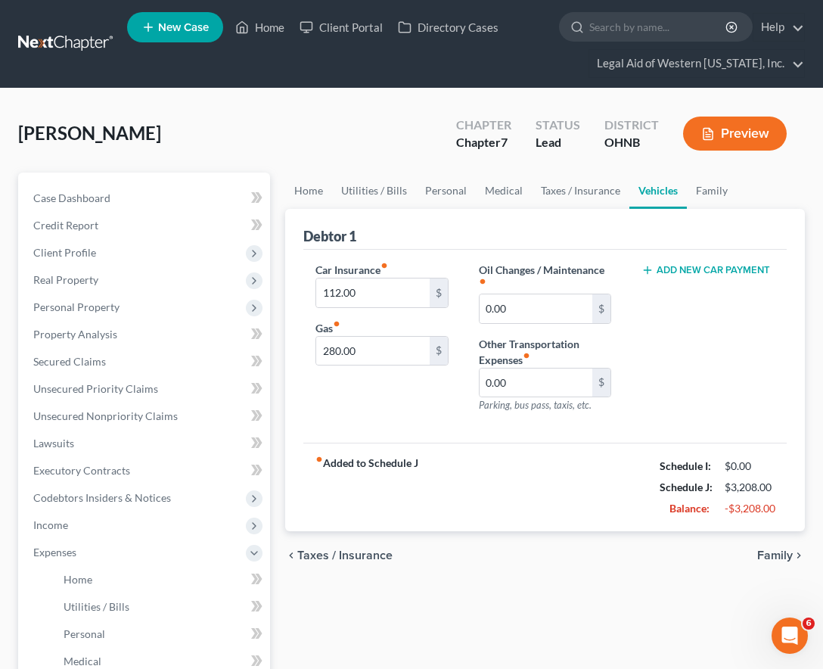
click at [329, 556] on span "Taxes / Insurance" at bounding box center [344, 555] width 95 height 12
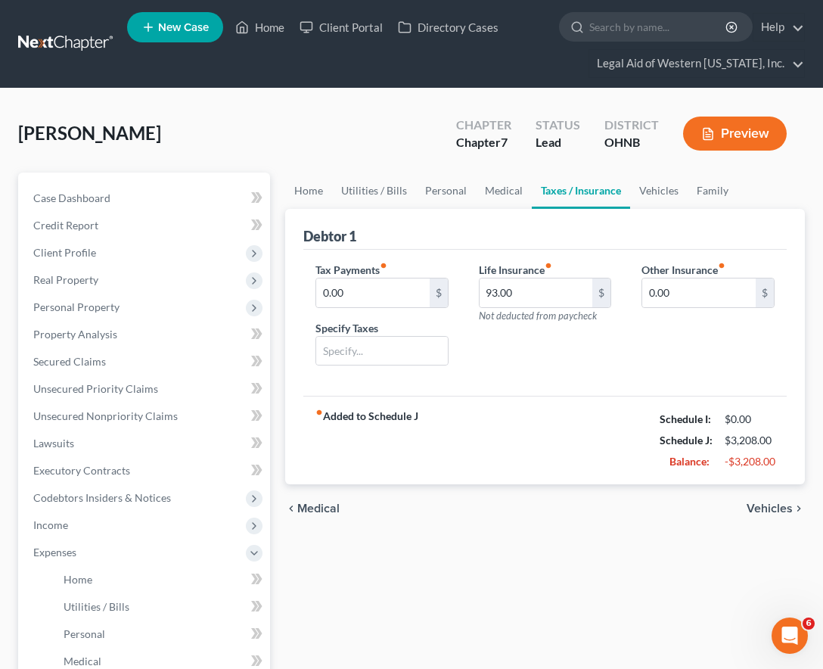
drag, startPoint x: 323, startPoint y: 516, endPoint x: 321, endPoint y: 508, distance: 7.7
click at [321, 508] on div "chevron_left Medical Vehicles chevron_right" at bounding box center [545, 508] width 520 height 48
click at [321, 508] on span "Medical" at bounding box center [318, 508] width 42 height 12
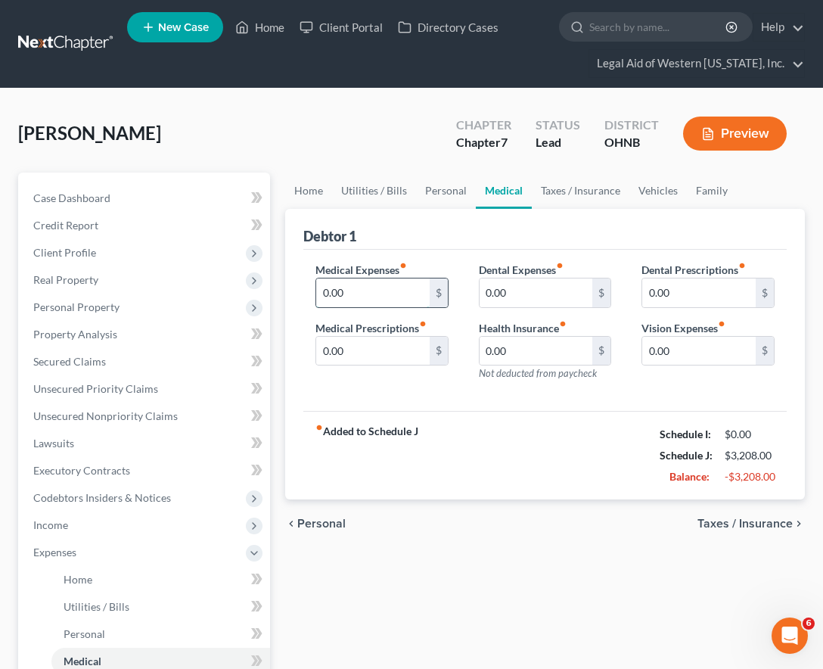
click at [378, 293] on input "0.00" at bounding box center [372, 292] width 113 height 29
click at [754, 519] on span "Taxes / Insurance" at bounding box center [744, 523] width 95 height 12
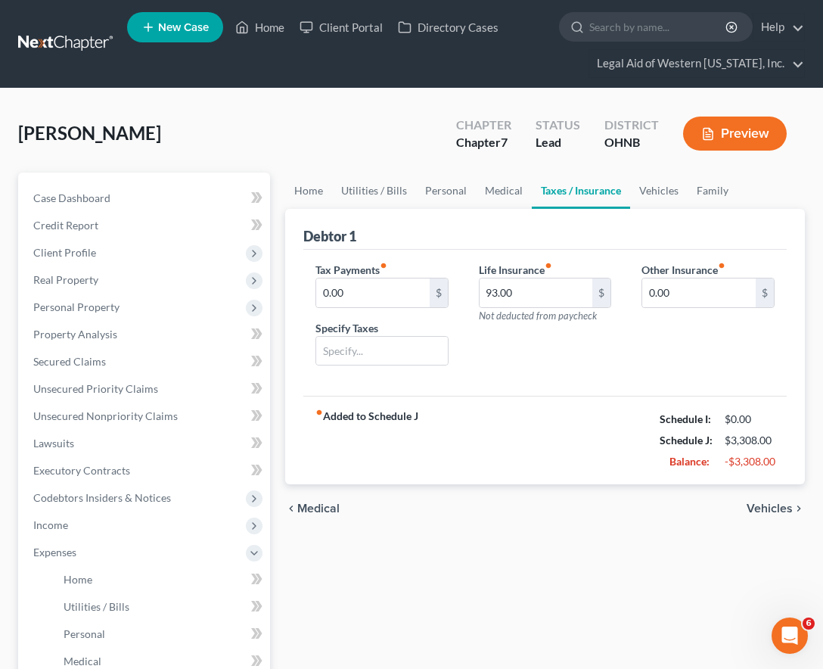
click at [423, 511] on div "chevron_left Medical Vehicles chevron_right" at bounding box center [545, 508] width 520 height 48
click at [163, 419] on span "Unsecured Nonpriority Claims" at bounding box center [105, 415] width 144 height 13
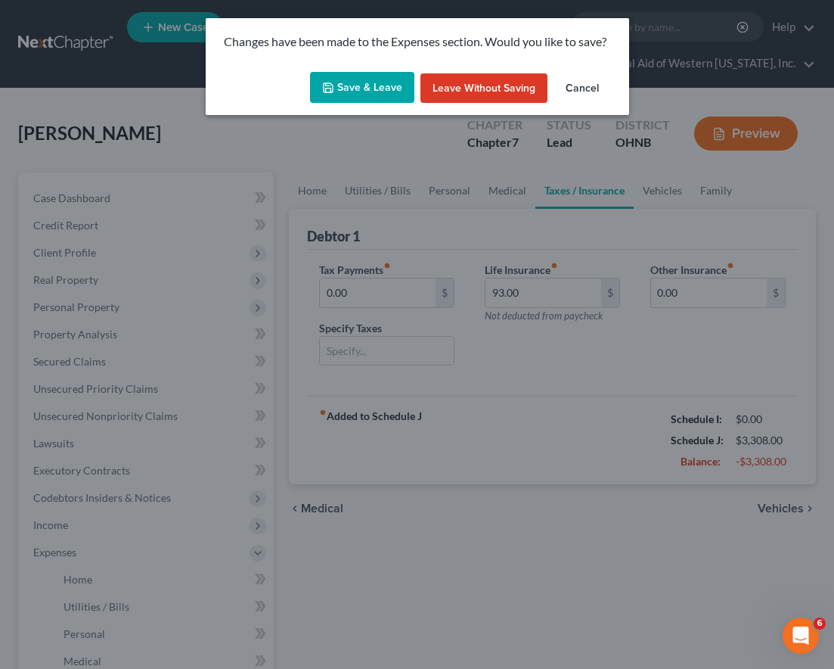
click at [369, 95] on button "Save & Leave" at bounding box center [362, 88] width 104 height 32
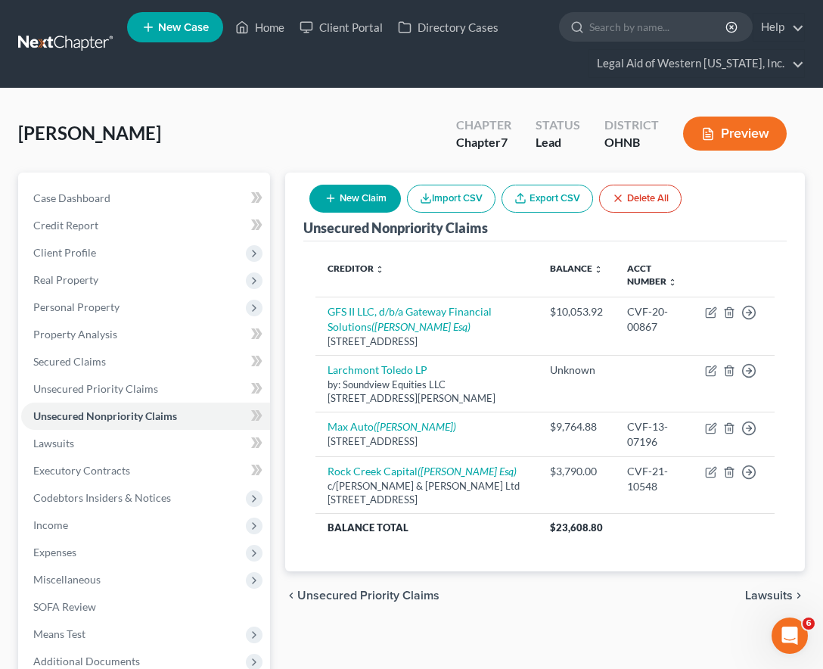
click at [355, 187] on button "New Claim" at bounding box center [355, 199] width 92 height 28
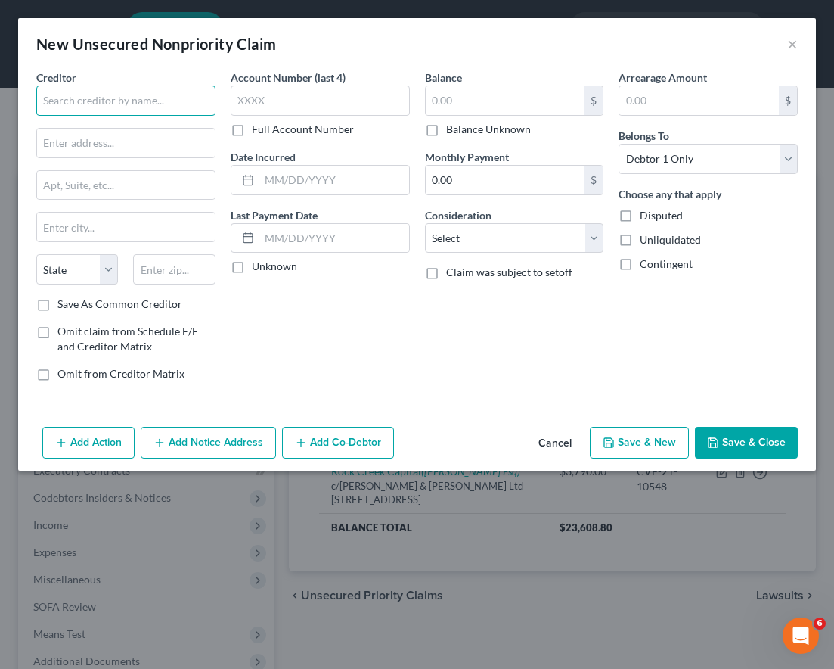
click at [201, 105] on input "text" at bounding box center [125, 100] width 179 height 30
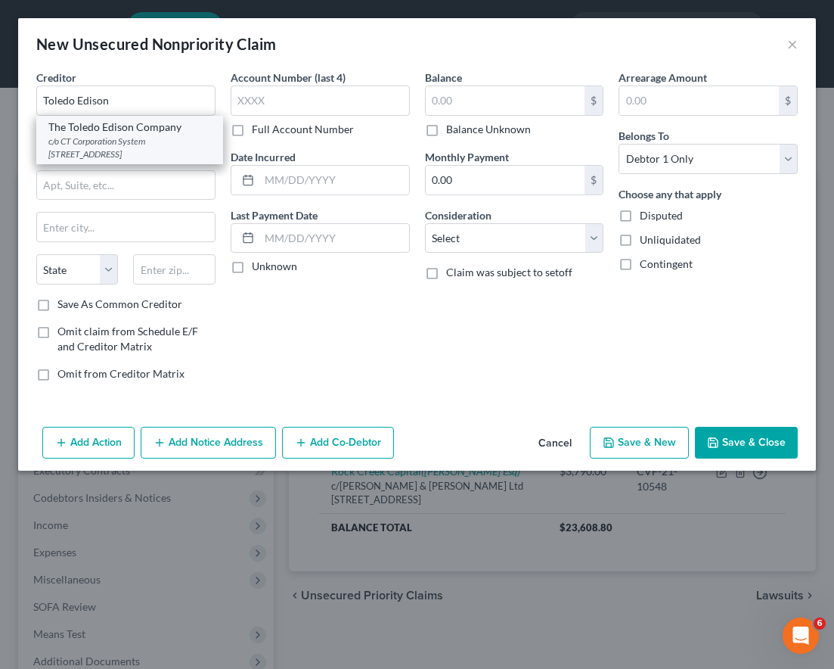
click at [163, 151] on div "c/o CT Corporation System [STREET_ADDRESS]" at bounding box center [129, 148] width 163 height 26
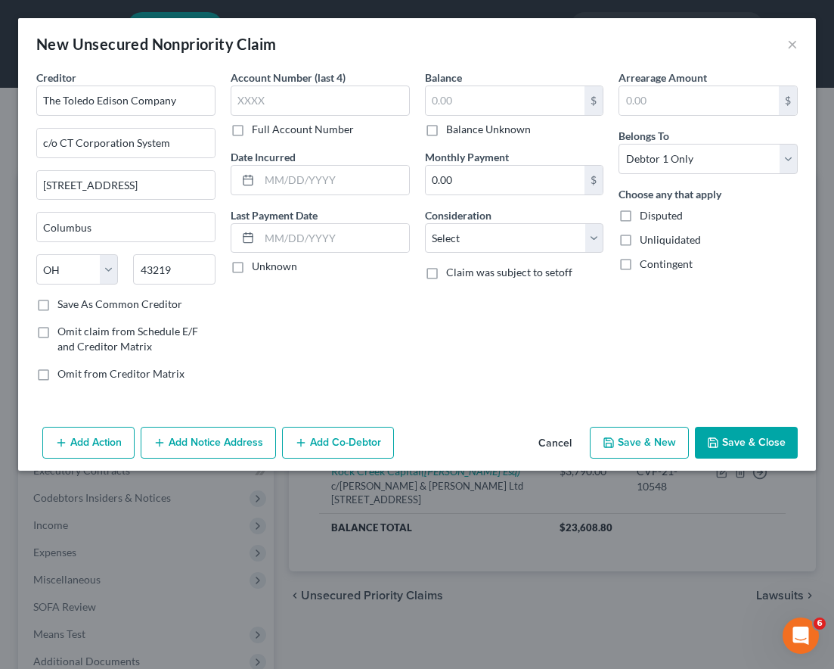
click at [446, 135] on label "Balance Unknown" at bounding box center [488, 129] width 85 height 15
click at [452, 132] on input "Balance Unknown" at bounding box center [457, 127] width 10 height 10
click at [508, 237] on select "Select Cable / Satellite Services Collection Agency Credit Card Debt Debt Couns…" at bounding box center [514, 238] width 179 height 30
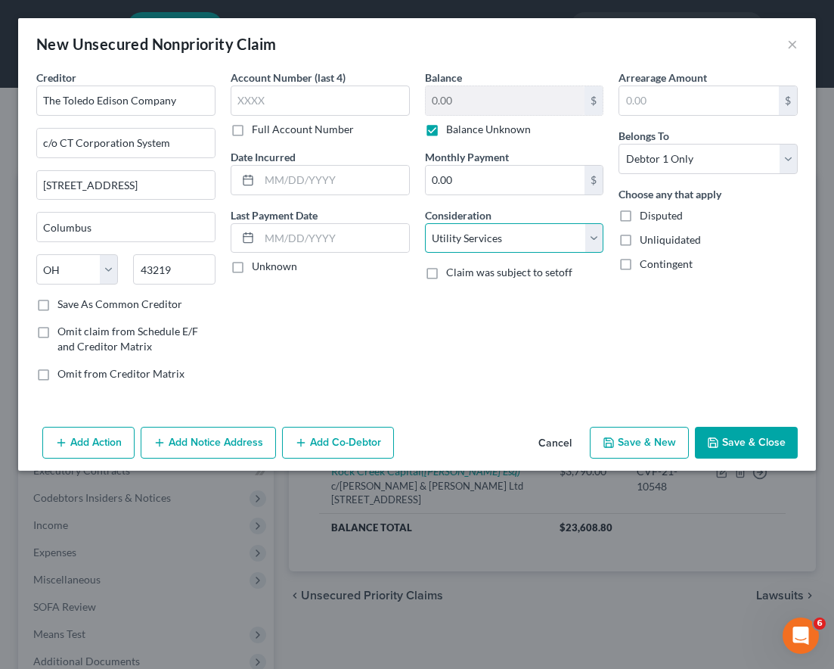
click at [425, 223] on select "Select Cable / Satellite Services Collection Agency Credit Card Debt Debt Couns…" at bounding box center [514, 238] width 179 height 30
click at [657, 438] on button "Save & New" at bounding box center [639, 443] width 99 height 32
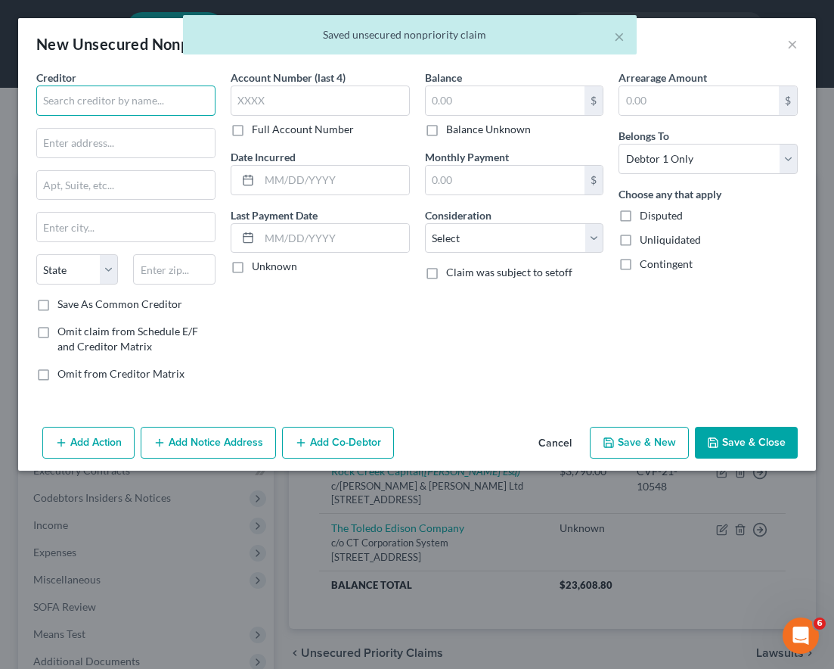
click at [135, 98] on input "text" at bounding box center [125, 100] width 179 height 30
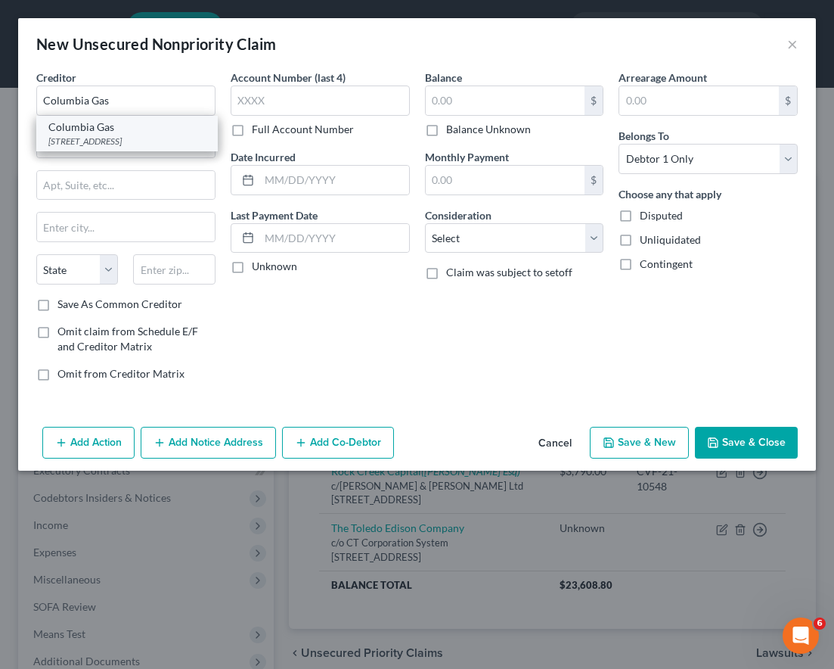
click at [128, 137] on div "[STREET_ADDRESS]" at bounding box center [126, 141] width 157 height 13
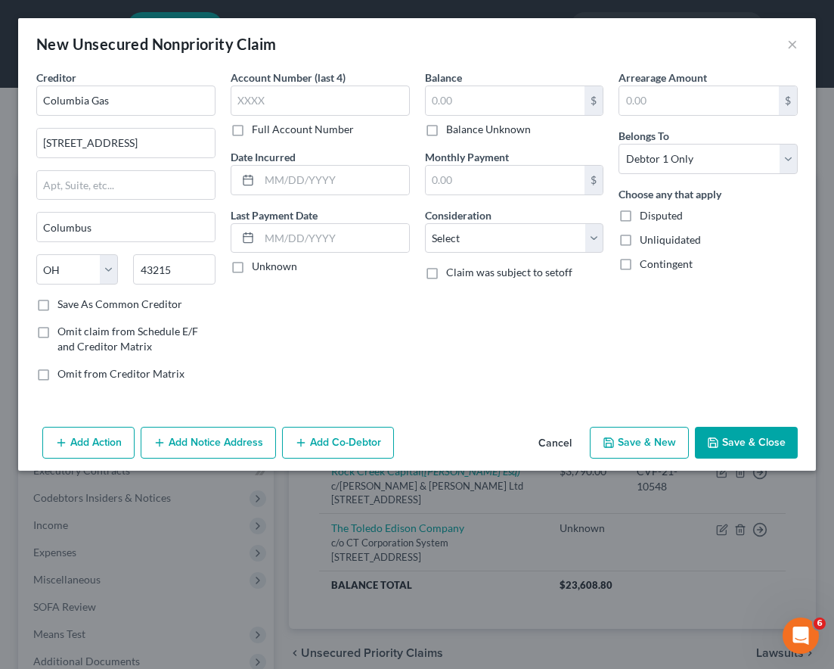
click at [446, 129] on label "Balance Unknown" at bounding box center [488, 129] width 85 height 15
click at [452, 129] on input "Balance Unknown" at bounding box center [457, 127] width 10 height 10
click at [514, 241] on select "Select Cable / Satellite Services Collection Agency Credit Card Debt Debt Couns…" at bounding box center [514, 238] width 179 height 30
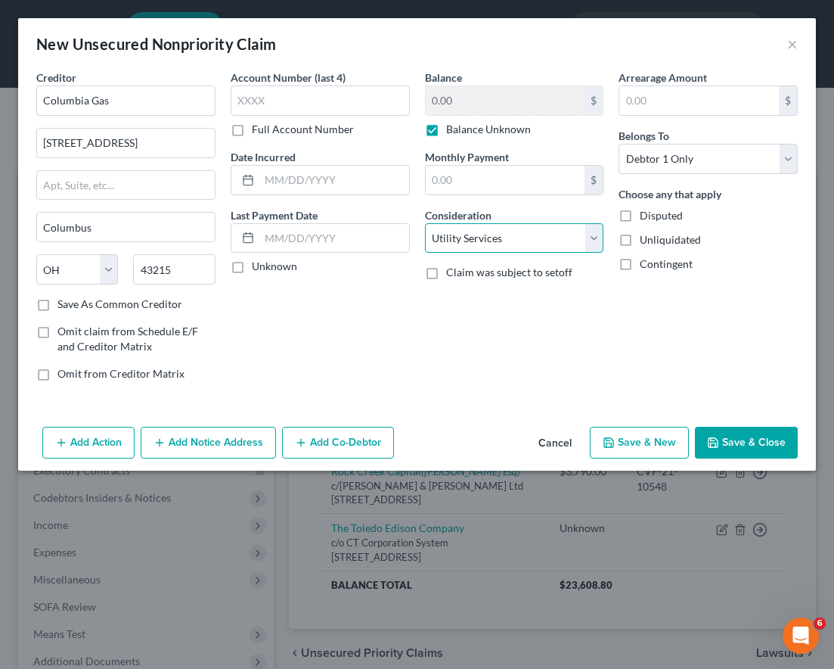
click at [425, 223] on select "Select Cable / Satellite Services Collection Agency Credit Card Debt Debt Couns…" at bounding box center [514, 238] width 179 height 30
click at [755, 436] on button "Save & Close" at bounding box center [746, 443] width 103 height 32
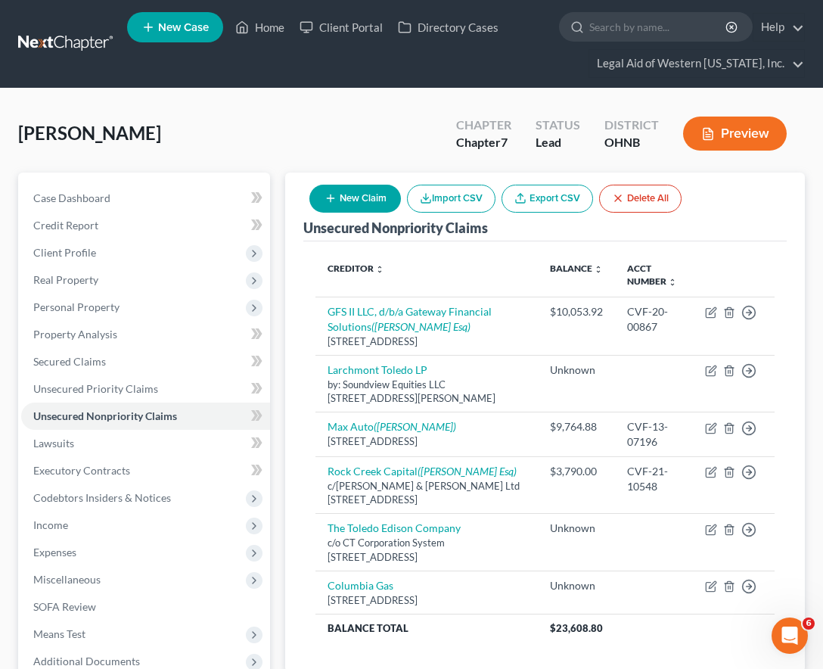
click at [296, 120] on div "[PERSON_NAME] Upgraded Chapter Chapter 7 Status Lead District OHNB Preview" at bounding box center [411, 140] width 787 height 66
click at [352, 186] on button "New Claim" at bounding box center [355, 199] width 92 height 28
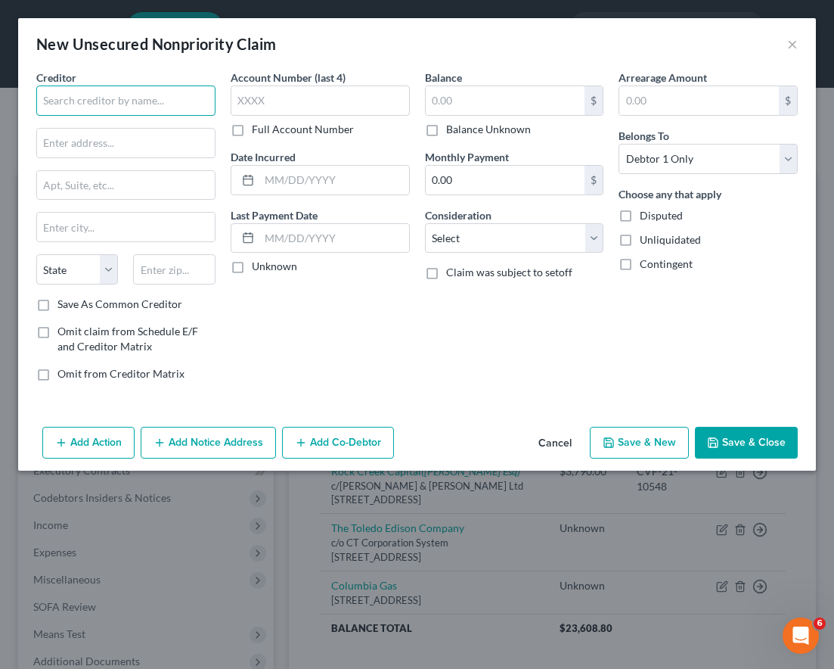
click at [130, 107] on input "text" at bounding box center [125, 100] width 179 height 30
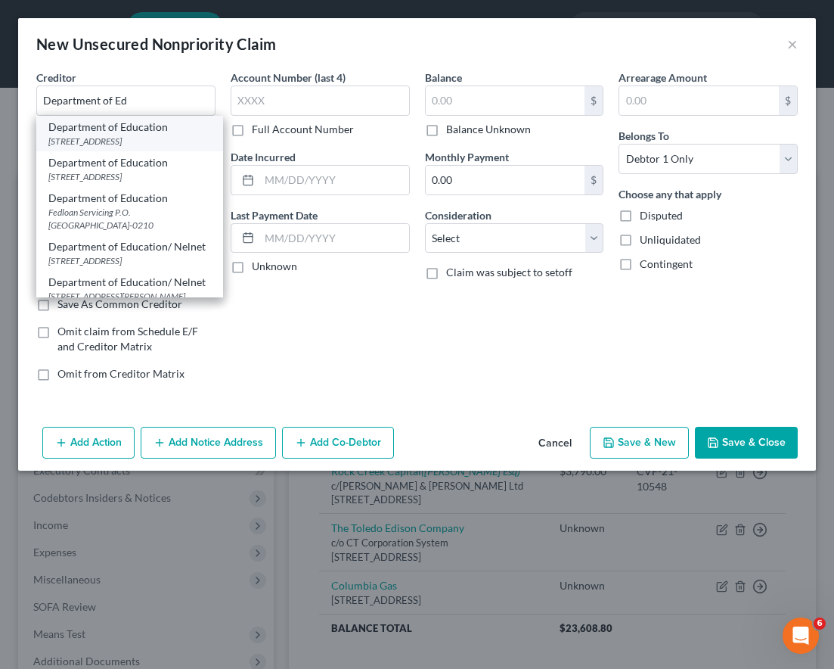
click at [138, 143] on div "[STREET_ADDRESS]" at bounding box center [129, 141] width 163 height 13
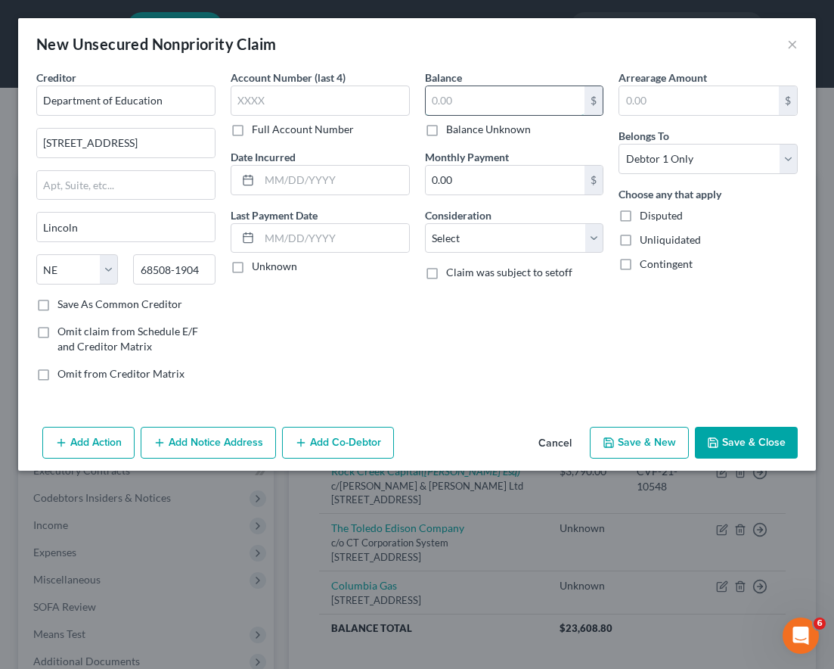
click at [539, 107] on input "text" at bounding box center [506, 100] width 160 height 29
click at [545, 257] on div "Balance 2,847.00 $ Balance Unknown Balance Undetermined 2,847 $ Balance Unknown…" at bounding box center [515, 232] width 194 height 324
click at [533, 250] on select "Select Cable / Satellite Services Collection Agency Credit Card Debt Debt Couns…" at bounding box center [514, 238] width 179 height 30
click at [425, 223] on select "Select Cable / Satellite Services Collection Agency Credit Card Debt Debt Couns…" at bounding box center [514, 238] width 179 height 30
click at [262, 111] on input "text" at bounding box center [320, 100] width 179 height 30
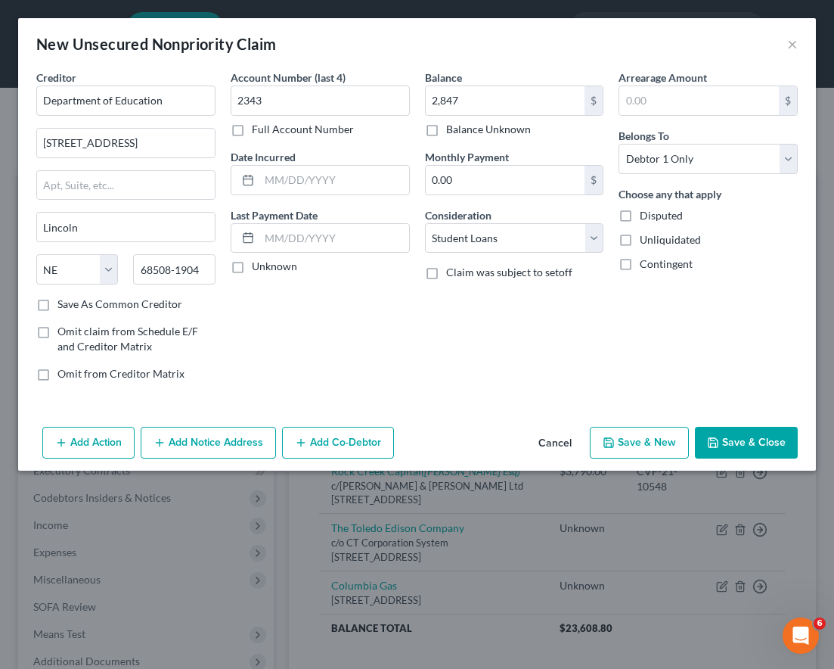
click at [627, 447] on button "Save & New" at bounding box center [639, 443] width 99 height 32
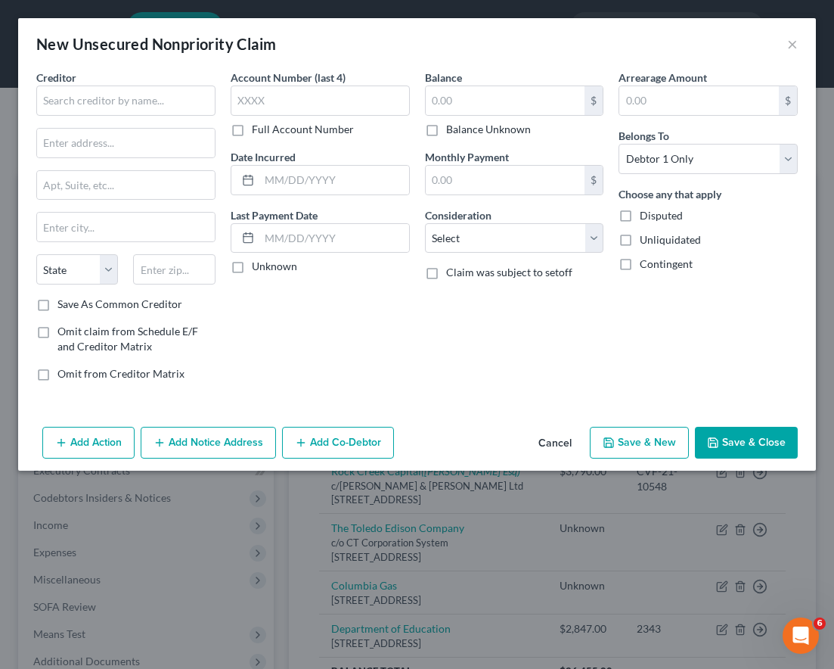
click at [370, 315] on div "Account Number (last 4) Full Account Number Date Incurred Last Payment Date Unk…" at bounding box center [320, 232] width 194 height 324
click at [139, 98] on input "text" at bounding box center [125, 100] width 179 height 30
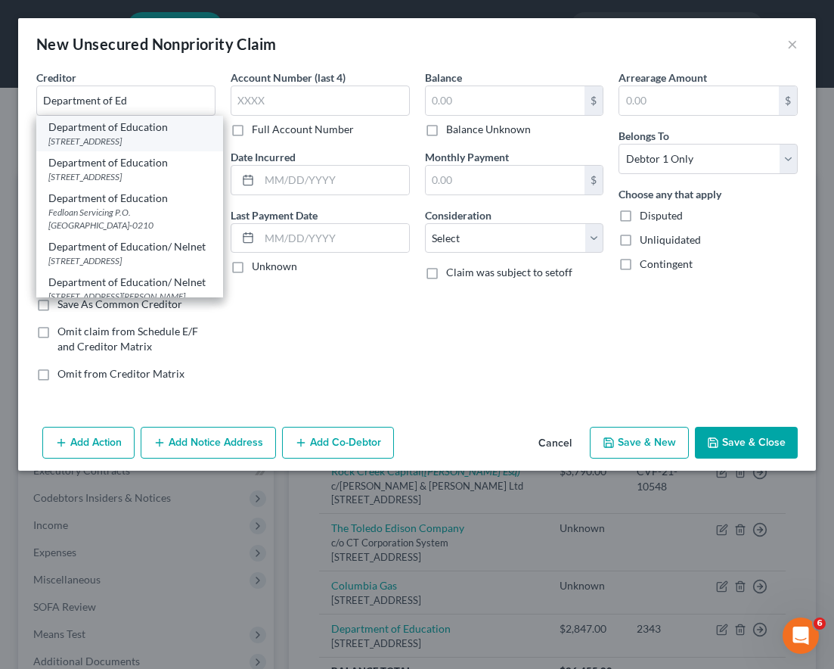
click at [134, 136] on div "[STREET_ADDRESS]" at bounding box center [129, 141] width 163 height 13
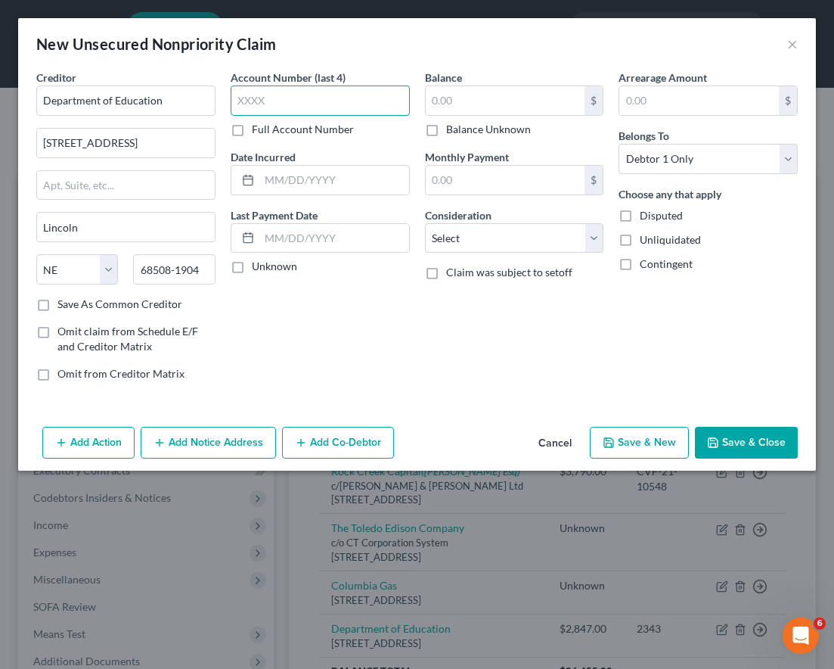
click at [292, 95] on input "text" at bounding box center [320, 100] width 179 height 30
click at [513, 97] on input "text" at bounding box center [506, 100] width 160 height 29
click at [471, 245] on select "Select Cable / Satellite Services Collection Agency Credit Card Debt Debt Couns…" at bounding box center [514, 238] width 179 height 30
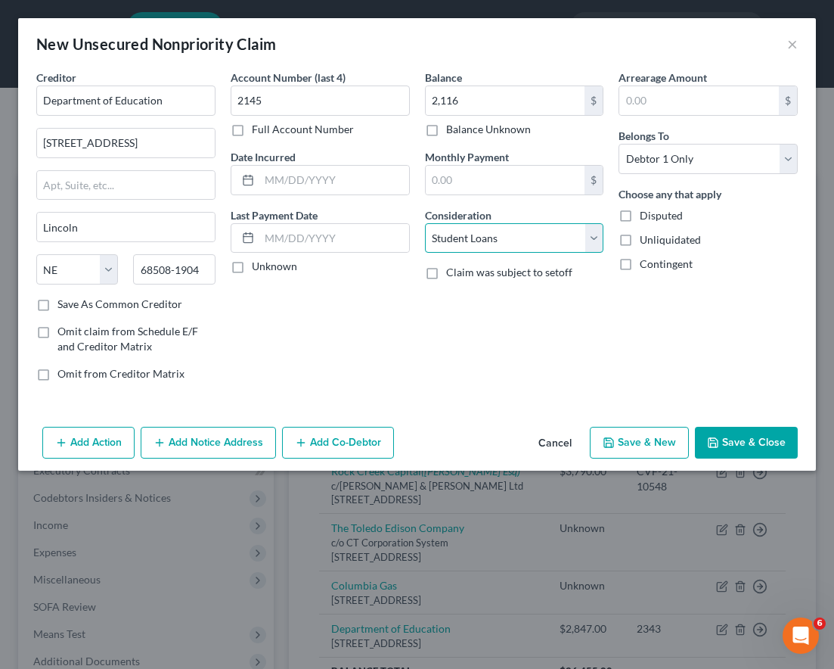
click at [425, 223] on select "Select Cable / Satellite Services Collection Agency Credit Card Debt Debt Couns…" at bounding box center [514, 238] width 179 height 30
click at [631, 443] on button "Save & New" at bounding box center [639, 443] width 99 height 32
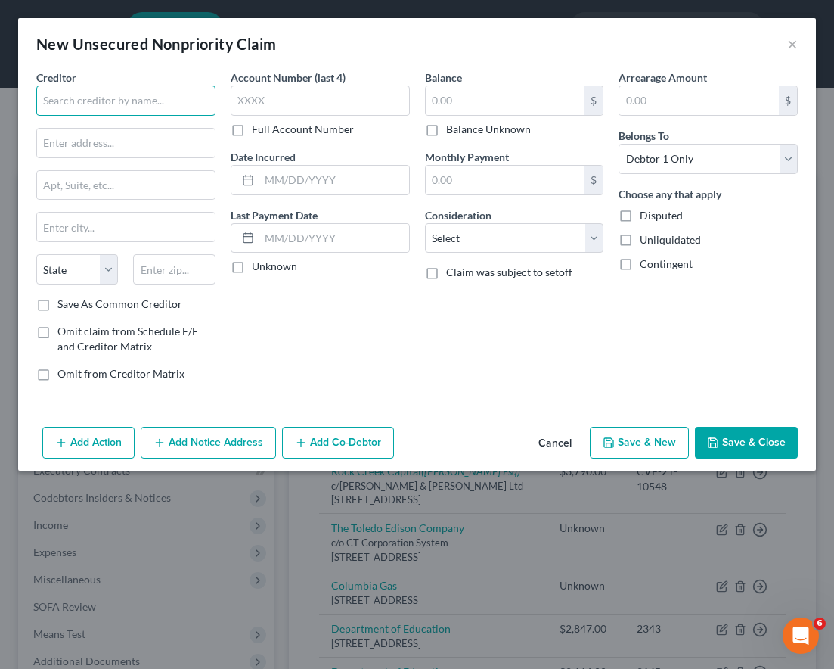
click at [179, 97] on input "text" at bounding box center [125, 100] width 179 height 30
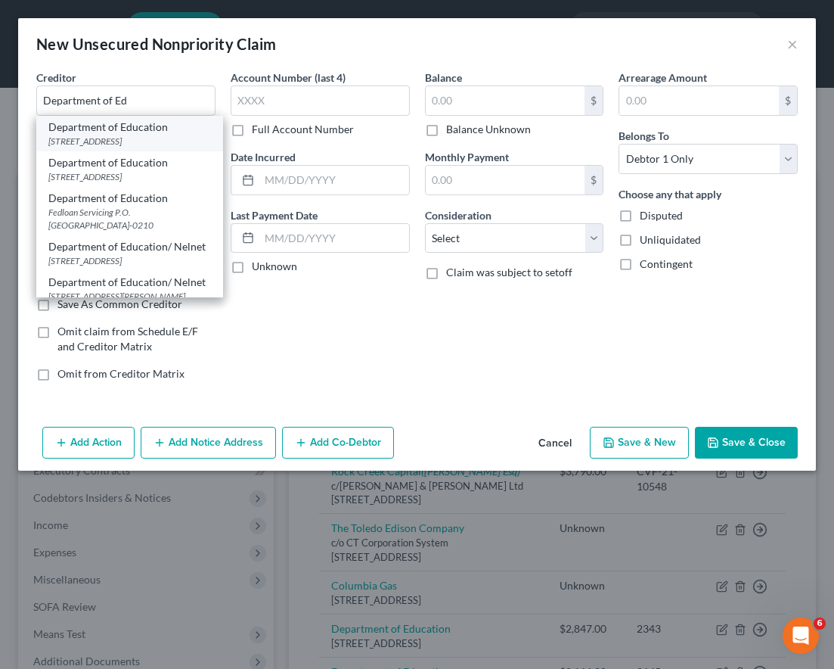
click at [163, 135] on div "[STREET_ADDRESS]" at bounding box center [129, 141] width 163 height 13
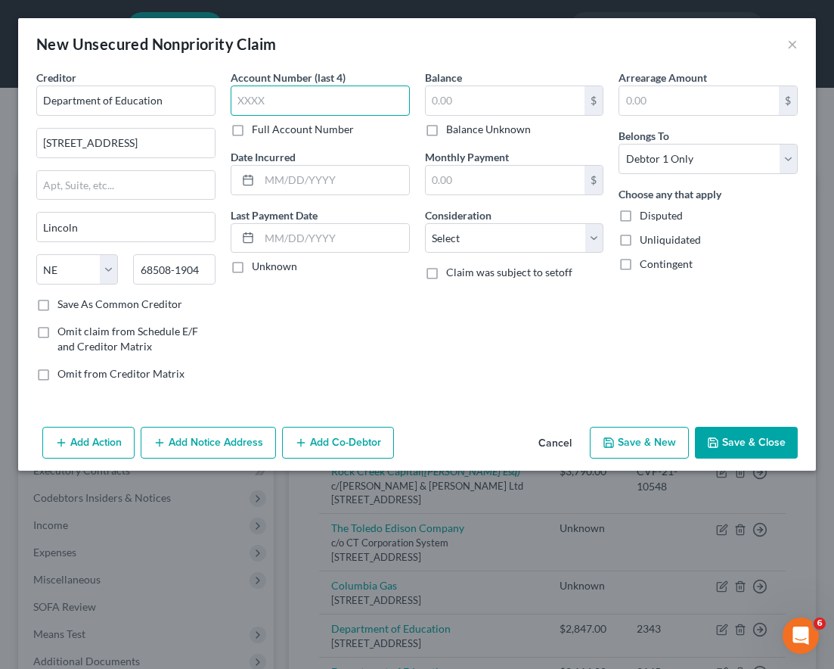
click at [275, 106] on input "text" at bounding box center [320, 100] width 179 height 30
click at [526, 92] on input "text" at bounding box center [506, 100] width 160 height 29
click at [499, 244] on select "Select Cable / Satellite Services Collection Agency Credit Card Debt Debt Couns…" at bounding box center [514, 238] width 179 height 30
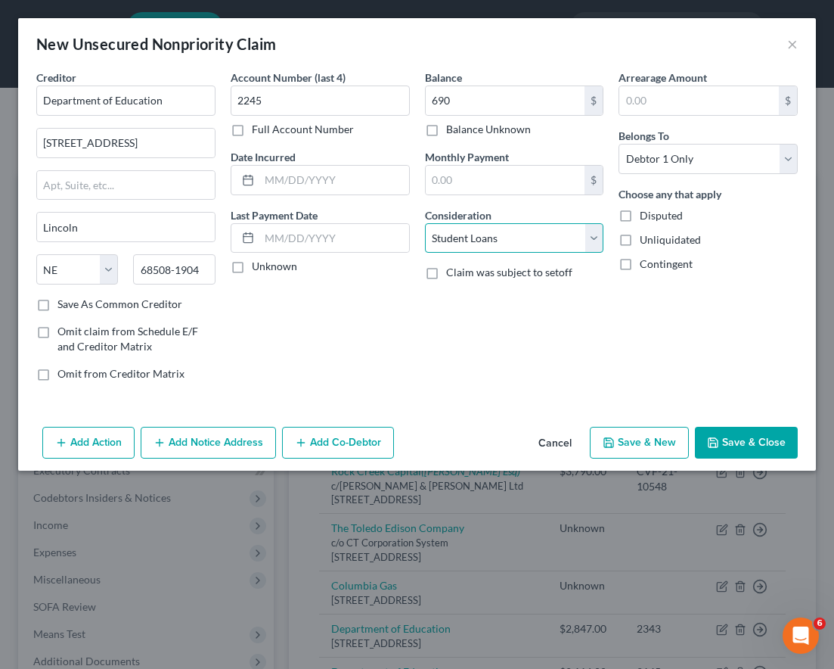
click at [425, 223] on select "Select Cable / Satellite Services Collection Agency Credit Card Debt Debt Couns…" at bounding box center [514, 238] width 179 height 30
click at [660, 447] on button "Save & New" at bounding box center [639, 443] width 99 height 32
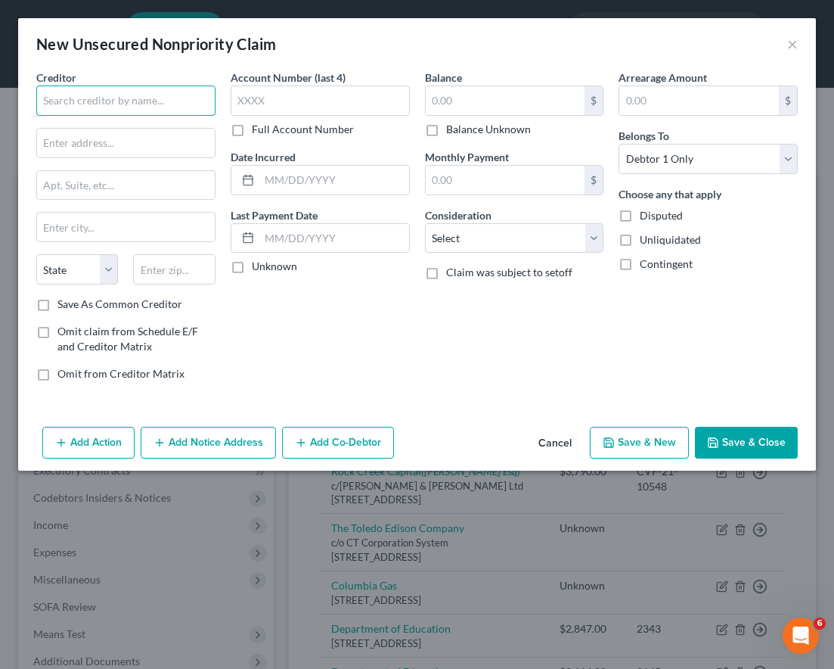
click at [104, 95] on input "text" at bounding box center [125, 100] width 179 height 30
click at [194, 90] on input "text" at bounding box center [125, 100] width 179 height 30
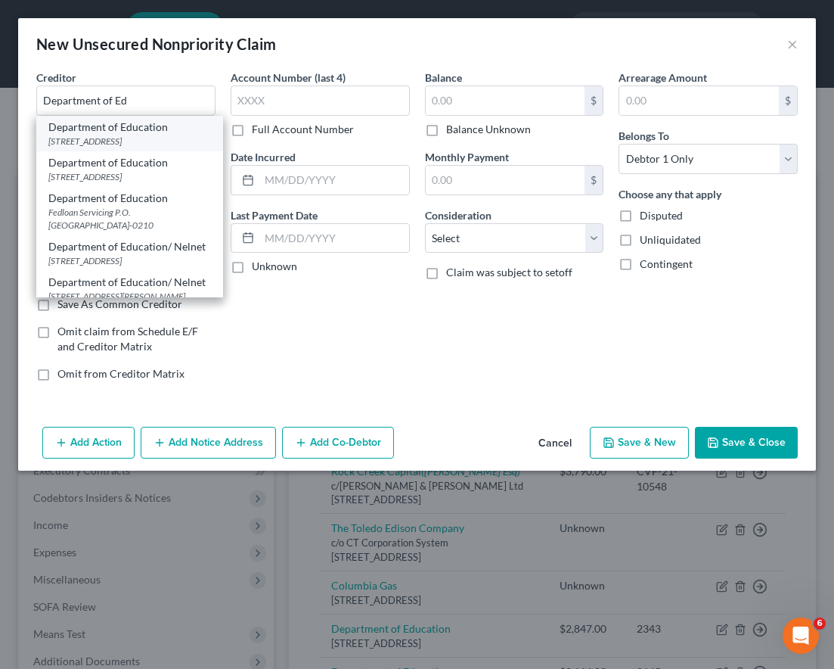
click at [146, 135] on div "[STREET_ADDRESS]" at bounding box center [129, 141] width 163 height 13
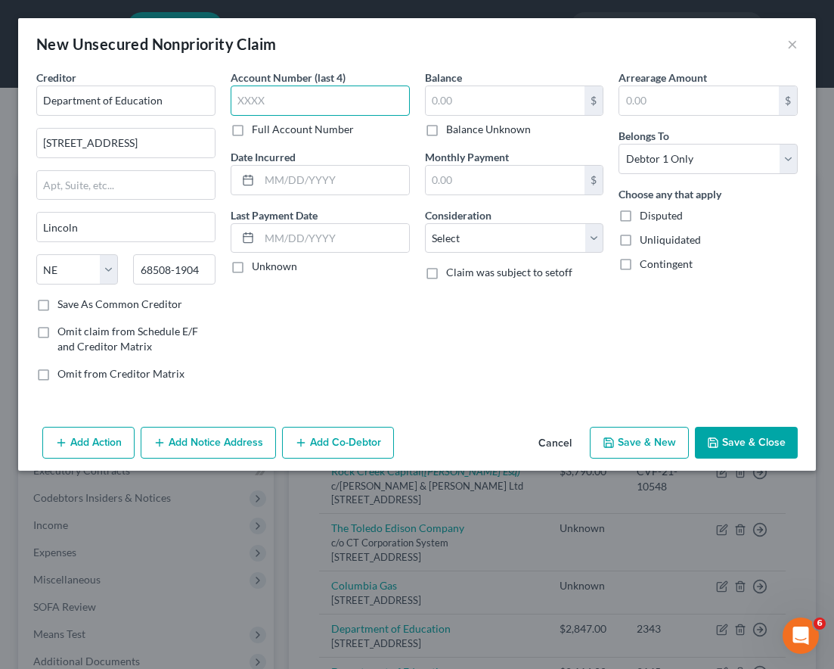
click at [300, 96] on input "text" at bounding box center [320, 100] width 179 height 30
click at [493, 110] on input "text" at bounding box center [506, 100] width 160 height 29
click at [478, 239] on select "Select Cable / Satellite Services Collection Agency Credit Card Debt Debt Couns…" at bounding box center [514, 238] width 179 height 30
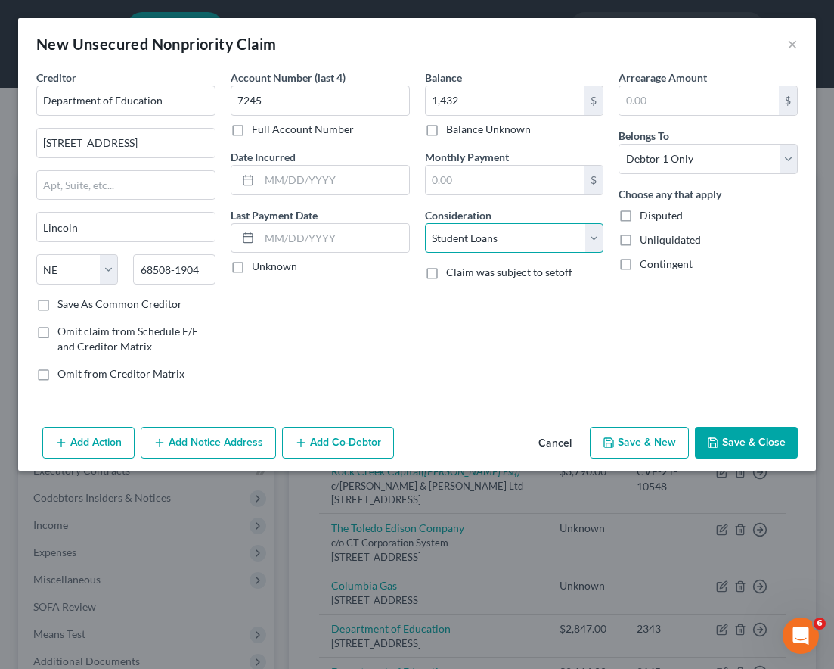
click at [425, 223] on select "Select Cable / Satellite Services Collection Agency Credit Card Debt Debt Couns…" at bounding box center [514, 238] width 179 height 30
click at [641, 442] on button "Save & New" at bounding box center [639, 443] width 99 height 32
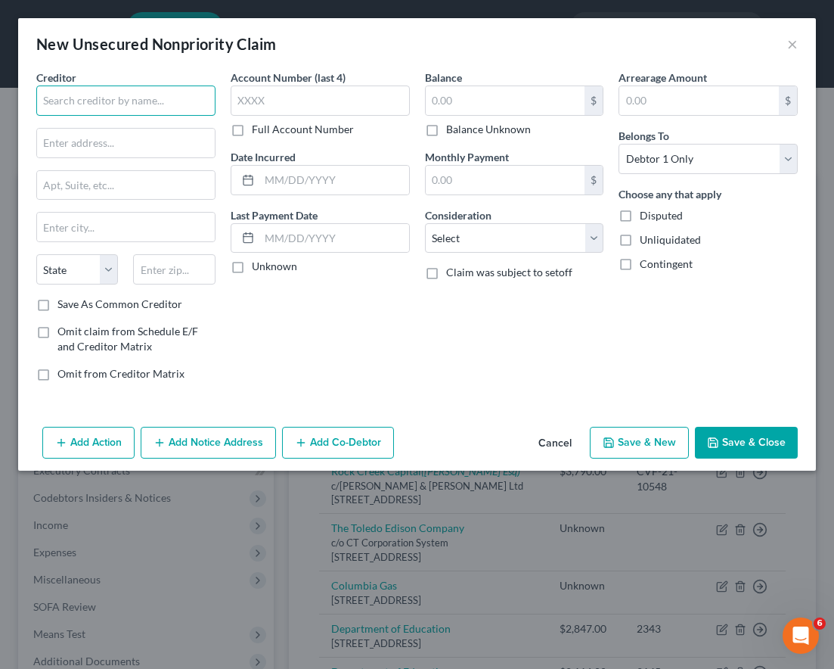
click at [189, 104] on input "text" at bounding box center [125, 100] width 179 height 30
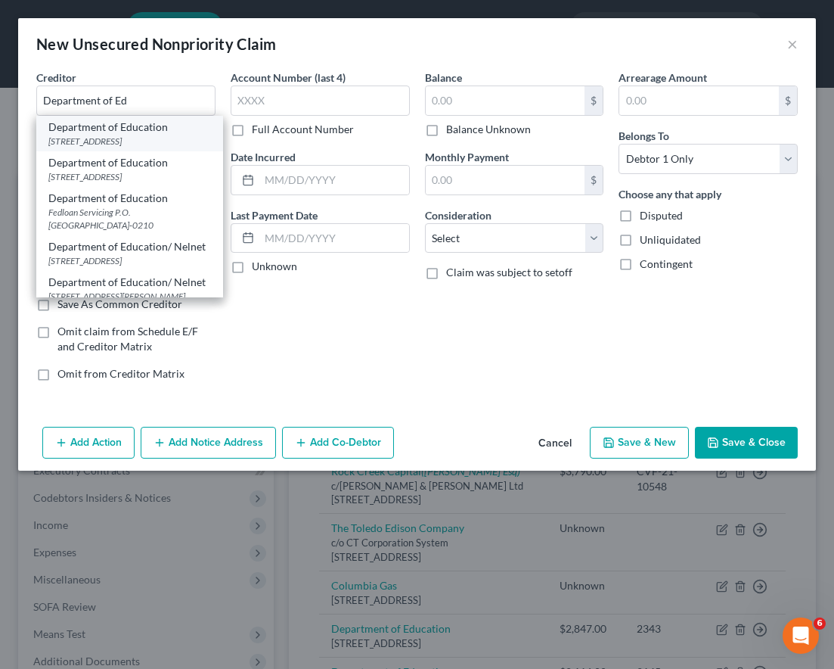
click at [175, 141] on div "[STREET_ADDRESS]" at bounding box center [129, 141] width 163 height 13
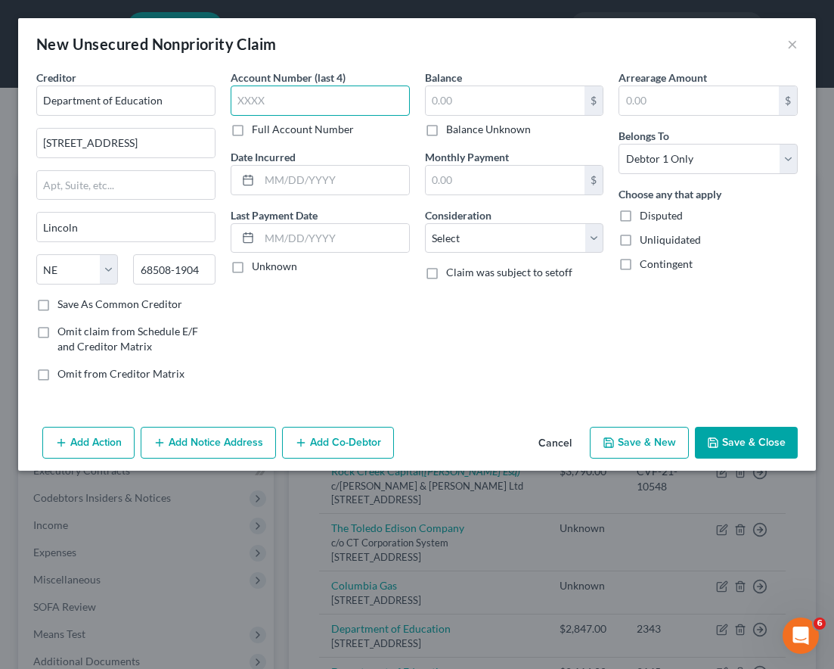
click at [306, 102] on input "text" at bounding box center [320, 100] width 179 height 30
click at [498, 92] on input "text" at bounding box center [506, 100] width 160 height 29
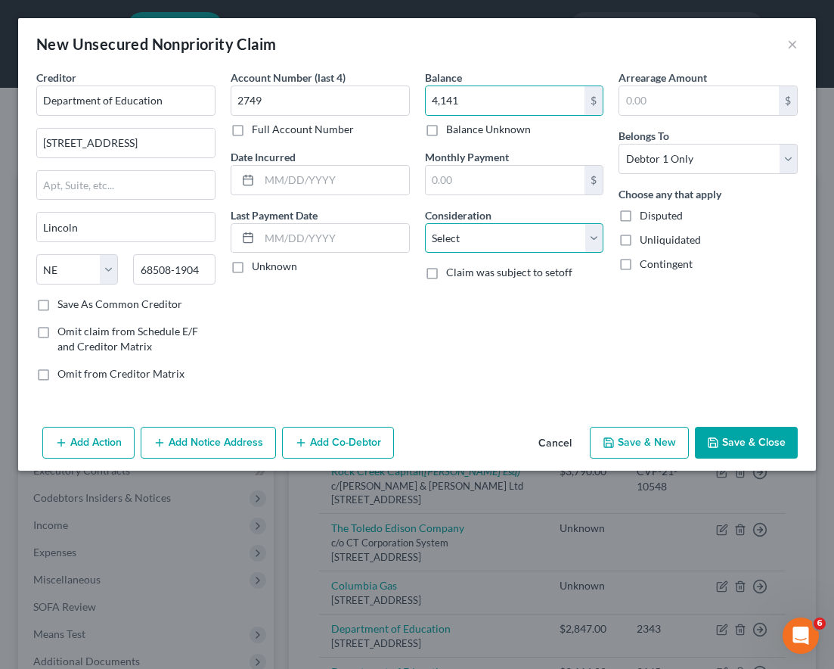
click at [476, 240] on select "Select Cable / Satellite Services Collection Agency Credit Card Debt Debt Couns…" at bounding box center [514, 238] width 179 height 30
click at [425, 223] on select "Select Cable / Satellite Services Collection Agency Credit Card Debt Debt Couns…" at bounding box center [514, 238] width 179 height 30
click at [650, 442] on button "Save & New" at bounding box center [639, 443] width 99 height 32
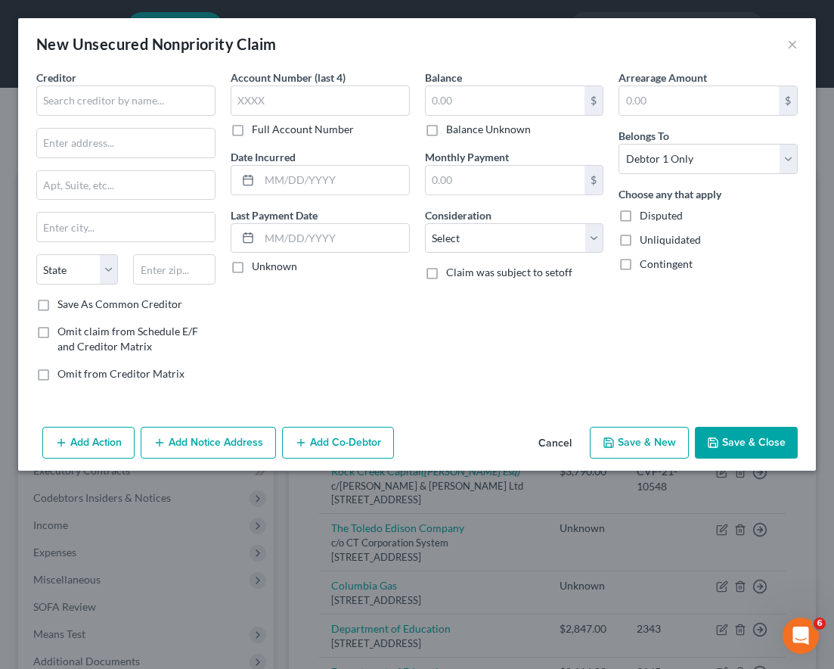
click at [302, 336] on div "Account Number (last 4) Full Account Number Date Incurred Last Payment Date Unk…" at bounding box center [320, 232] width 194 height 324
click at [135, 100] on input "text" at bounding box center [125, 100] width 179 height 30
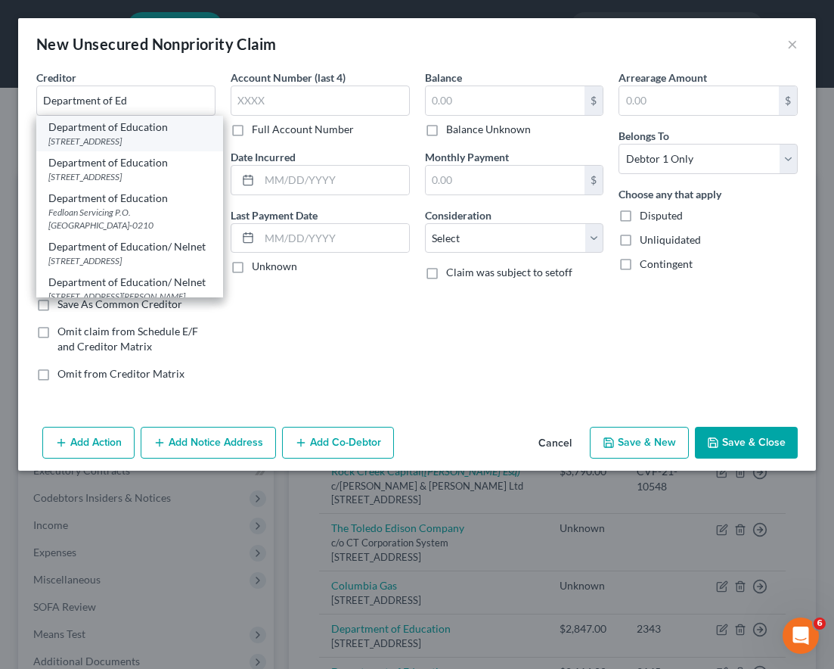
click at [133, 133] on div "Department of Education" at bounding box center [129, 127] width 163 height 15
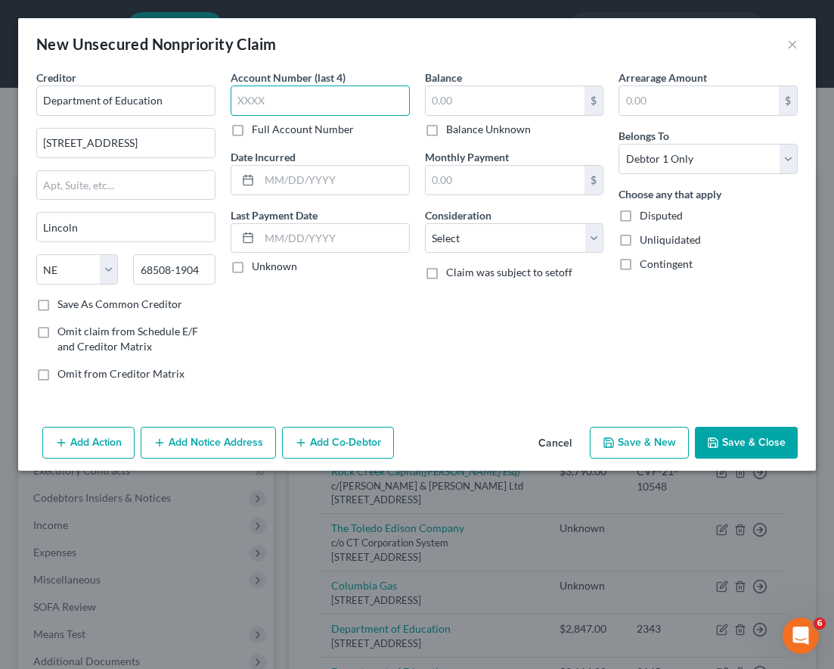
click at [276, 104] on input "text" at bounding box center [320, 100] width 179 height 30
click at [504, 109] on input "text" at bounding box center [506, 100] width 160 height 29
click at [489, 233] on select "Select Cable / Satellite Services Collection Agency Credit Card Debt Debt Couns…" at bounding box center [514, 238] width 179 height 30
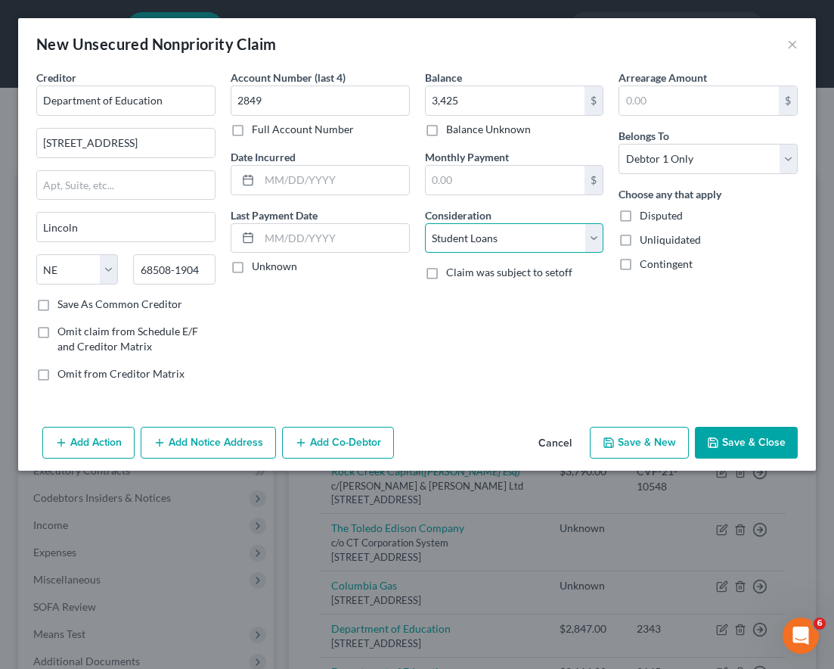
click at [425, 223] on select "Select Cable / Satellite Services Collection Agency Credit Card Debt Debt Couns…" at bounding box center [514, 238] width 179 height 30
click at [628, 443] on button "Save & New" at bounding box center [639, 443] width 99 height 32
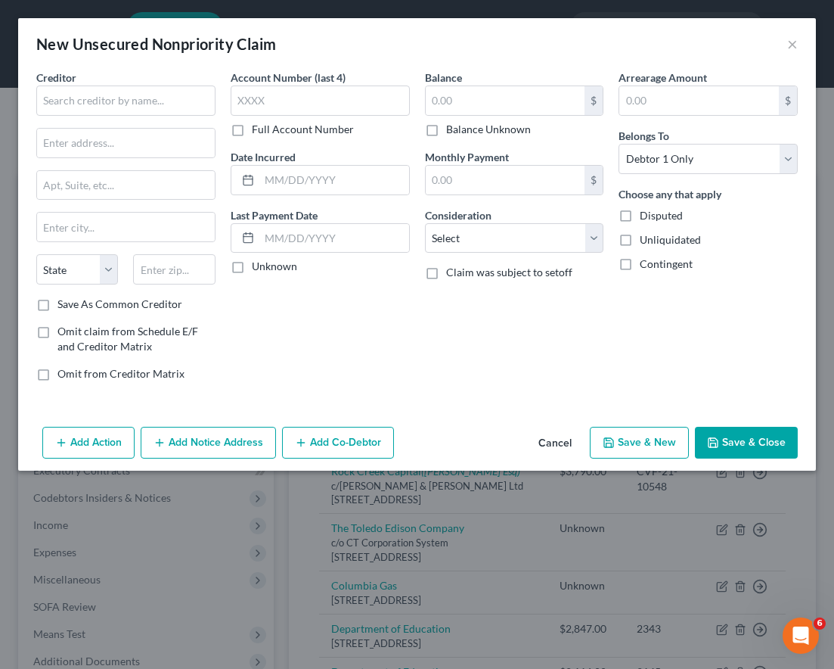
click at [440, 348] on div "Balance $ Balance Unknown Balance Undetermined $ Balance Unknown Monthly Paymen…" at bounding box center [515, 232] width 194 height 324
click at [125, 98] on input "text" at bounding box center [125, 100] width 179 height 30
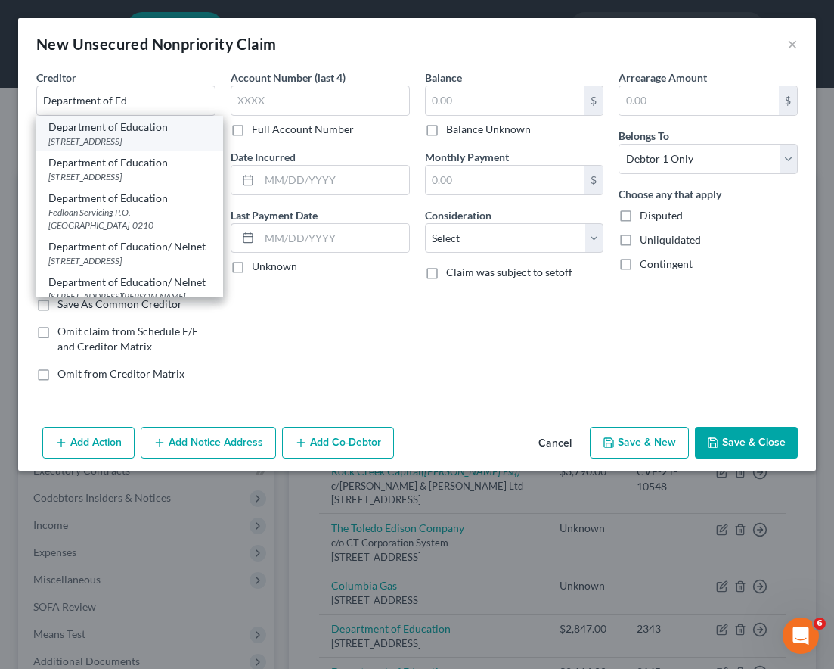
click at [132, 132] on div "Department of Education" at bounding box center [129, 127] width 163 height 15
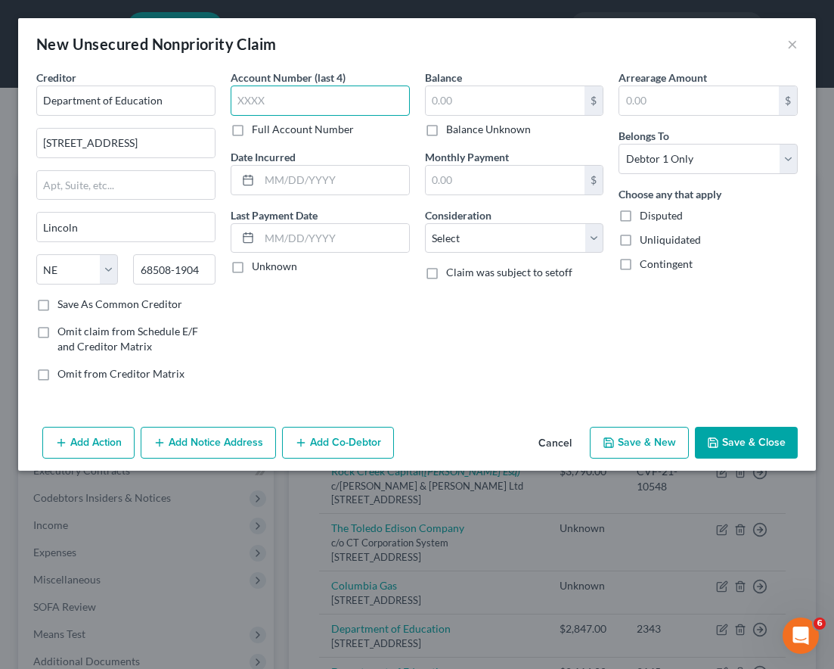
click at [293, 103] on input "text" at bounding box center [320, 100] width 179 height 30
click at [475, 110] on input "text" at bounding box center [506, 100] width 160 height 29
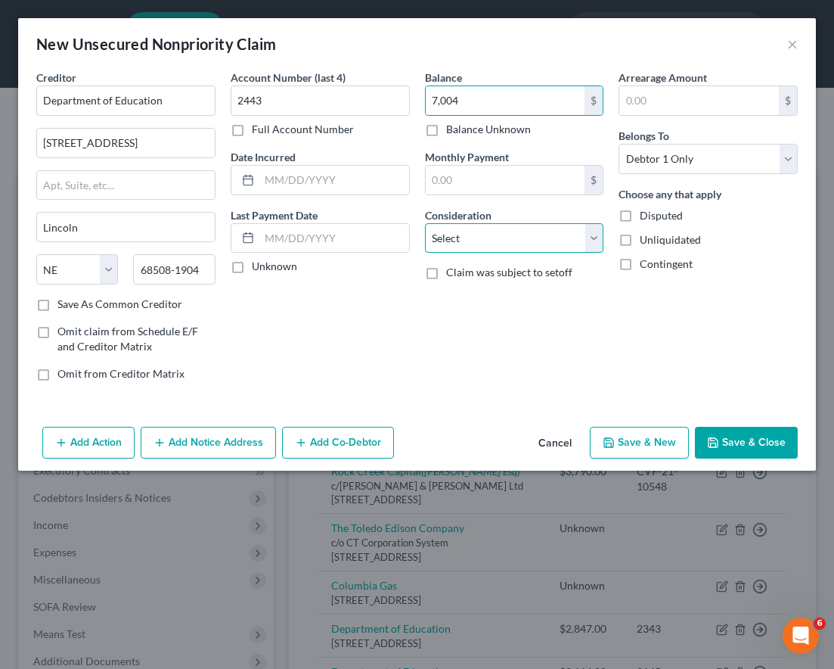
click at [474, 228] on select "Select Cable / Satellite Services Collection Agency Credit Card Debt Debt Couns…" at bounding box center [514, 238] width 179 height 30
click at [425, 223] on select "Select Cable / Satellite Services Collection Agency Credit Card Debt Debt Couns…" at bounding box center [514, 238] width 179 height 30
click at [653, 444] on button "Save & New" at bounding box center [639, 443] width 99 height 32
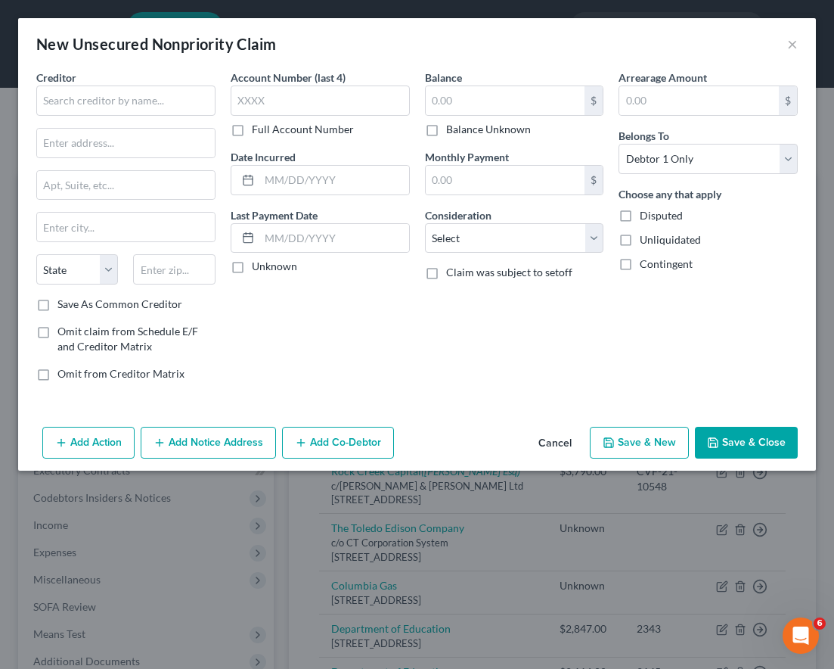
click at [324, 291] on div "Account Number (last 4) Full Account Number Date Incurred Last Payment Date Unk…" at bounding box center [320, 232] width 194 height 324
click at [144, 93] on input "text" at bounding box center [125, 100] width 179 height 30
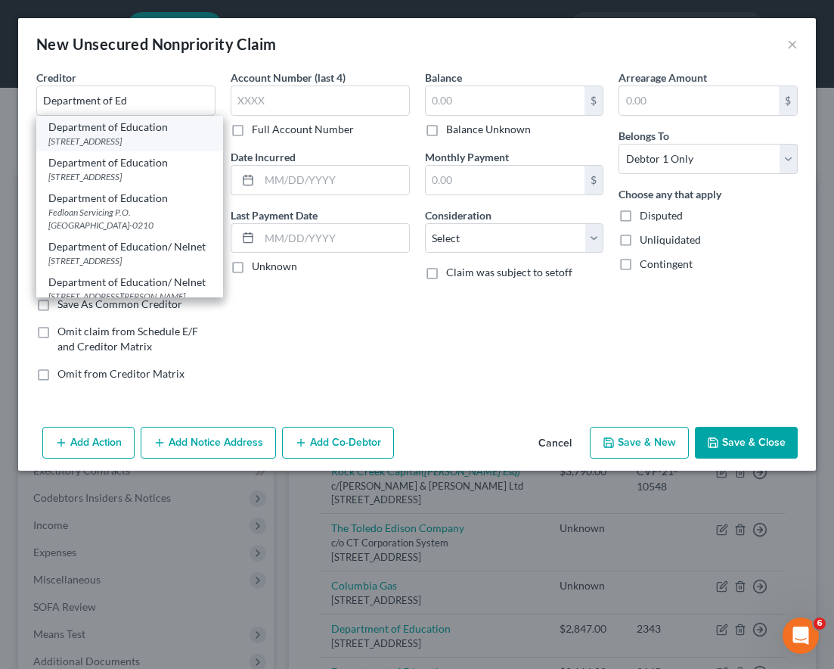
click at [140, 122] on div "Department of Education" at bounding box center [129, 127] width 163 height 15
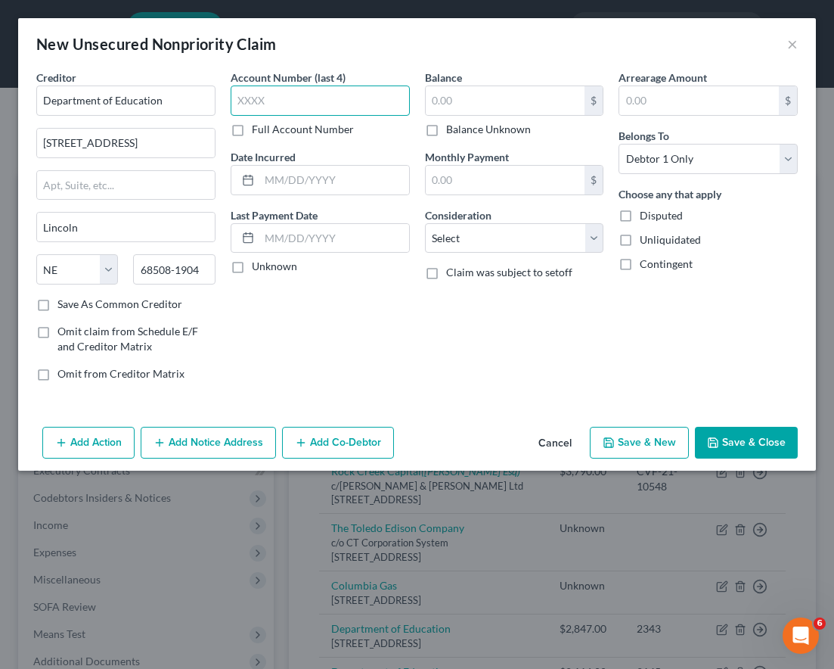
click at [272, 94] on input "text" at bounding box center [320, 100] width 179 height 30
click at [453, 104] on input "text" at bounding box center [506, 100] width 160 height 29
click at [492, 250] on select "Select Cable / Satellite Services Collection Agency Credit Card Debt Debt Couns…" at bounding box center [514, 238] width 179 height 30
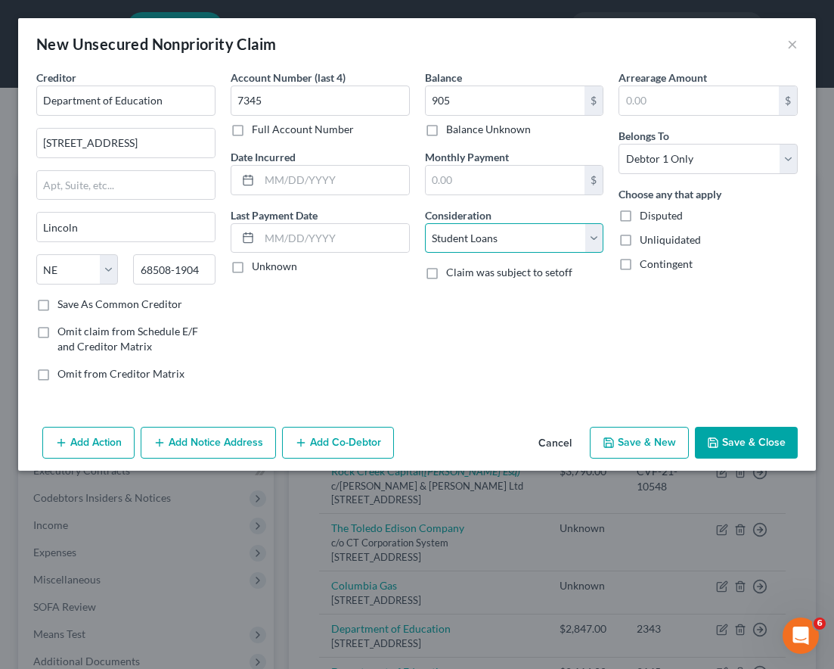
click at [425, 223] on select "Select Cable / Satellite Services Collection Agency Credit Card Debt Debt Couns…" at bounding box center [514, 238] width 179 height 30
click at [634, 438] on button "Save & New" at bounding box center [639, 443] width 99 height 32
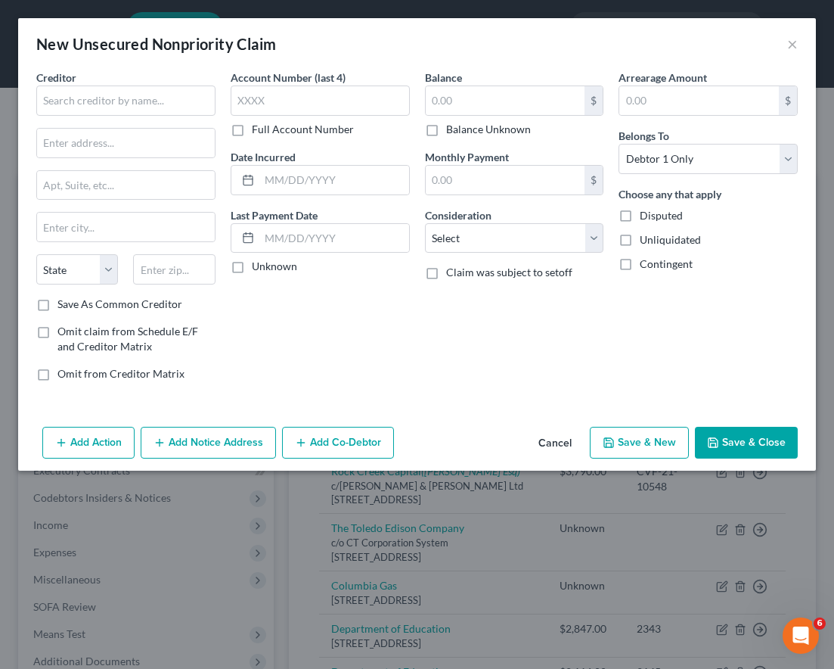
drag, startPoint x: 437, startPoint y: 290, endPoint x: 36, endPoint y: 95, distance: 446.5
click at [437, 290] on div "Balance $ Balance Unknown Balance Undetermined $ Balance Unknown Monthly Paymen…" at bounding box center [515, 232] width 194 height 324
click at [77, 93] on input "text" at bounding box center [125, 100] width 179 height 30
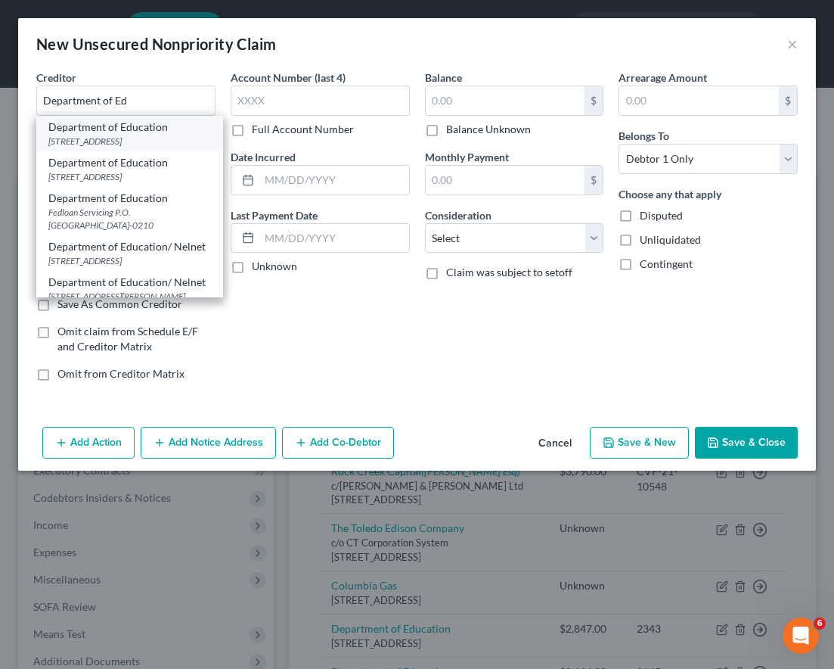
click at [122, 136] on div "[STREET_ADDRESS]" at bounding box center [129, 141] width 163 height 13
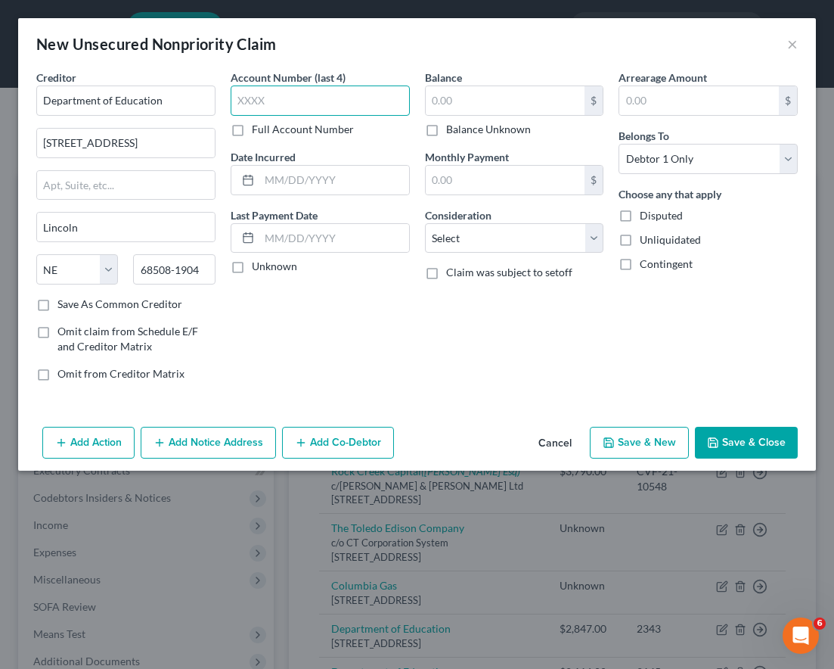
click at [287, 95] on input "text" at bounding box center [320, 100] width 179 height 30
click at [450, 105] on input "text" at bounding box center [506, 100] width 160 height 29
click at [481, 236] on select "Select Cable / Satellite Services Collection Agency Credit Card Debt Debt Couns…" at bounding box center [514, 238] width 179 height 30
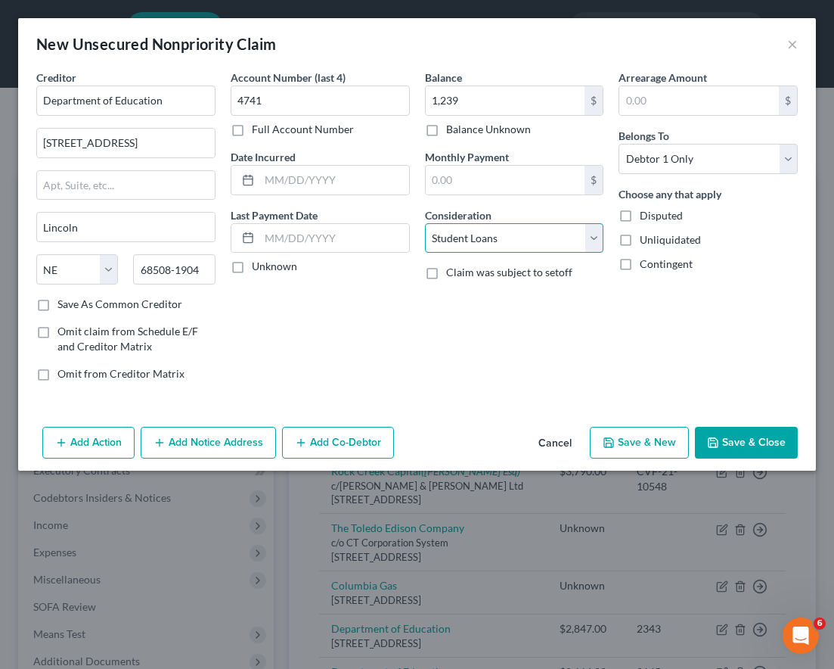
click at [425, 223] on select "Select Cable / Satellite Services Collection Agency Credit Card Debt Debt Couns…" at bounding box center [514, 238] width 179 height 30
click at [632, 442] on button "Save & New" at bounding box center [639, 443] width 99 height 32
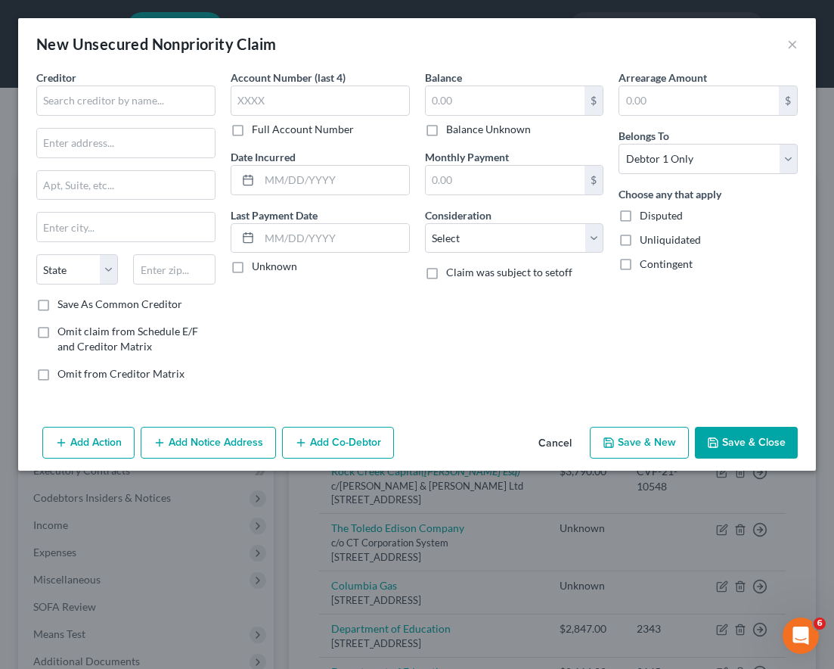
click at [421, 359] on div "Balance $ Balance Unknown Balance Undetermined $ Balance Unknown Monthly Paymen…" at bounding box center [515, 232] width 194 height 324
click at [78, 91] on input "text" at bounding box center [125, 100] width 179 height 30
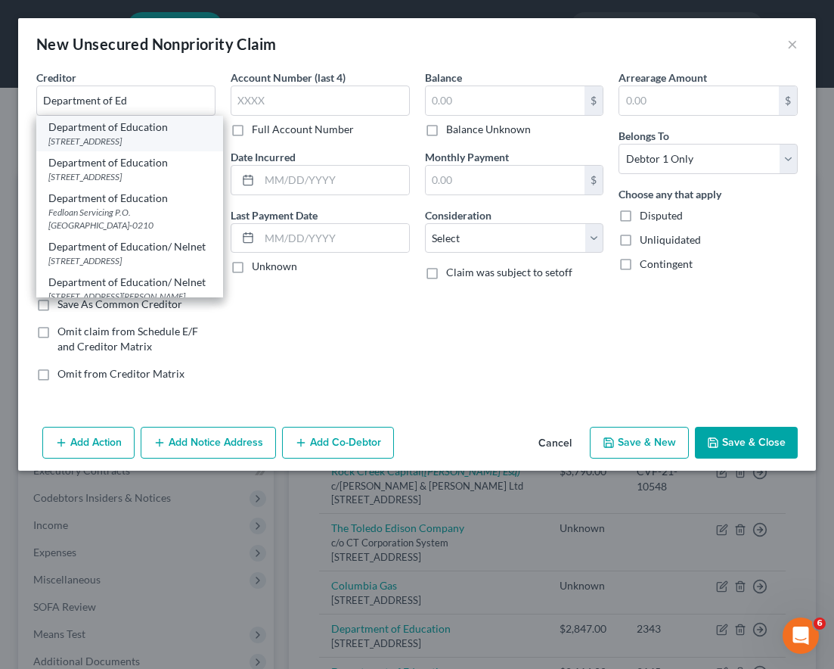
click at [126, 129] on div "Department of Education" at bounding box center [129, 127] width 163 height 15
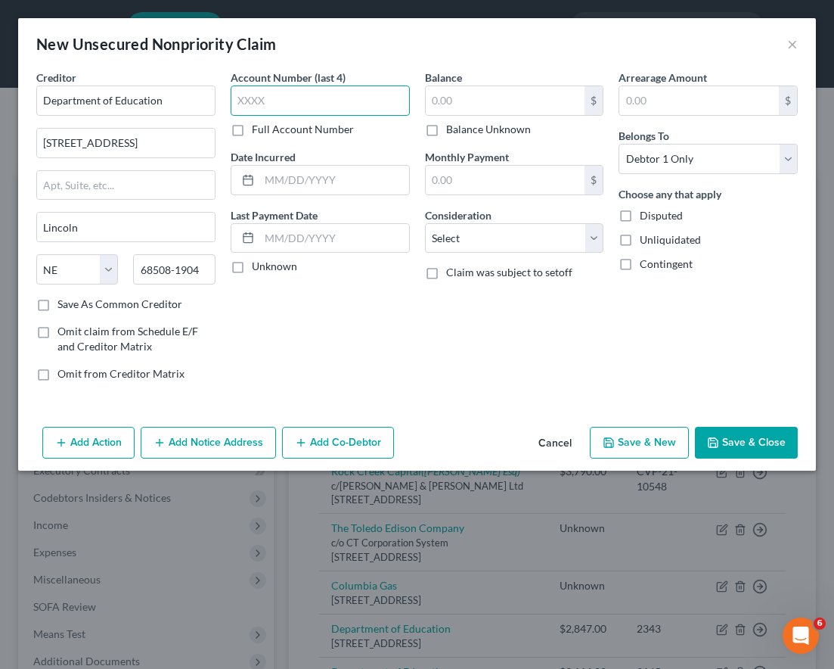
click at [297, 100] on input "text" at bounding box center [320, 100] width 179 height 30
click at [466, 102] on input "text" at bounding box center [506, 100] width 160 height 29
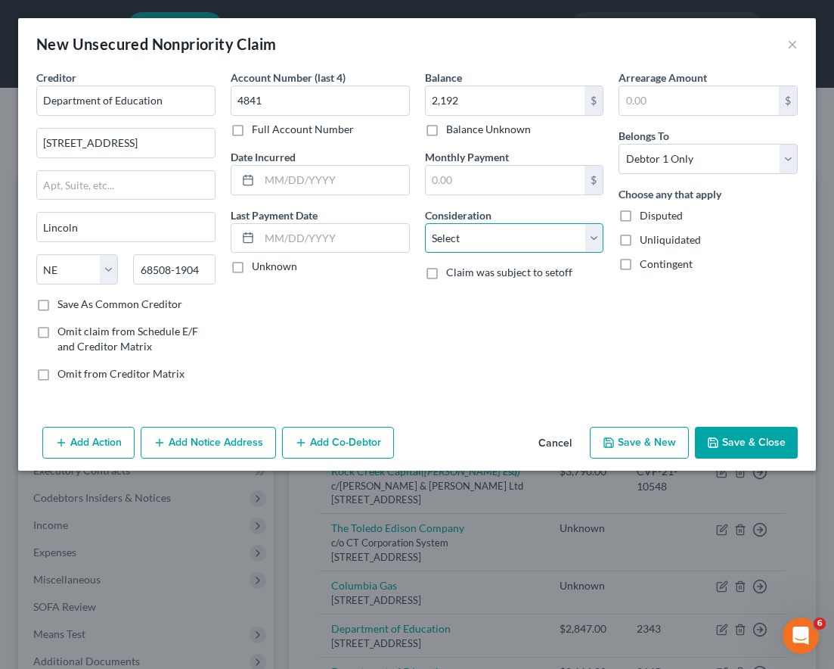
click at [484, 250] on select "Select Cable / Satellite Services Collection Agency Credit Card Debt Debt Couns…" at bounding box center [514, 238] width 179 height 30
click at [425, 223] on select "Select Cable / Satellite Services Collection Agency Credit Card Debt Debt Couns…" at bounding box center [514, 238] width 179 height 30
click at [660, 449] on button "Save & New" at bounding box center [639, 443] width 99 height 32
click at [382, 321] on div "Account Number (last 4) Full Account Number Date Incurred Last Payment Date Unk…" at bounding box center [320, 232] width 194 height 324
click at [559, 445] on button "Cancel" at bounding box center [554, 443] width 57 height 30
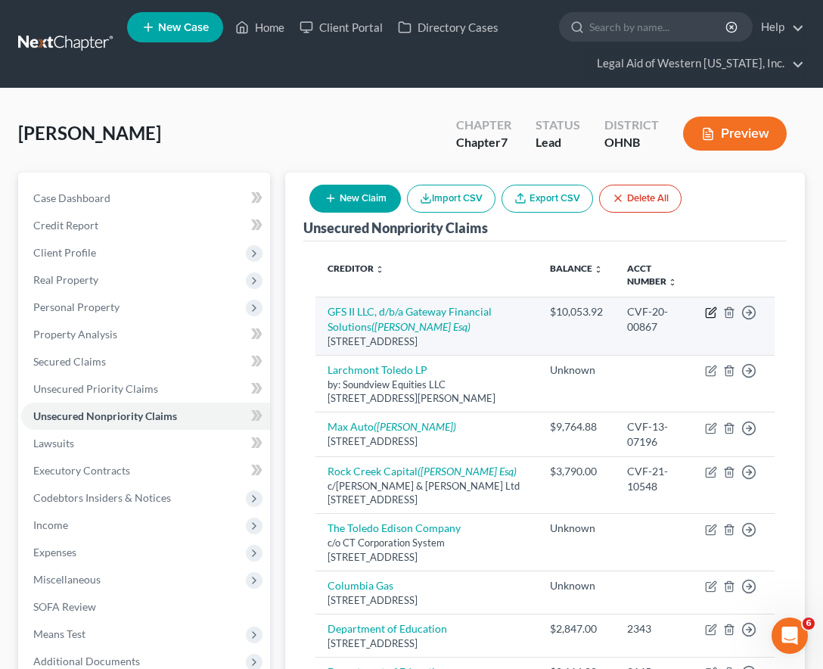
click at [709, 309] on icon "button" at bounding box center [711, 312] width 12 height 12
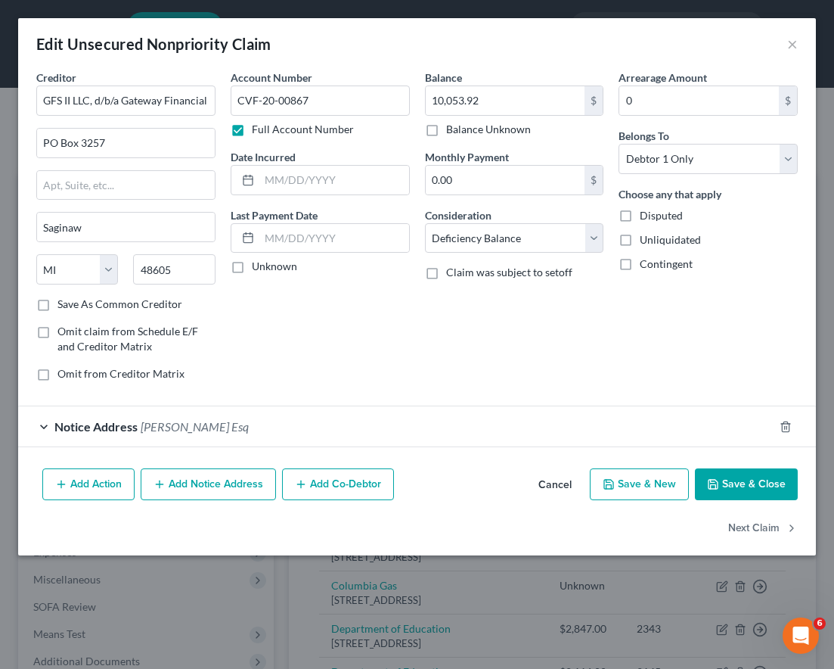
click at [187, 485] on button "Add Notice Address" at bounding box center [208, 484] width 135 height 32
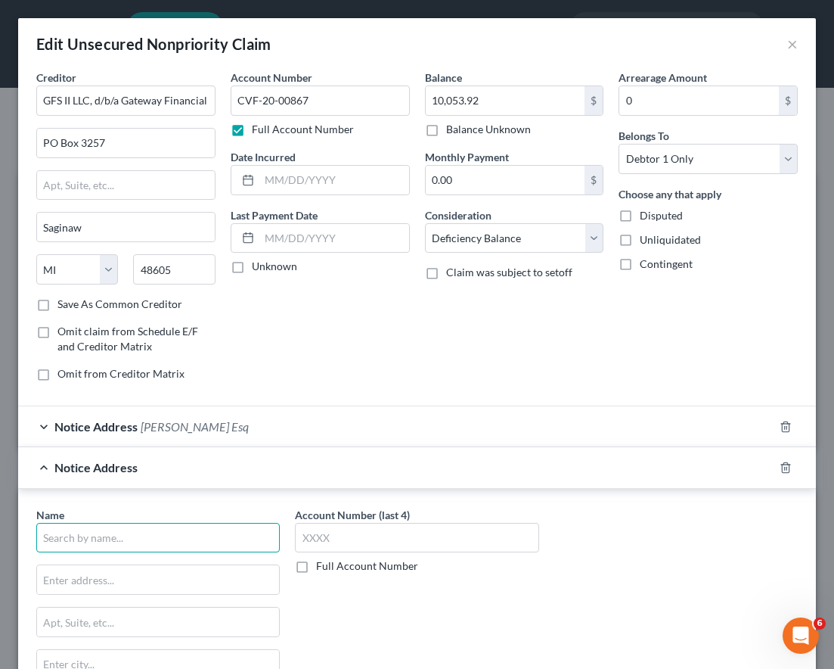
click at [139, 539] on input "text" at bounding box center [158, 538] width 244 height 30
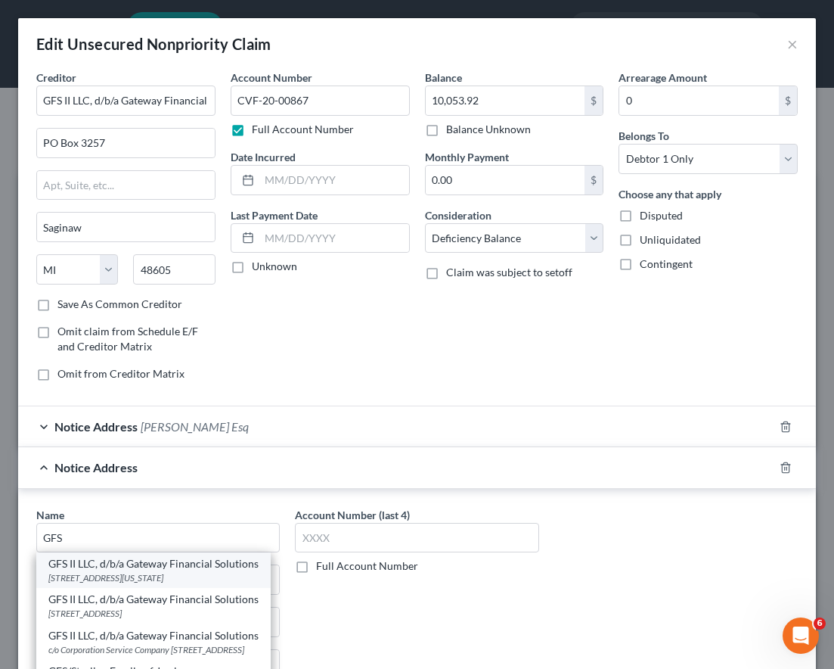
click at [138, 579] on div "[STREET_ADDRESS][US_STATE]" at bounding box center [153, 577] width 210 height 13
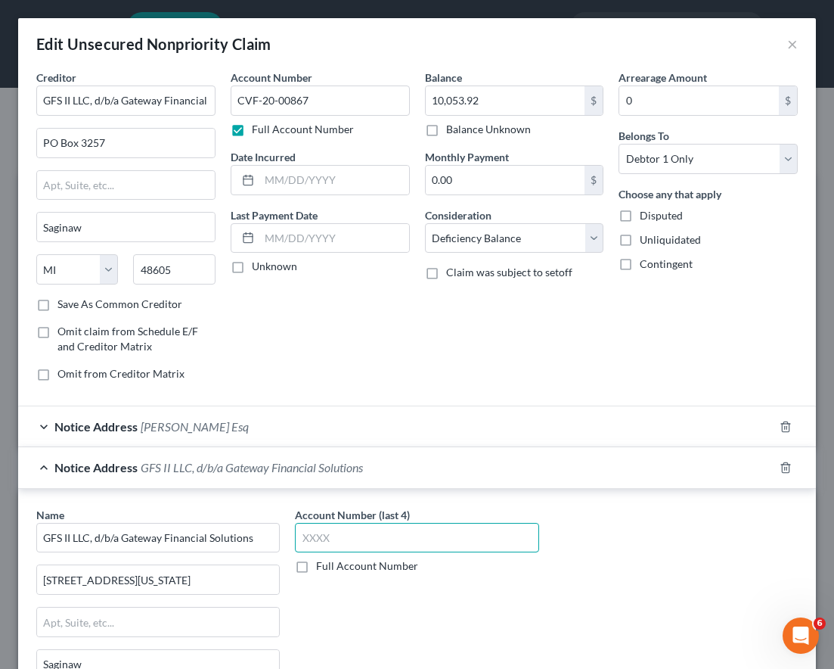
click at [424, 538] on input "text" at bounding box center [417, 538] width 244 height 30
click at [526, 371] on div "Balance 10,053.92 $ Balance Unknown Balance Undetermined 10,053.92 $ Balance Un…" at bounding box center [515, 232] width 194 height 324
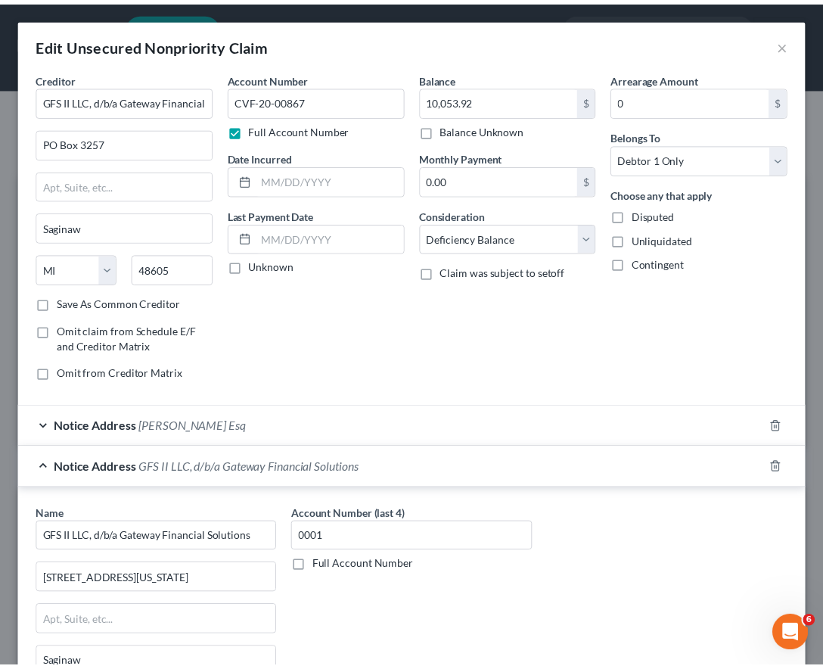
scroll to position [231, 0]
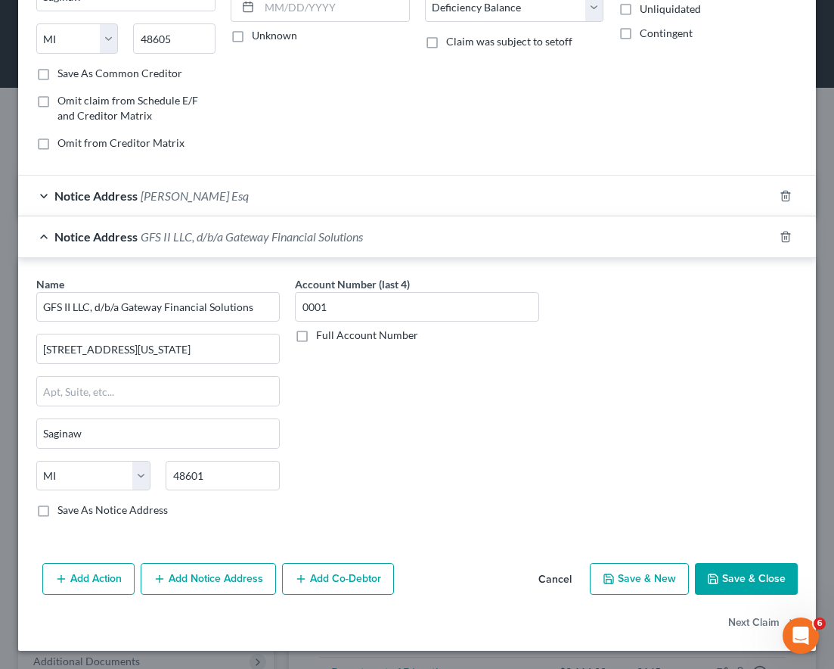
click at [724, 573] on button "Save & Close" at bounding box center [746, 579] width 103 height 32
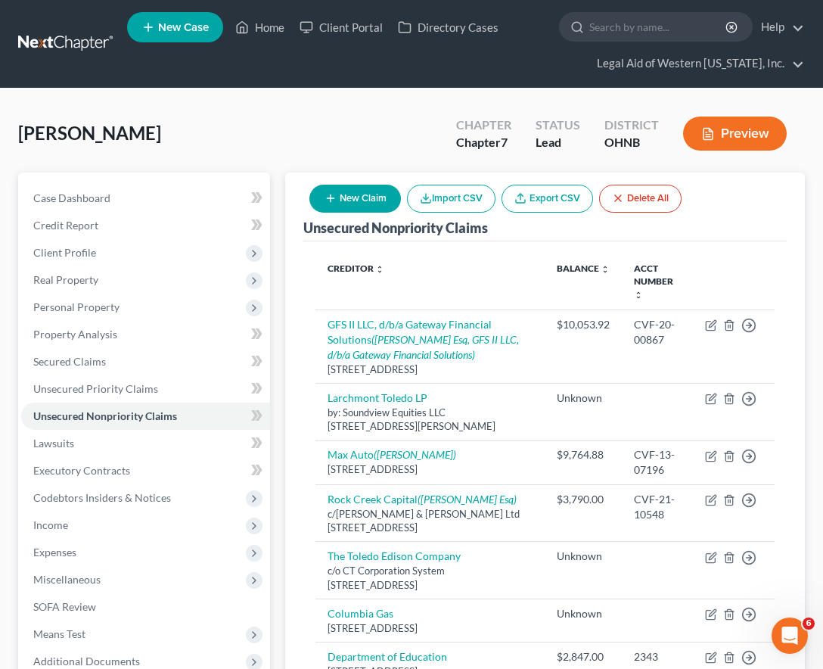
click at [368, 98] on div "[PERSON_NAME] Upgraded Chapter Chapter 7 Status Lead District OHNB Preview Peti…" at bounding box center [411, 648] width 823 height 1121
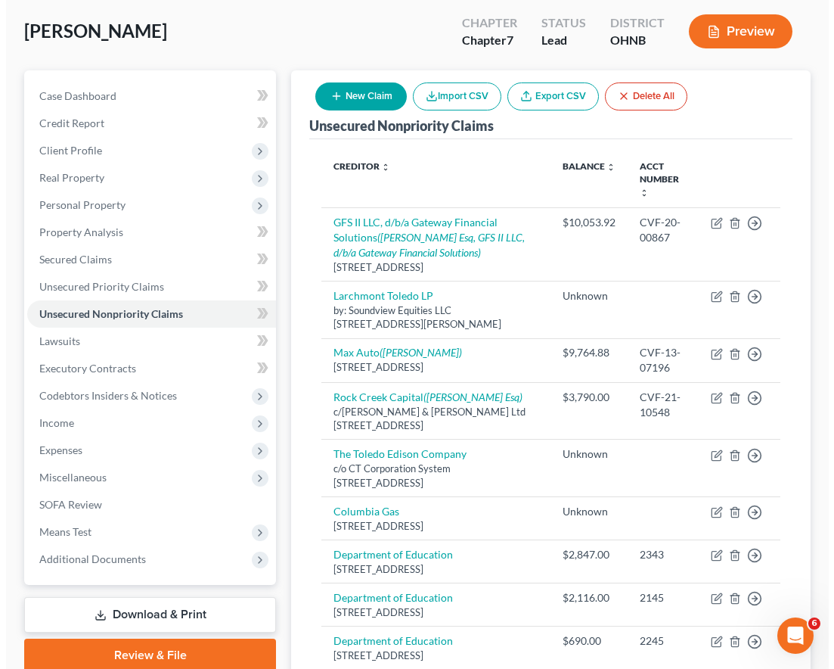
scroll to position [61, 0]
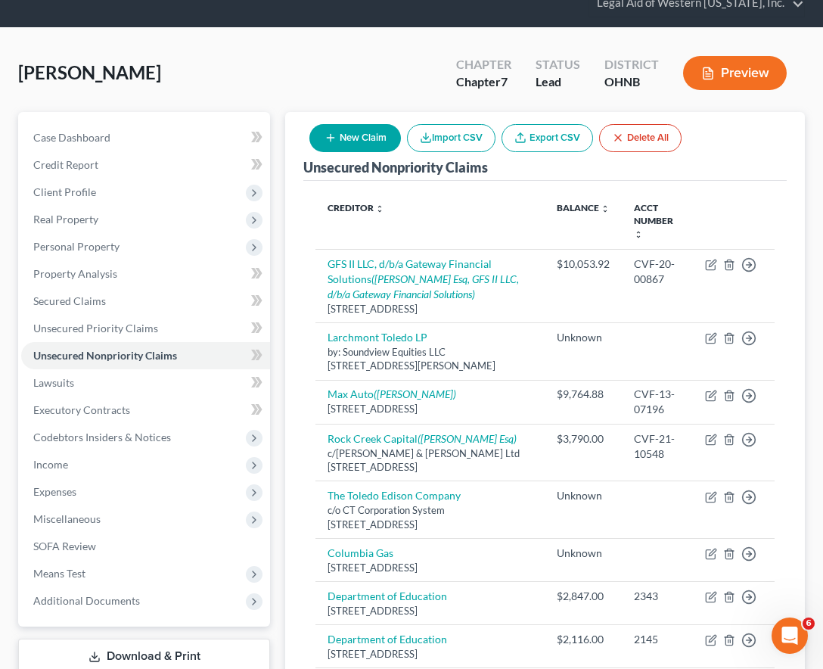
click at [354, 135] on button "New Claim" at bounding box center [355, 138] width 92 height 28
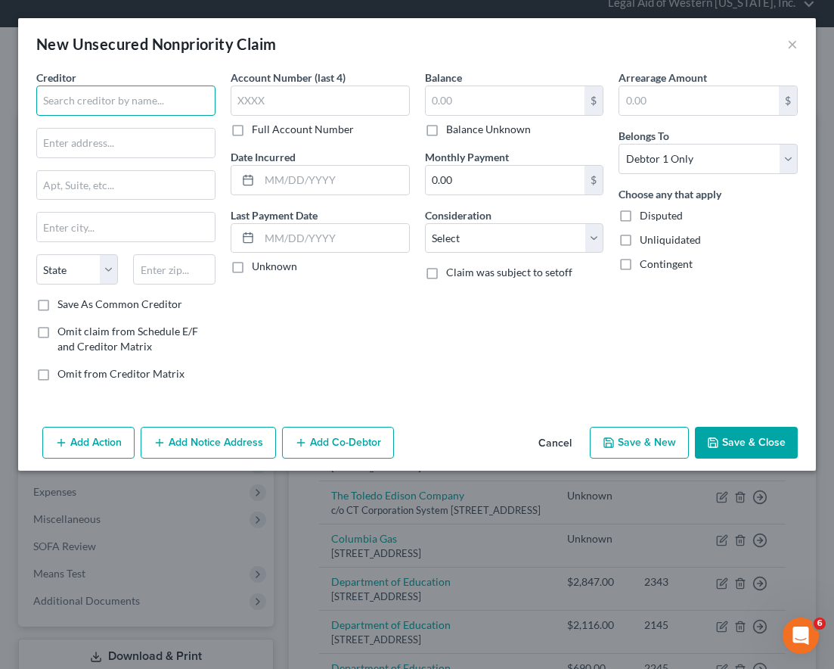
click at [80, 104] on input "text" at bounding box center [125, 100] width 179 height 30
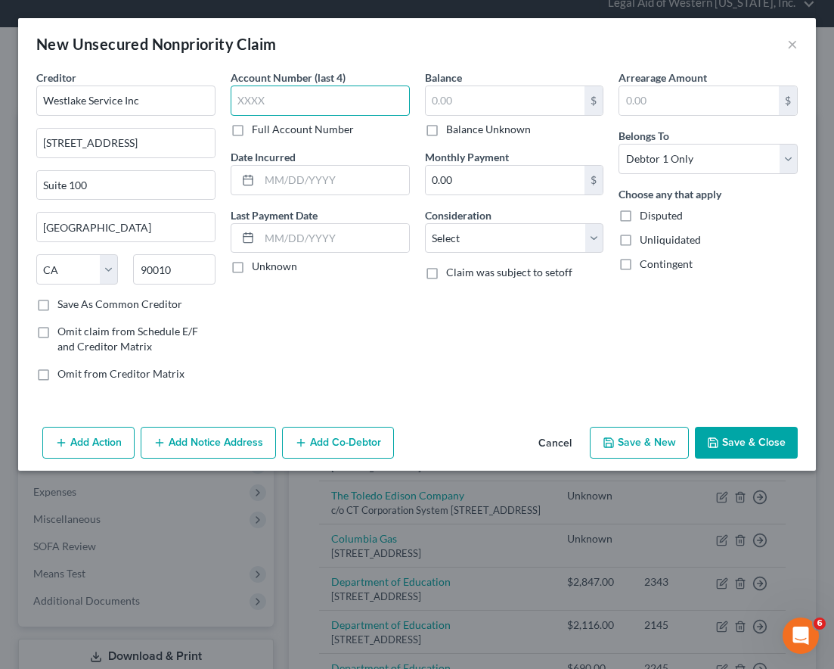
click at [243, 109] on input "text" at bounding box center [320, 100] width 179 height 30
click at [247, 107] on input "text" at bounding box center [320, 100] width 179 height 30
click at [452, 101] on input "text" at bounding box center [506, 100] width 160 height 29
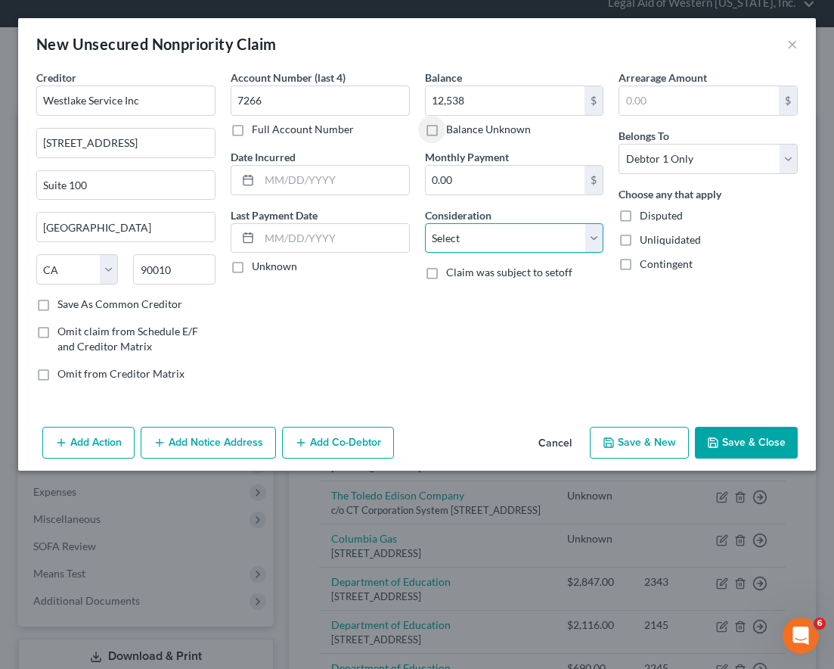
click at [502, 241] on select "Select Cable / Satellite Services Collection Agency Credit Card Debt Debt Couns…" at bounding box center [514, 238] width 179 height 30
click at [425, 223] on select "Select Cable / Satellite Services Collection Agency Credit Card Debt Debt Couns…" at bounding box center [514, 238] width 179 height 30
click at [643, 434] on button "Save & New" at bounding box center [639, 443] width 99 height 32
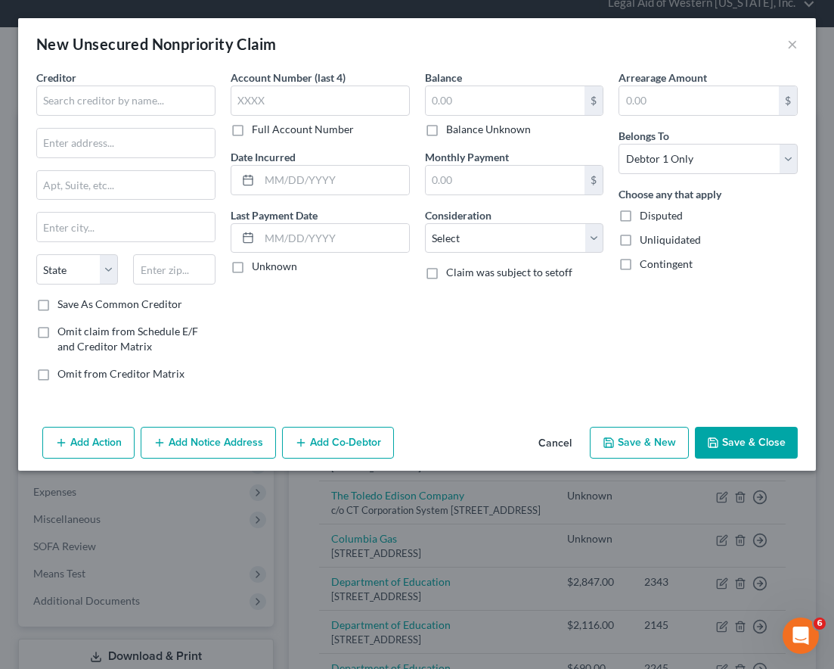
click at [315, 311] on div "Account Number (last 4) Full Account Number Date Incurred Last Payment Date Unk…" at bounding box center [320, 232] width 194 height 324
click at [76, 96] on input "text" at bounding box center [125, 100] width 179 height 30
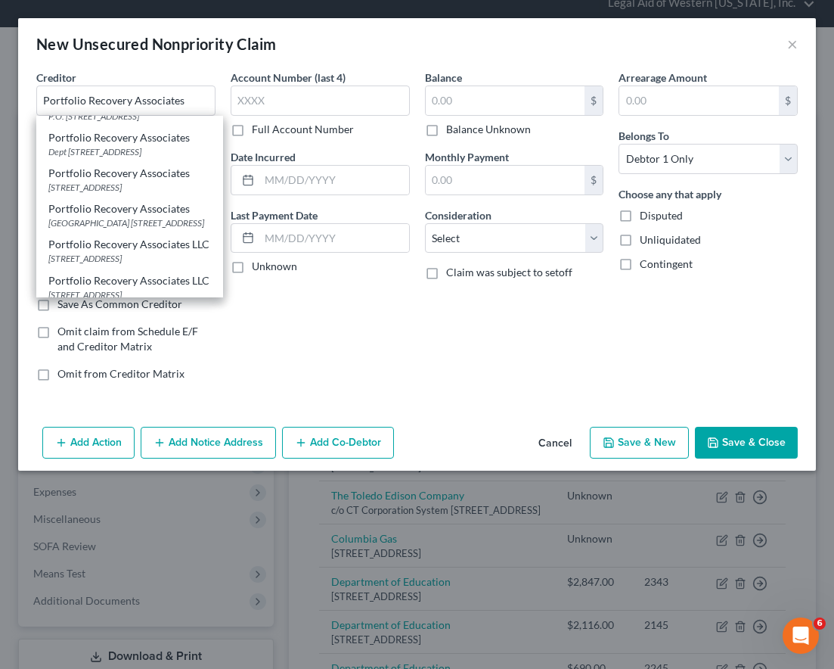
scroll to position [91, 0]
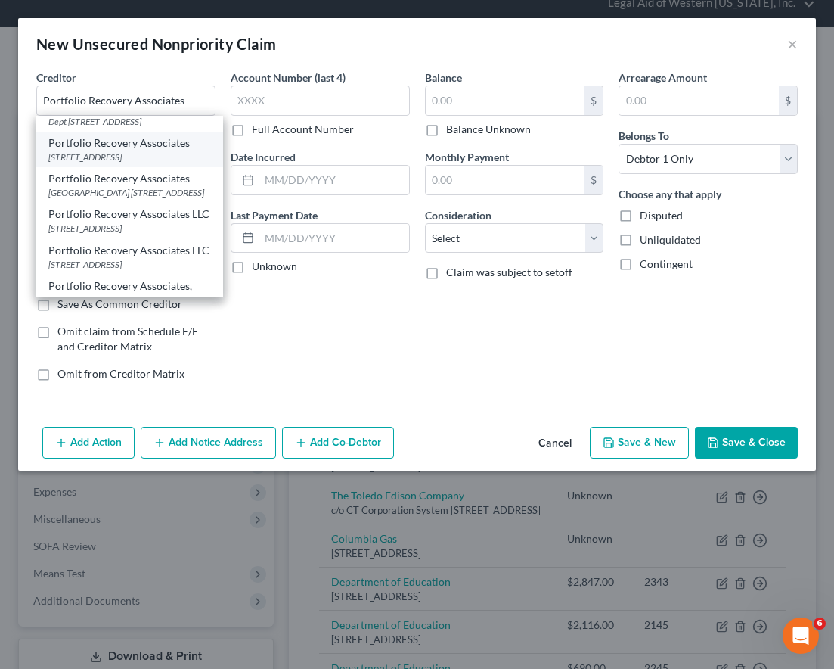
click at [151, 163] on div "[STREET_ADDRESS]" at bounding box center [129, 157] width 163 height 13
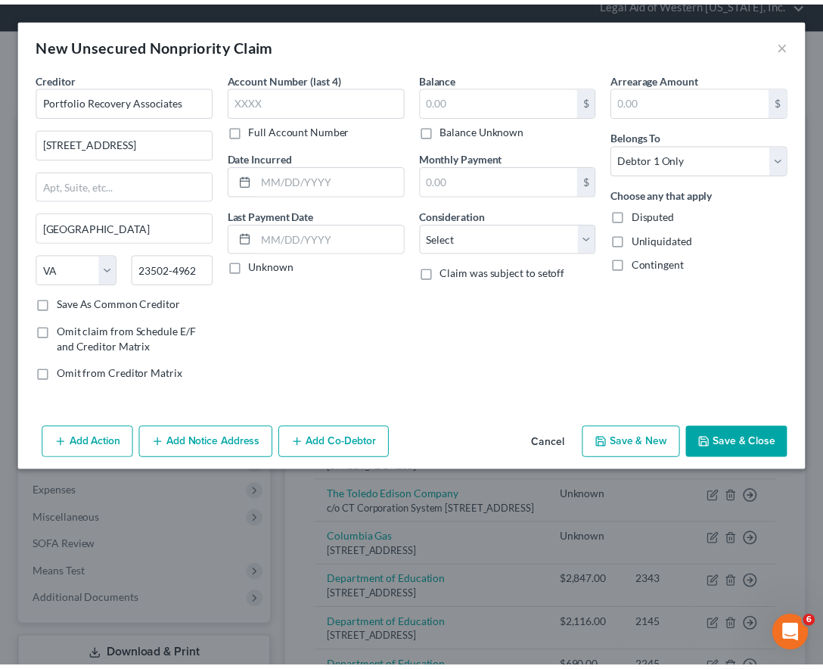
scroll to position [0, 0]
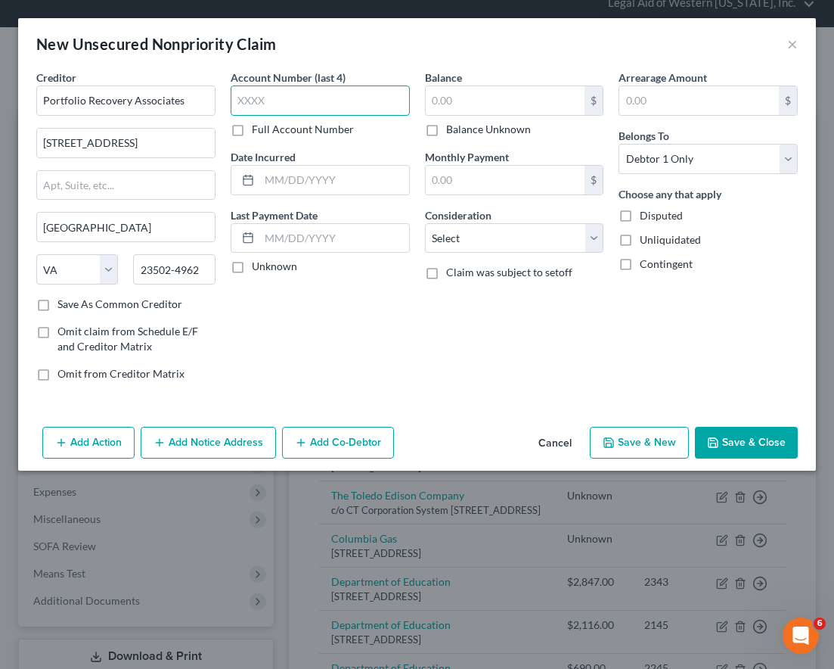
click at [308, 95] on input "text" at bounding box center [320, 100] width 179 height 30
click at [466, 103] on input "text" at bounding box center [506, 100] width 160 height 29
click at [486, 245] on select "Select Cable / Satellite Services Collection Agency Credit Card Debt Debt Couns…" at bounding box center [514, 238] width 179 height 30
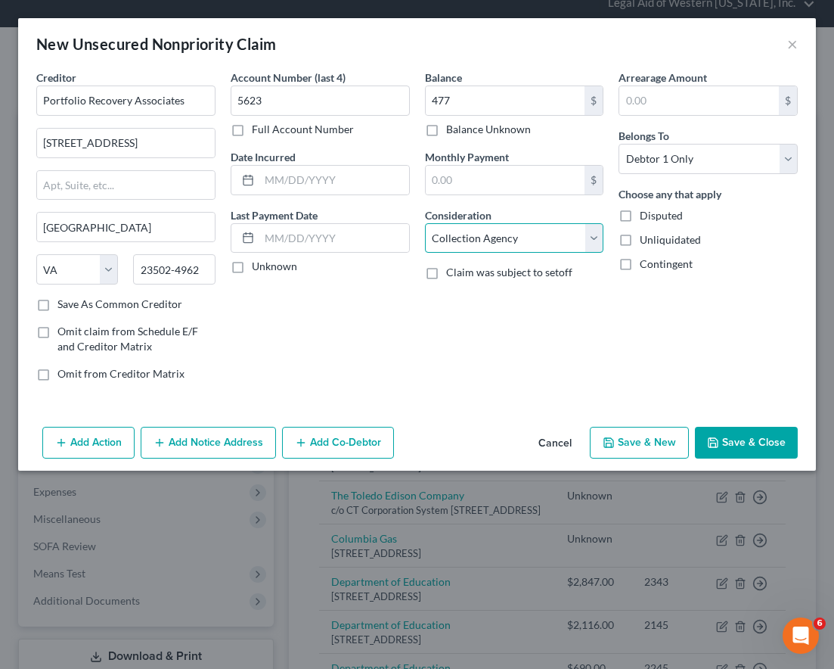
click at [425, 223] on select "Select Cable / Satellite Services Collection Agency Credit Card Debt Debt Couns…" at bounding box center [514, 238] width 179 height 30
click at [644, 434] on button "Save & New" at bounding box center [639, 443] width 99 height 32
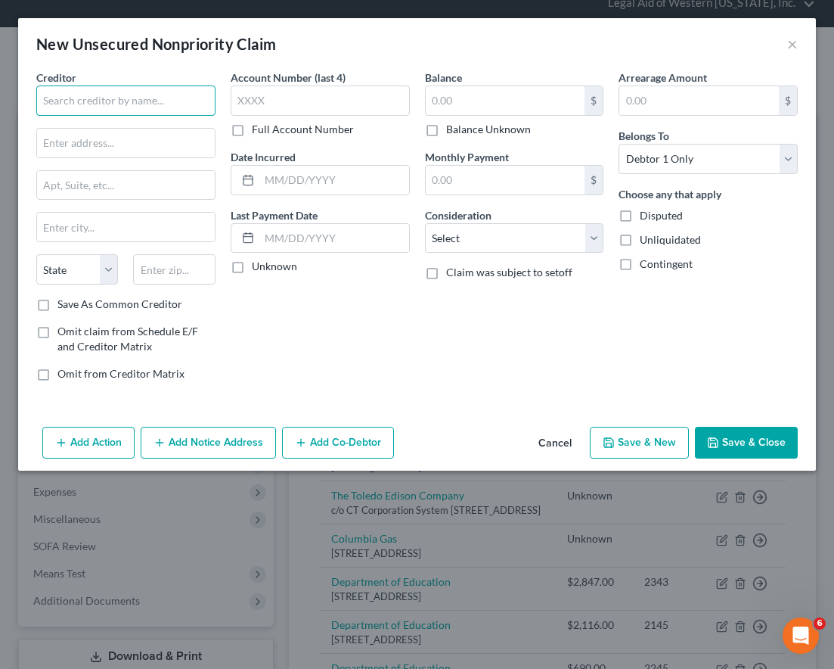
click at [162, 98] on input "text" at bounding box center [125, 100] width 179 height 30
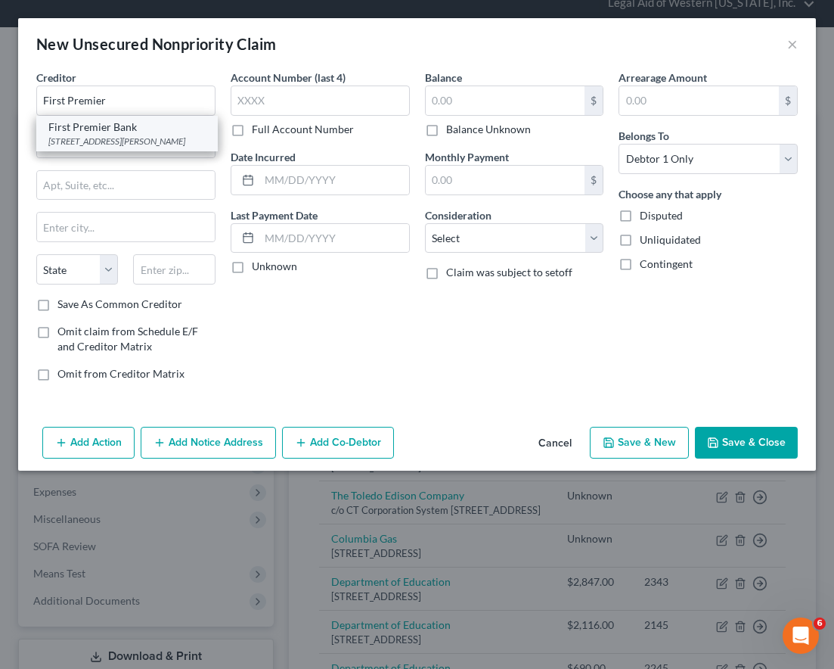
click at [152, 135] on div "[STREET_ADDRESS][PERSON_NAME]" at bounding box center [126, 141] width 157 height 13
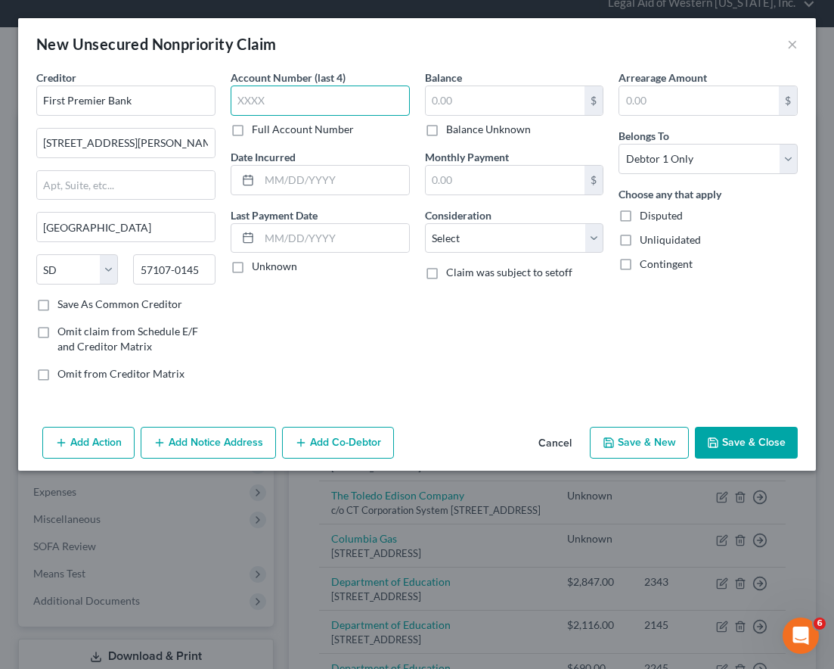
click at [275, 104] on input "text" at bounding box center [320, 100] width 179 height 30
click at [769, 447] on button "Save & Close" at bounding box center [746, 443] width 103 height 32
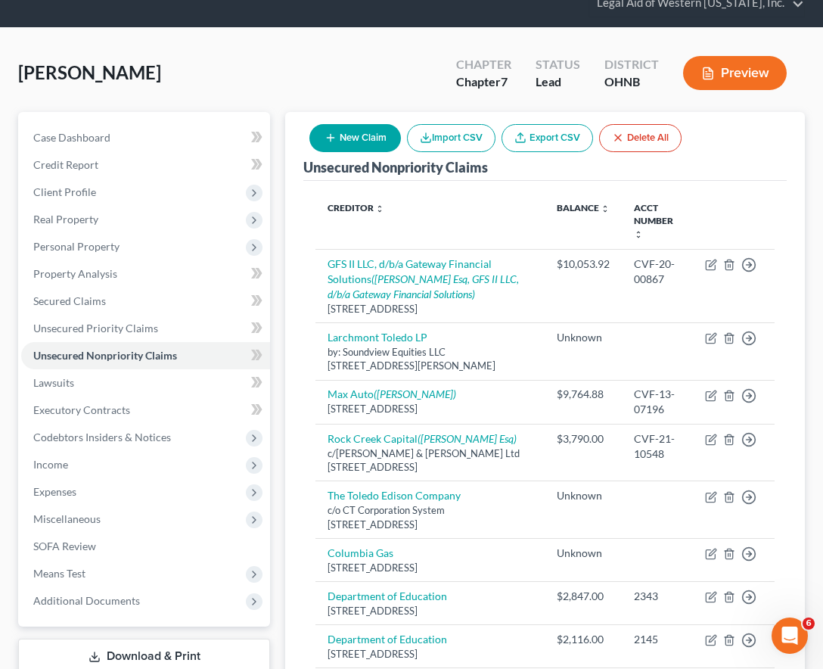
click at [336, 76] on div "[PERSON_NAME] Upgraded Chapter Chapter 7 Status Lead District OHNB Preview" at bounding box center [411, 79] width 787 height 66
click at [80, 346] on link "Unsecured Nonpriority Claims" at bounding box center [145, 355] width 249 height 27
click at [374, 139] on button "New Claim" at bounding box center [355, 138] width 92 height 28
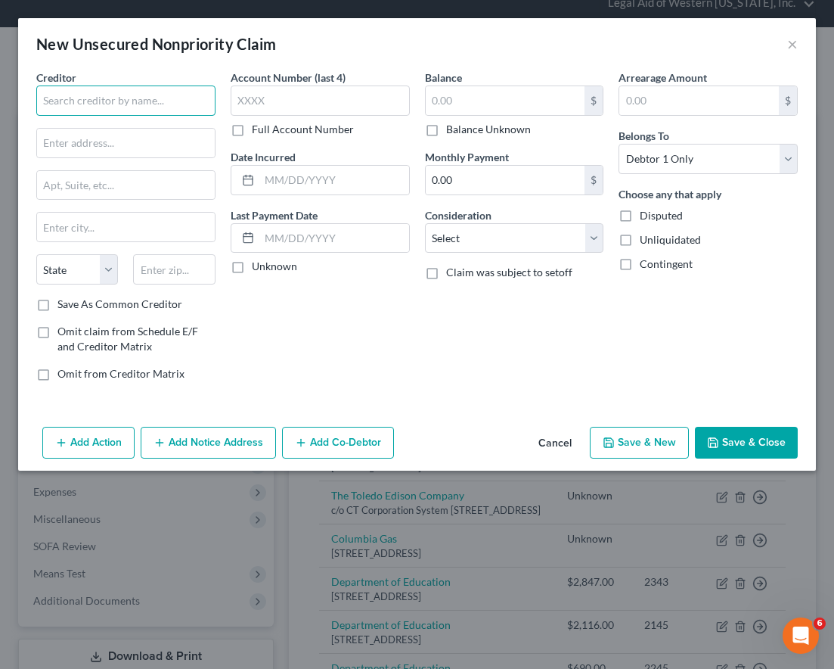
click at [175, 97] on input "text" at bounding box center [125, 100] width 179 height 30
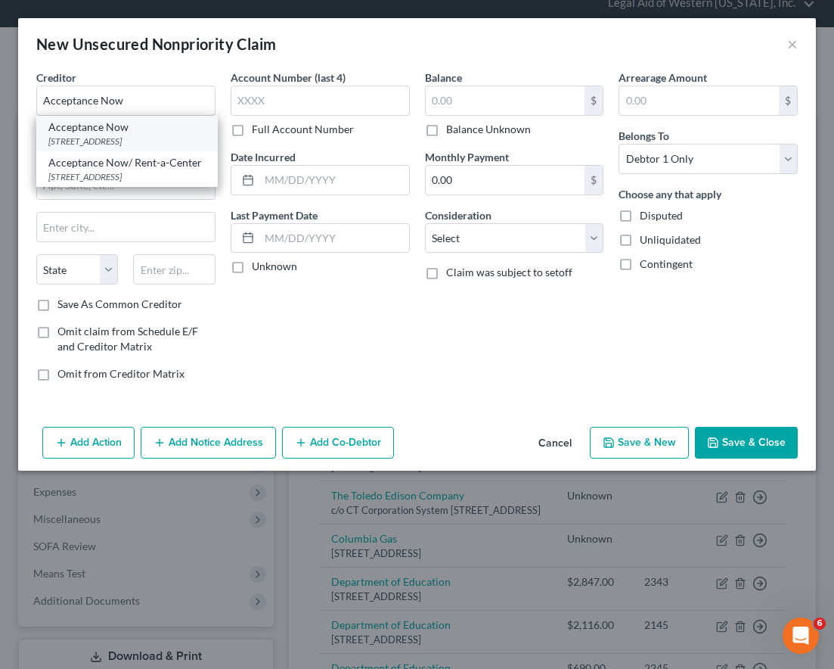
click at [160, 132] on div "Acceptance Now" at bounding box center [126, 127] width 157 height 15
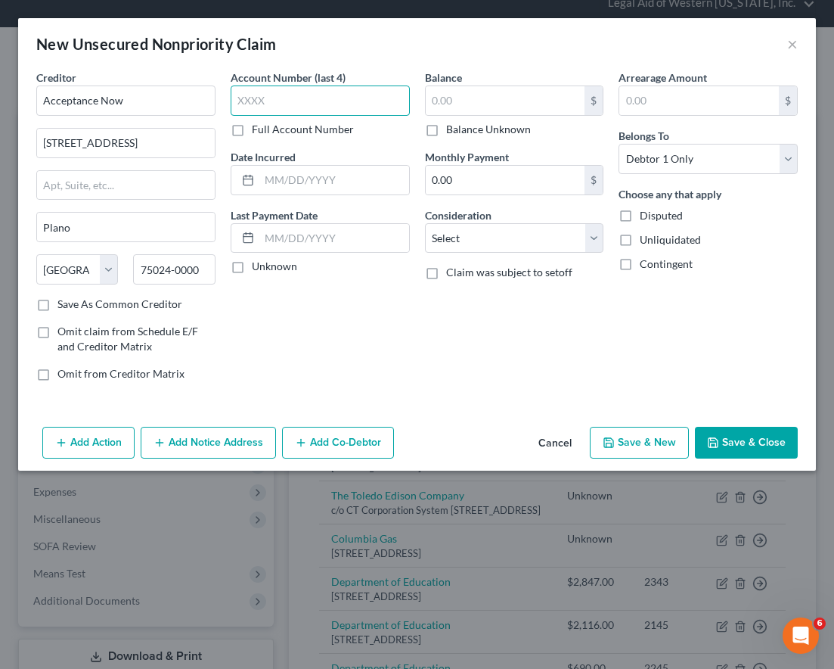
click at [296, 101] on input "text" at bounding box center [320, 100] width 179 height 30
click at [492, 106] on input "text" at bounding box center [506, 100] width 160 height 29
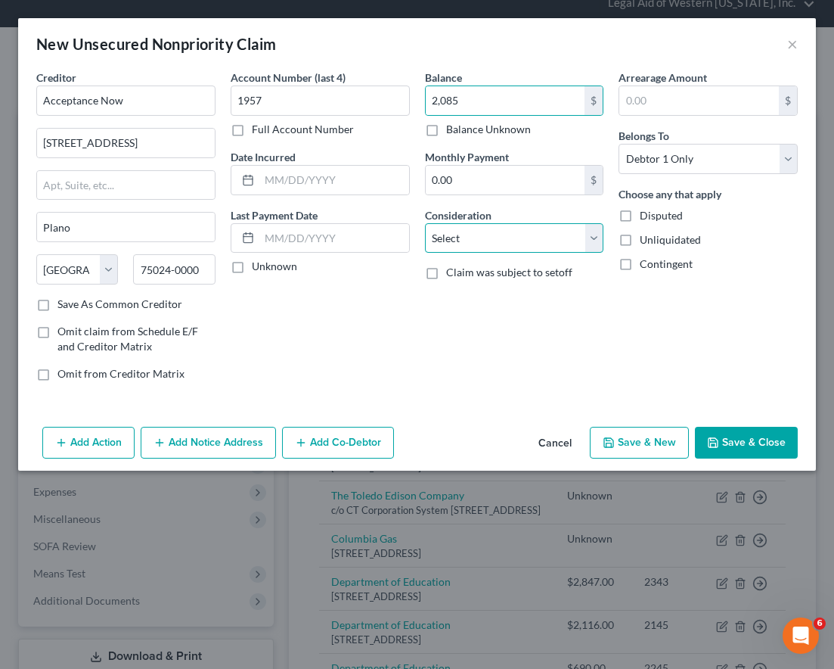
click at [486, 228] on select "Select Cable / Satellite Services Collection Agency Credit Card Debt Debt Couns…" at bounding box center [514, 238] width 179 height 30
click at [425, 223] on select "Select Cable / Satellite Services Collection Agency Credit Card Debt Debt Couns…" at bounding box center [514, 238] width 179 height 30
click at [480, 242] on select "Select Cable / Satellite Services Collection Agency Credit Card Debt Debt Couns…" at bounding box center [514, 238] width 179 height 30
click at [425, 223] on select "Select Cable / Satellite Services Collection Agency Credit Card Debt Debt Couns…" at bounding box center [514, 238] width 179 height 30
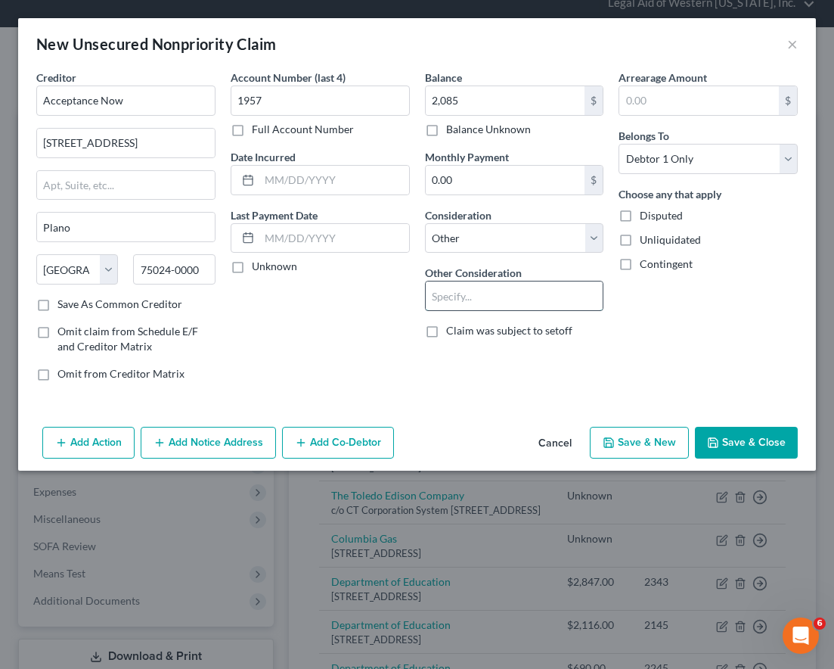
click at [497, 290] on input "text" at bounding box center [515, 295] width 178 height 29
drag, startPoint x: 153, startPoint y: 187, endPoint x: -9, endPoint y: 188, distance: 161.9
click at [0, 188] on html "Home New Case Client Portal Directory Cases Legal Aid of Western [US_STATE], In…" at bounding box center [417, 615] width 834 height 1352
click at [204, 277] on input "750245845" at bounding box center [174, 269] width 82 height 30
click at [751, 442] on button "Save & Close" at bounding box center [746, 443] width 103 height 32
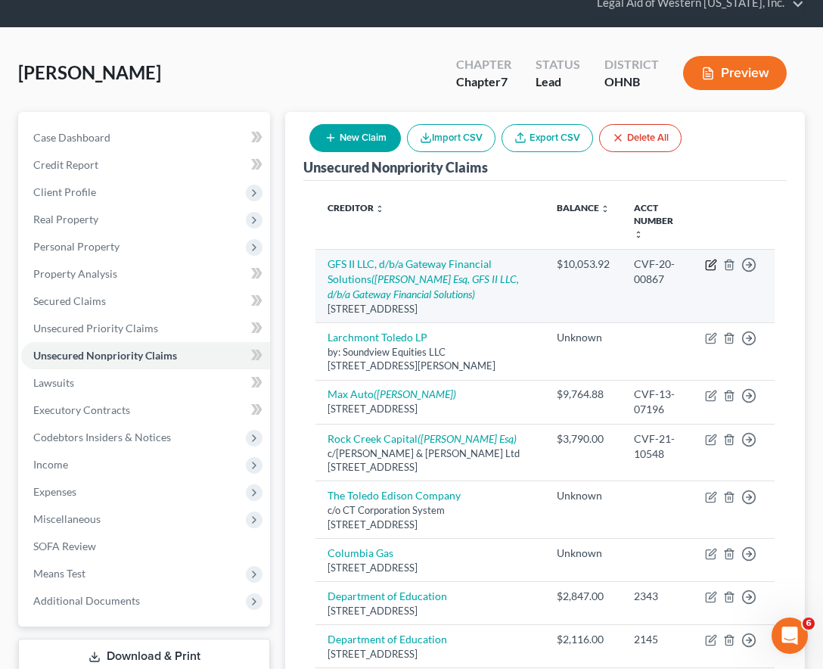
click at [710, 259] on icon "button" at bounding box center [711, 265] width 12 height 12
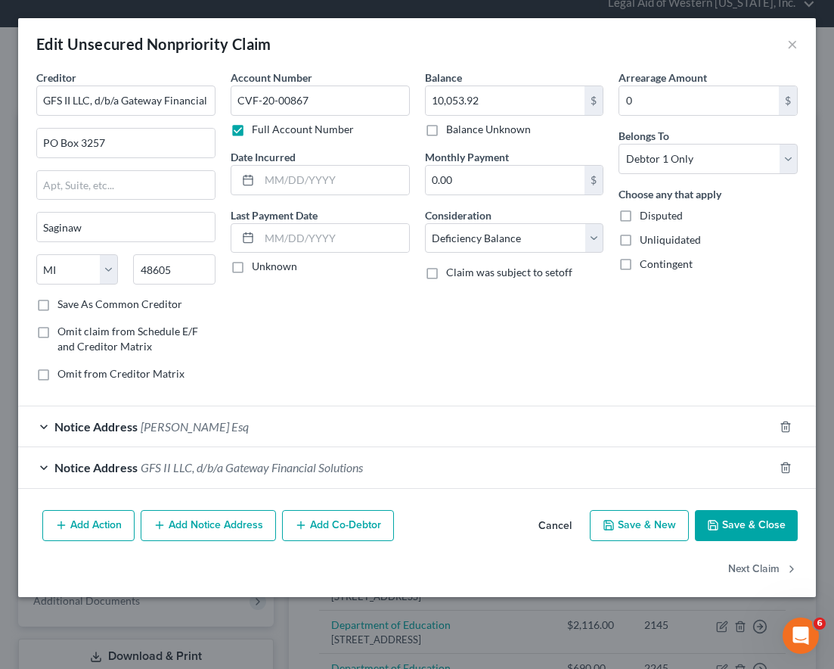
click at [559, 522] on button "Cancel" at bounding box center [554, 526] width 57 height 30
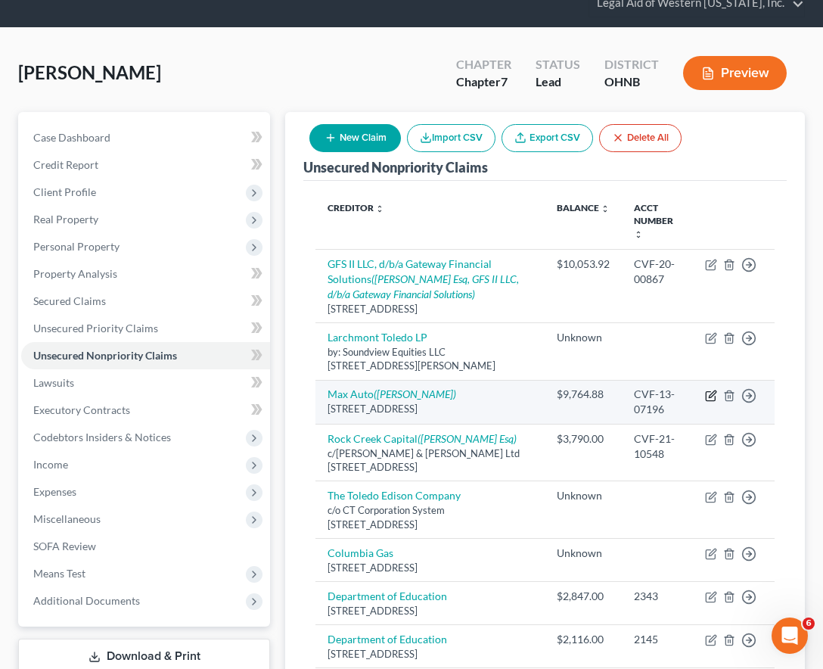
click at [712, 390] on icon "button" at bounding box center [712, 393] width 7 height 7
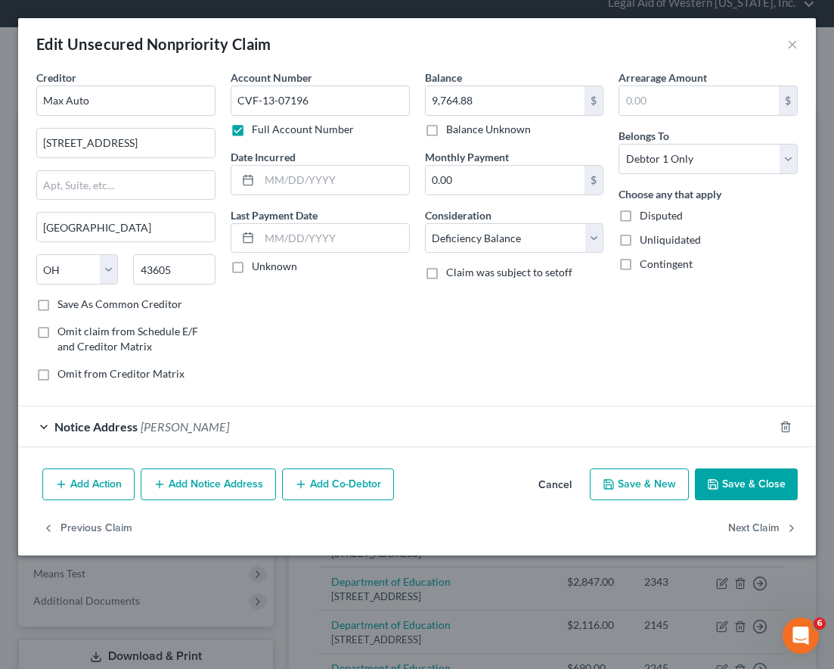
click at [569, 486] on button "Cancel" at bounding box center [554, 485] width 57 height 30
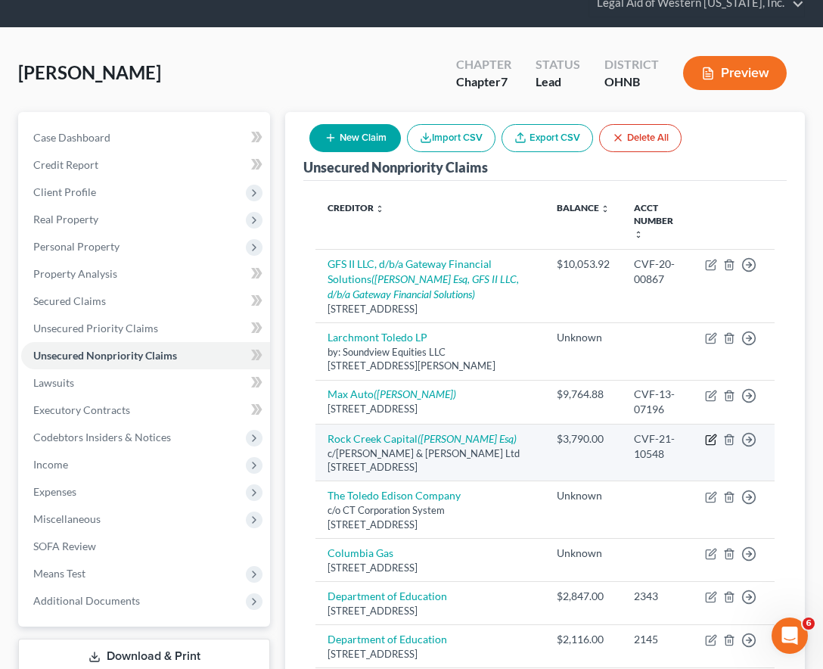
click at [712, 433] on icon "button" at bounding box center [711, 439] width 12 height 12
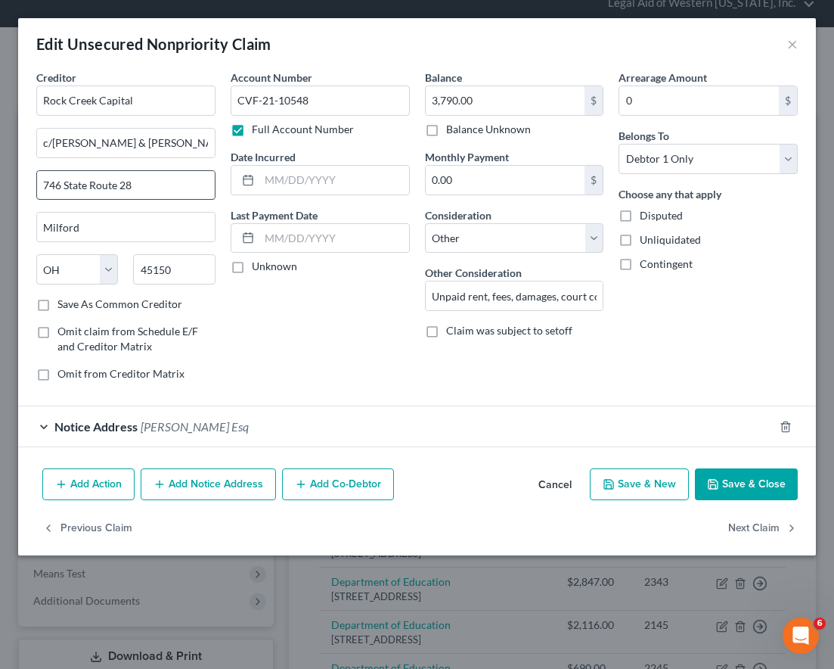
click at [174, 197] on input "746 State Route 28" at bounding box center [126, 185] width 178 height 29
drag, startPoint x: 166, startPoint y: 188, endPoint x: 34, endPoint y: 194, distance: 131.7
click at [34, 194] on div "Creditor * Rock Creek Capital c/[PERSON_NAME] & [PERSON_NAME] Ltd 746 State Rou…" at bounding box center [126, 232] width 194 height 324
click at [28, 247] on div "Creditor * Rock Creek Capital c/[PERSON_NAME] & [PERSON_NAME] Ltd 746 State Rou…" at bounding box center [417, 266] width 798 height 393
click at [561, 487] on button "Cancel" at bounding box center [554, 485] width 57 height 30
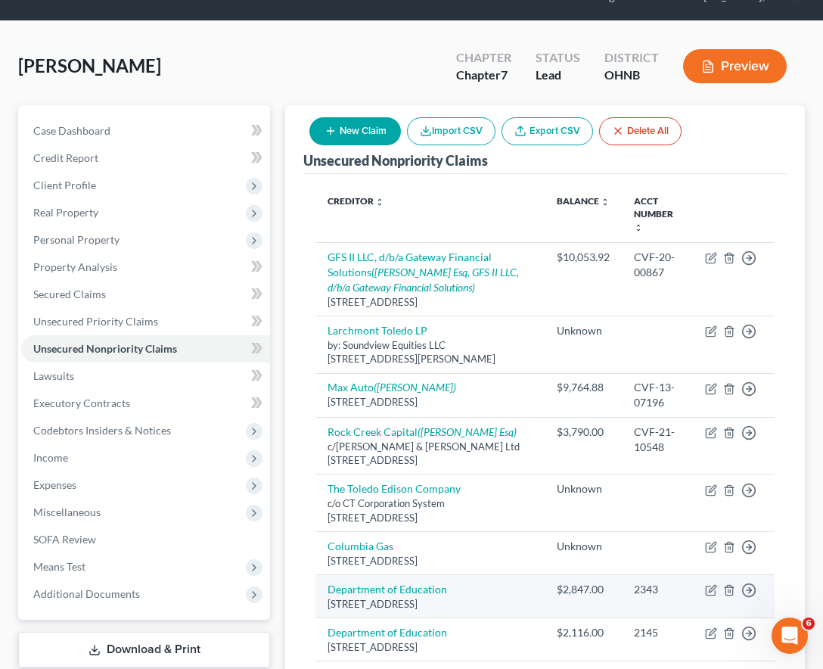
scroll to position [61, 0]
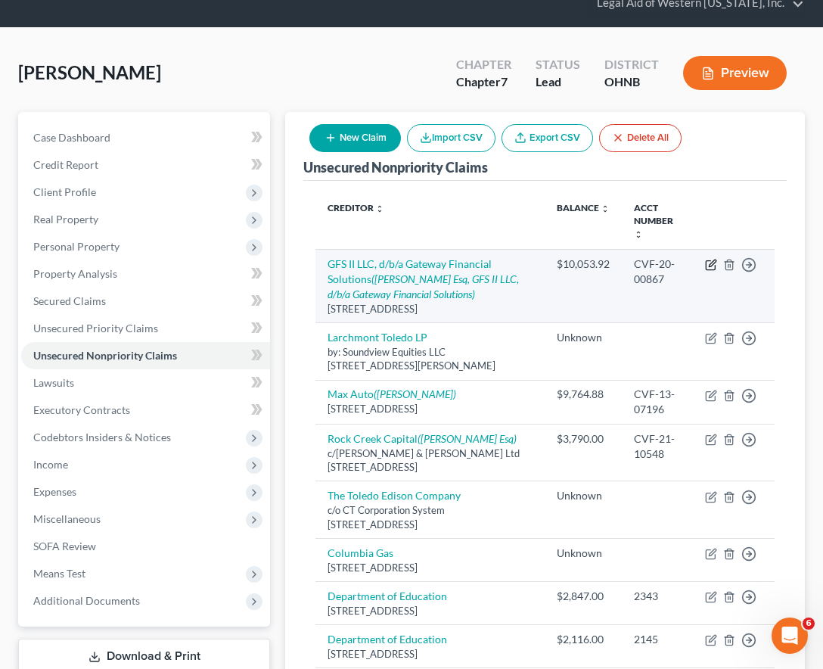
click at [709, 259] on icon "button" at bounding box center [711, 265] width 12 height 12
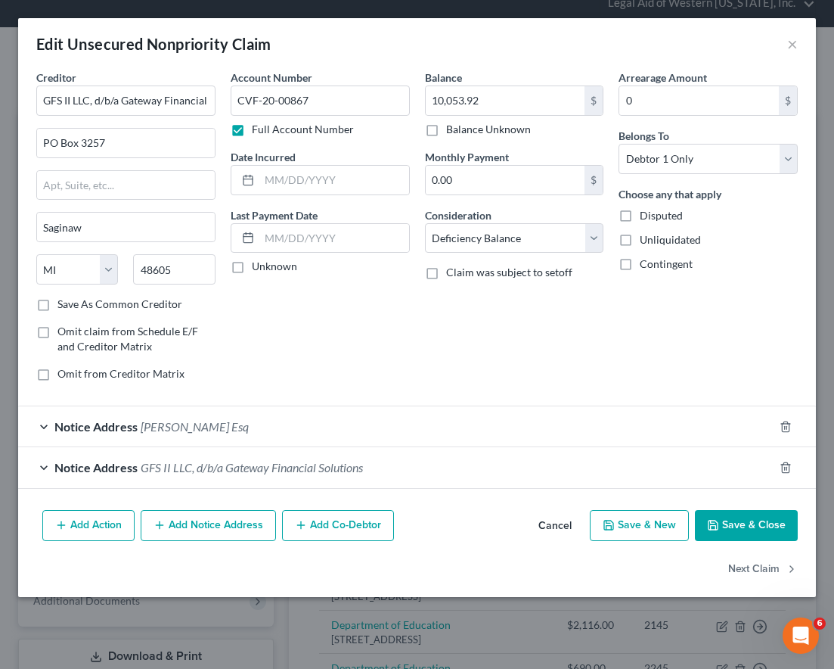
click at [559, 516] on button "Cancel" at bounding box center [554, 526] width 57 height 30
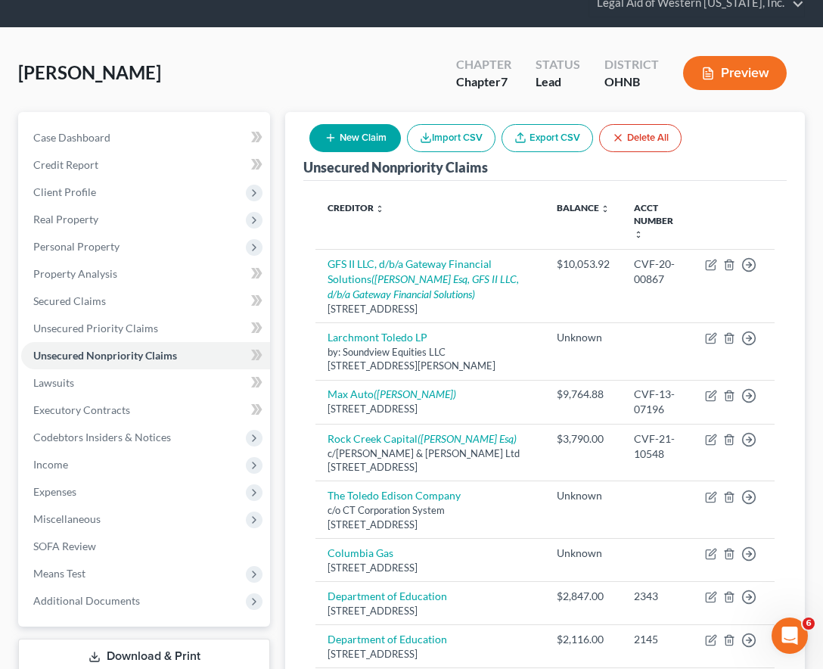
click at [789, 182] on div "Unsecured Nonpriority Claims New Claim Import CSV Export CSV Delete All Credito…" at bounding box center [545, 677] width 520 height 1131
click at [340, 60] on div "[PERSON_NAME] Upgraded Chapter Chapter 7 Status Lead District OHNB Preview" at bounding box center [411, 79] width 787 height 66
click at [279, 73] on div "[PERSON_NAME] Upgraded Chapter Chapter 7 Status Lead District OHNB Preview" at bounding box center [411, 79] width 787 height 66
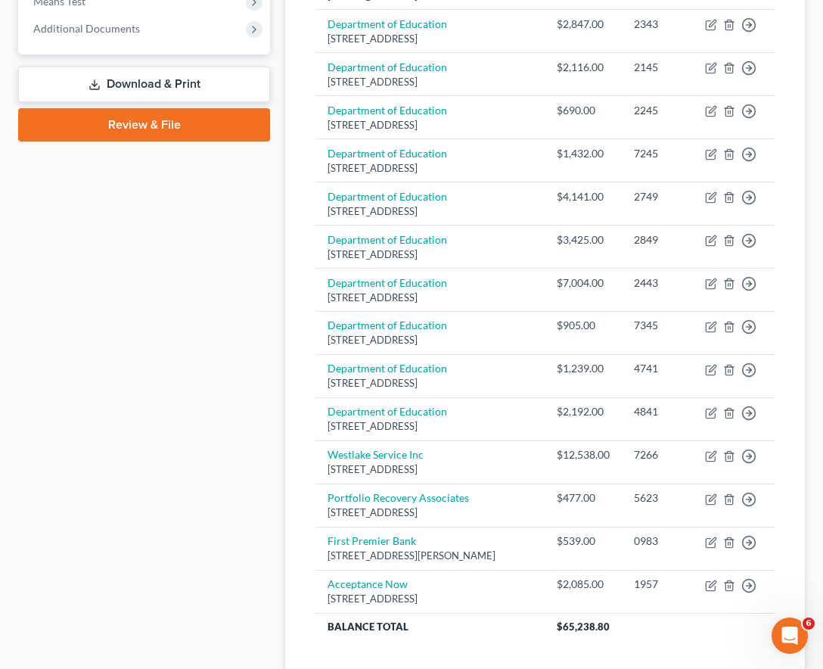
scroll to position [635, 0]
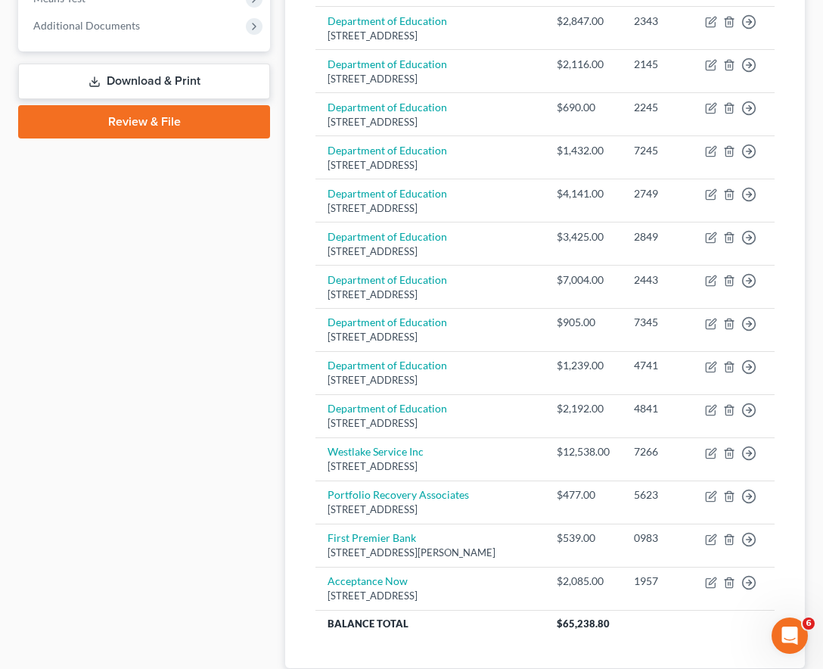
click at [239, 411] on div "Case Dashboard Payments Invoices Payments Payments Credit Report Client Profile" at bounding box center [144, 126] width 267 height 1179
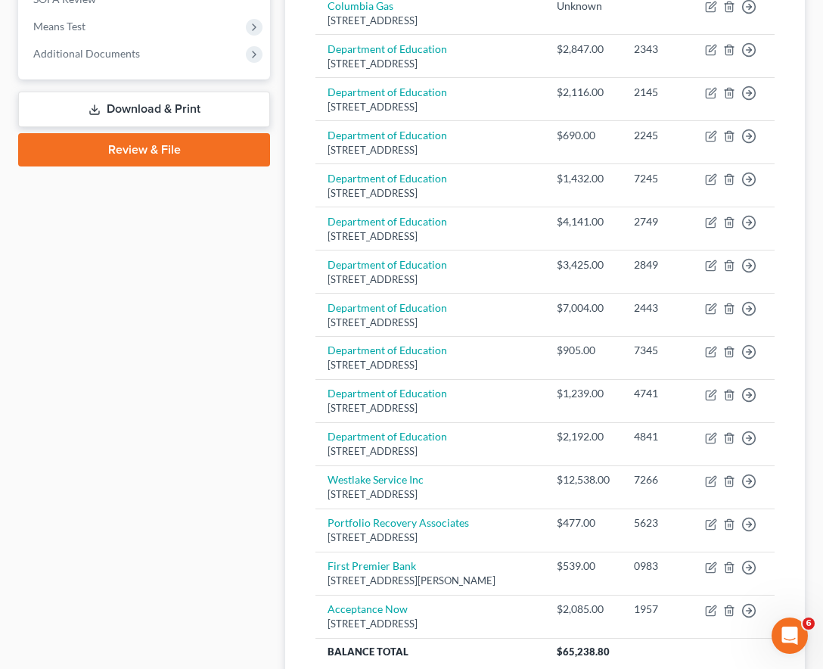
scroll to position [605, 0]
